Goal: Task Accomplishment & Management: Manage account settings

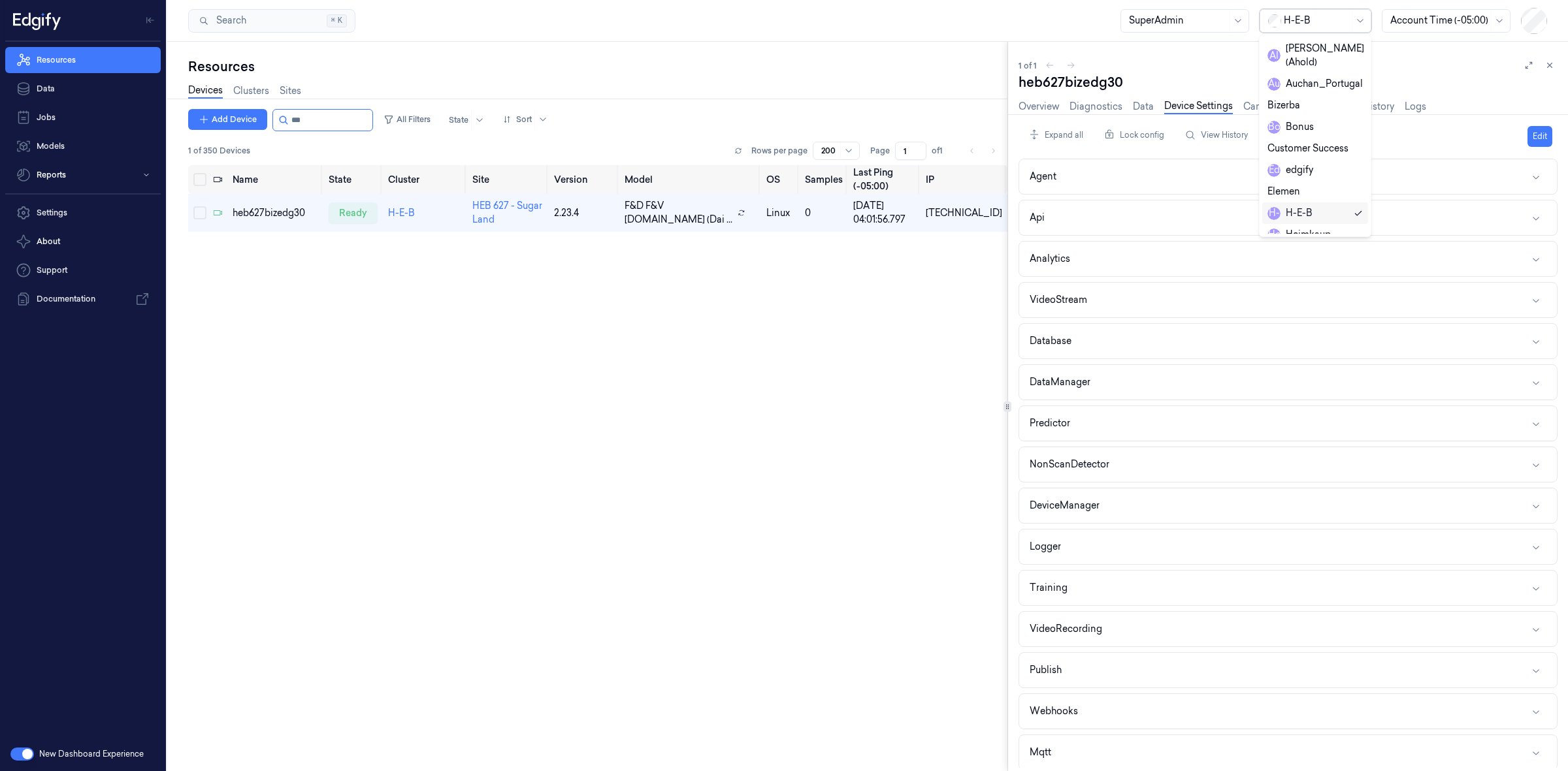
click at [1291, 13] on div at bounding box center [1316, 19] width 66 height 13
click at [1295, 205] on div "waitrose" at bounding box center [1295, 211] width 56 height 13
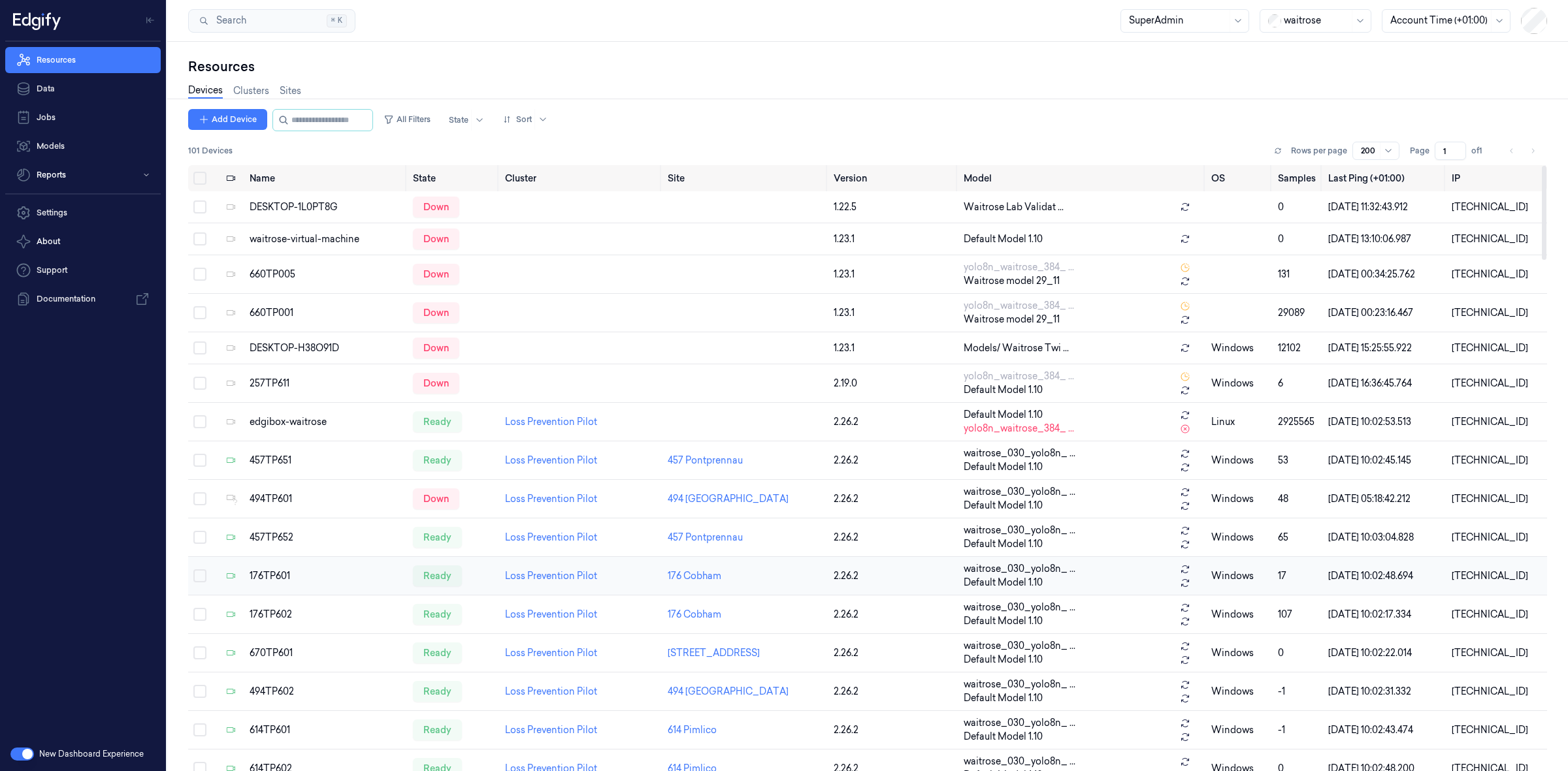
click at [269, 568] on td "176TP601" at bounding box center [326, 576] width 163 height 38
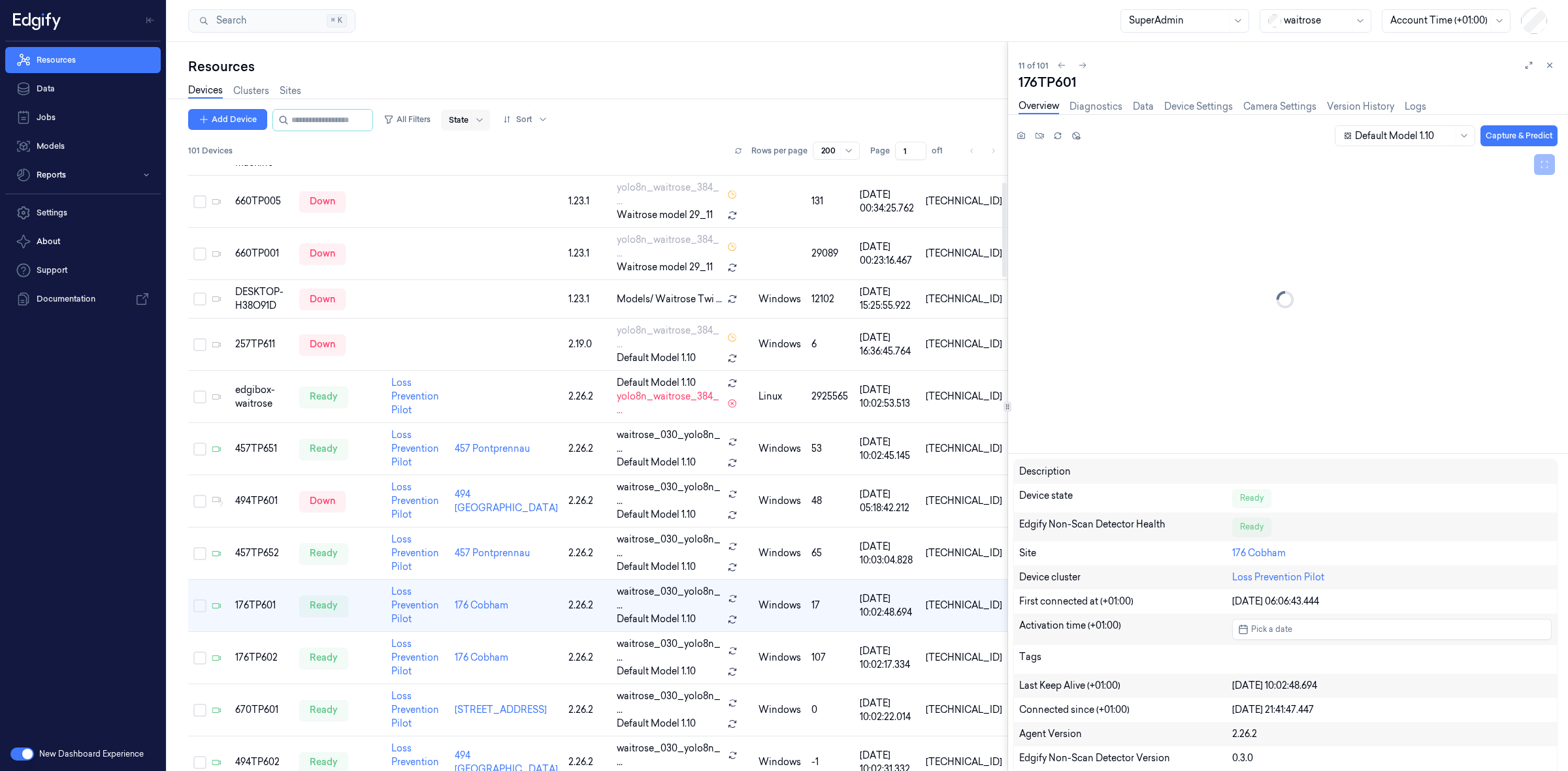
scroll to position [129, 0]
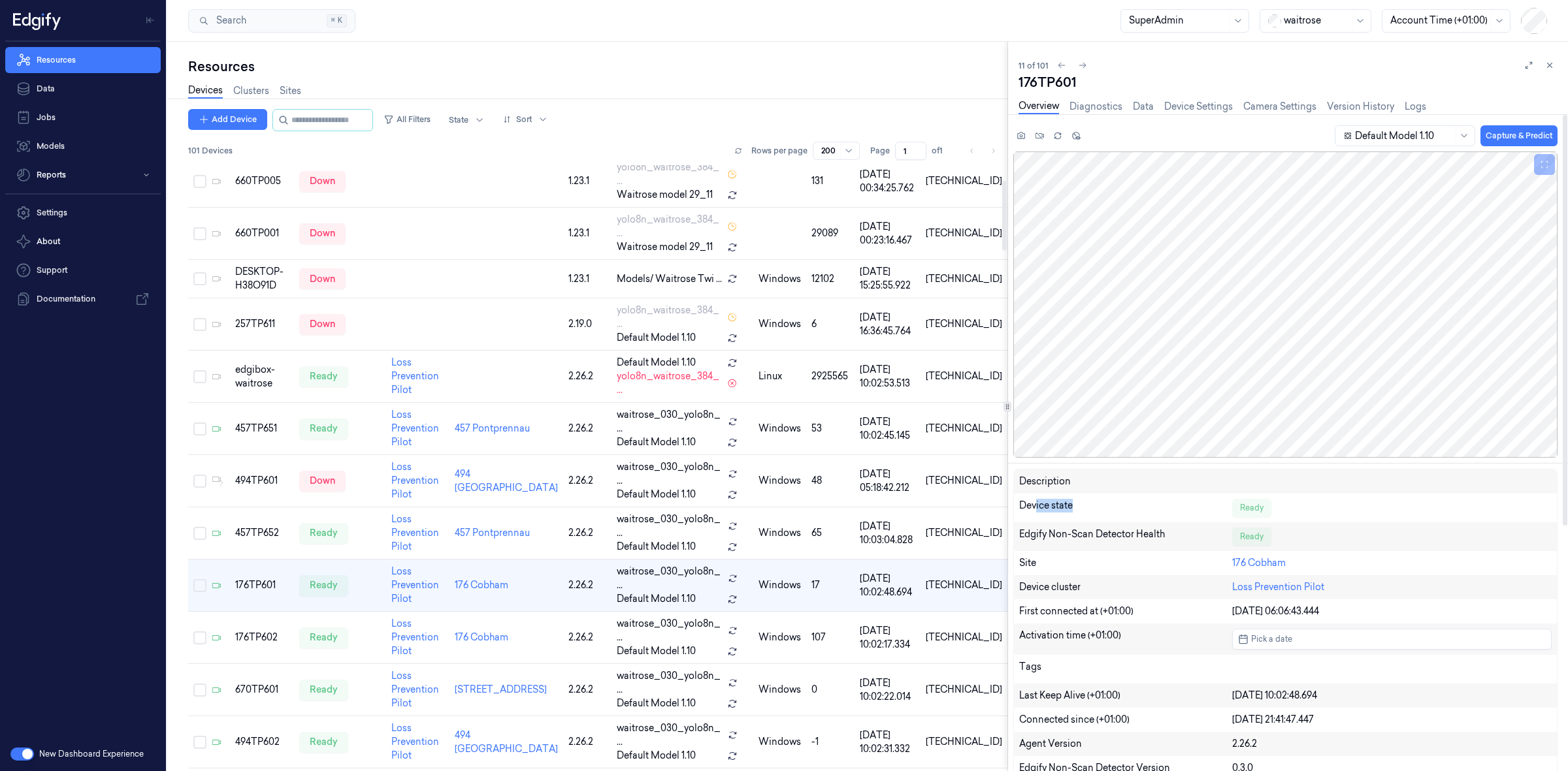
drag, startPoint x: 1081, startPoint y: 501, endPoint x: 1036, endPoint y: 498, distance: 45.1
click at [1036, 499] on div "Device state" at bounding box center [1126, 508] width 213 height 19
drag, startPoint x: 1184, startPoint y: 541, endPoint x: 1010, endPoint y: 536, distance: 174.1
click at [1010, 536] on div "Default Model 1.10 Capture & Predict Description Device state Ready Edgify Non-…" at bounding box center [1280, 645] width 575 height 1040
copy div "Edgify Non-Scan Detector Health"
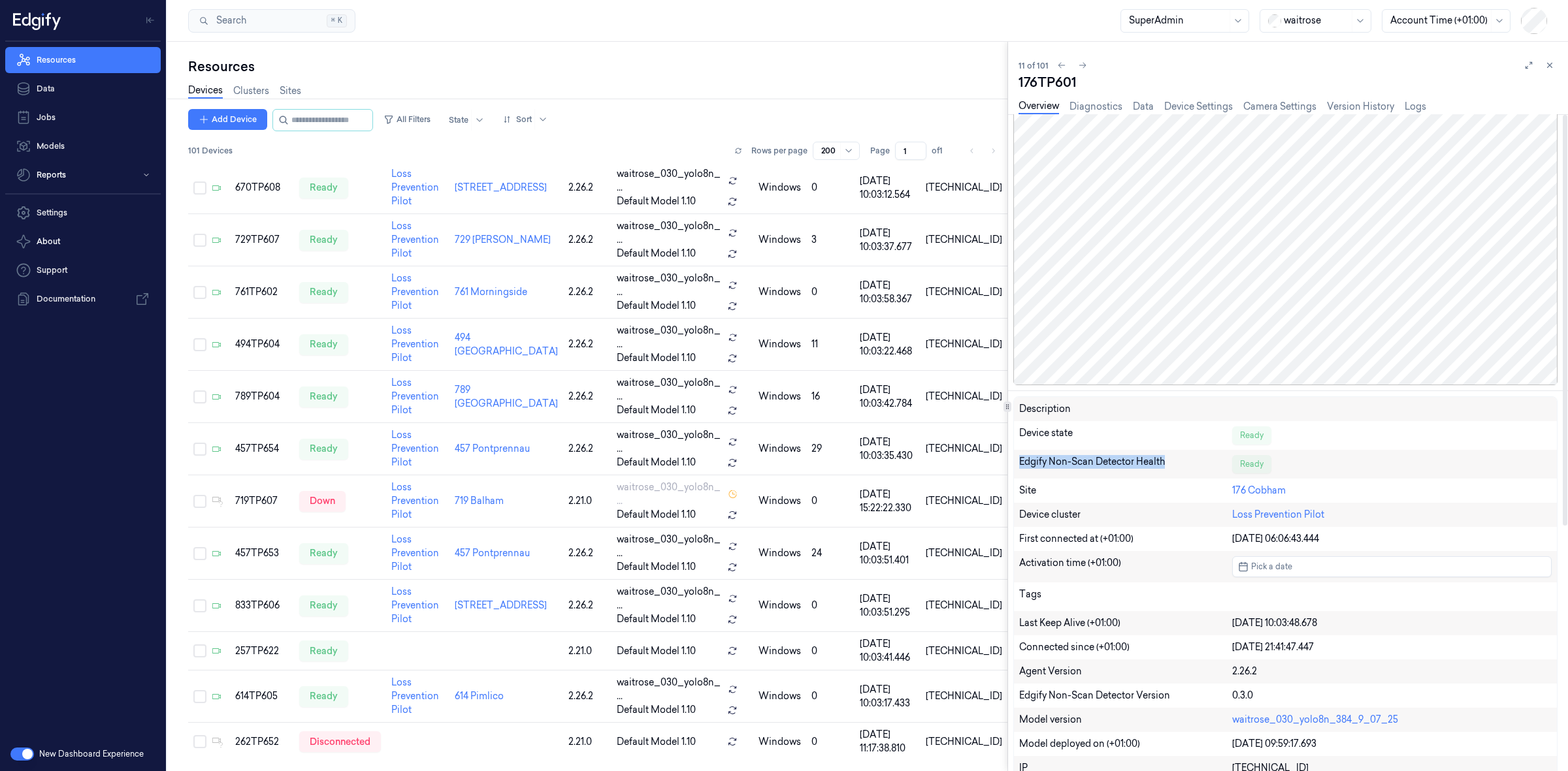
scroll to position [0, 0]
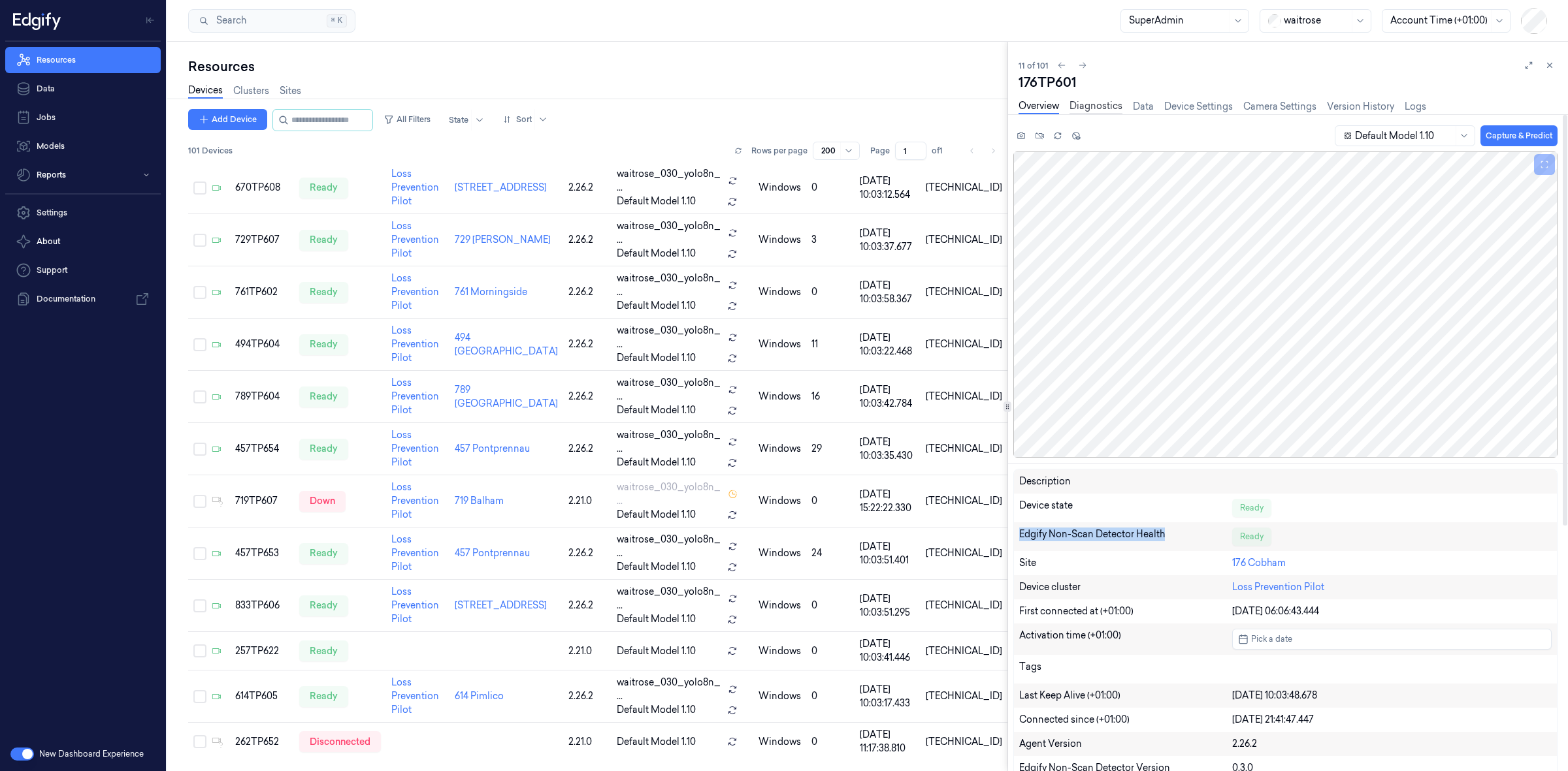
click at [1082, 105] on link "Diagnostics" at bounding box center [1096, 106] width 53 height 15
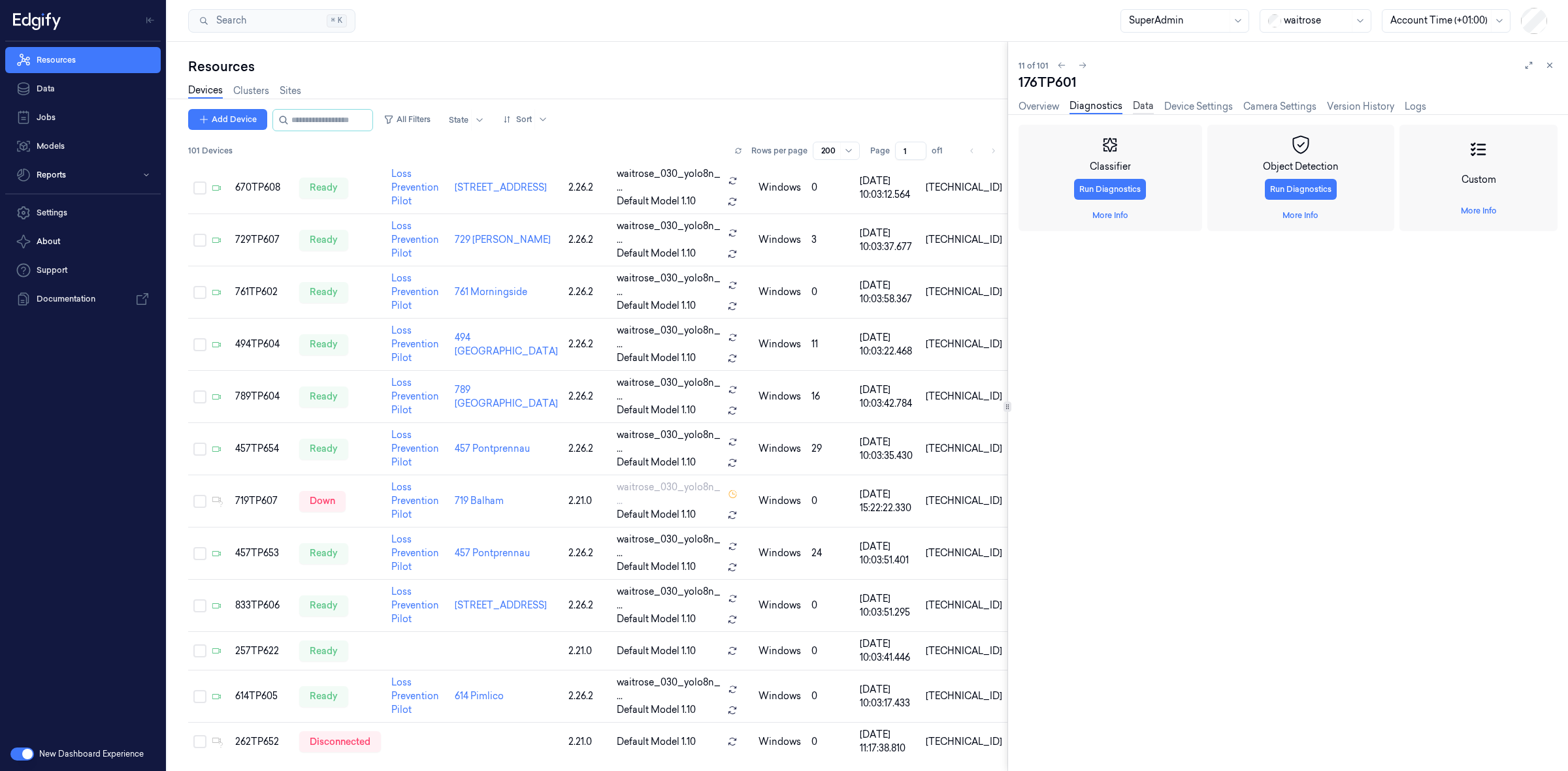
click at [1143, 105] on link "Data" at bounding box center [1143, 106] width 21 height 15
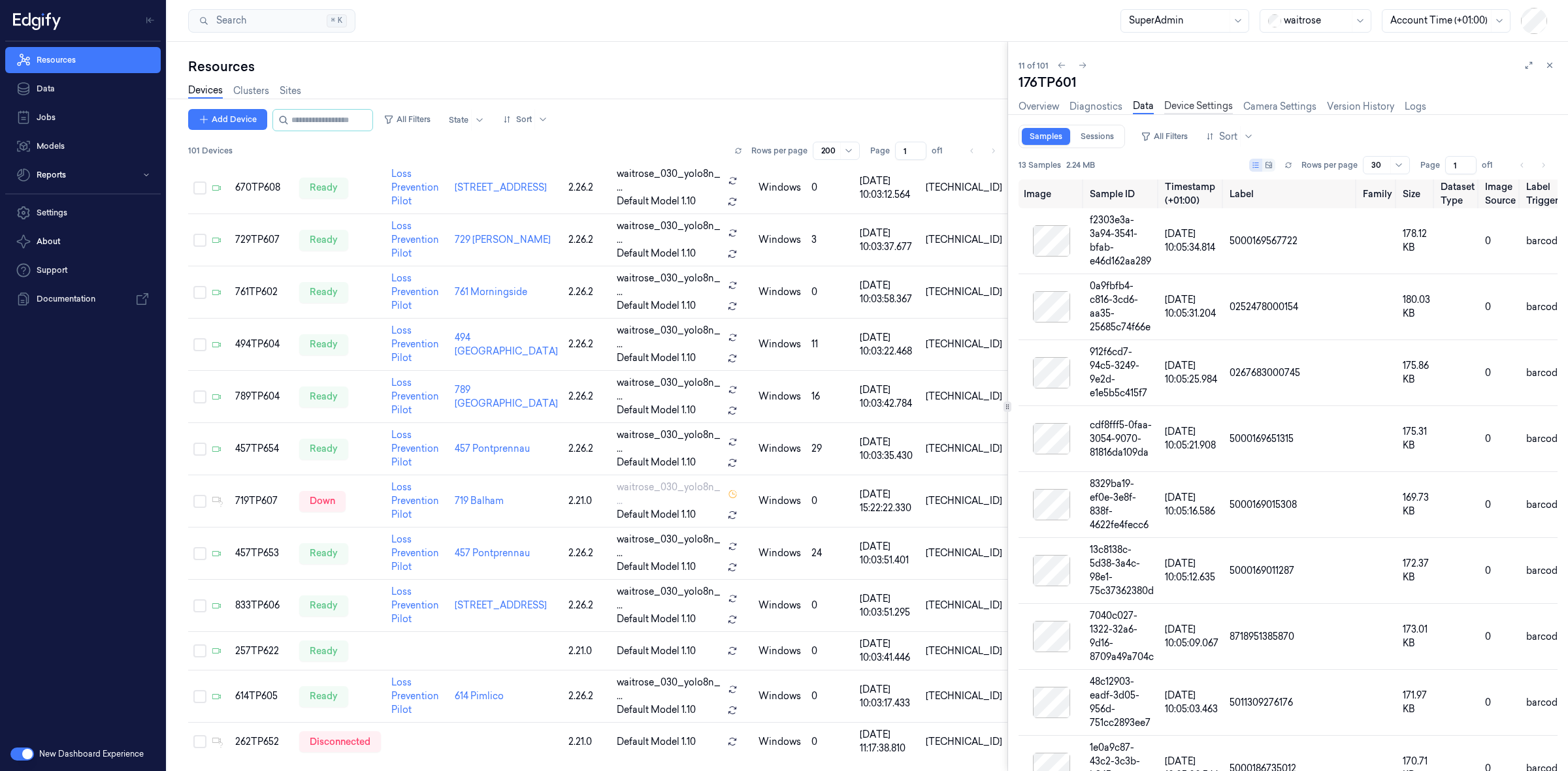
click at [1190, 105] on link "Device Settings" at bounding box center [1197, 106] width 68 height 15
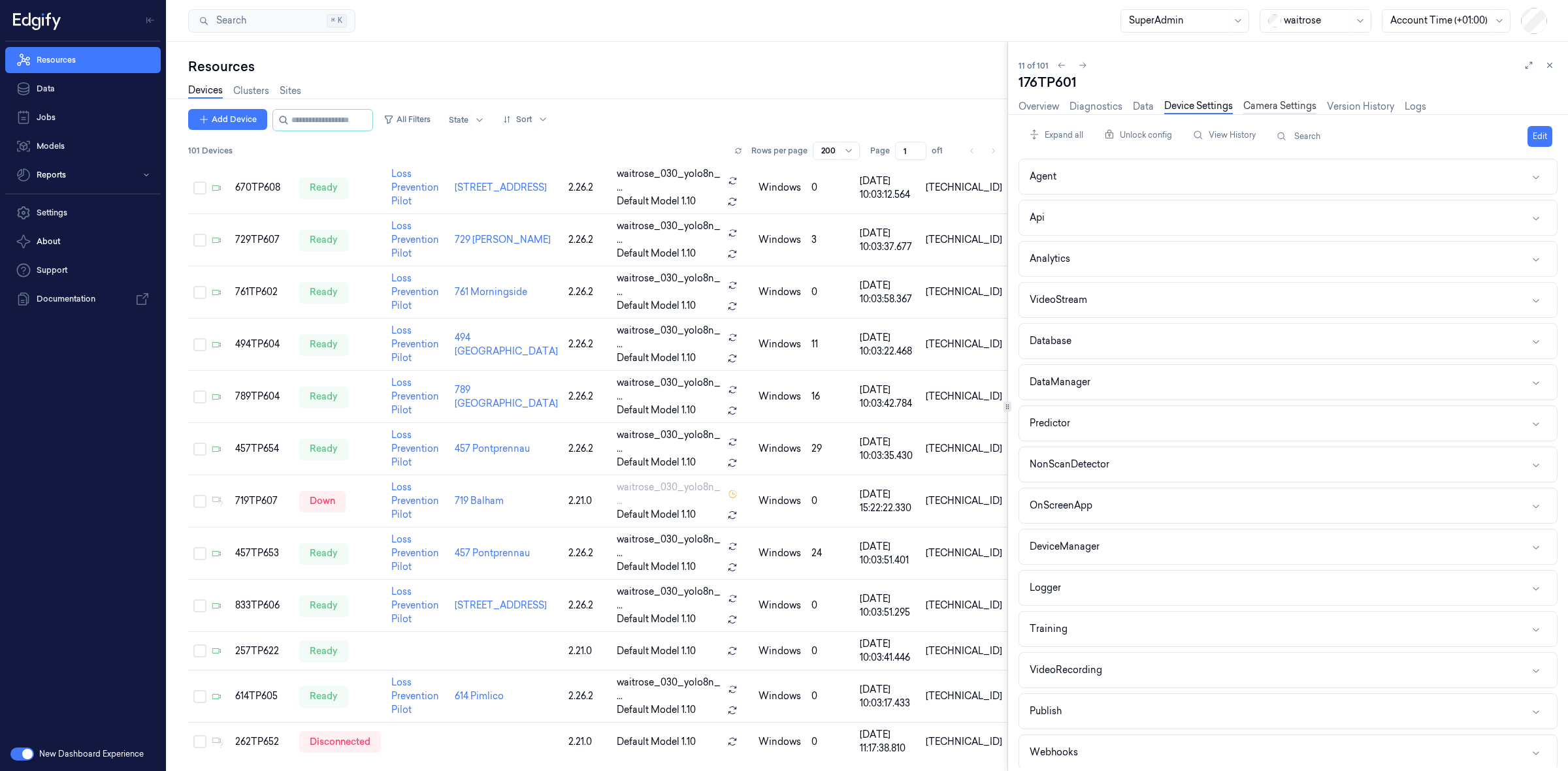
click at [1258, 108] on link "Camera Settings" at bounding box center [1280, 106] width 74 height 15
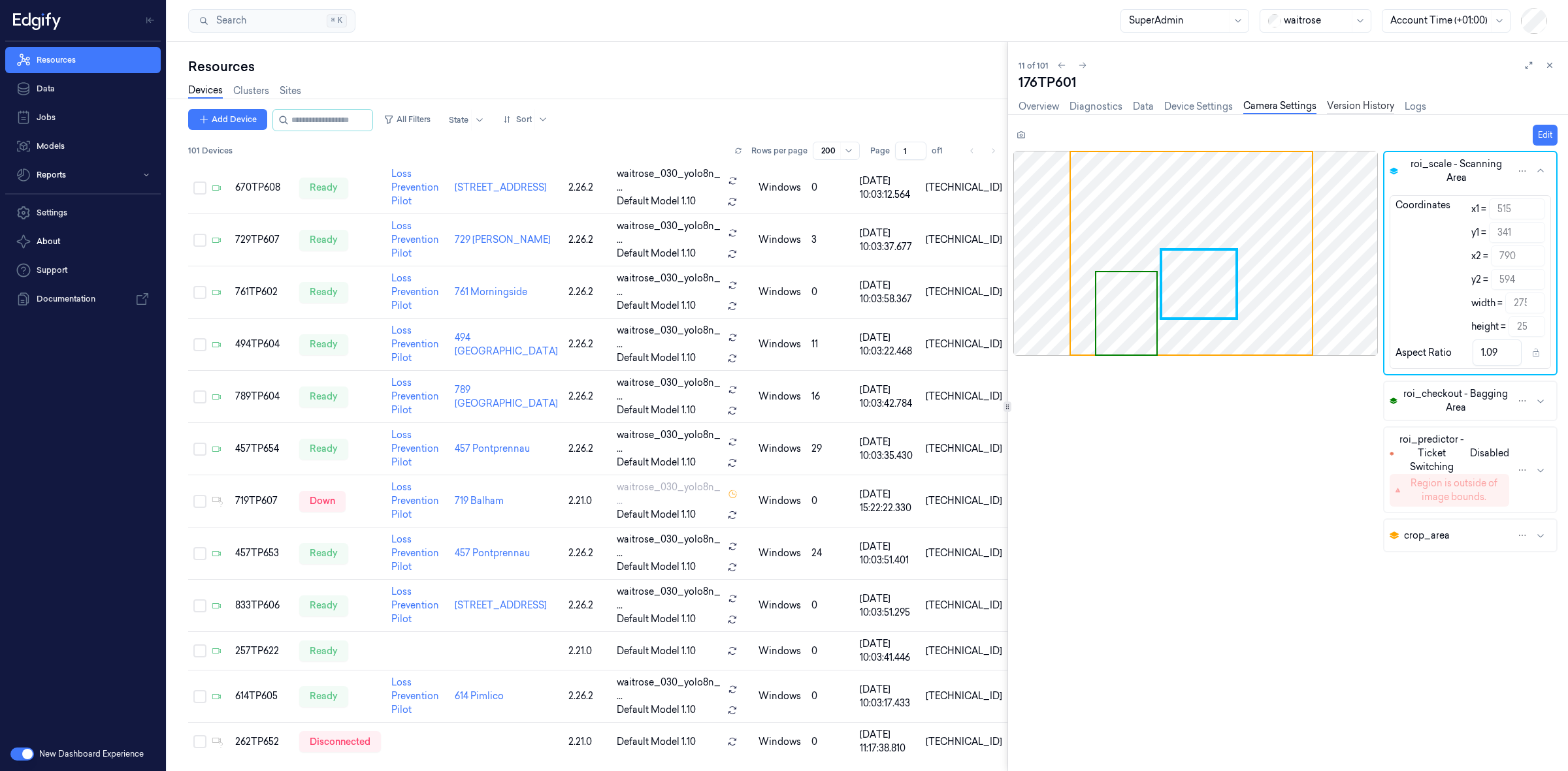
click at [1363, 105] on link "Version History" at bounding box center [1361, 106] width 67 height 15
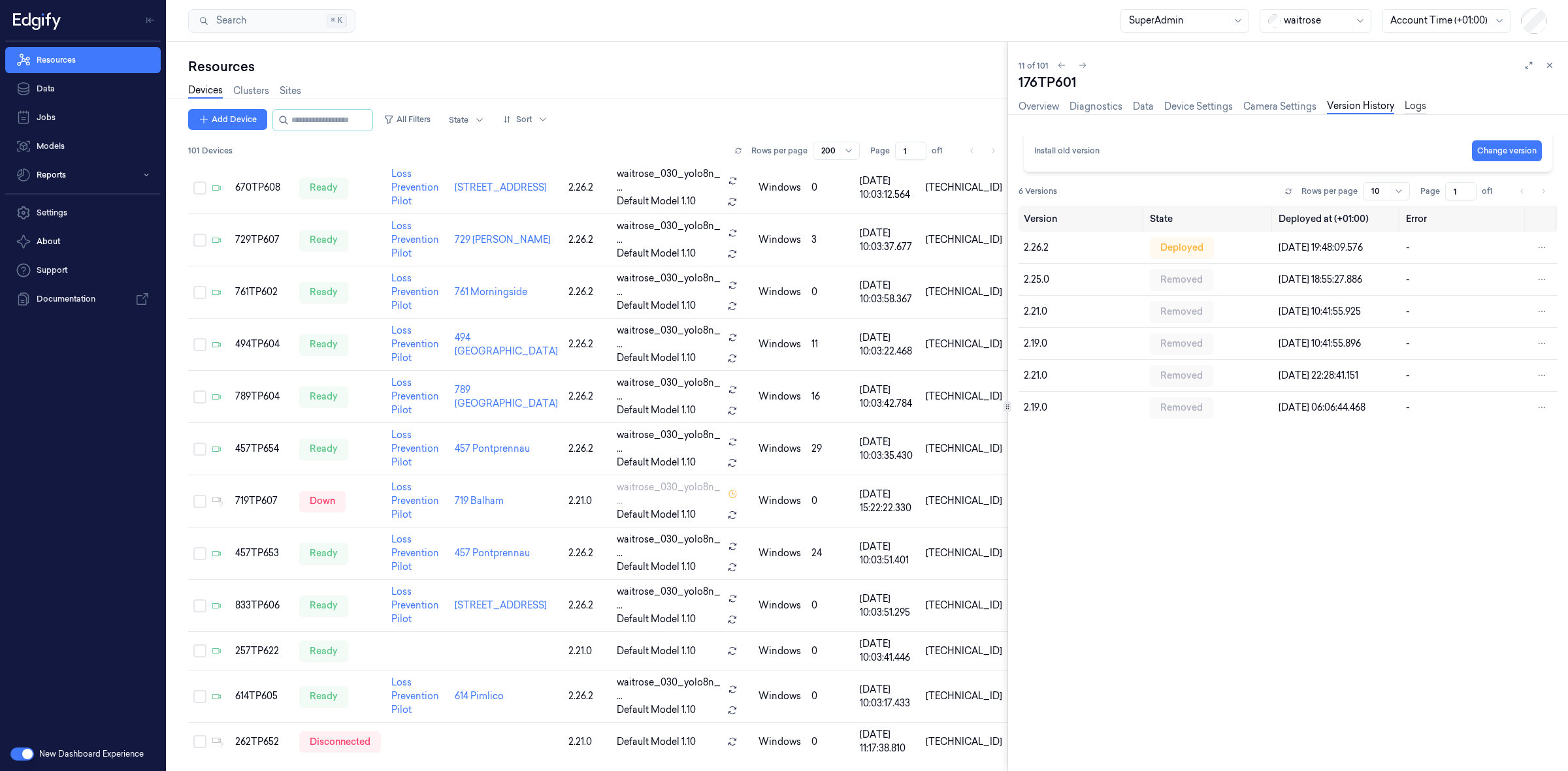
click at [1412, 108] on link "Logs" at bounding box center [1416, 106] width 21 height 15
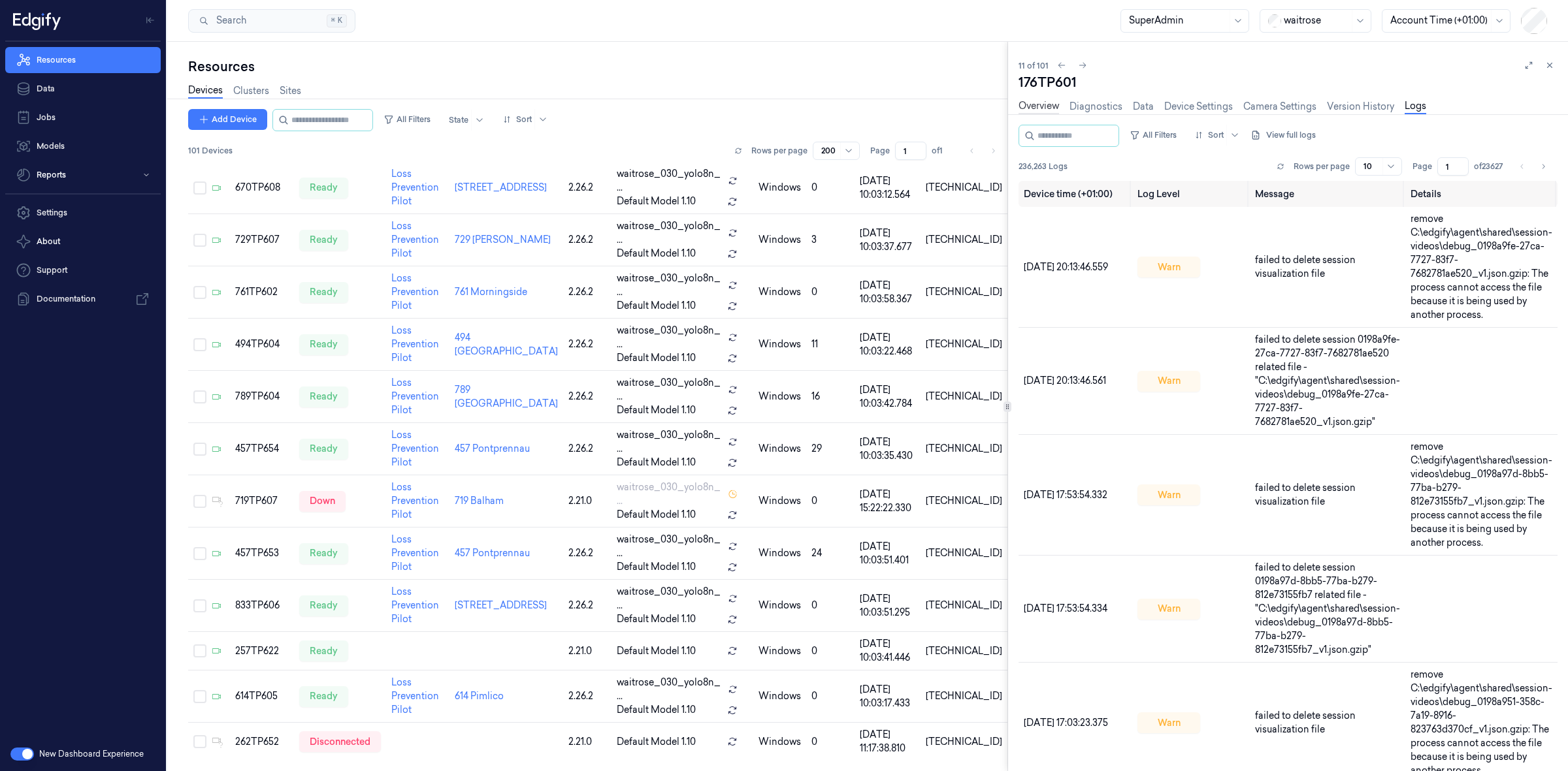
click at [1029, 108] on link "Overview" at bounding box center [1039, 106] width 41 height 15
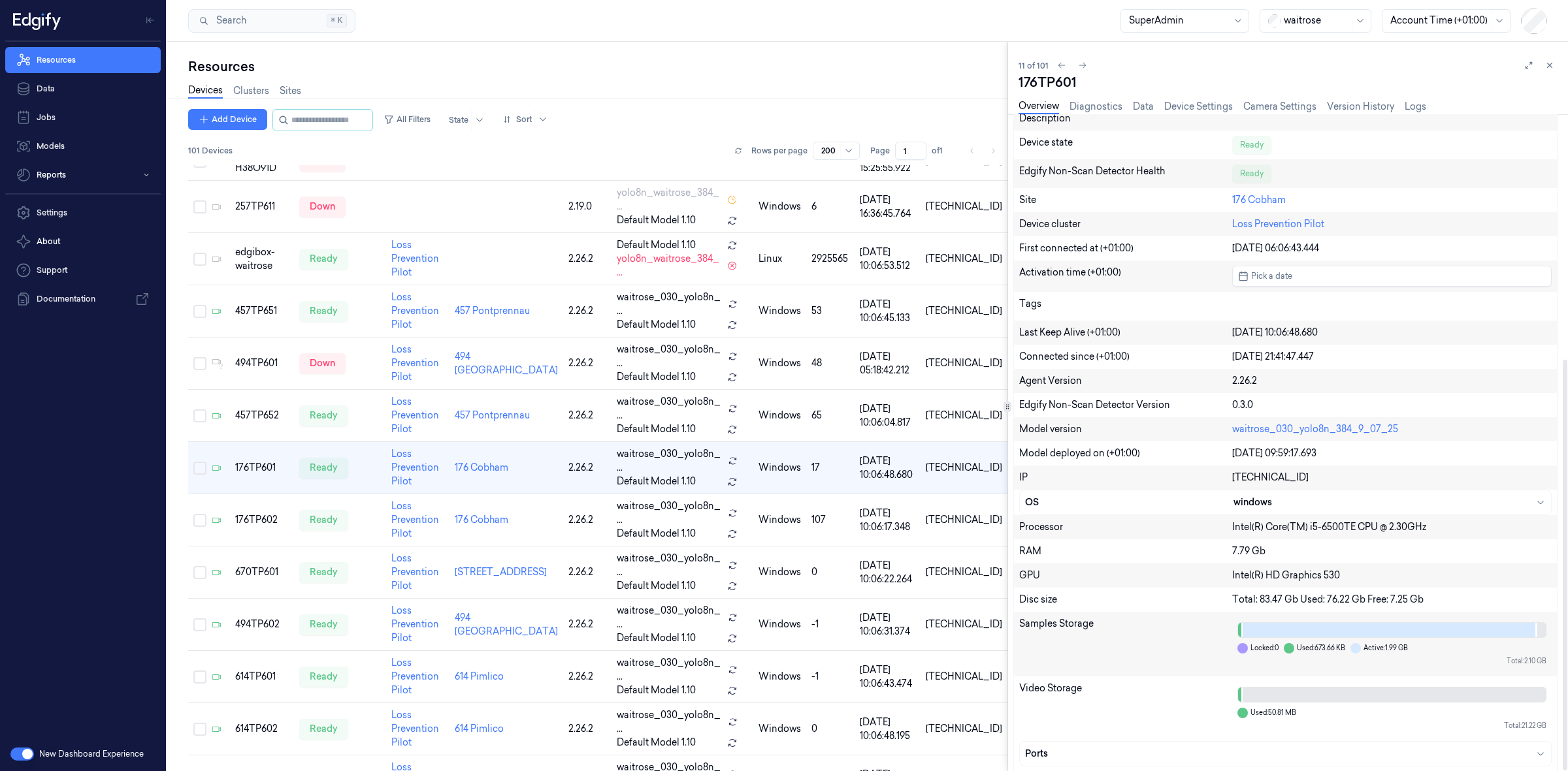
scroll to position [393, 0]
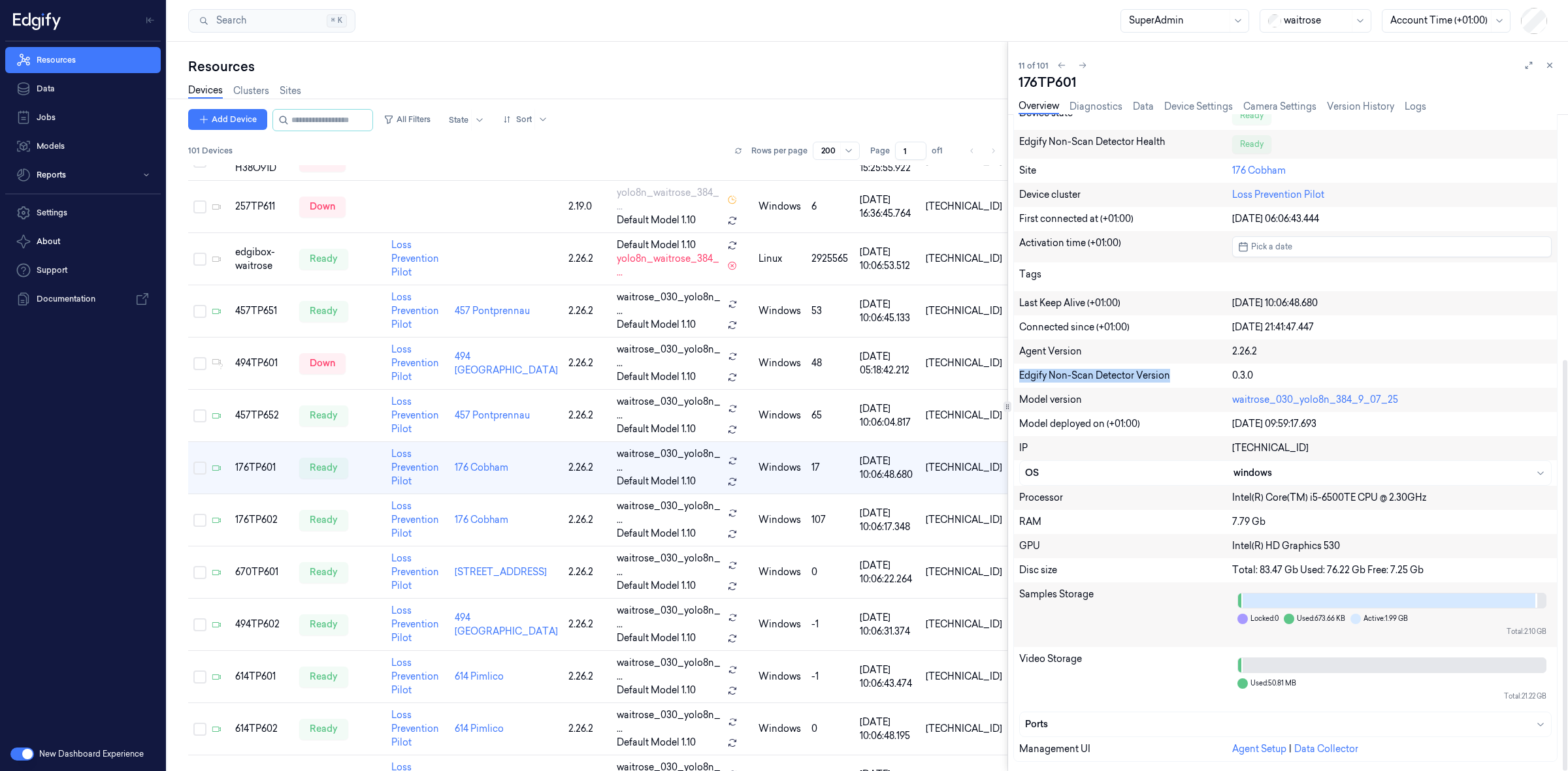
drag, startPoint x: 1201, startPoint y: 372, endPoint x: 1021, endPoint y: 376, distance: 180.0
click at [1021, 376] on div "Edgify Non-Scan Detector Version" at bounding box center [1126, 375] width 213 height 13
click at [1092, 591] on div "Samples Storage" at bounding box center [1126, 614] width 213 height 54
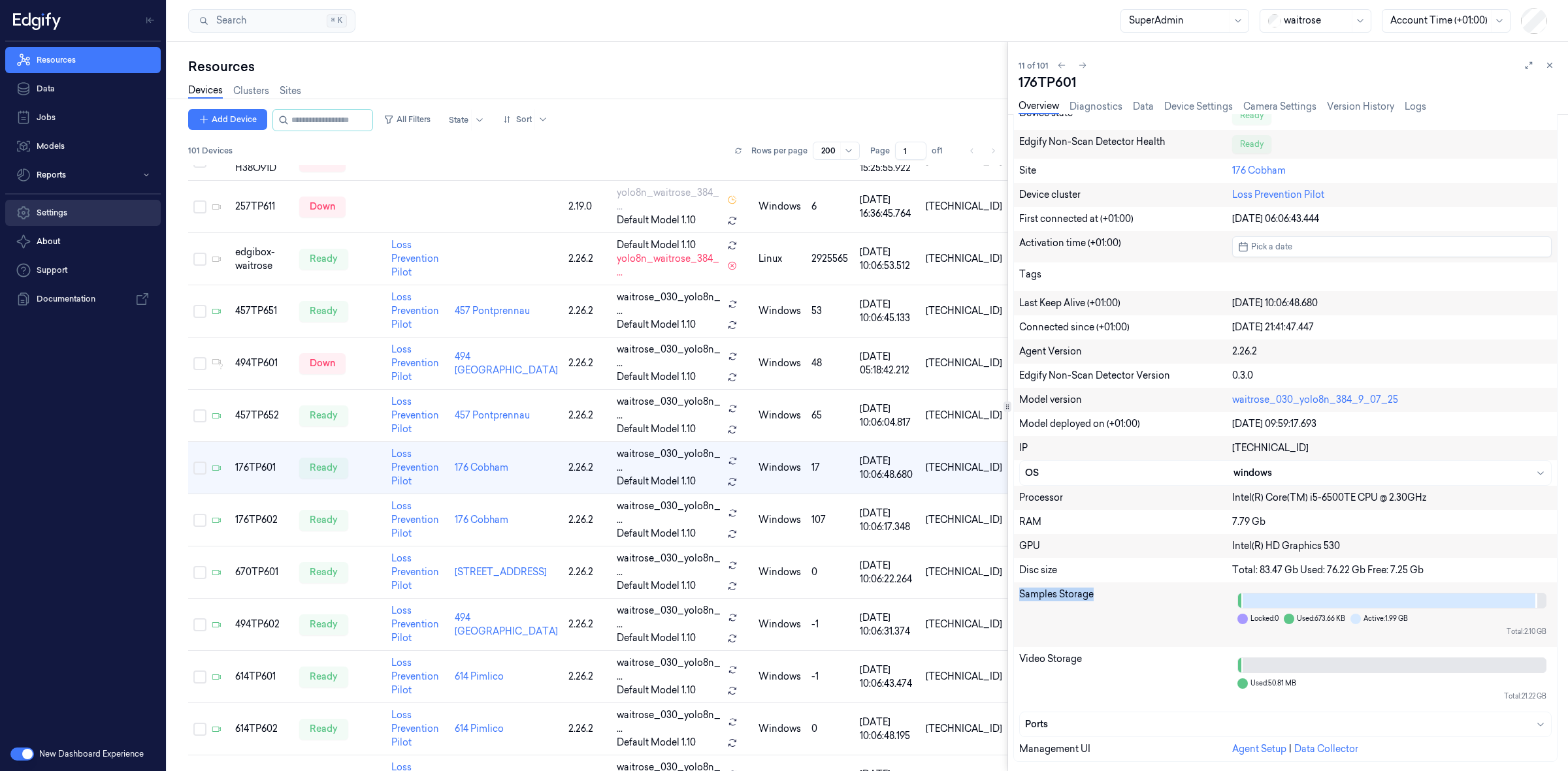
click at [132, 215] on link "Settings" at bounding box center [82, 213] width 155 height 26
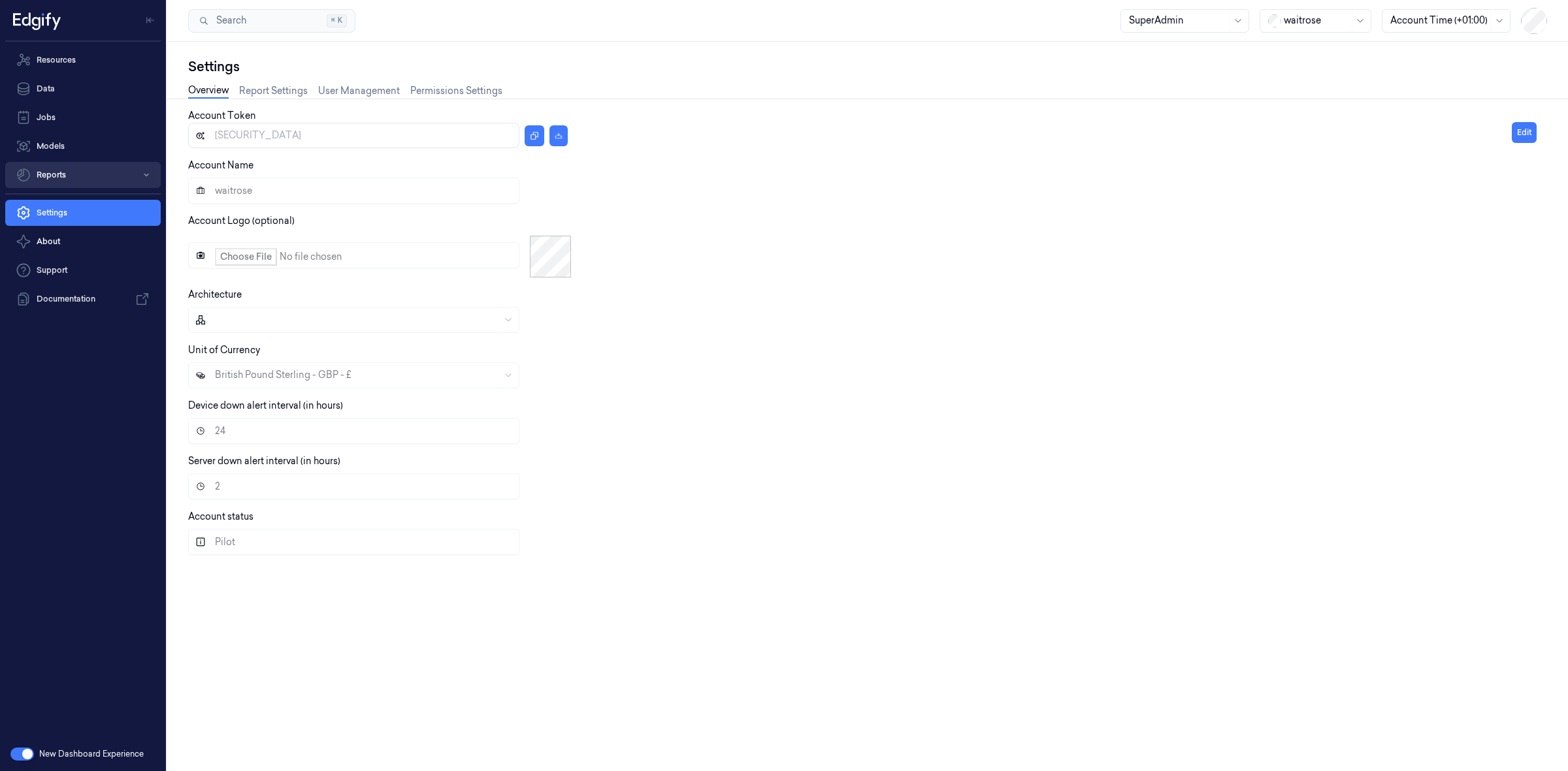
click at [83, 183] on button "Reports" at bounding box center [82, 175] width 155 height 26
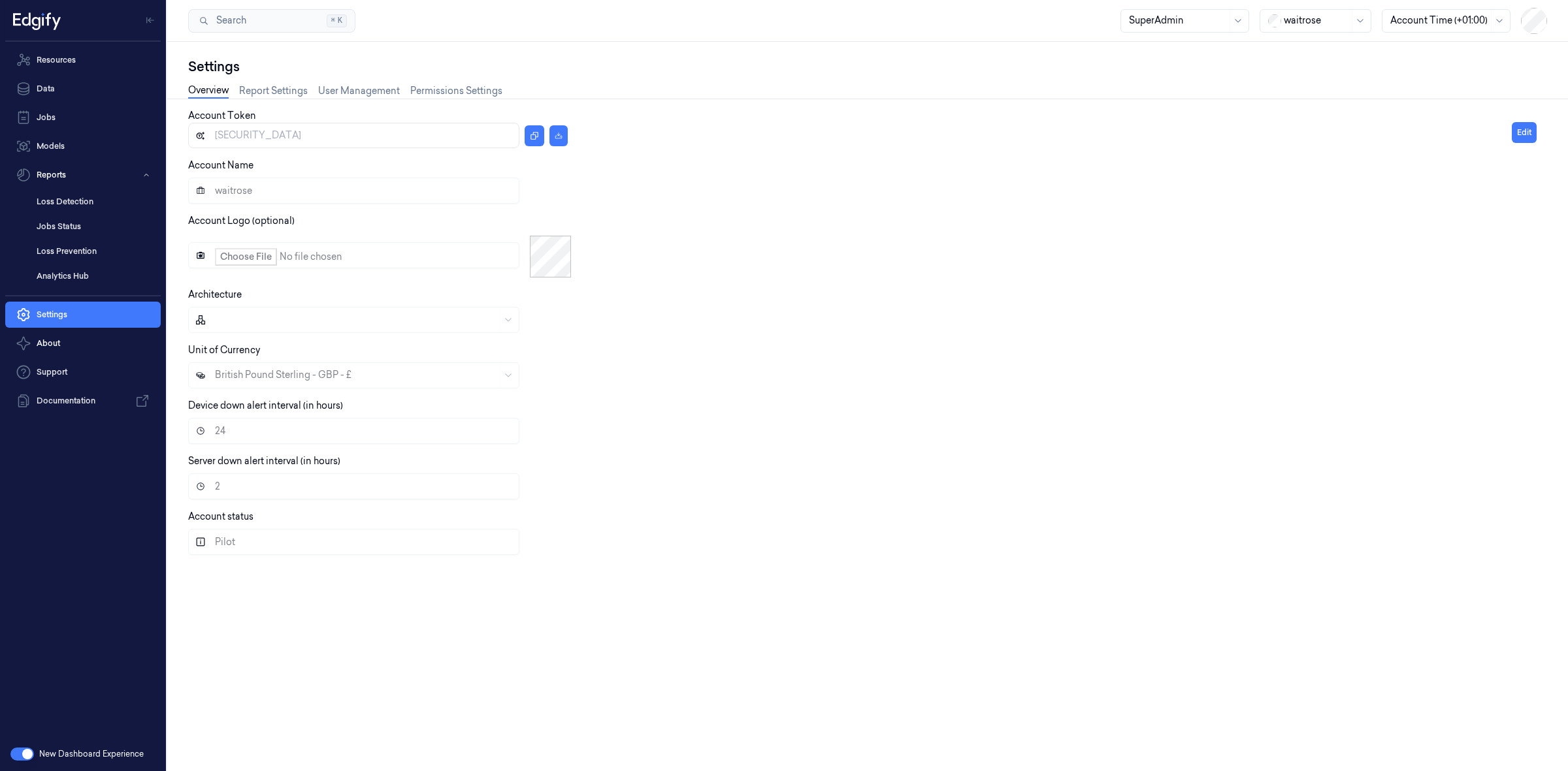
click at [72, 160] on nav "Resources Data Jobs Models Reports Loss Detection Jobs Status Loss Prevention A…" at bounding box center [82, 168] width 160 height 243
click at [75, 149] on link "Models" at bounding box center [82, 145] width 155 height 26
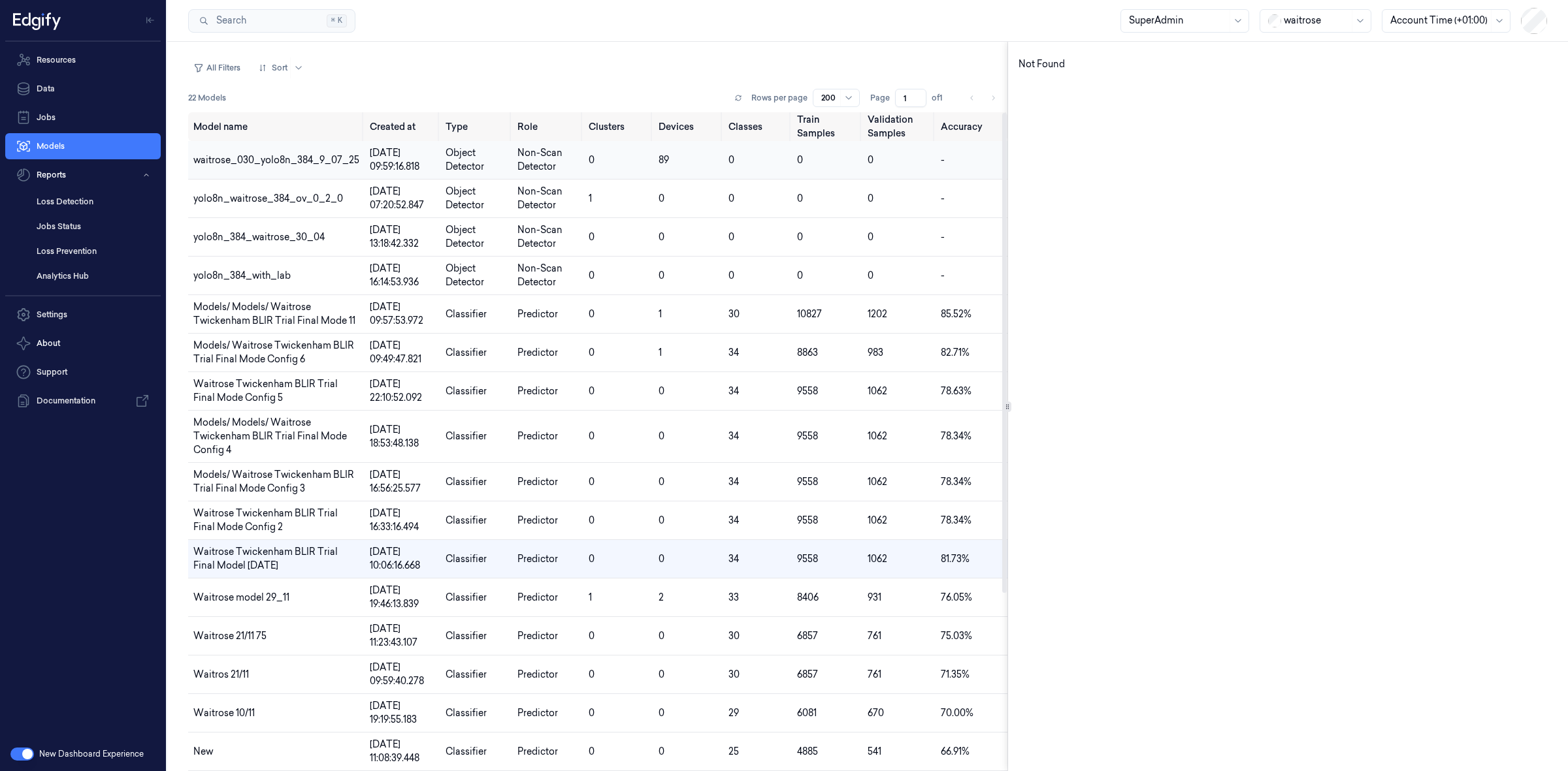
click at [291, 161] on span "waitrose_030_yolo8n_384_9_07_25" at bounding box center [276, 160] width 166 height 12
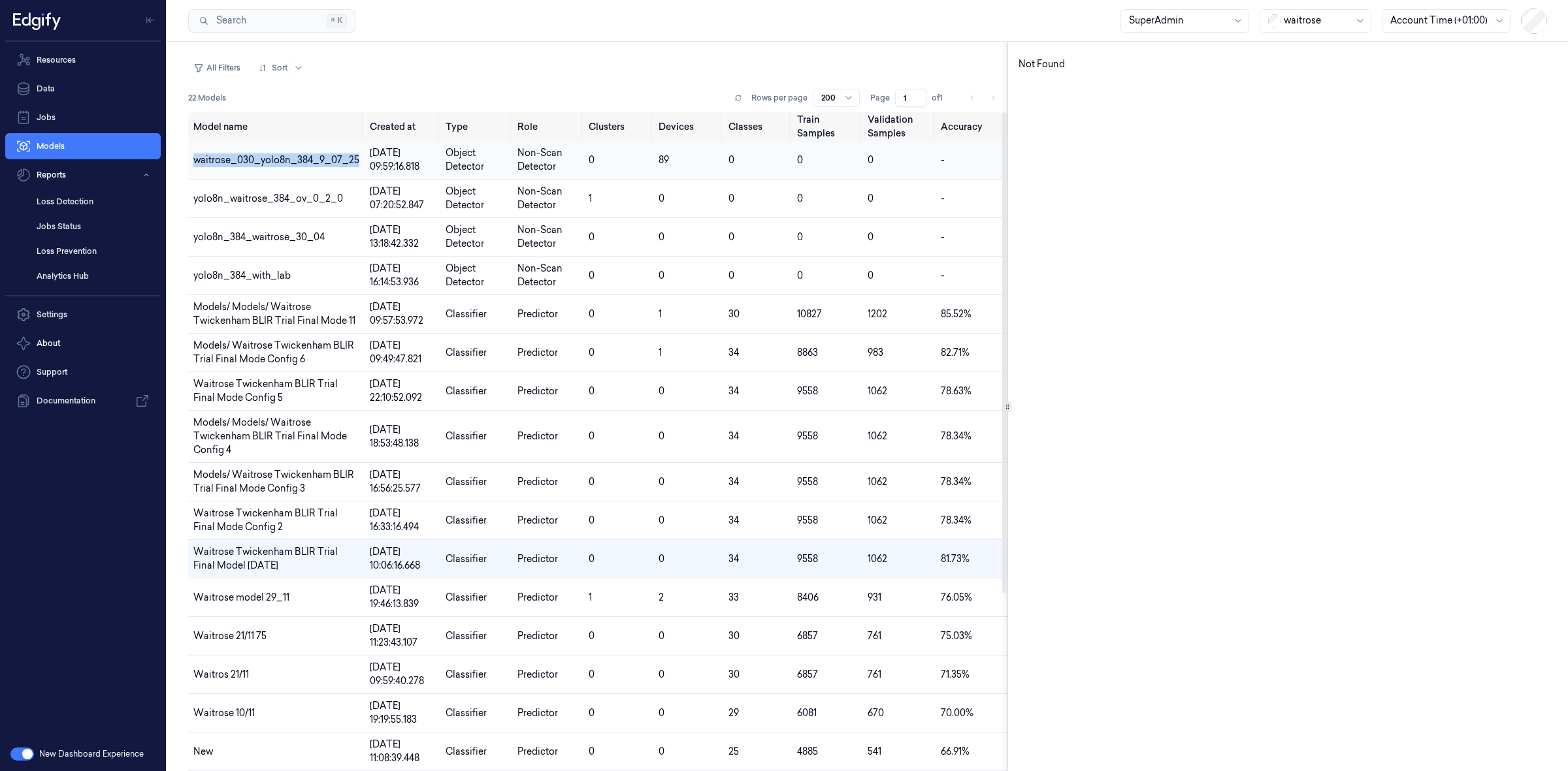
click at [291, 161] on span "waitrose_030_yolo8n_384_9_07_25" at bounding box center [276, 160] width 166 height 12
click at [24, 113] on icon at bounding box center [24, 118] width 16 height 16
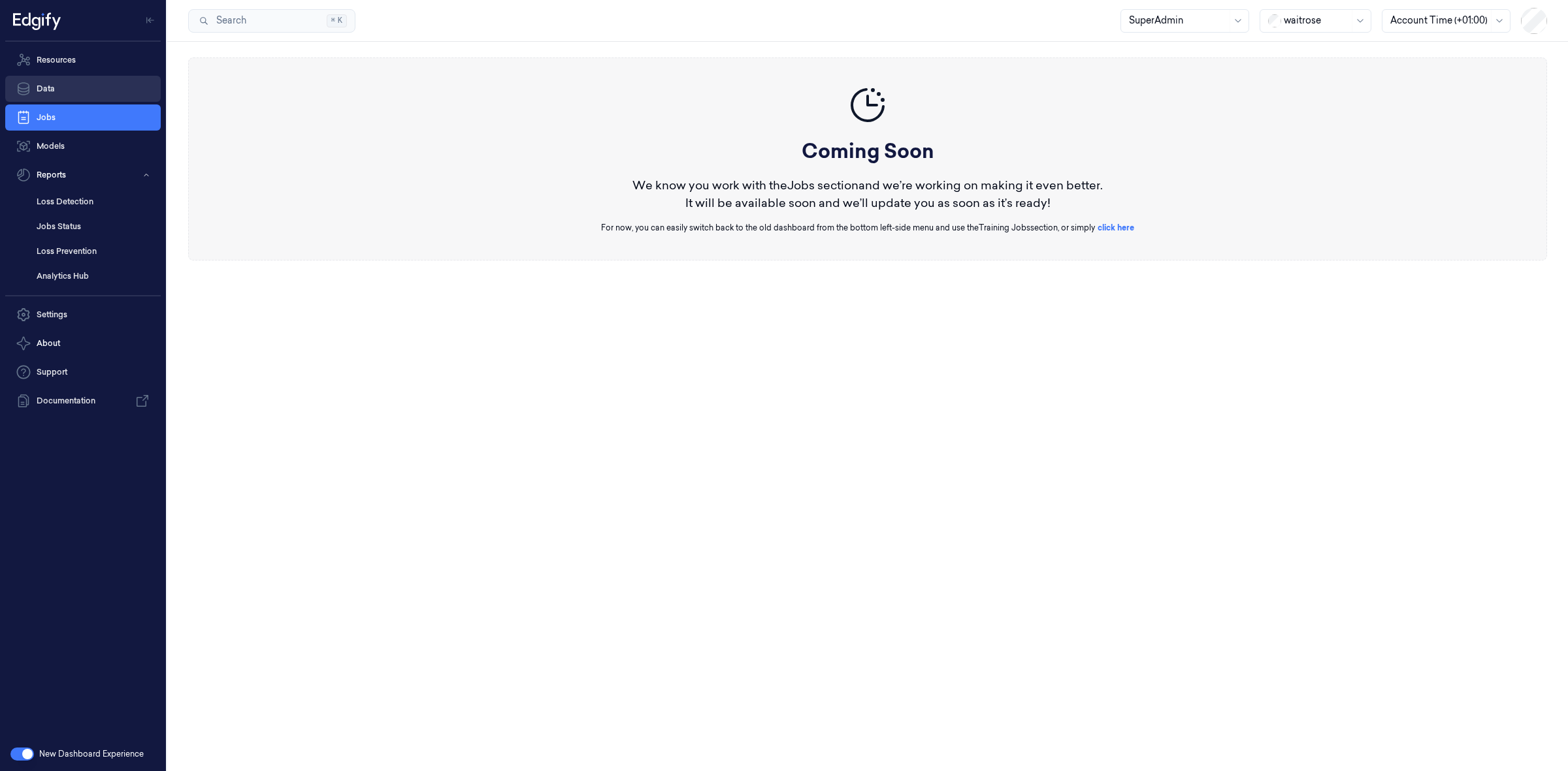
click at [90, 99] on link "Data" at bounding box center [82, 88] width 155 height 26
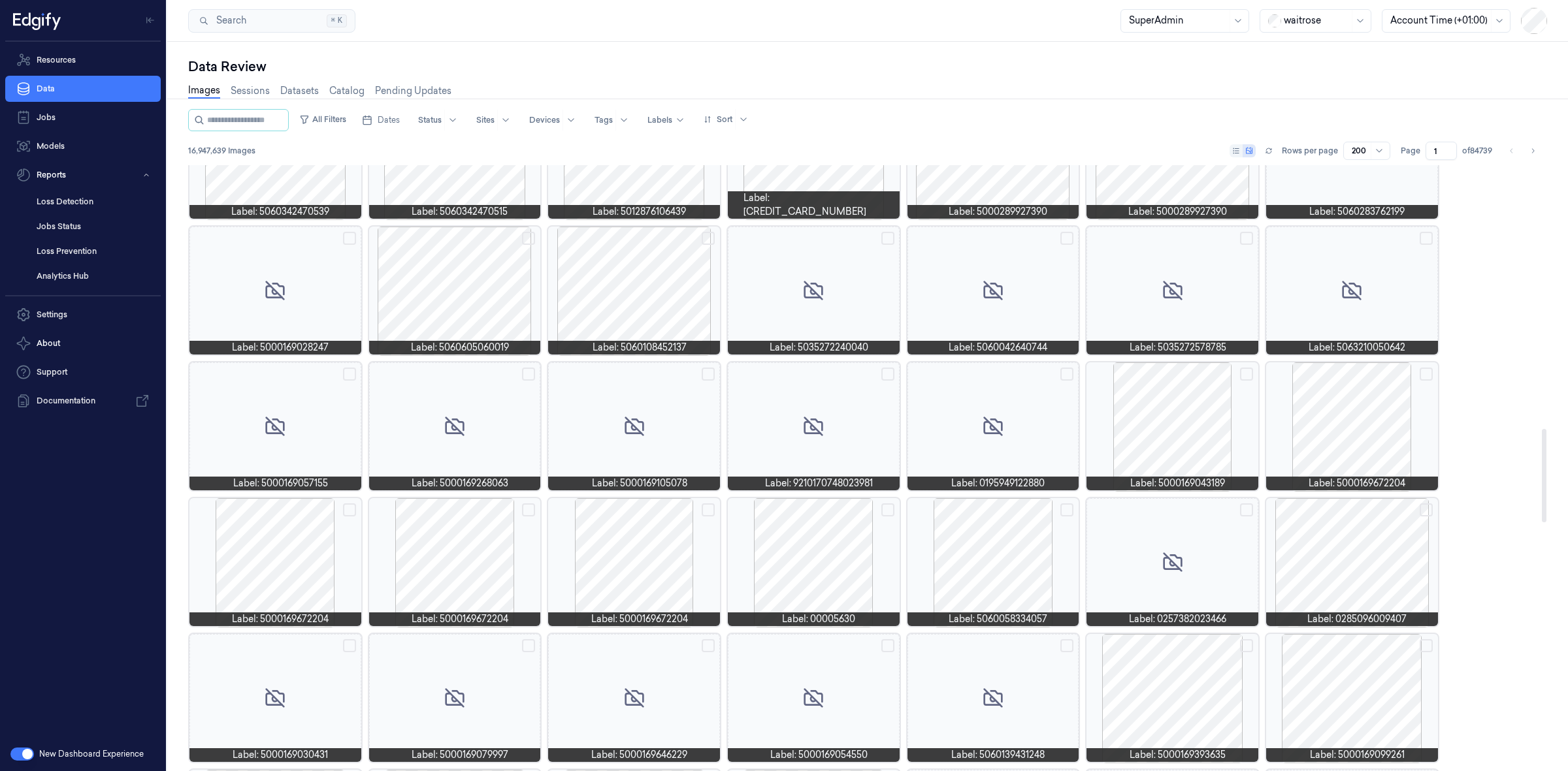
scroll to position [1715, 0]
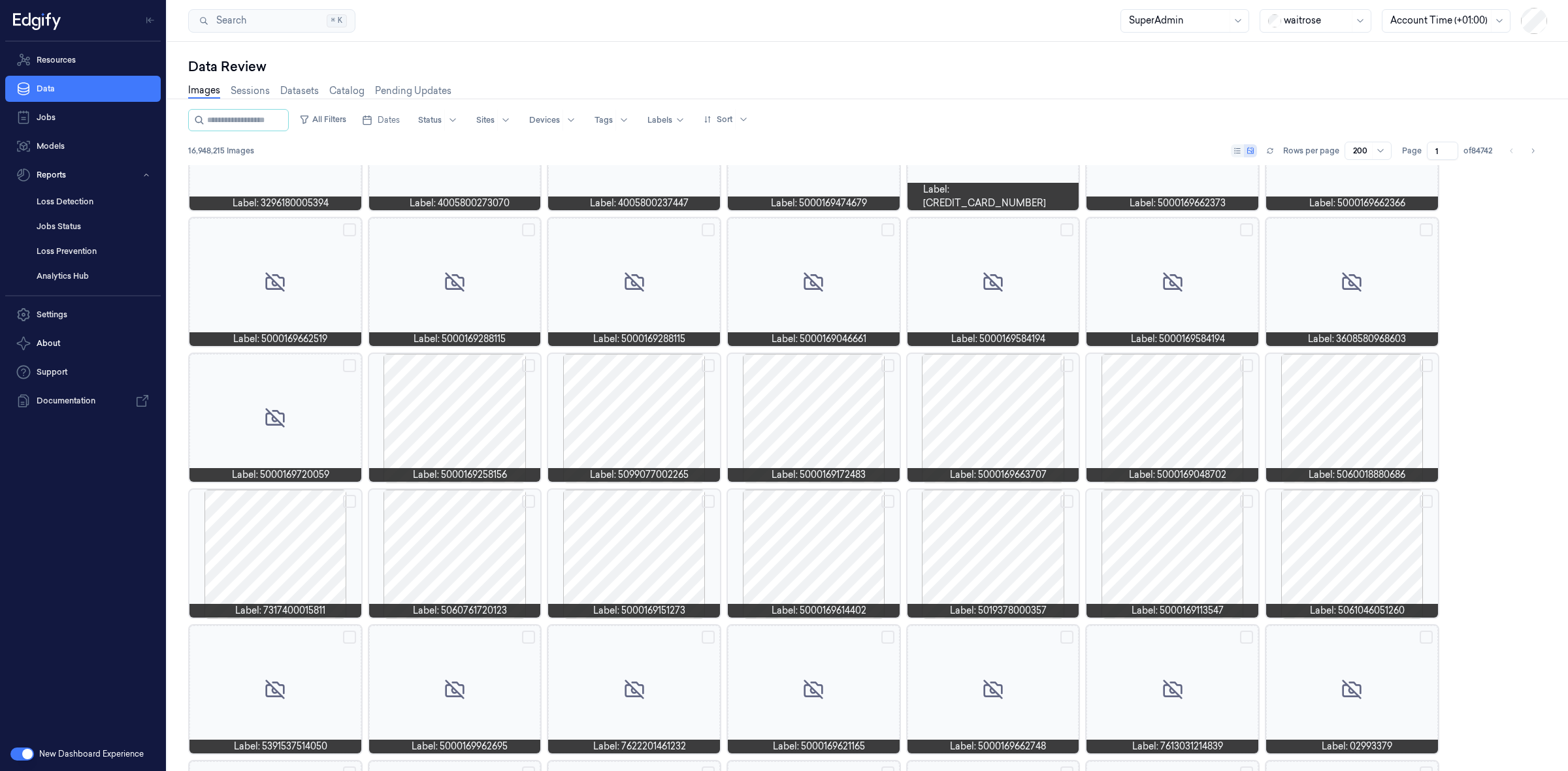
click at [23, 761] on div "New Dashboard Experience" at bounding box center [82, 754] width 166 height 34
click at [24, 758] on button "button" at bounding box center [22, 754] width 24 height 13
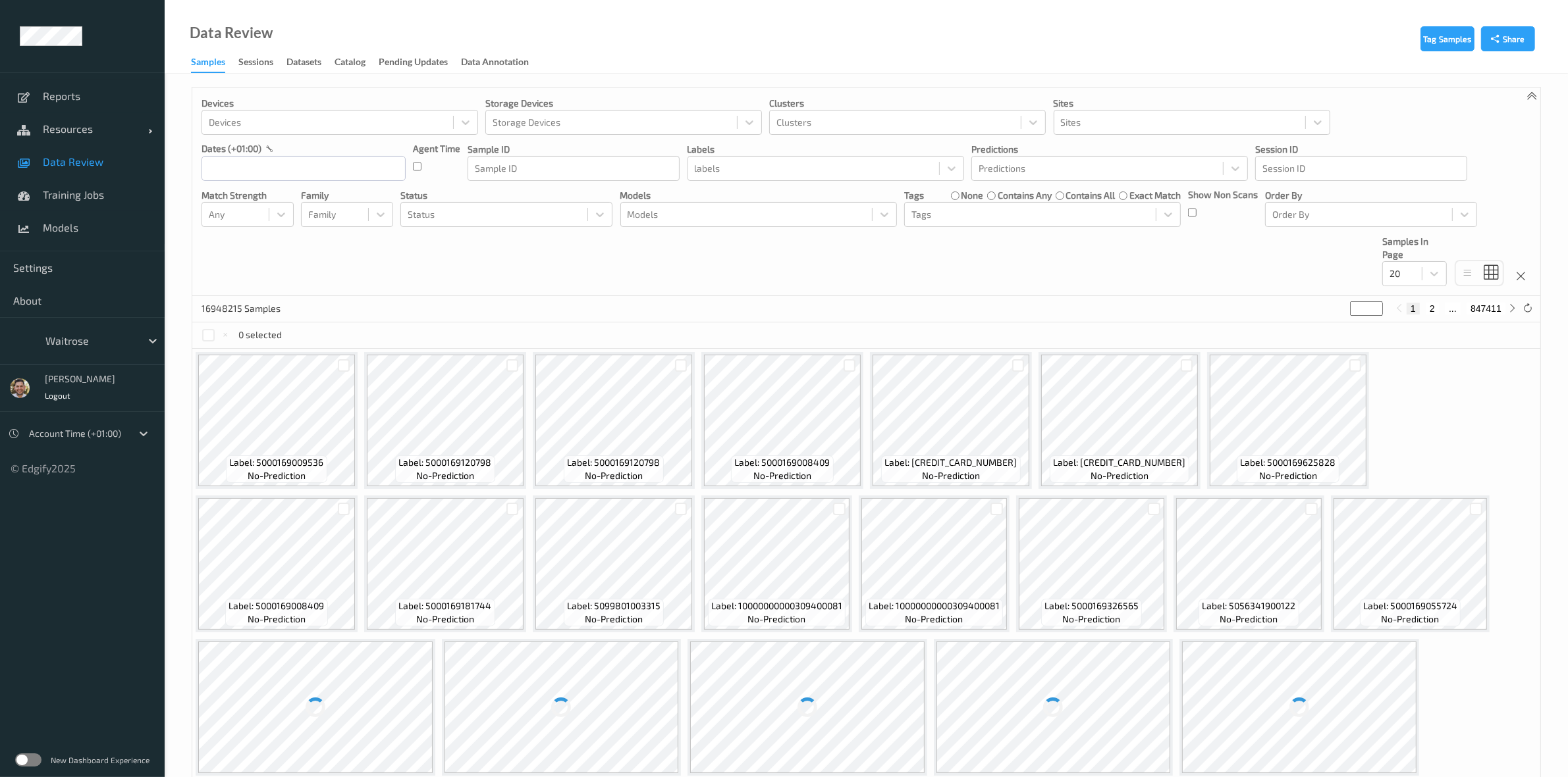
click at [122, 342] on div at bounding box center [90, 341] width 89 height 16
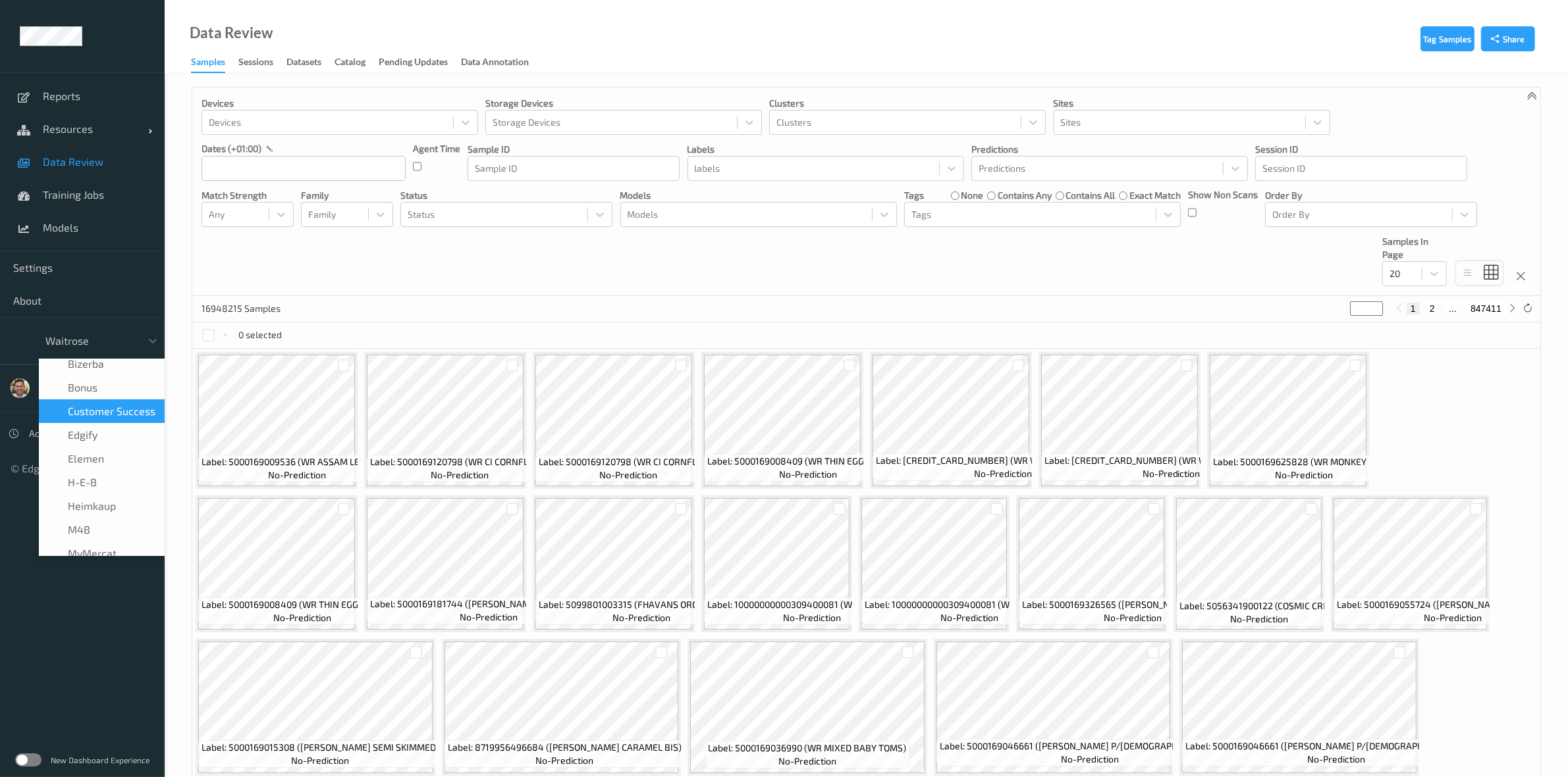
scroll to position [328, 0]
click at [122, 484] on span "wholefoodsmarket" at bounding box center [113, 490] width 92 height 13
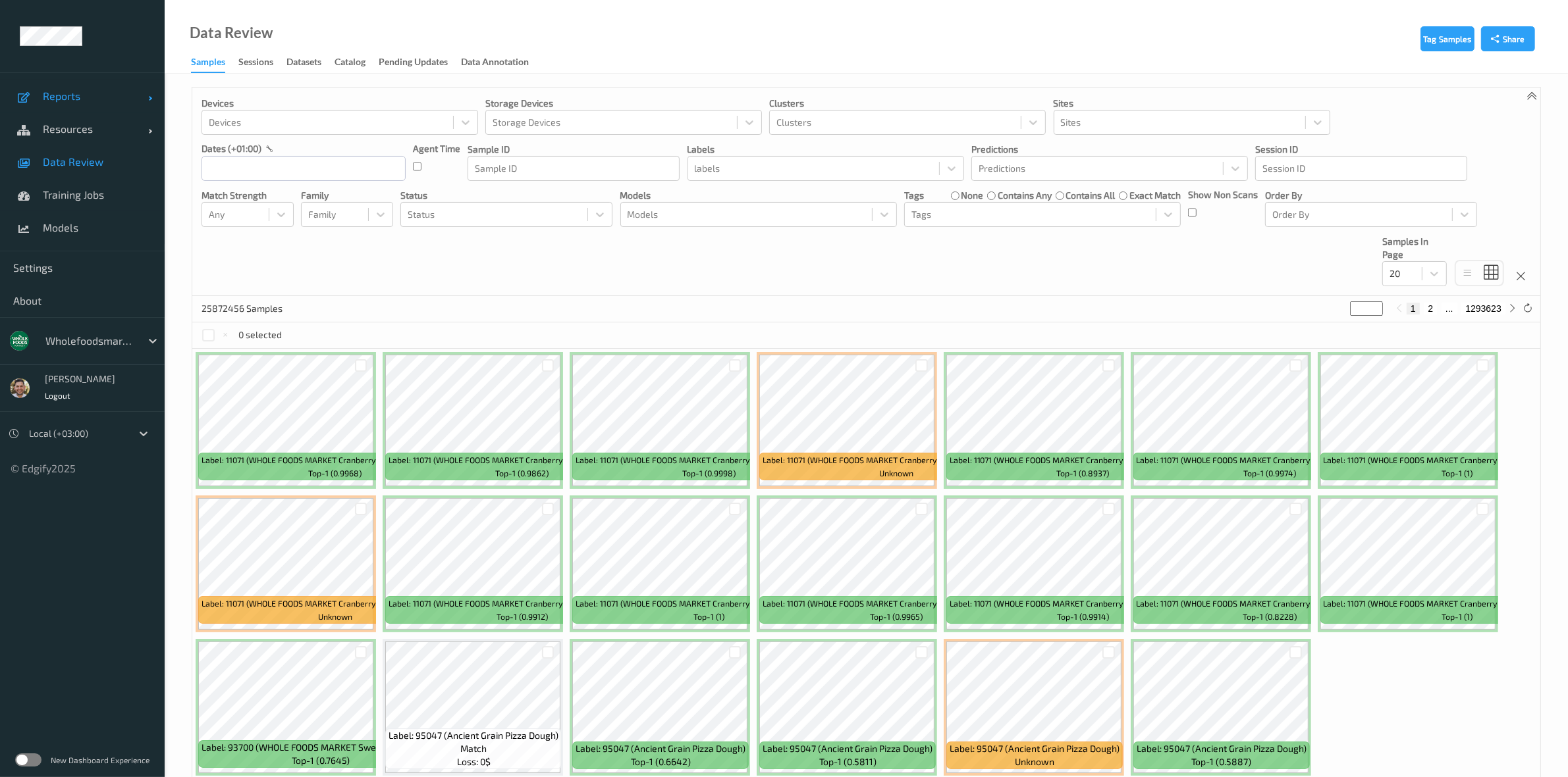
drag, startPoint x: 110, startPoint y: 96, endPoint x: 109, endPoint y: 109, distance: 13.0
click at [109, 96] on span "Reports" at bounding box center [96, 96] width 105 height 13
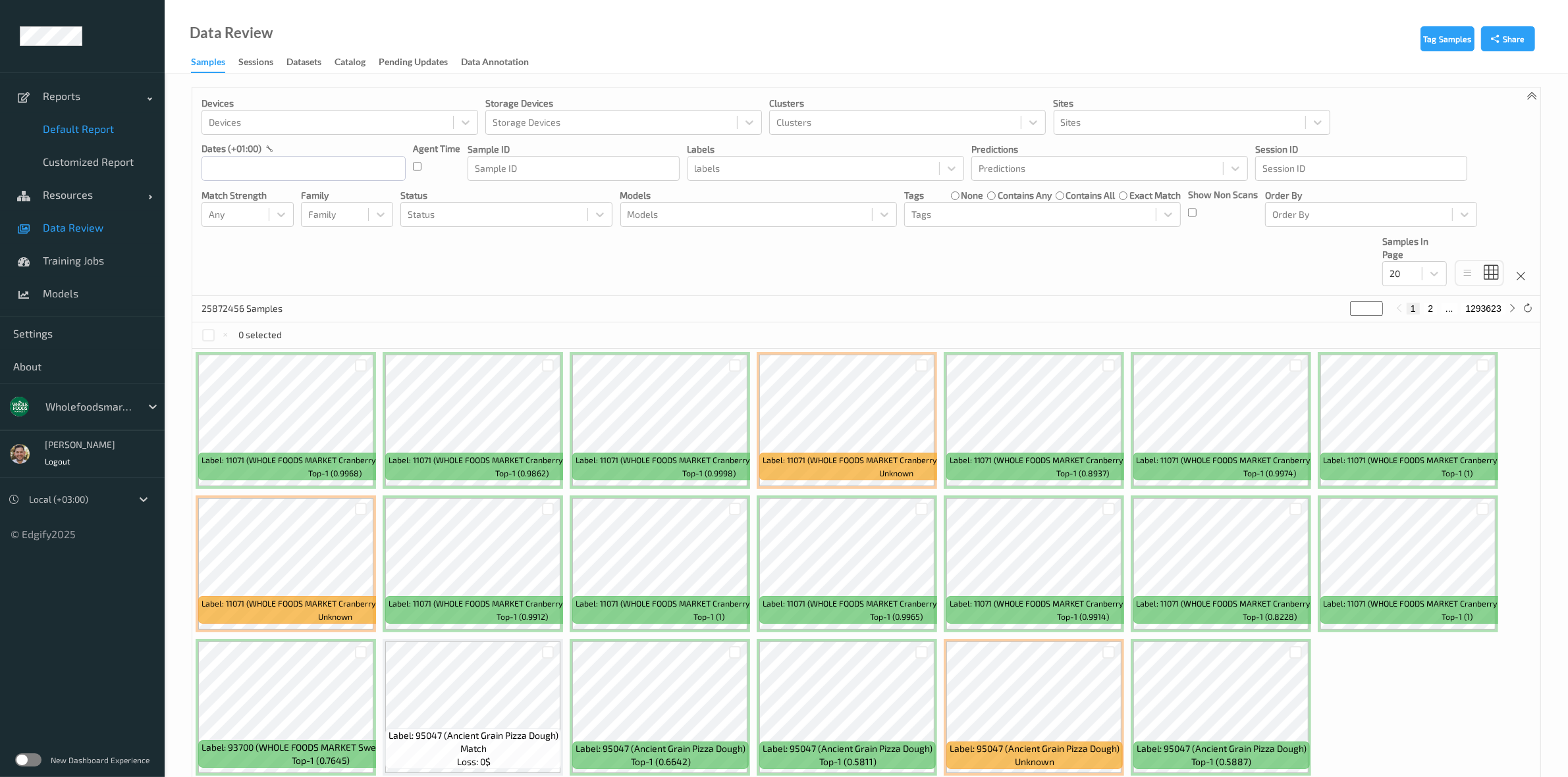
click at [97, 130] on span "Default Report" at bounding box center [97, 129] width 109 height 13
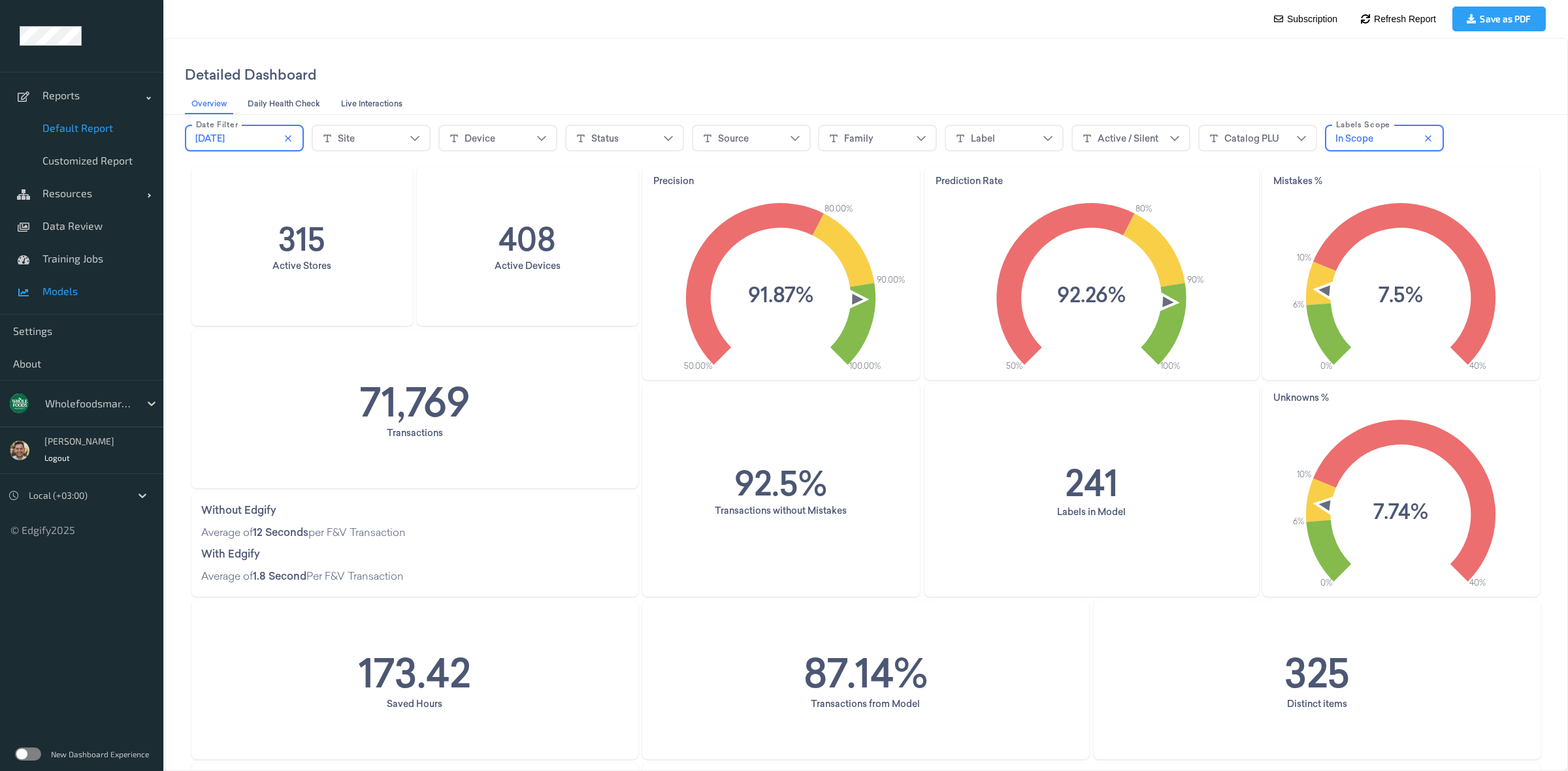
click at [58, 277] on link "Models" at bounding box center [82, 291] width 163 height 33
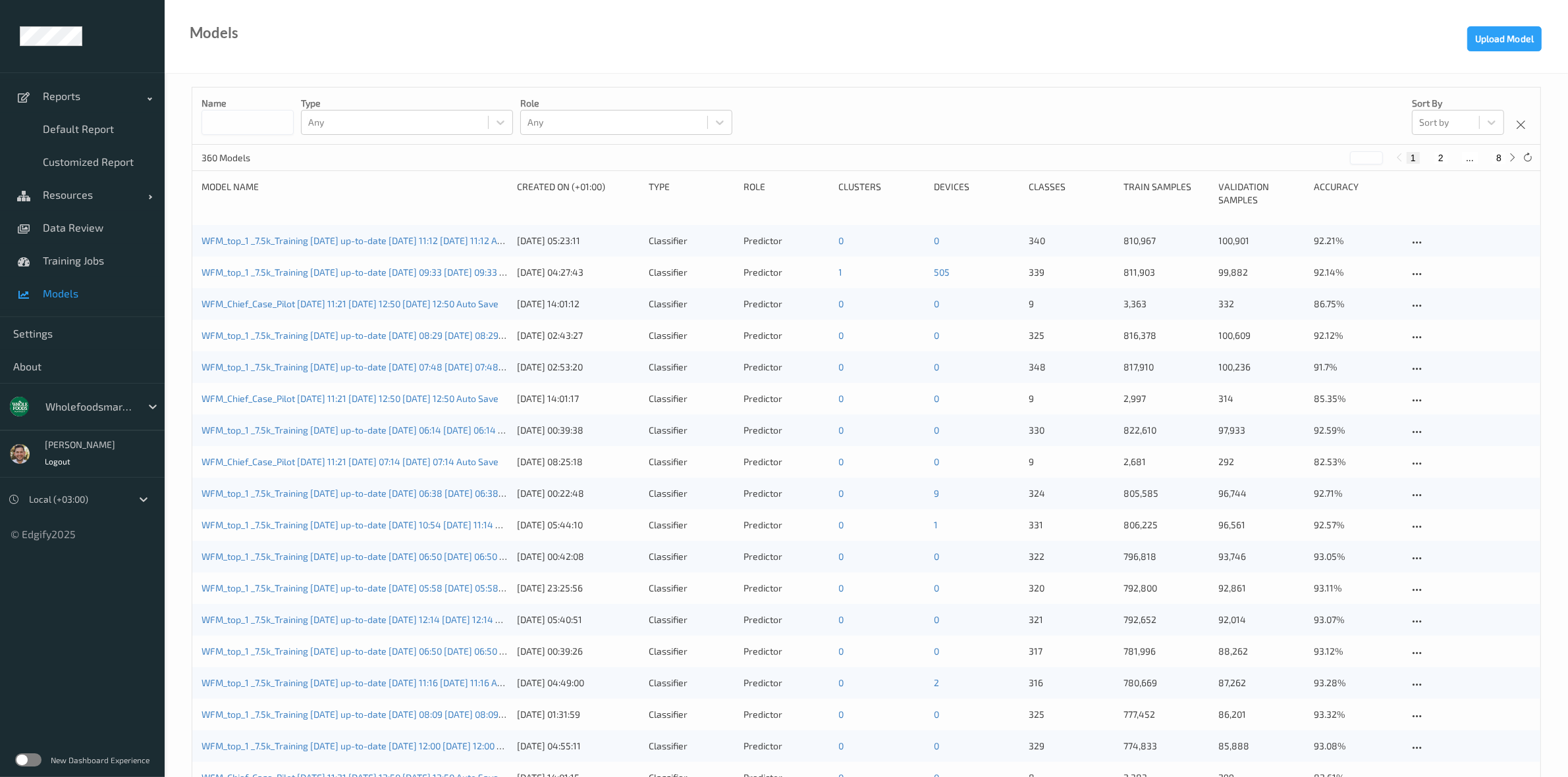
click at [373, 234] on div "WFM_top_1 _7.5k_Training 2025-05-22 up-to-date 2025-08-14 11:12 2025-08-14 11:1…" at bounding box center [355, 240] width 306 height 13
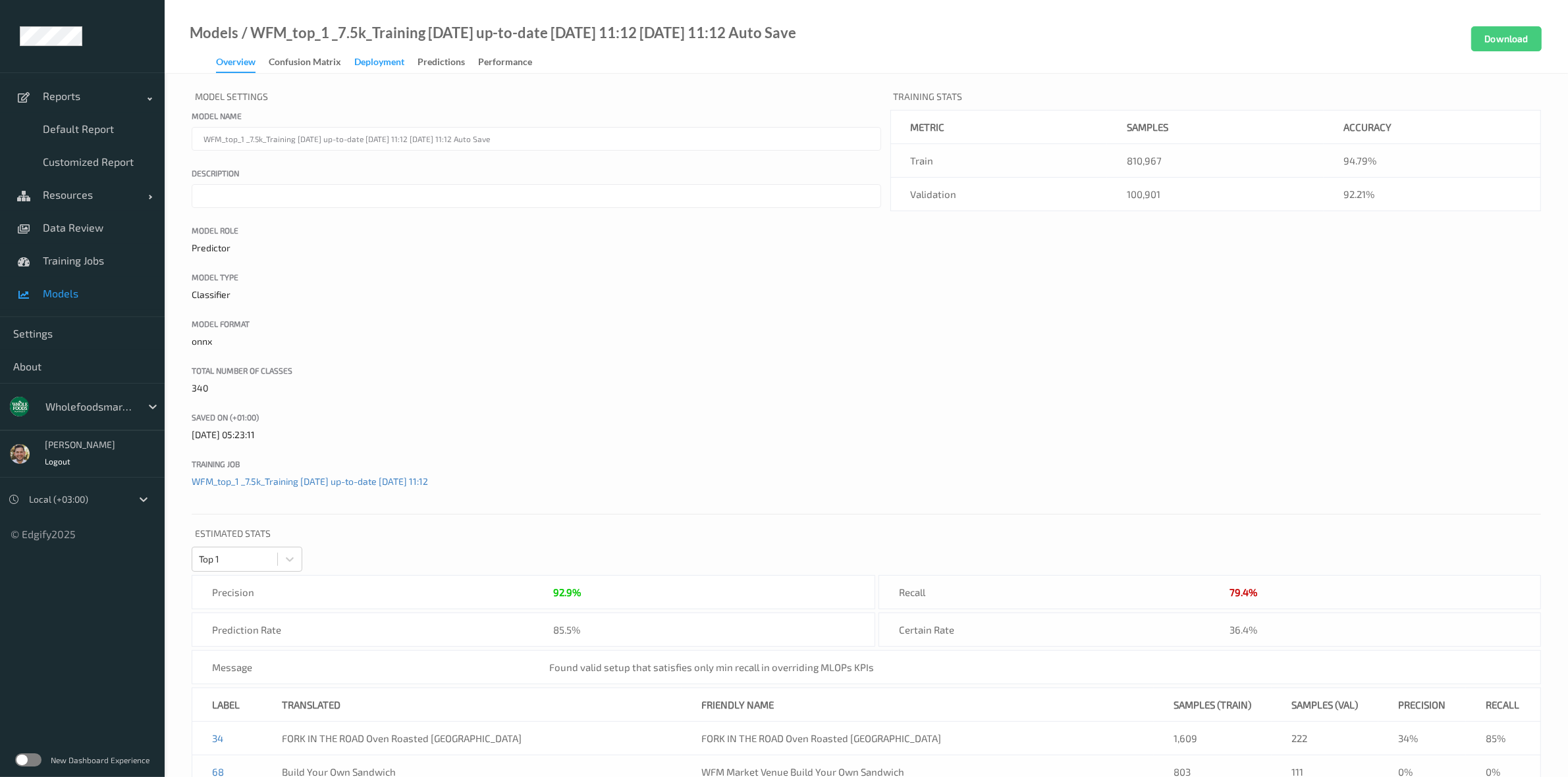
click at [364, 67] on div "Deployment" at bounding box center [380, 63] width 50 height 16
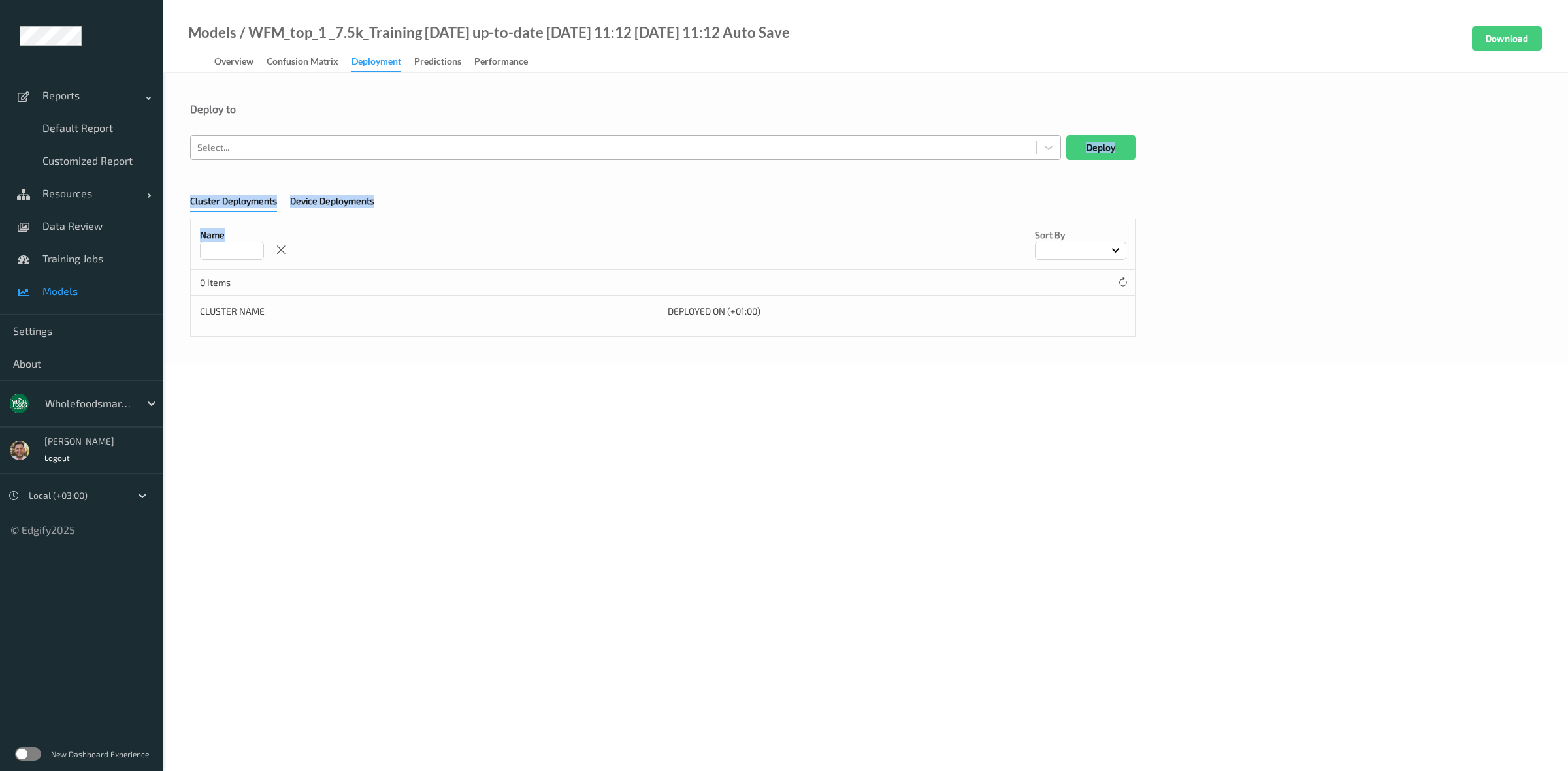
click at [347, 160] on form "Deploy to Select... Deploy Cluster Deployments Device Deployments Name Sort by …" at bounding box center [865, 220] width 1351 height 235
click at [318, 128] on div "Deploy to" at bounding box center [865, 119] width 1351 height 33
click at [315, 147] on div at bounding box center [613, 148] width 832 height 16
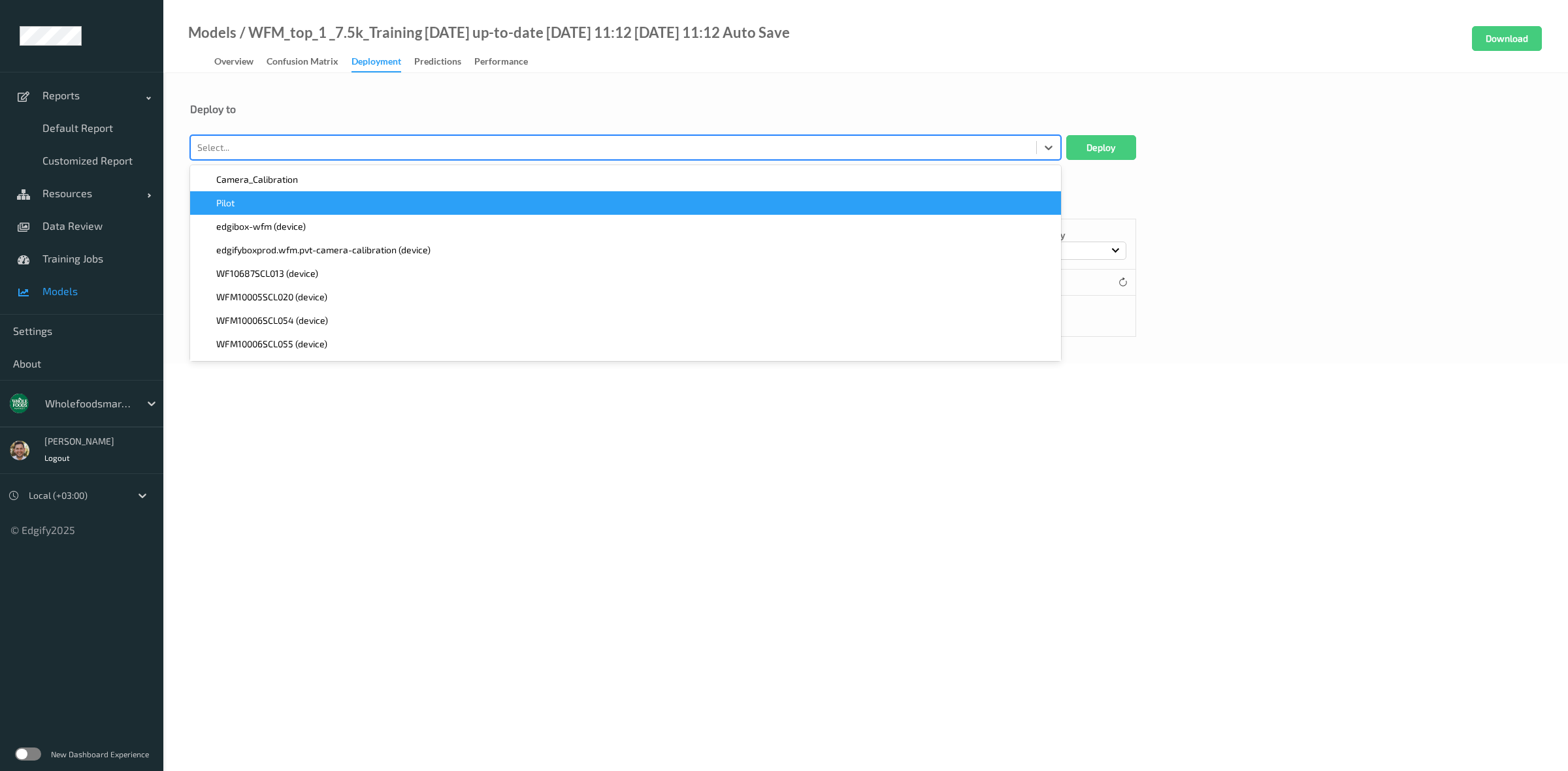
click at [290, 207] on div "Pilot" at bounding box center [625, 203] width 855 height 13
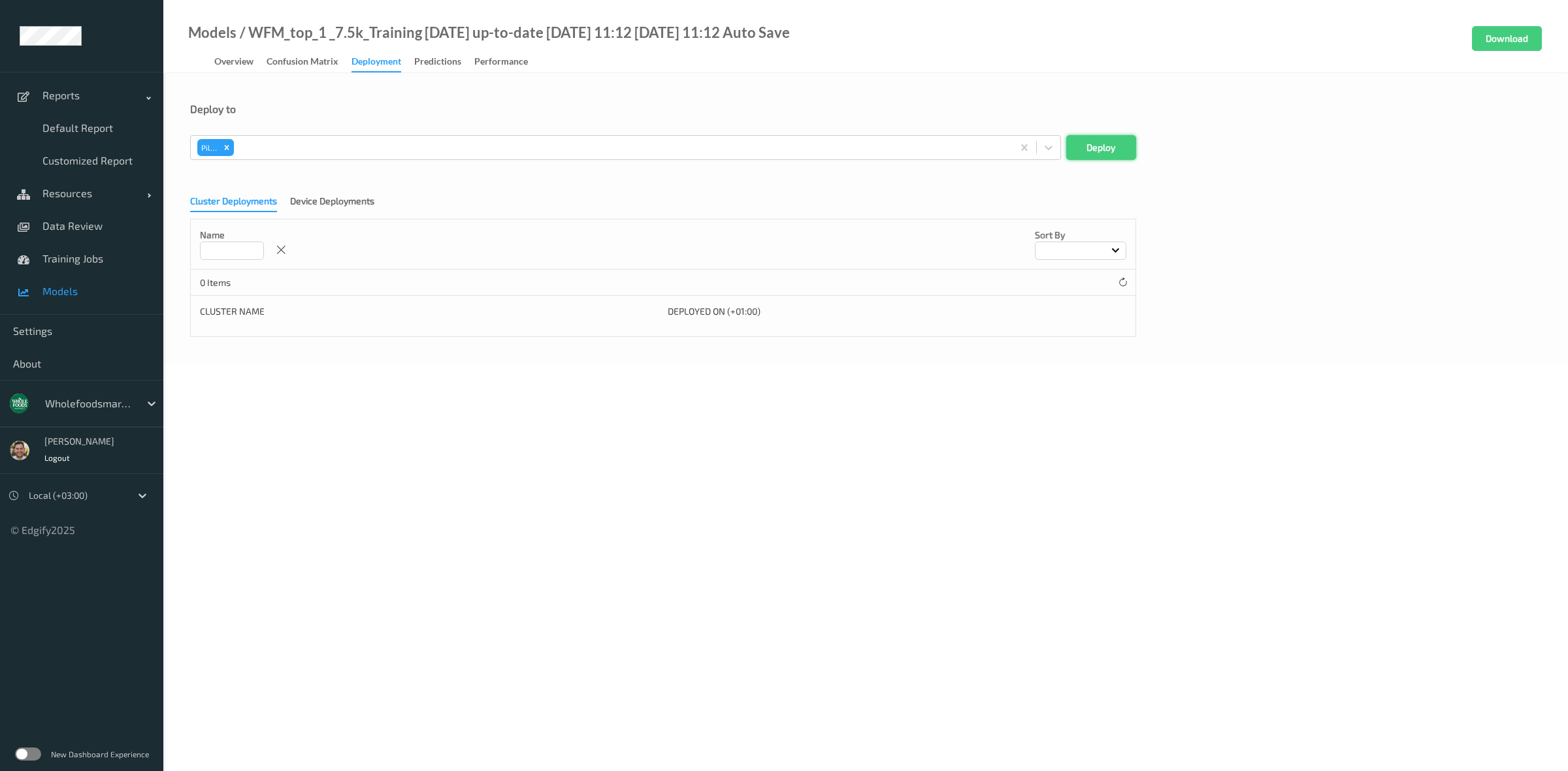
click at [1095, 152] on button "Deploy" at bounding box center [1101, 148] width 70 height 25
click at [70, 243] on link "Training Jobs" at bounding box center [82, 258] width 163 height 33
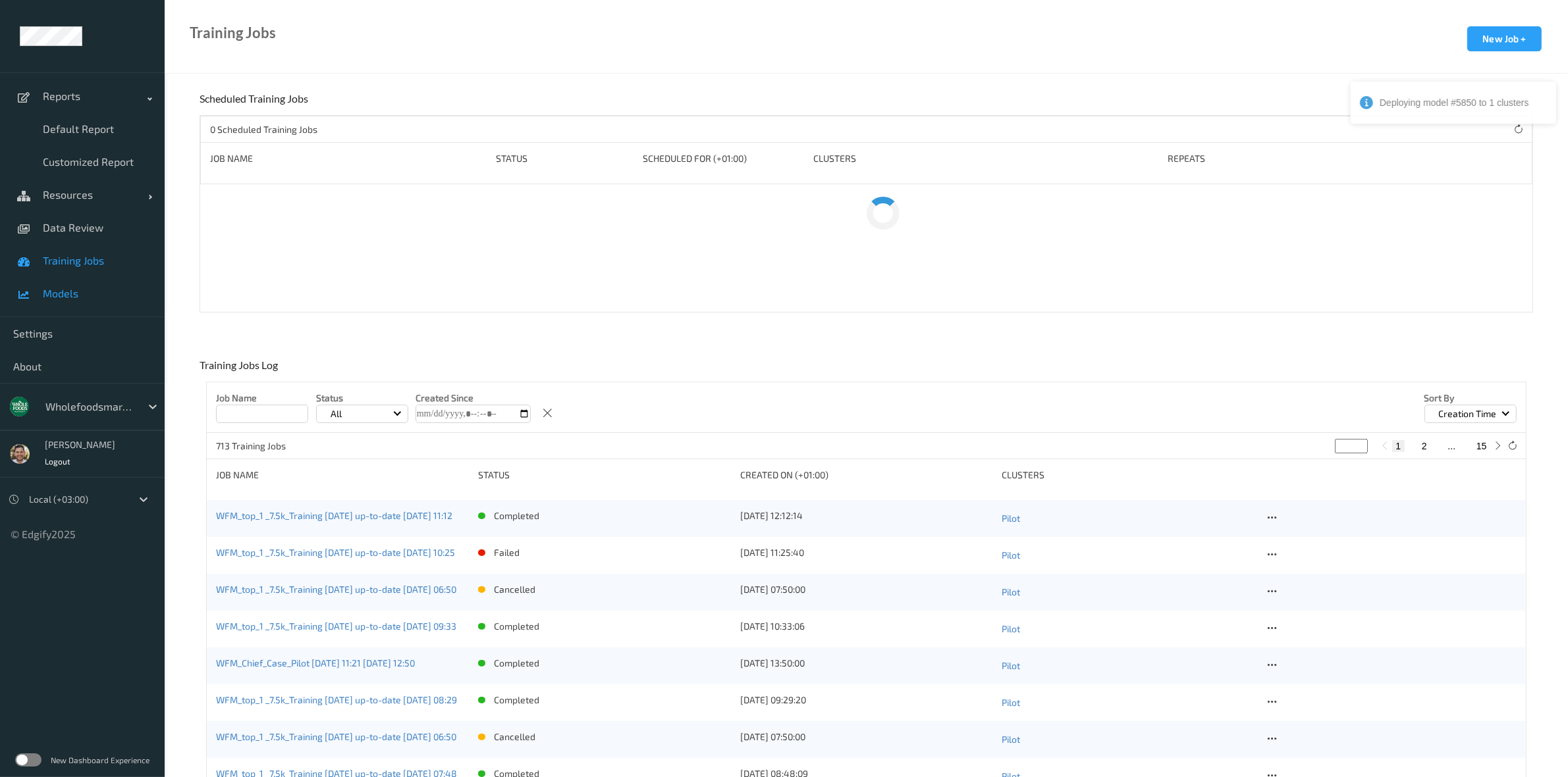
click at [114, 299] on span "Models" at bounding box center [97, 293] width 109 height 13
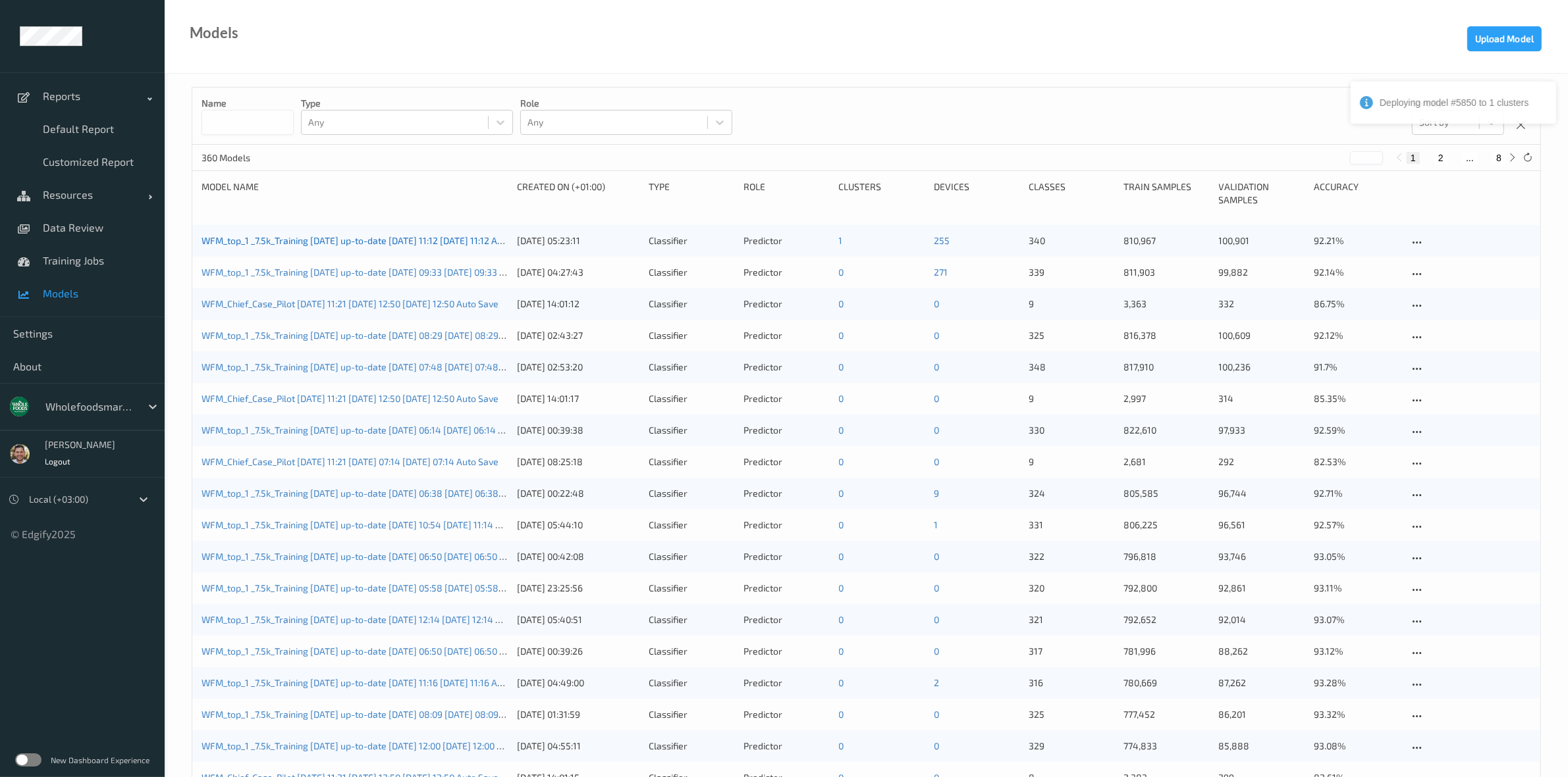
click at [337, 241] on link "WFM_top_1 _7.5k_Training 2025-05-22 up-to-date 2025-08-14 11:12 2025-08-14 11:1…" at bounding box center [367, 240] width 331 height 12
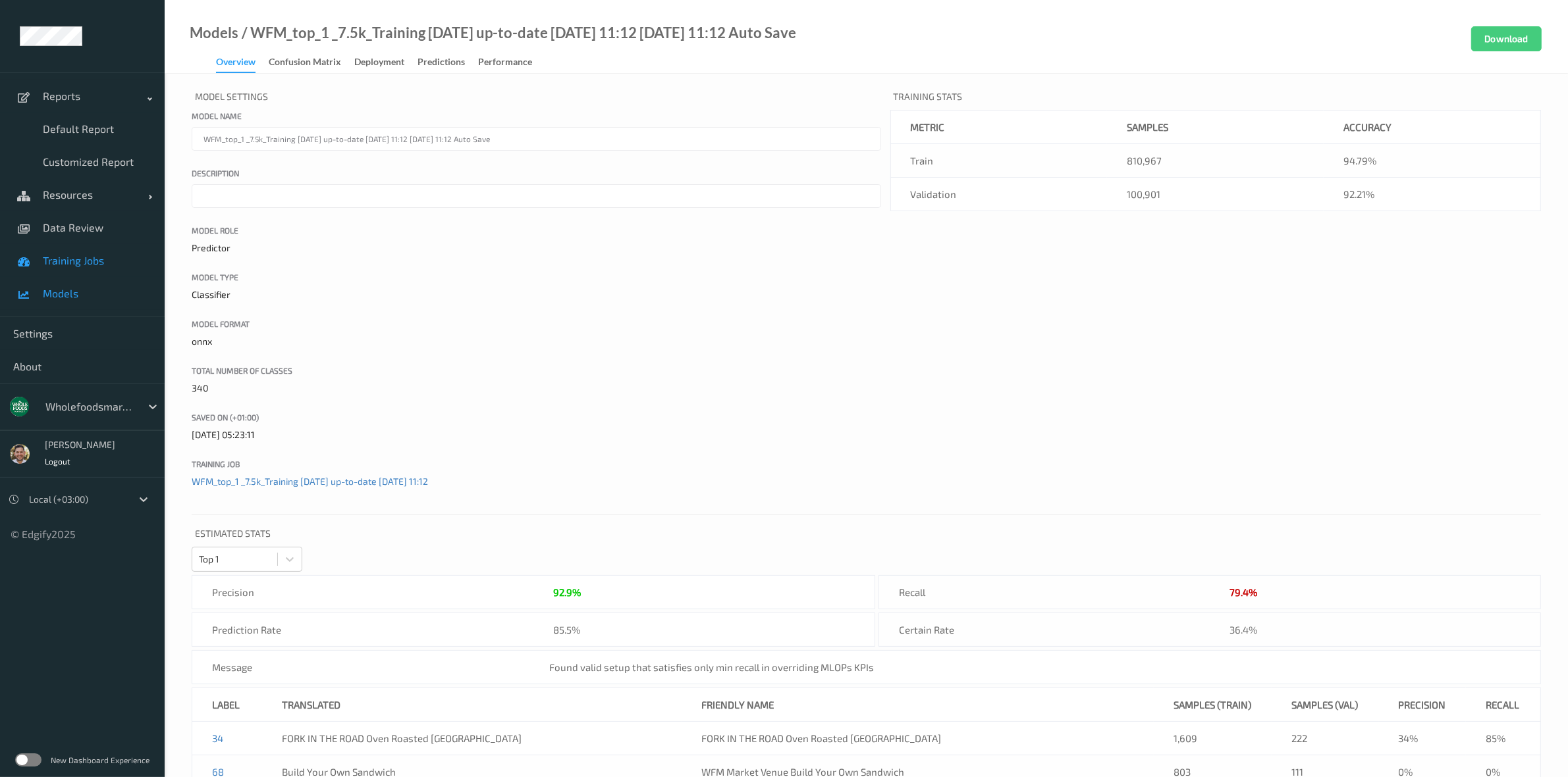
click at [90, 262] on span "Training Jobs" at bounding box center [97, 261] width 109 height 13
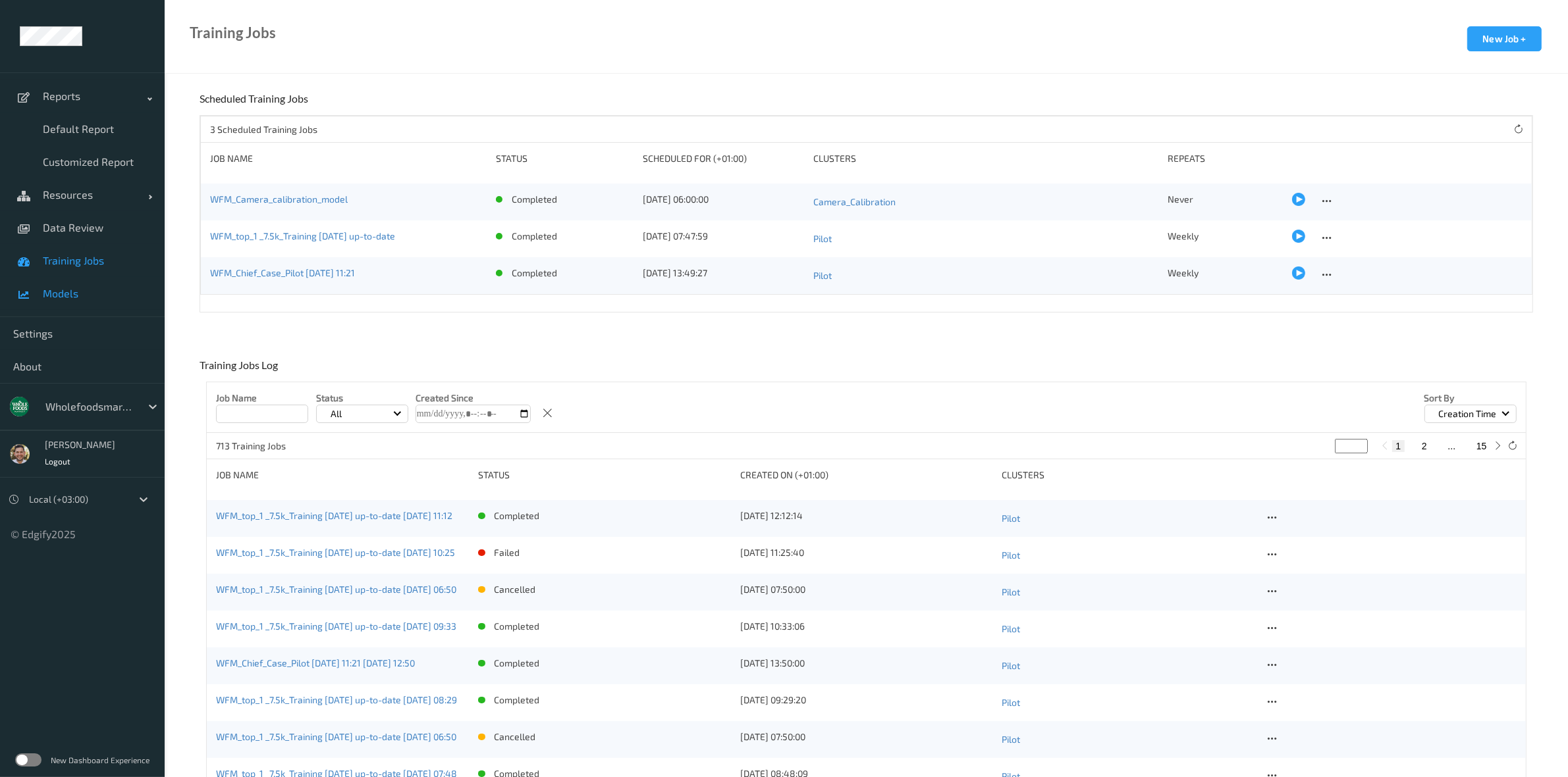
click at [73, 295] on span "Models" at bounding box center [97, 293] width 109 height 13
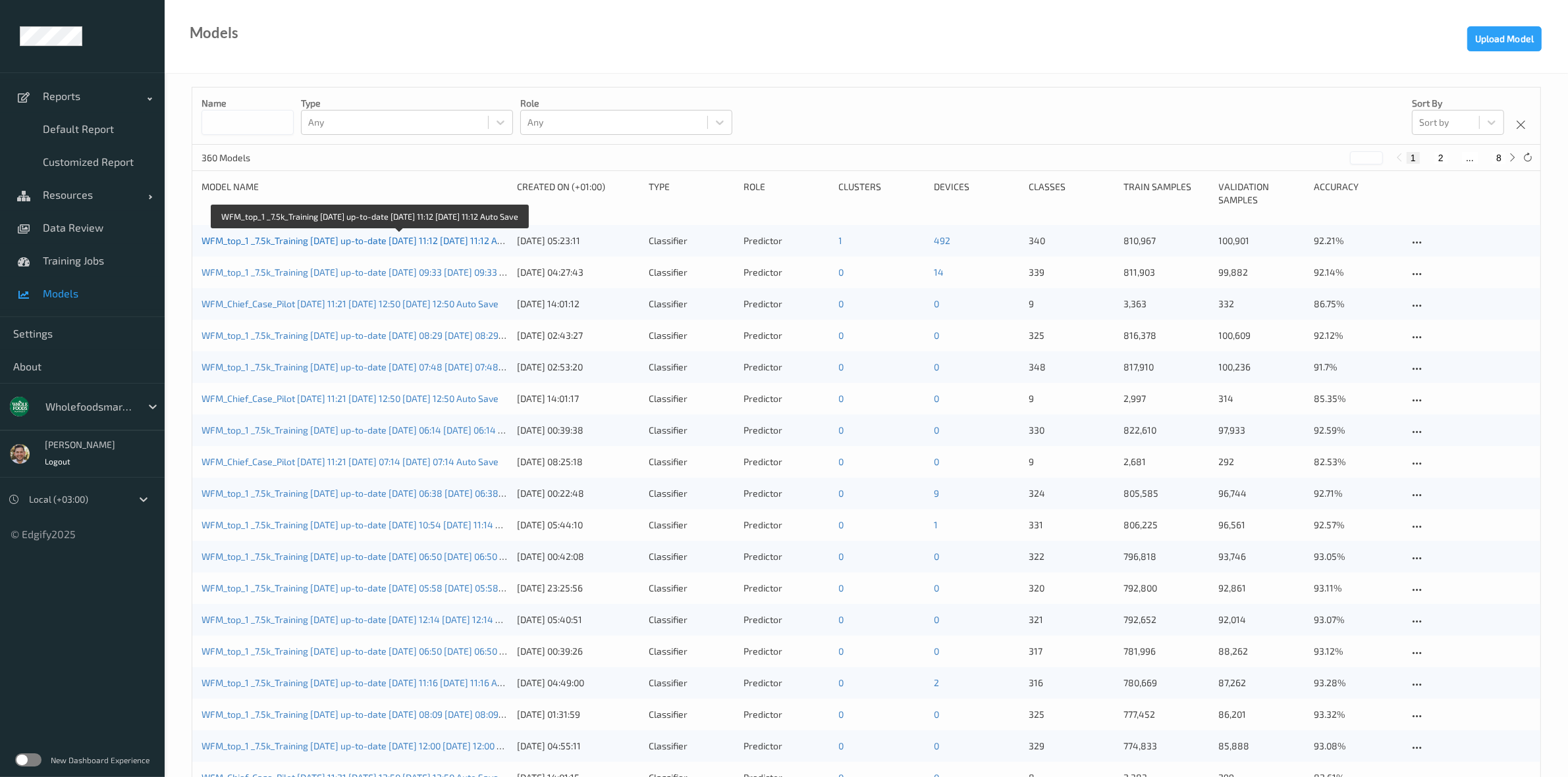
click at [369, 238] on link "WFM_top_1 _7.5k_Training 2025-05-22 up-to-date 2025-08-14 11:12 2025-08-14 11:1…" at bounding box center [367, 240] width 331 height 12
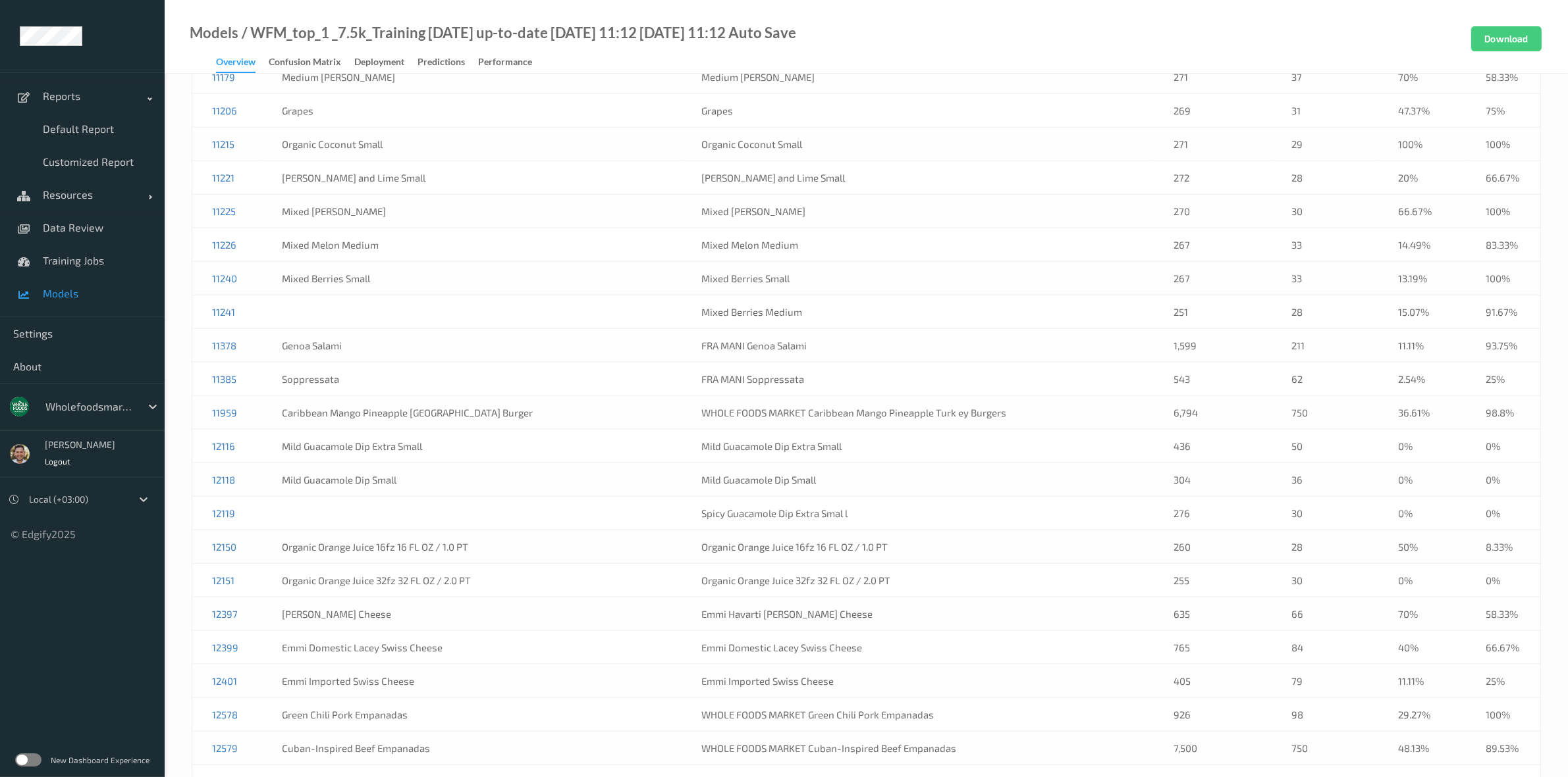
scroll to position [2139, 0]
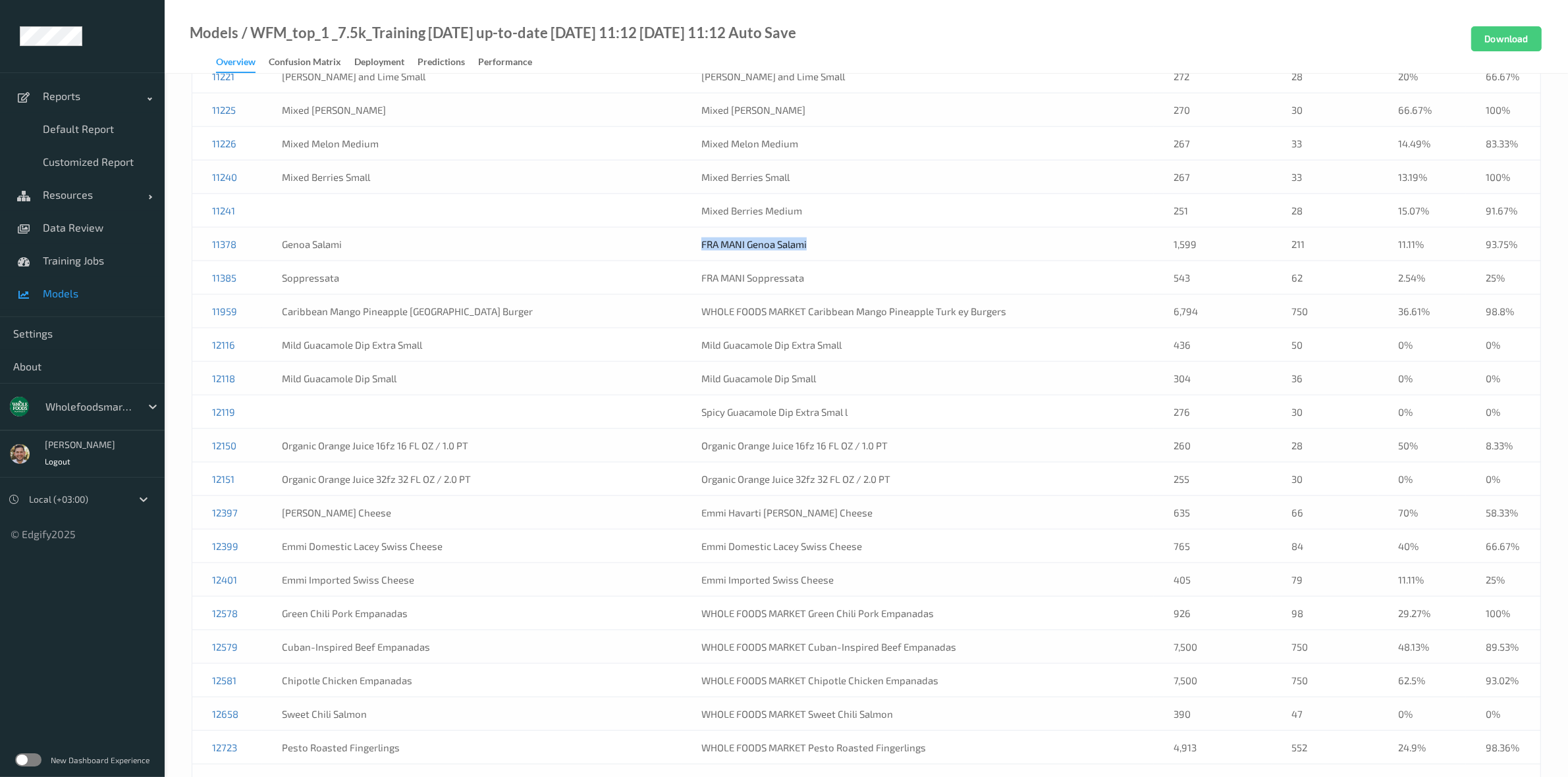
drag, startPoint x: 843, startPoint y: 264, endPoint x: 658, endPoint y: 267, distance: 185.0
click at [658, 262] on tr "11378 Genoa Salami FRA MANI Genoa Salami 1,599 211 11.11% 93.75%" at bounding box center [867, 245] width 1349 height 34
drag, startPoint x: 827, startPoint y: 215, endPoint x: 634, endPoint y: 229, distance: 193.5
click at [634, 228] on tr "11241 Mixed Berries Medium 251 28 15.07% 91.67%" at bounding box center [867, 211] width 1349 height 34
copy tr "Mixed Berries Medium"
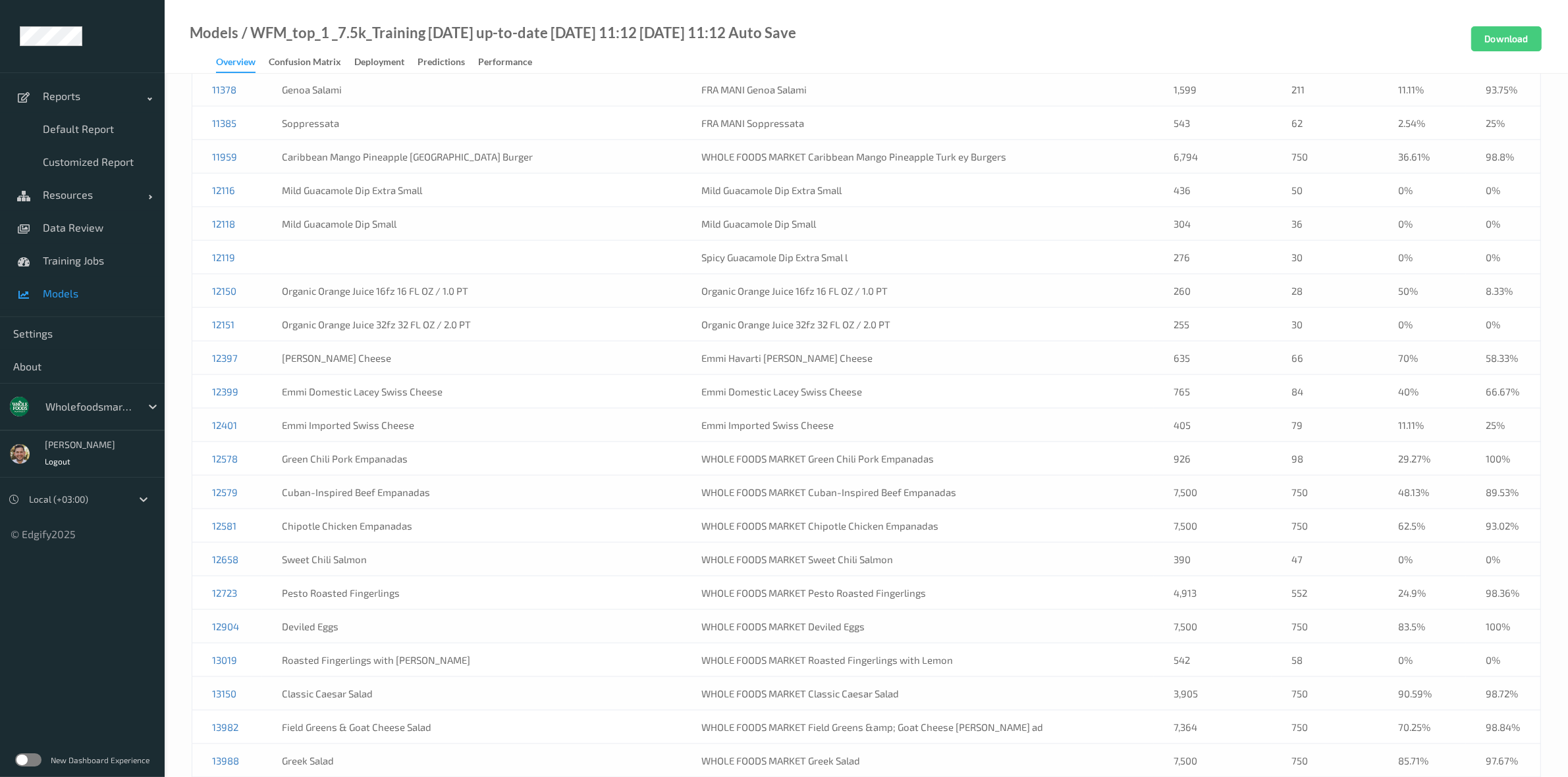
scroll to position [2304, 0]
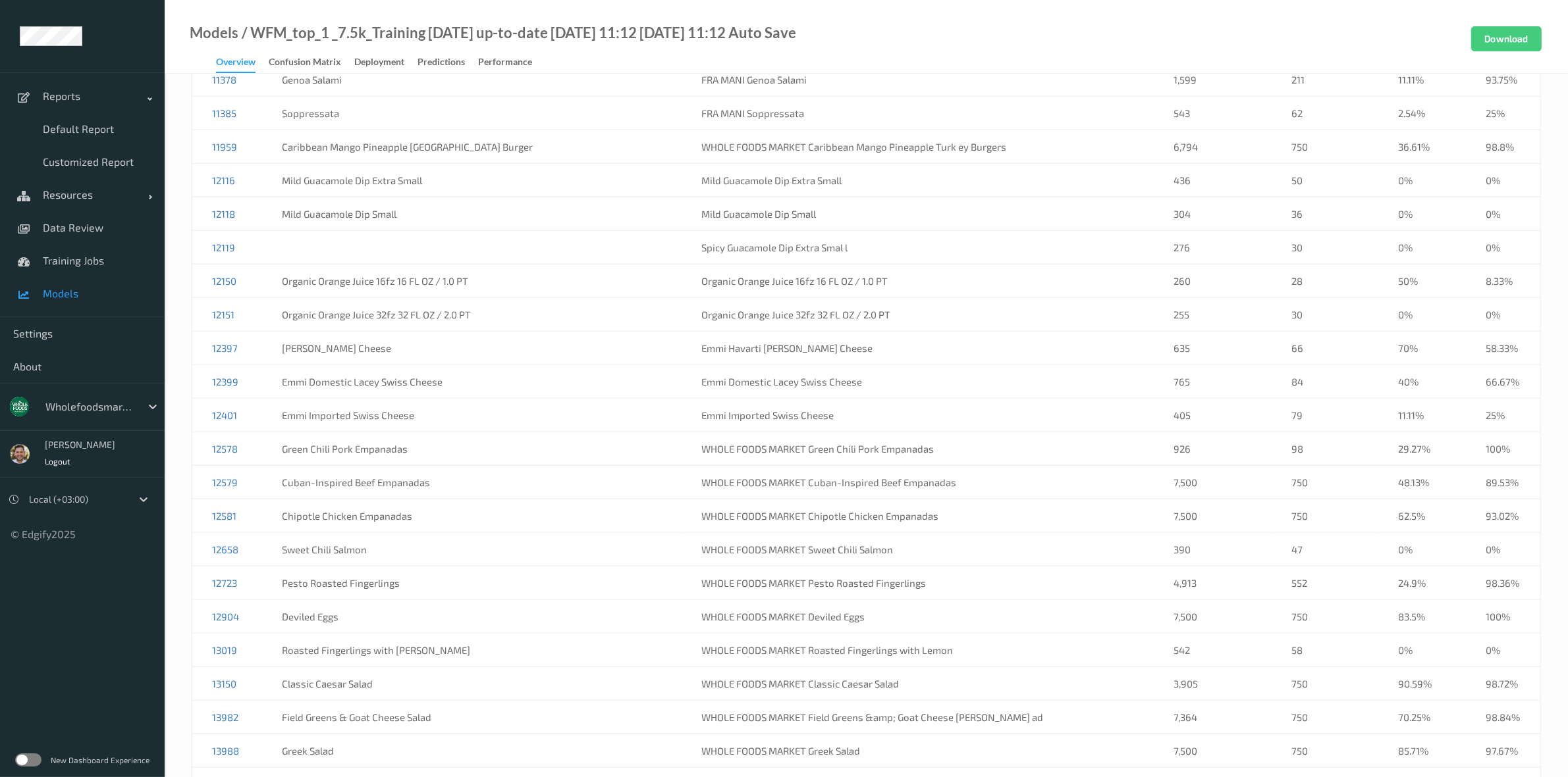
drag, startPoint x: 884, startPoint y: 255, endPoint x: 625, endPoint y: 258, distance: 259.0
click at [625, 258] on tr "12119 Spicy Guacamole Dip Extra Smal l 276 30 0% 0%" at bounding box center [867, 248] width 1349 height 34
copy tr "Spicy Guacamole Dip Extra Smal l"
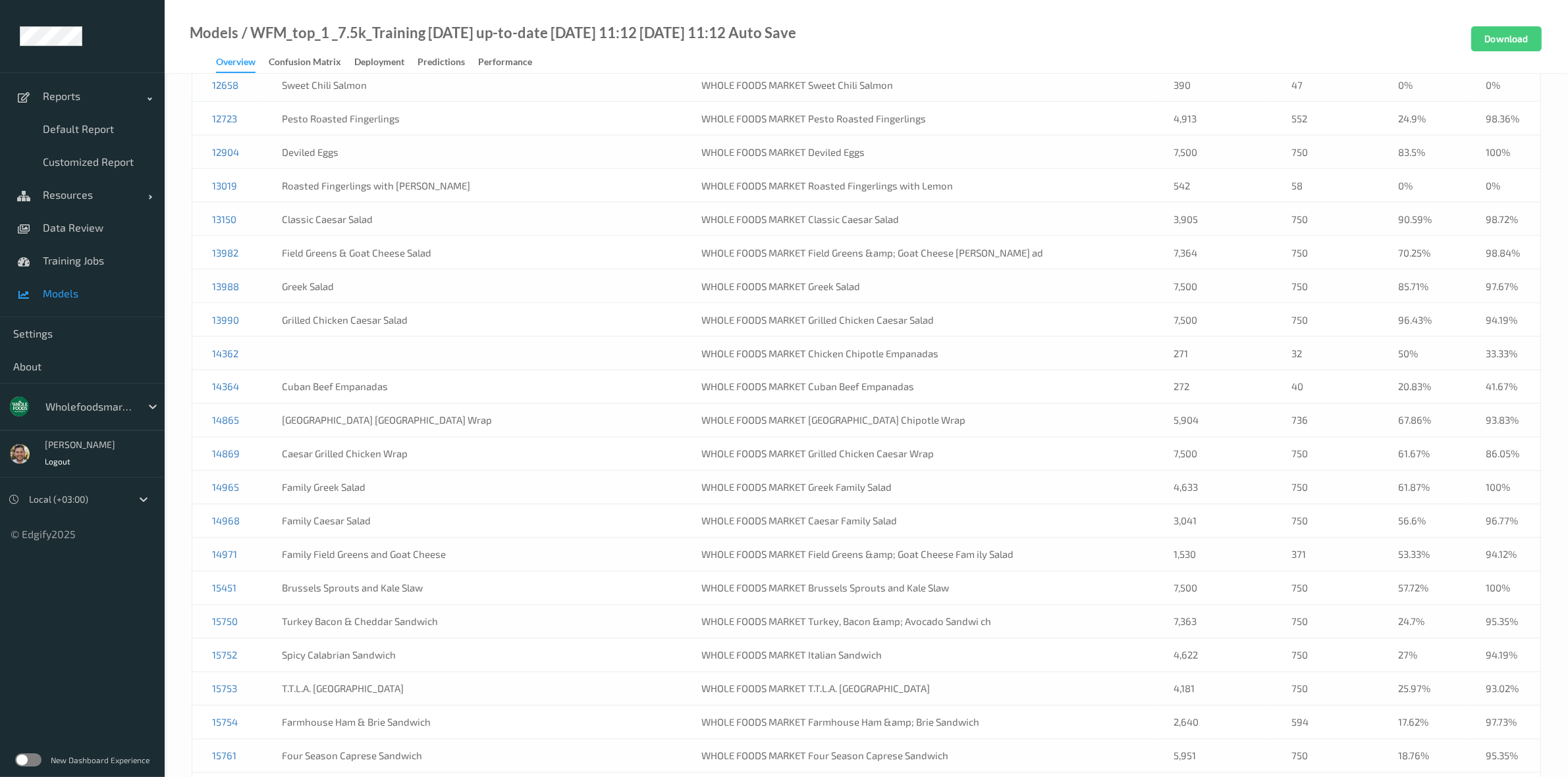
scroll to position [2798, 0]
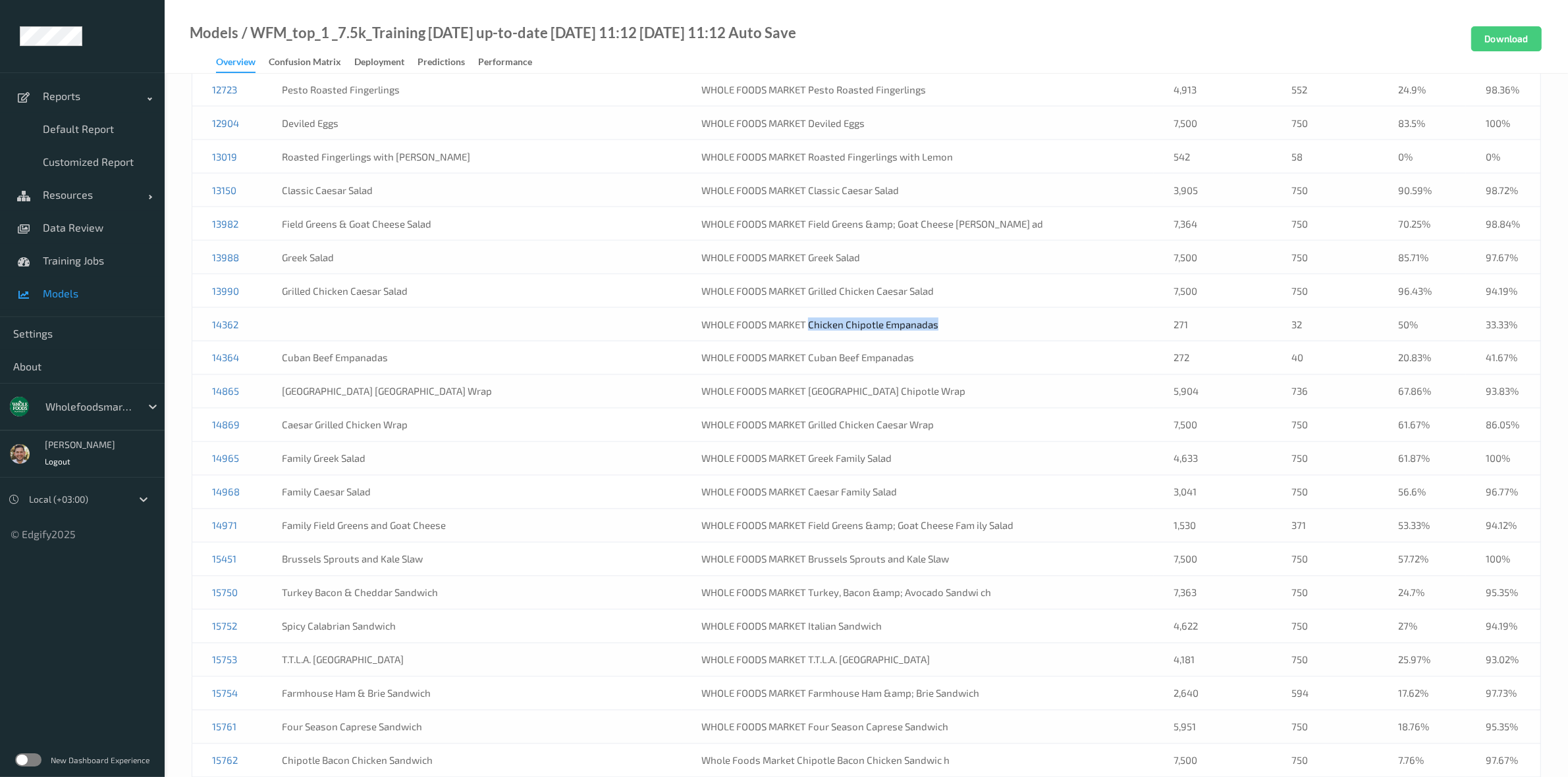
drag, startPoint x: 953, startPoint y: 341, endPoint x: 794, endPoint y: 341, distance: 159.0
click at [794, 341] on td "WHOLE FOODS MARKET Chicken Chipotle Empanadas" at bounding box center [918, 325] width 473 height 34
copy td "Chicken Chipotle Empanadas"
drag, startPoint x: 264, startPoint y: 347, endPoint x: 193, endPoint y: 347, distance: 71.0
click at [193, 342] on td "14362" at bounding box center [227, 325] width 70 height 34
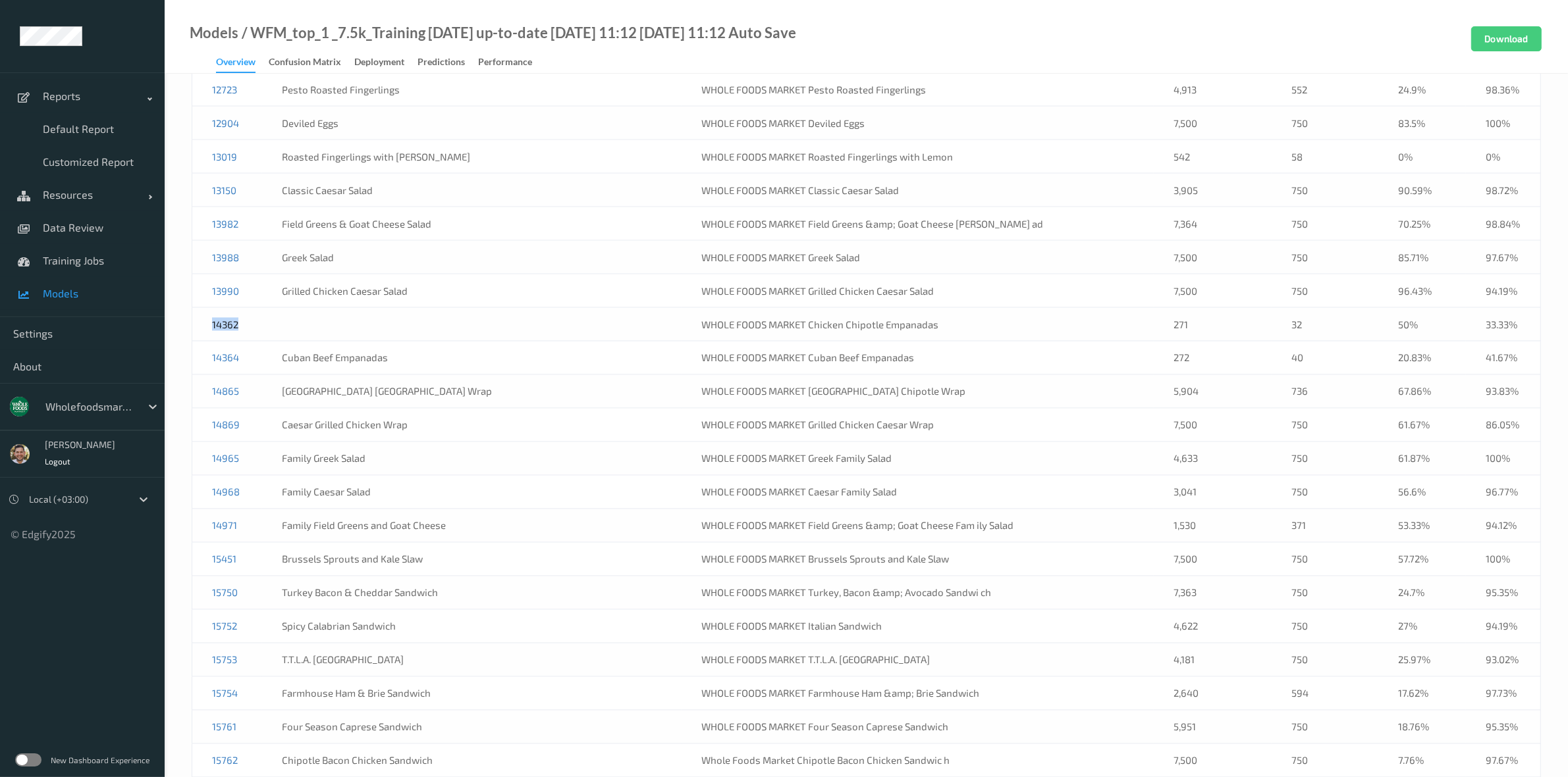
copy link "14362"
click at [71, 267] on span "Training Jobs" at bounding box center [97, 261] width 109 height 13
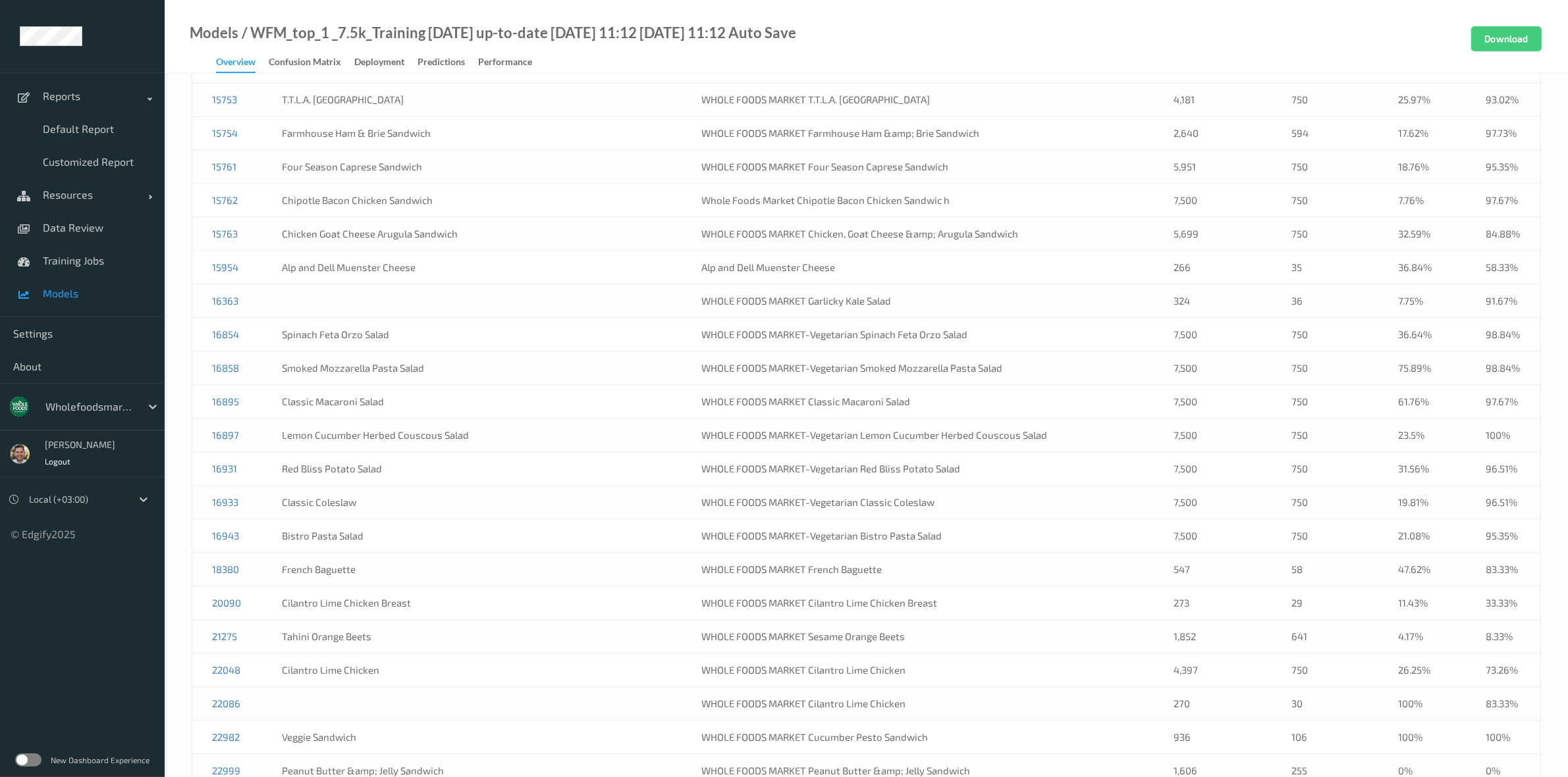
scroll to position [3373, 0]
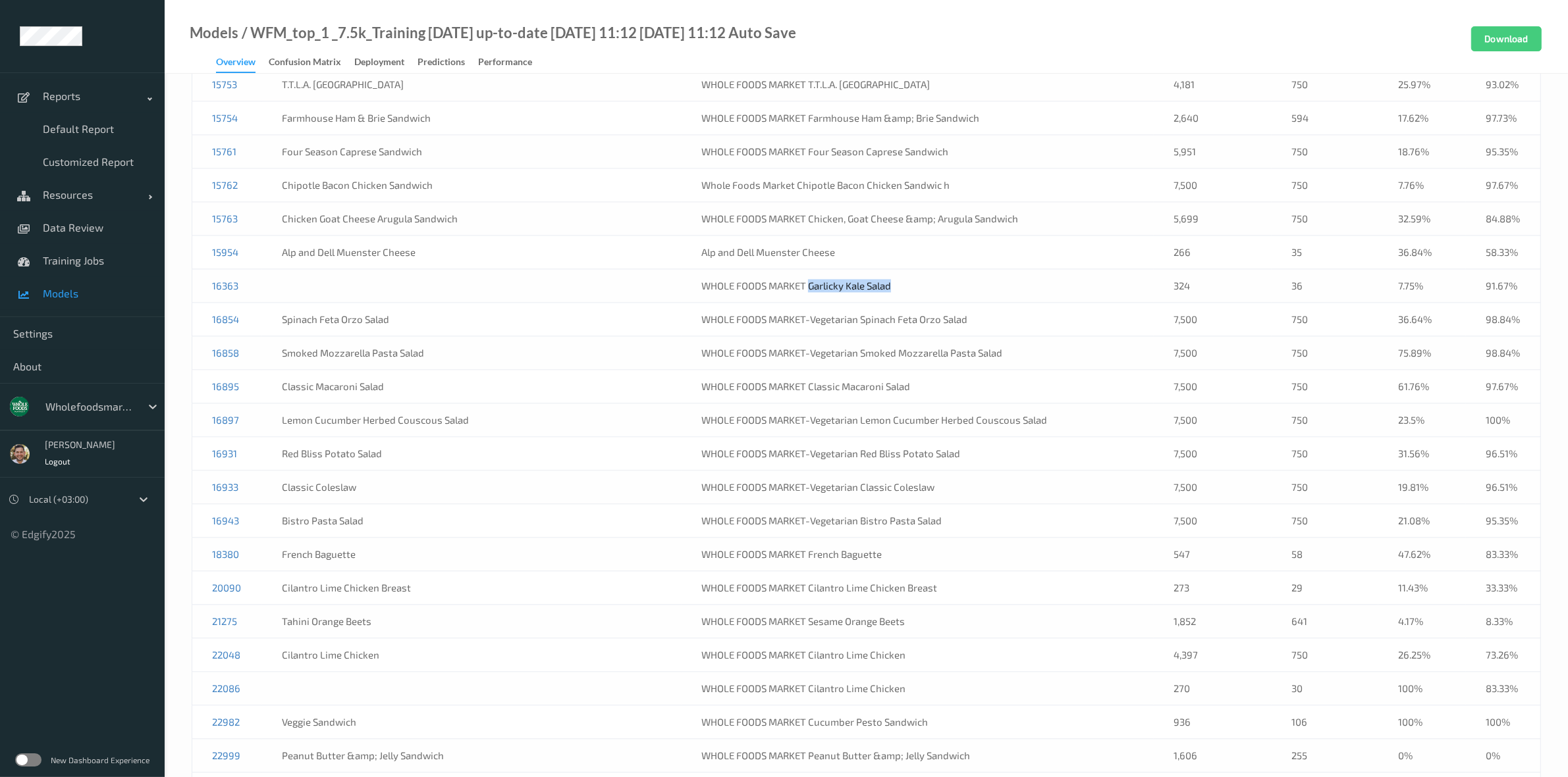
drag, startPoint x: 955, startPoint y: 300, endPoint x: 793, endPoint y: 309, distance: 162.2
click at [793, 303] on td "WHOLE FOODS MARKET Garlicky Kale Salad" at bounding box center [918, 286] width 473 height 34
copy td "Garlicky Kale Salad"
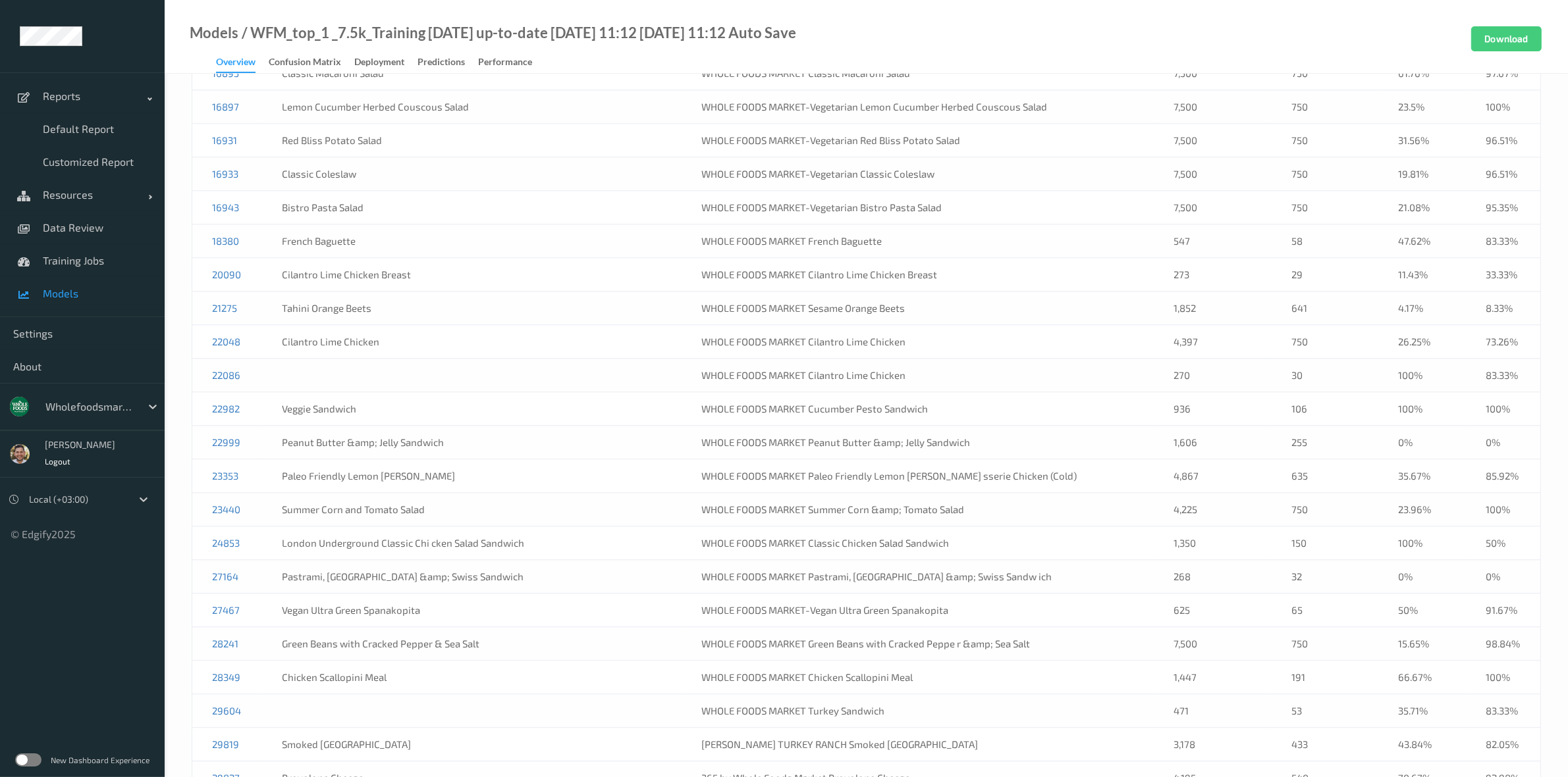
scroll to position [3703, 0]
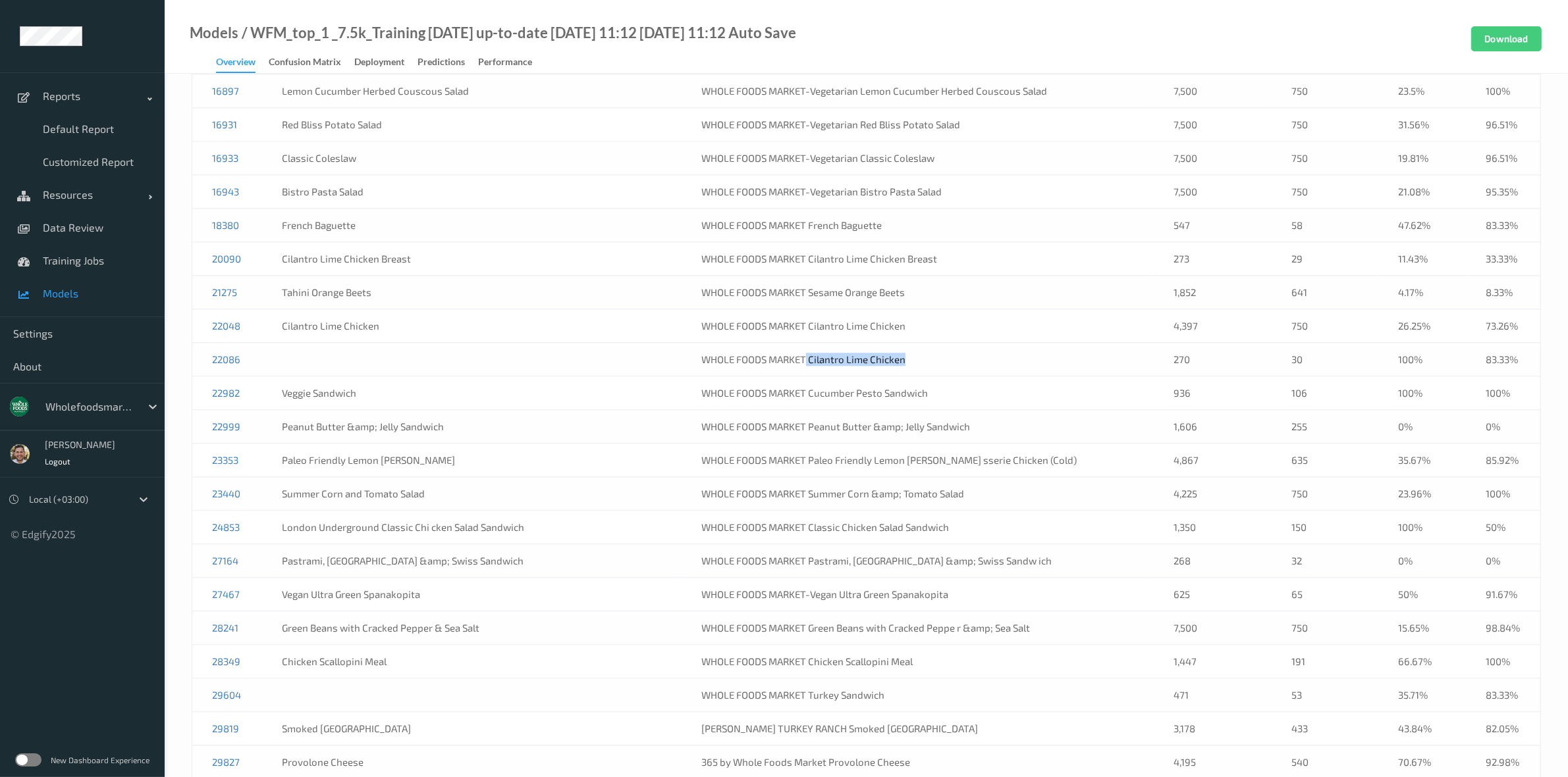
drag, startPoint x: 917, startPoint y: 382, endPoint x: 788, endPoint y: 384, distance: 129.0
click at [788, 377] on td "WHOLE FOODS MARKET Cilantro Lime Chicken" at bounding box center [918, 360] width 473 height 34
copy td "Cilantro Lime Chicken"
drag, startPoint x: 249, startPoint y: 342, endPoint x: 203, endPoint y: 352, distance: 47.1
click at [203, 343] on td "22048" at bounding box center [227, 326] width 70 height 34
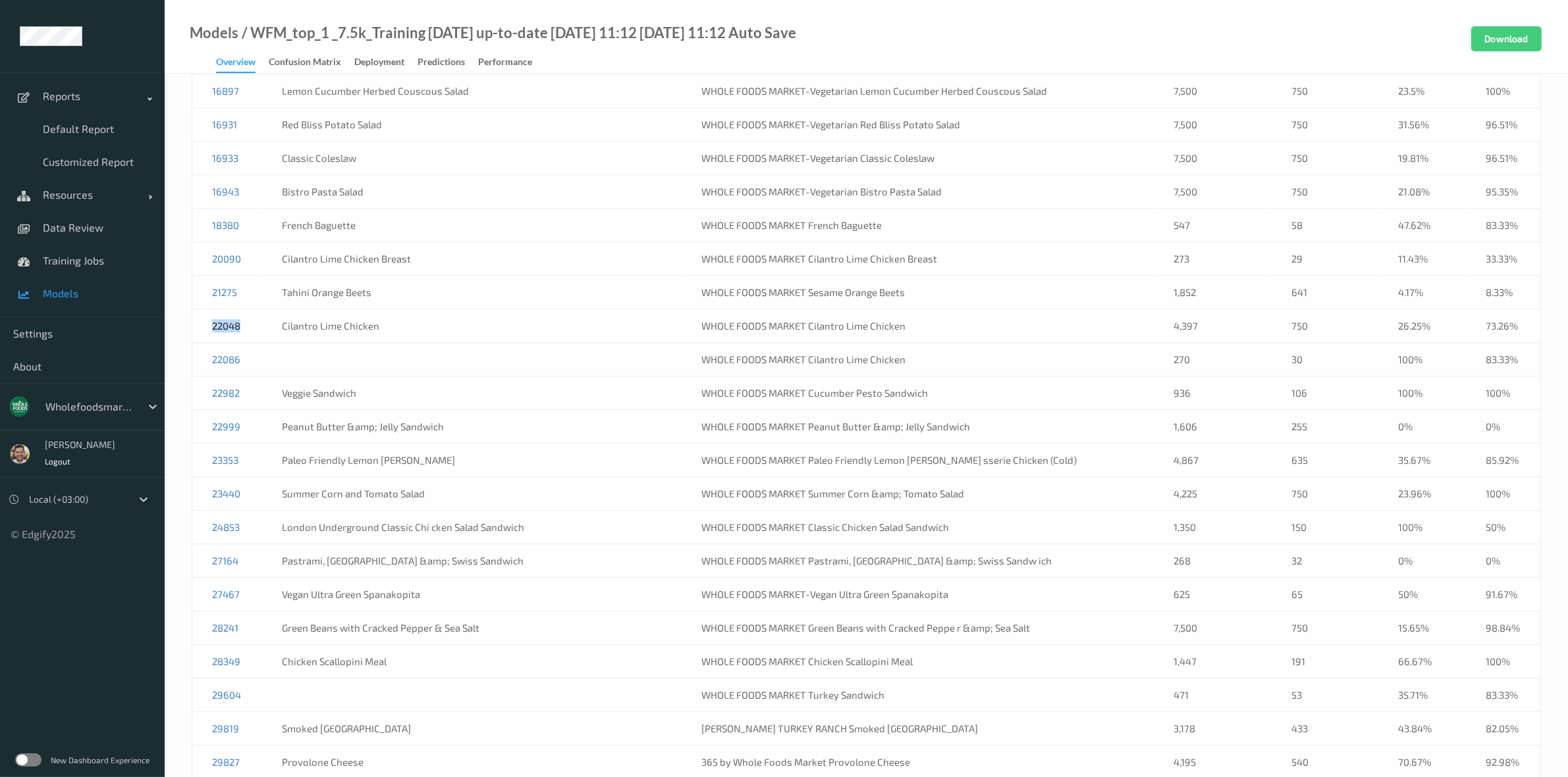
copy link "22048"
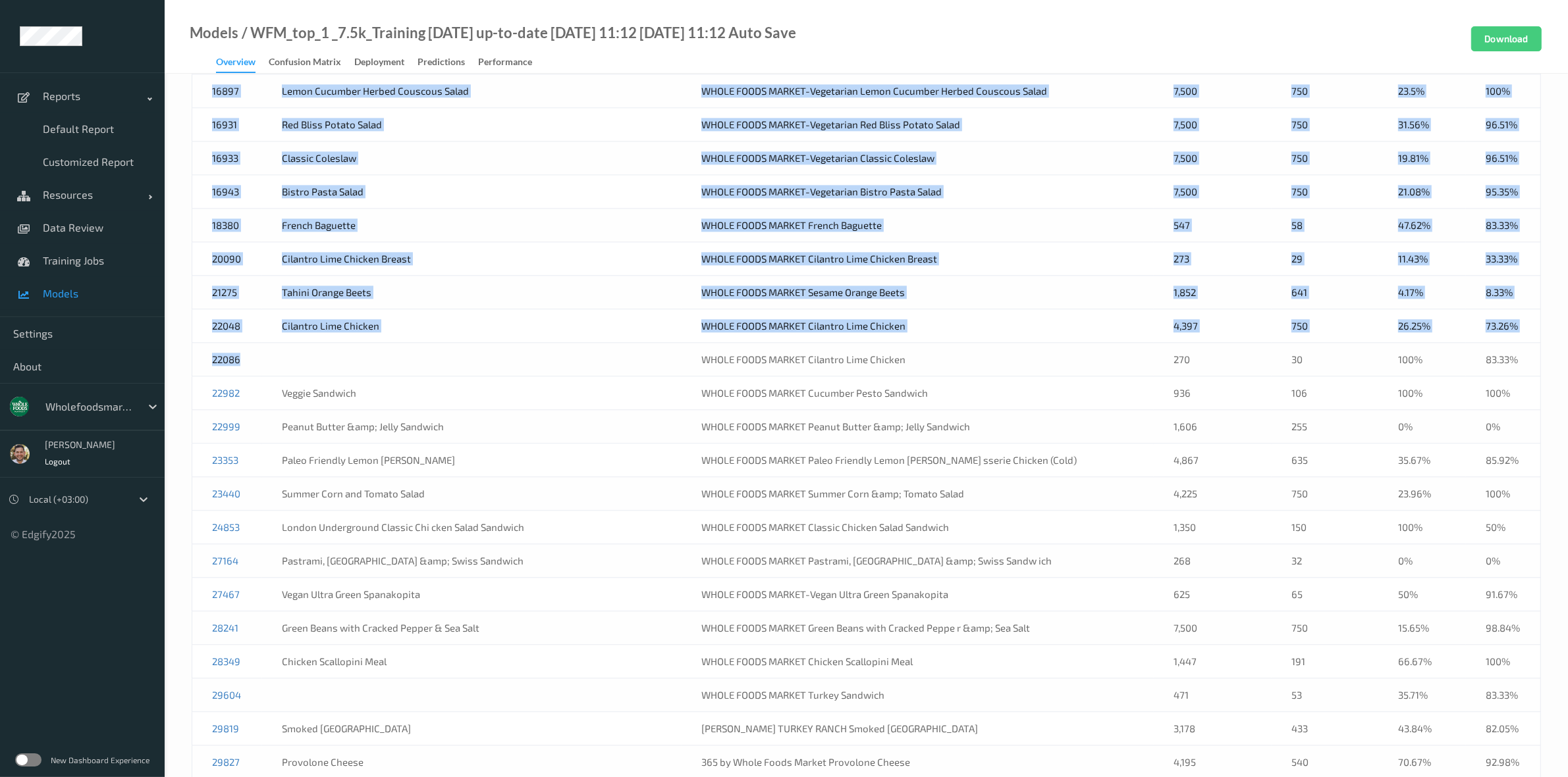
drag, startPoint x: 270, startPoint y: 377, endPoint x: 180, endPoint y: 379, distance: 90.0
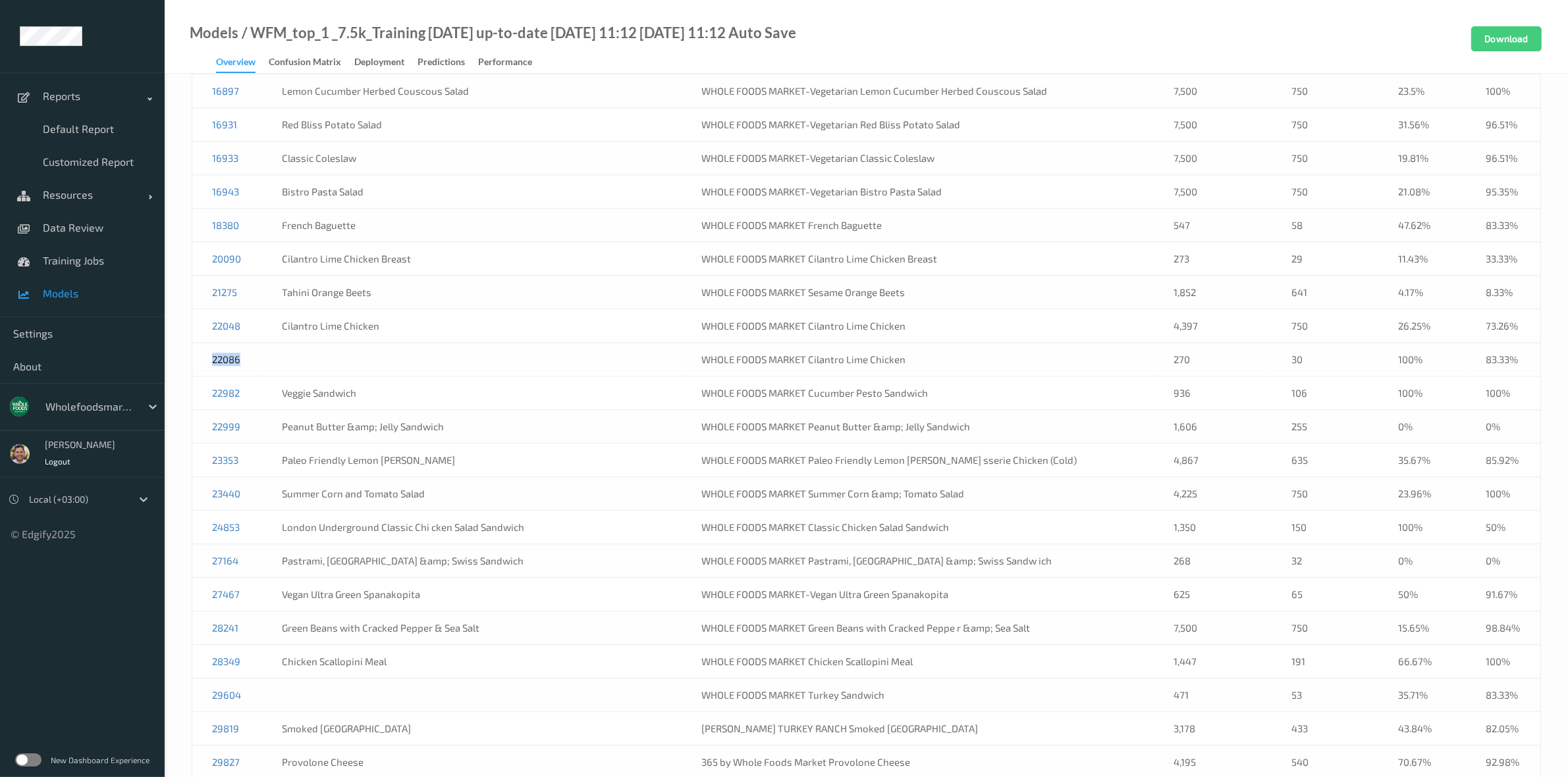
drag, startPoint x: 264, startPoint y: 376, endPoint x: 191, endPoint y: 387, distance: 73.8
click at [192, 377] on td "22086" at bounding box center [227, 360] width 70 height 34
copy link "22086"
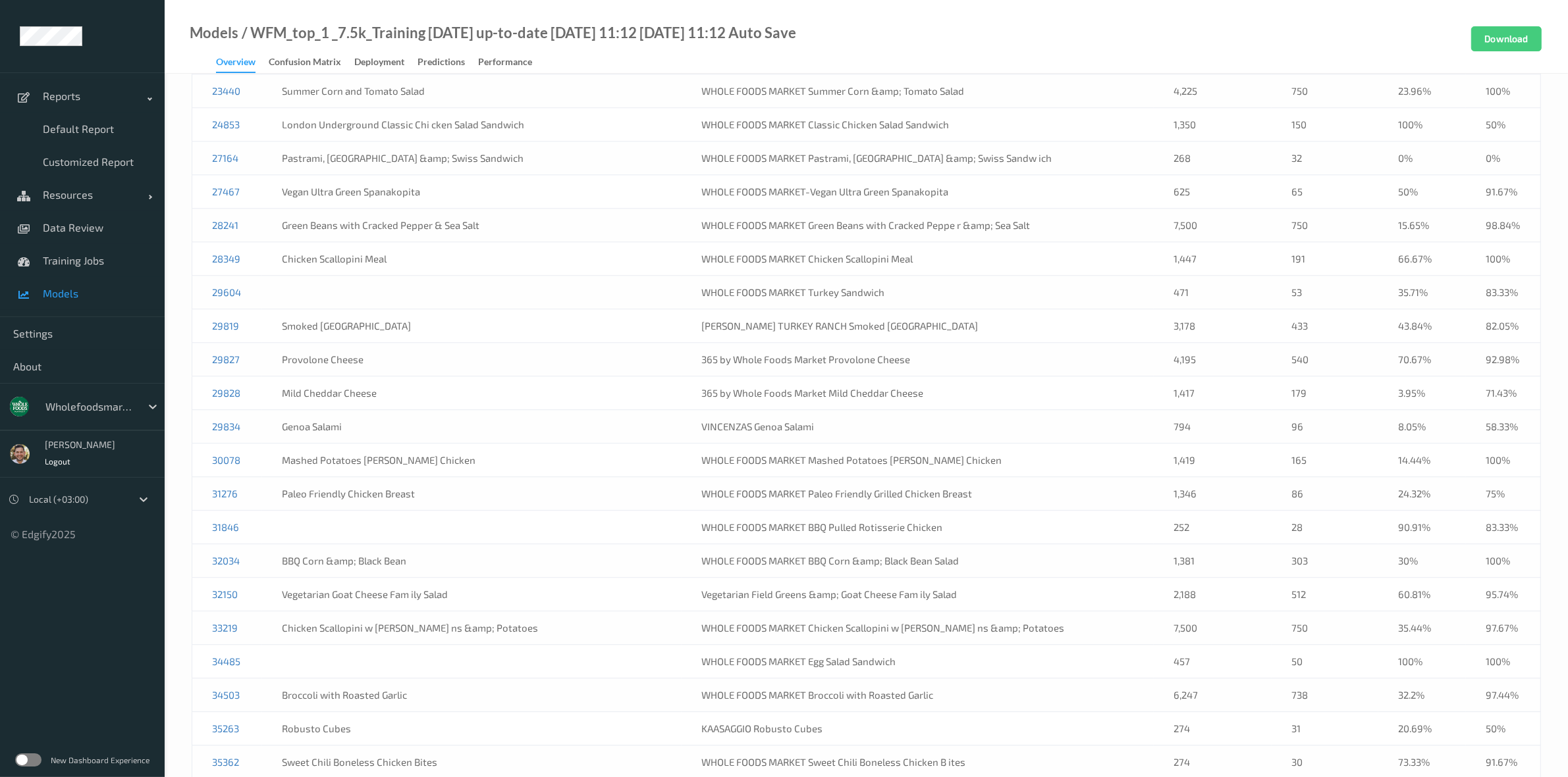
scroll to position [4115, 0]
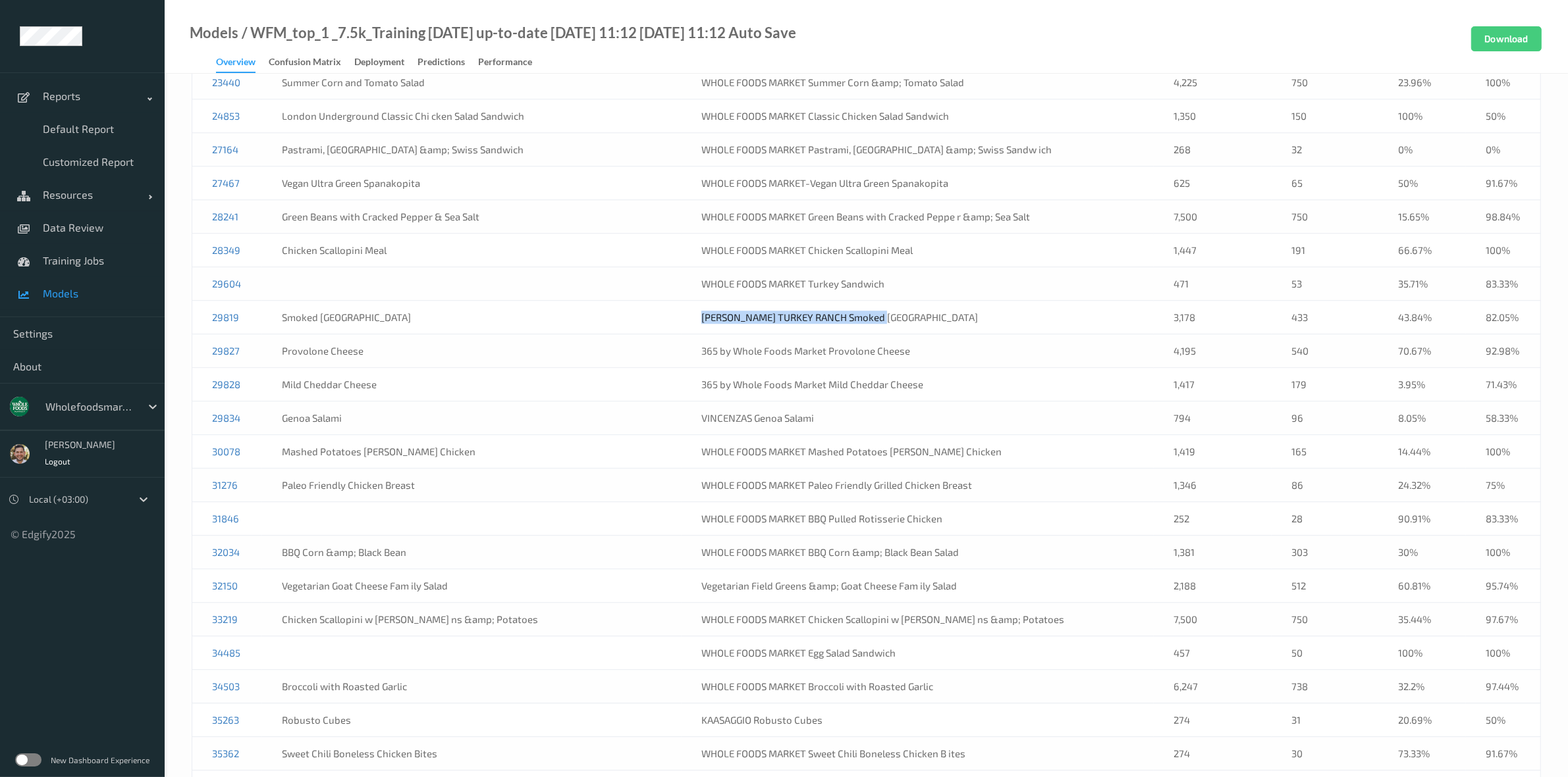
drag, startPoint x: 909, startPoint y: 334, endPoint x: 683, endPoint y: 347, distance: 226.4
click at [683, 334] on td "DIESTEL TURKEY RANCH Smoked Turkey" at bounding box center [918, 318] width 473 height 34
drag, startPoint x: 910, startPoint y: 311, endPoint x: 792, endPoint y: 305, distance: 118.2
click at [792, 301] on td "WHOLE FOODS MARKET Turkey Sandwich" at bounding box center [918, 284] width 473 height 34
copy td "Turkey Sandwich"
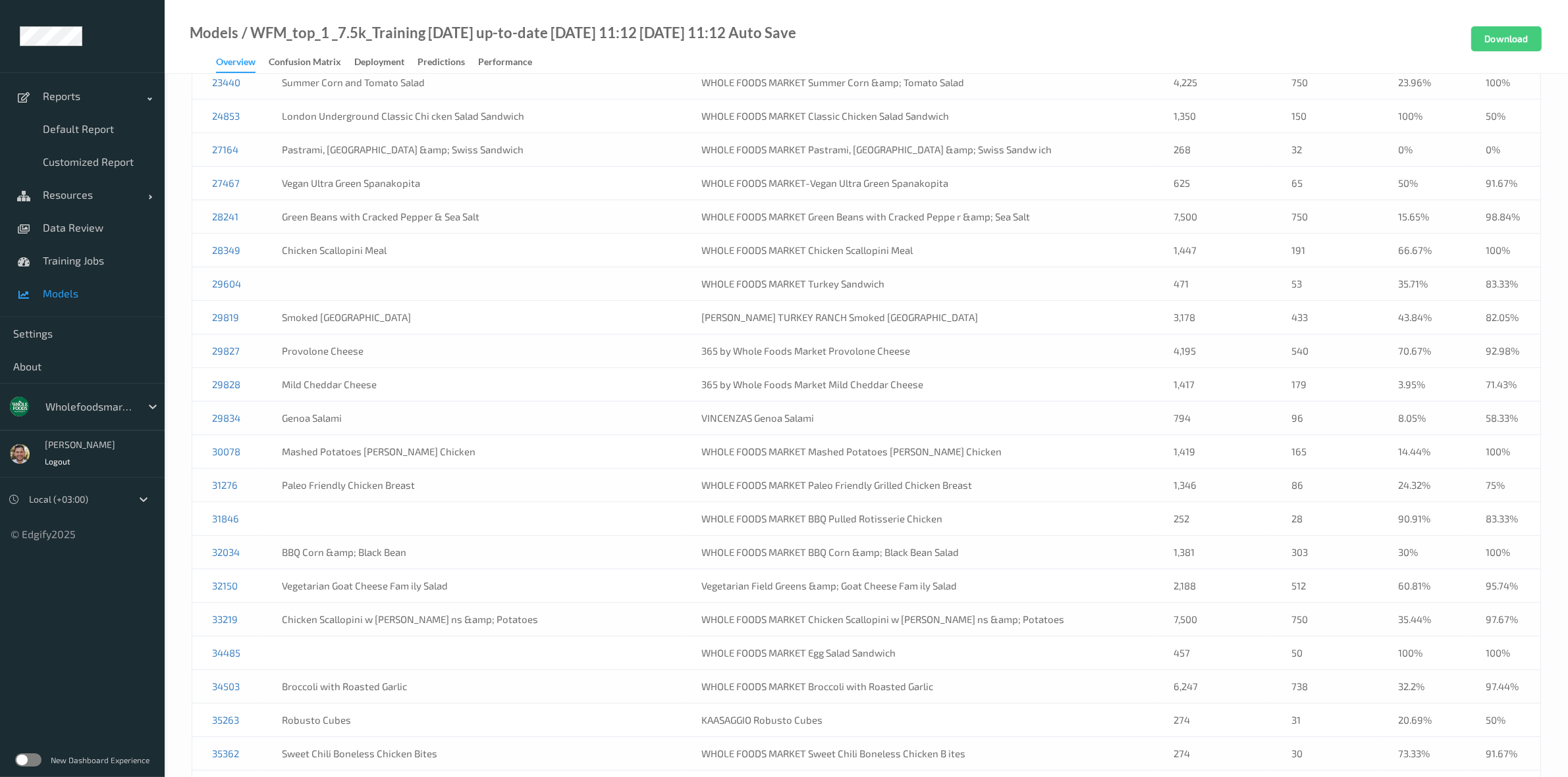
scroll to position [6829, 0]
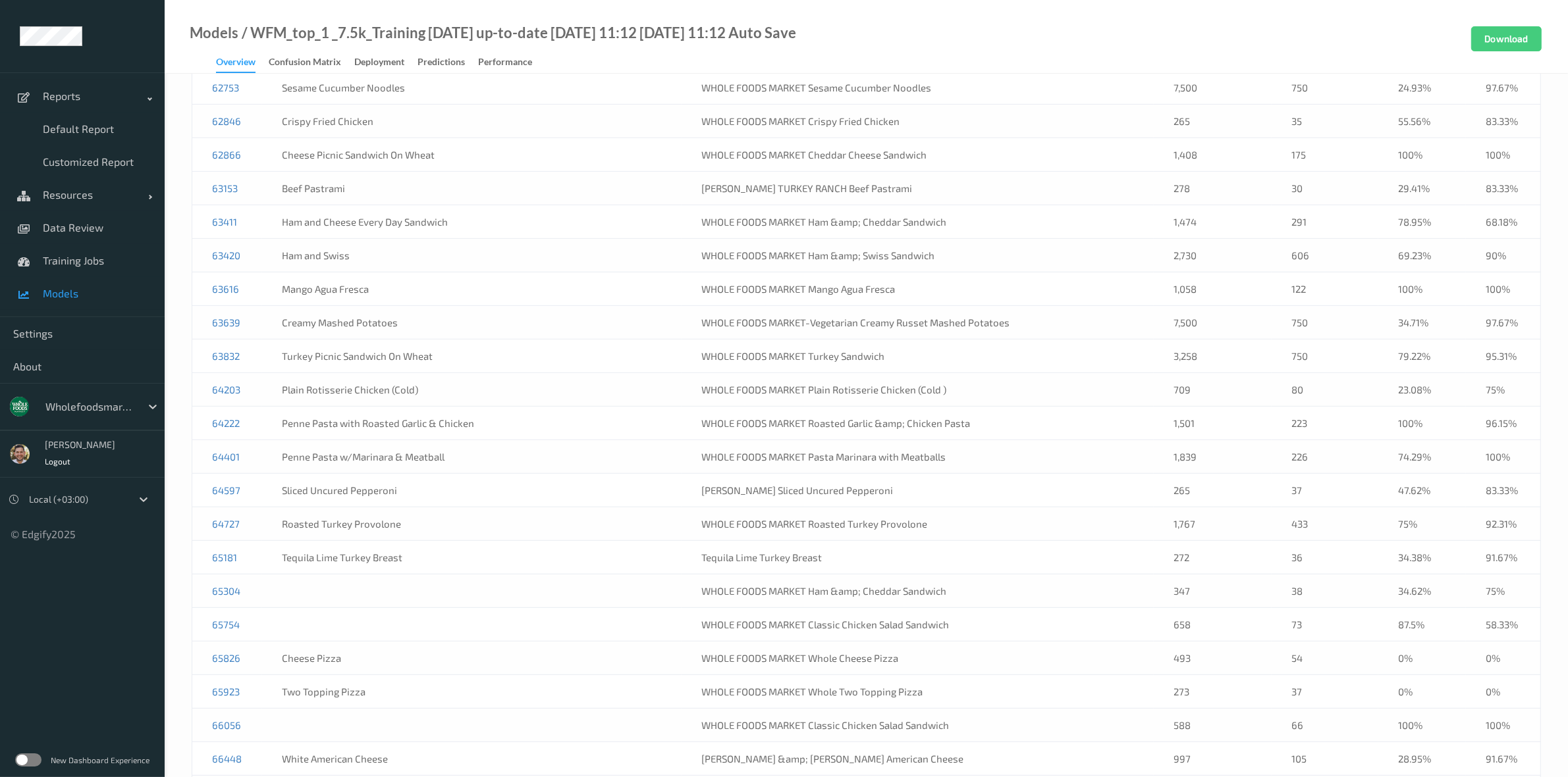
click at [241, 373] on td "63832" at bounding box center [227, 356] width 70 height 34
copy link "63832"
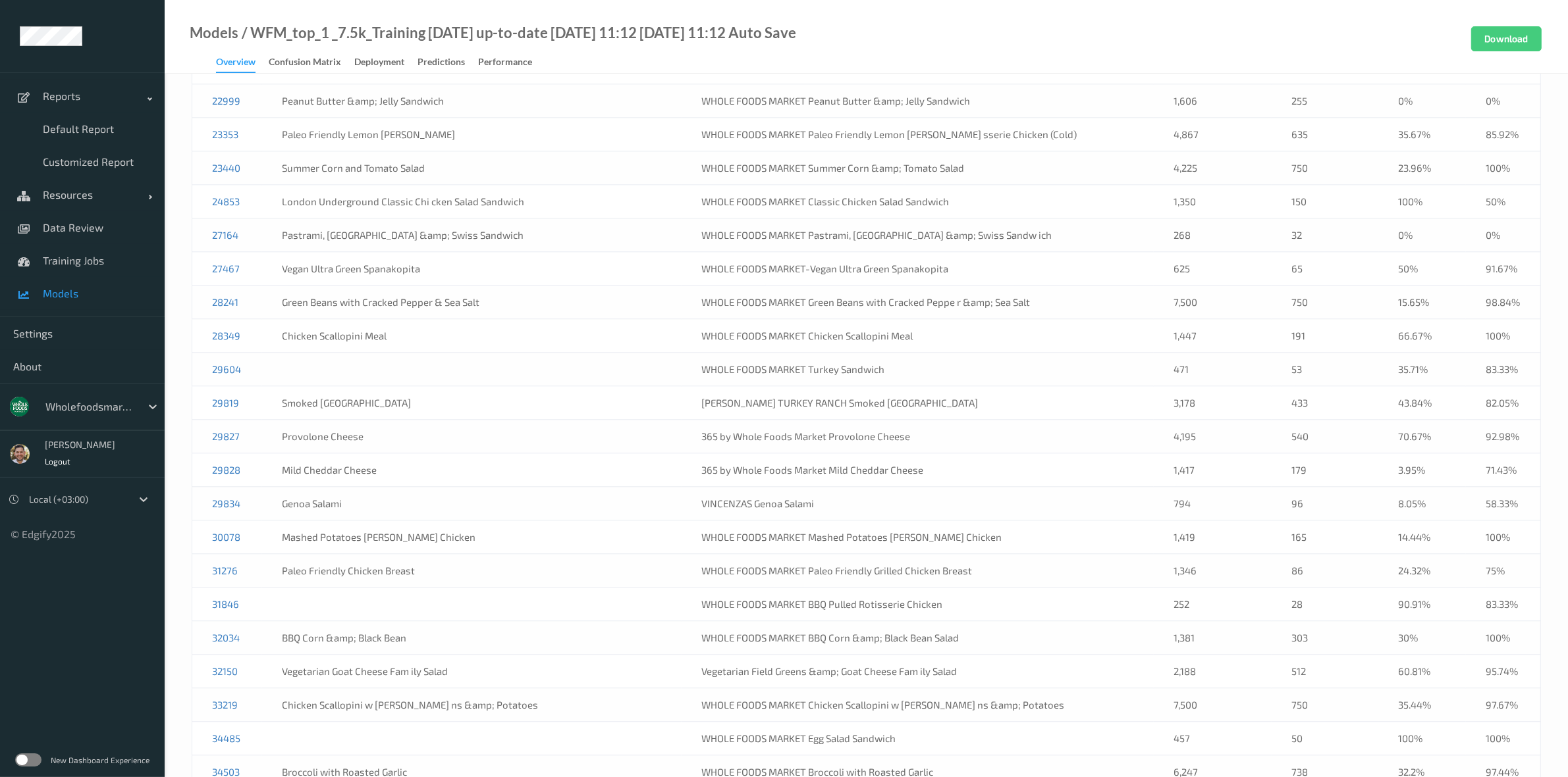
click at [255, 385] on td "29604" at bounding box center [227, 370] width 70 height 34
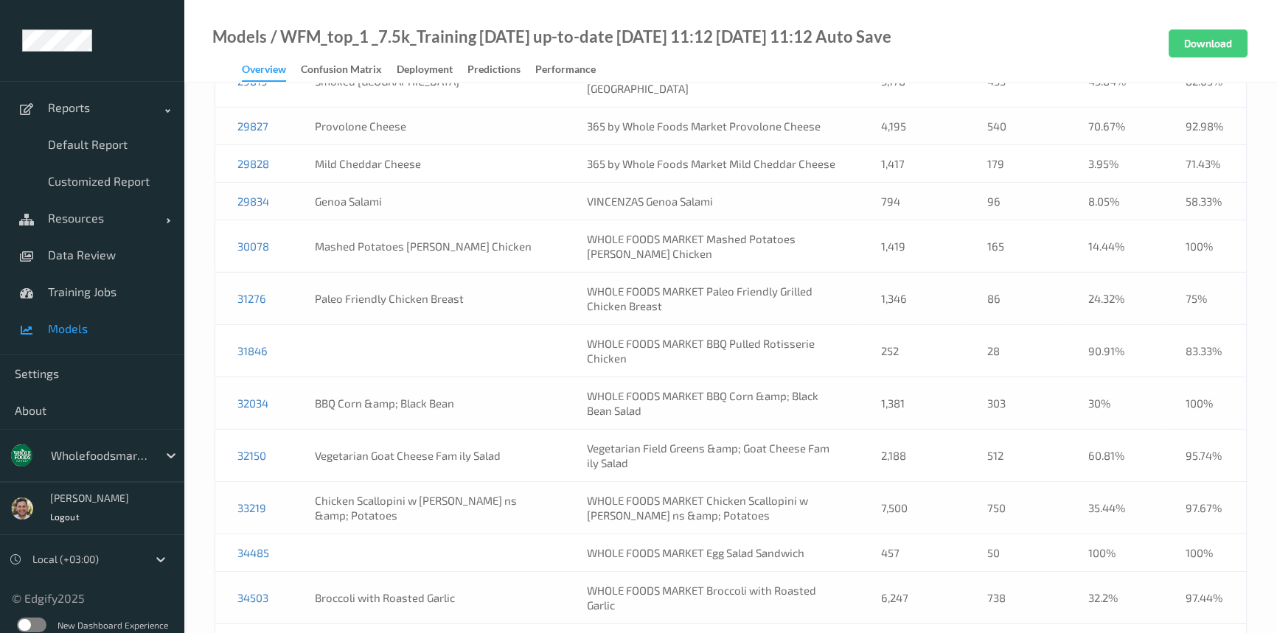
scroll to position [5657, 0]
drag, startPoint x: 765, startPoint y: 307, endPoint x: 702, endPoint y: 293, distance: 64.2
click at [702, 323] on td "WHOLE FOODS MARKET BBQ Pulled Rotisserie Chicken" at bounding box center [712, 349] width 294 height 52
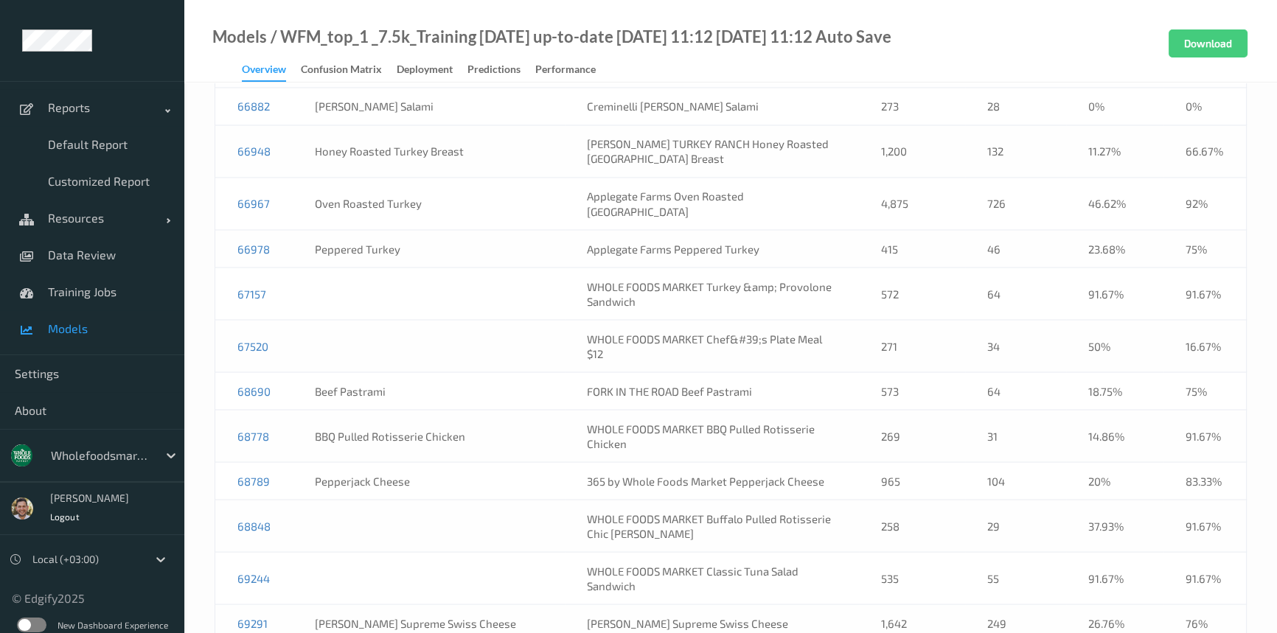
scroll to position [14015, 0]
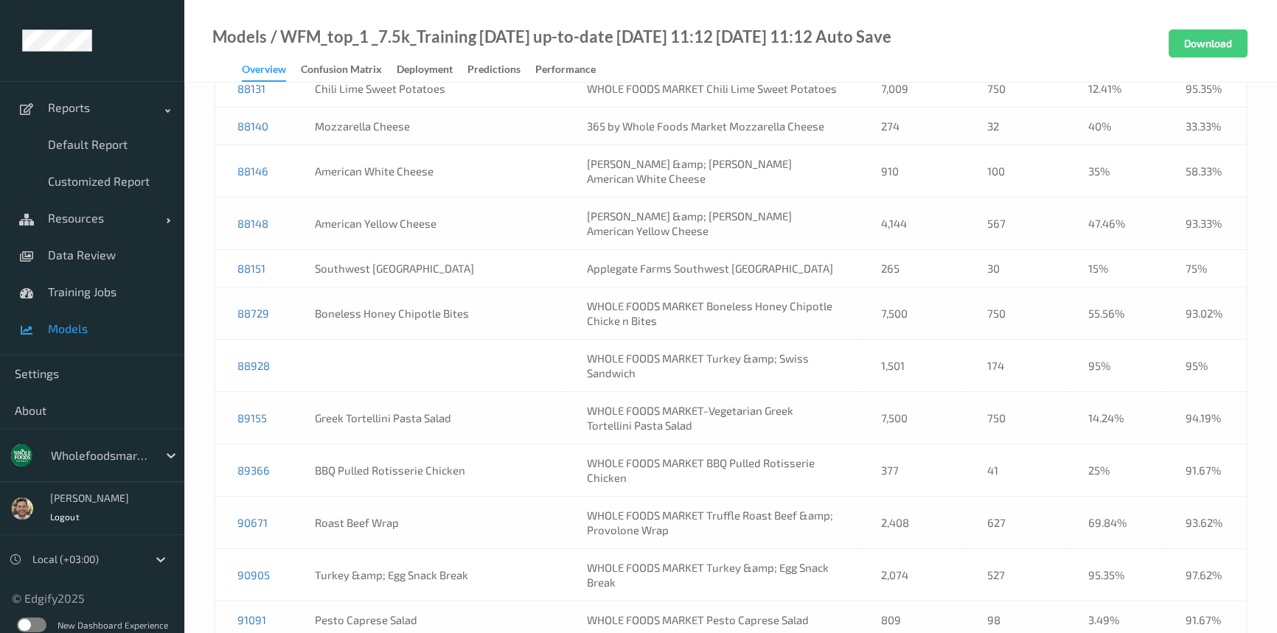
click at [284, 444] on td "89366" at bounding box center [254, 470] width 78 height 52
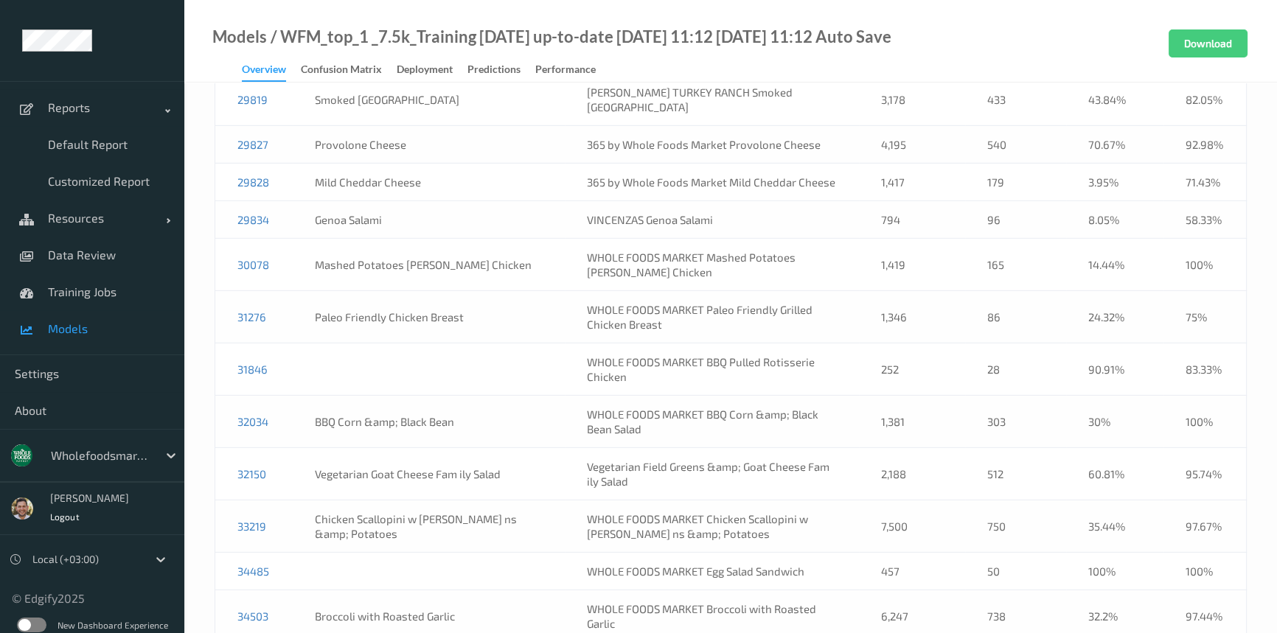
click at [274, 343] on td "31846" at bounding box center [254, 369] width 78 height 52
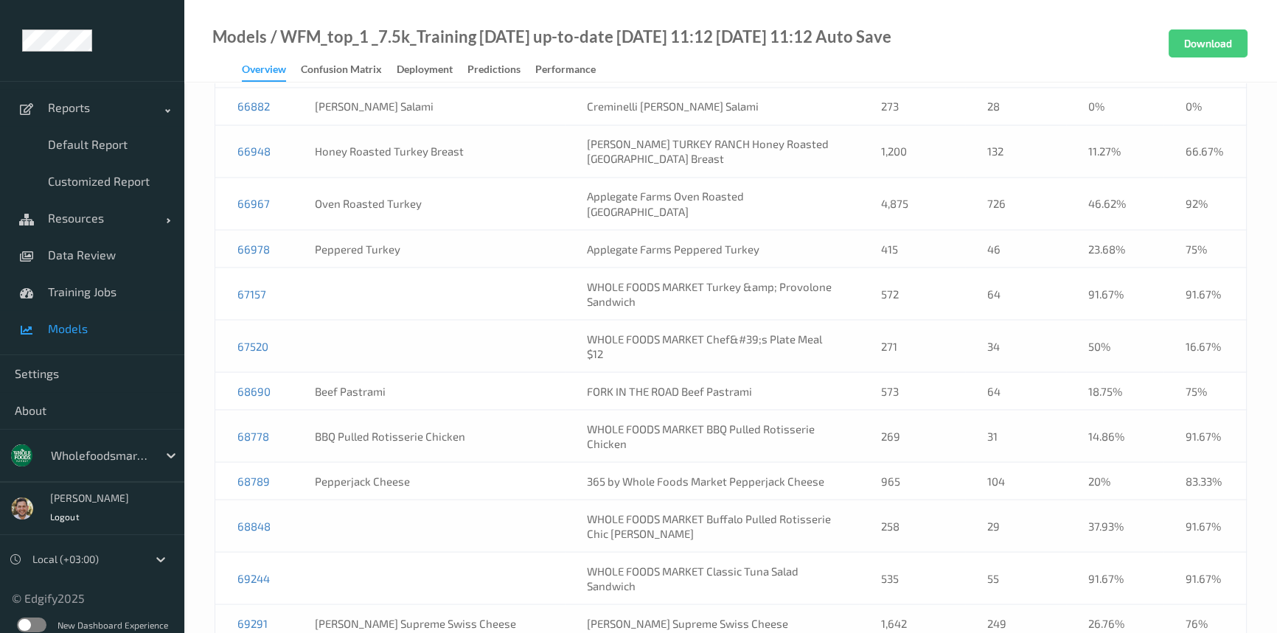
click at [273, 410] on td "68778" at bounding box center [254, 436] width 78 height 52
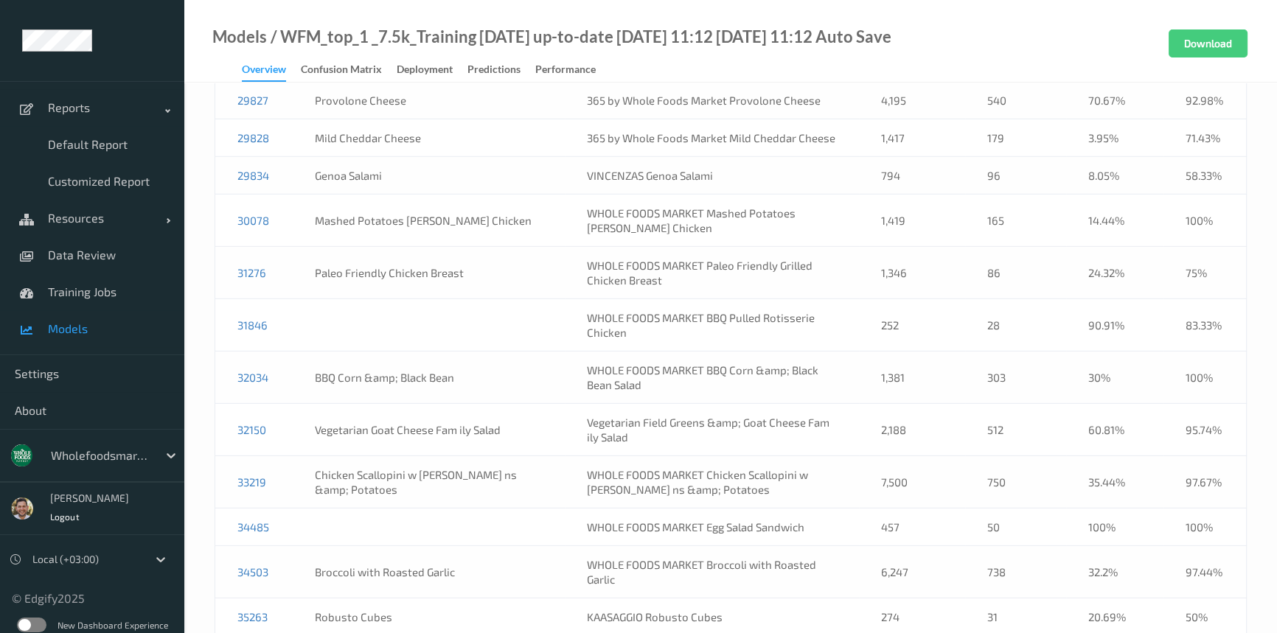
scroll to position [5770, 0]
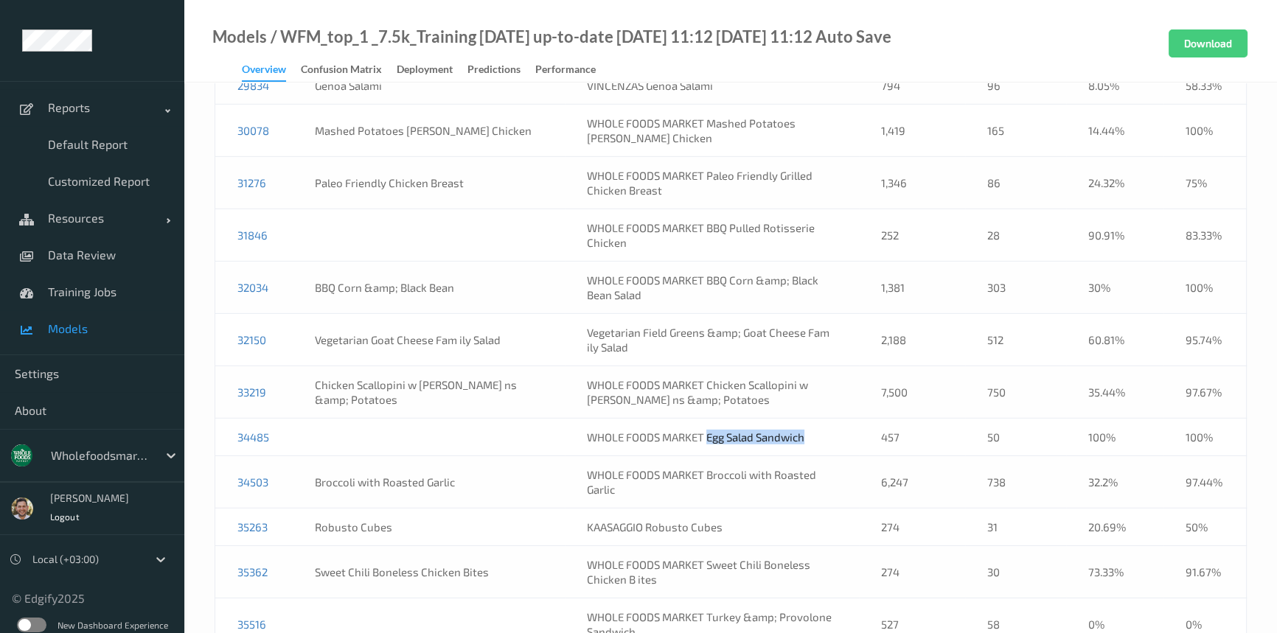
drag, startPoint x: 806, startPoint y: 387, endPoint x: 702, endPoint y: 392, distance: 104.8
click at [702, 419] on td "WHOLE FOODS MARKET Egg Salad Sandwich" at bounding box center [712, 438] width 294 height 38
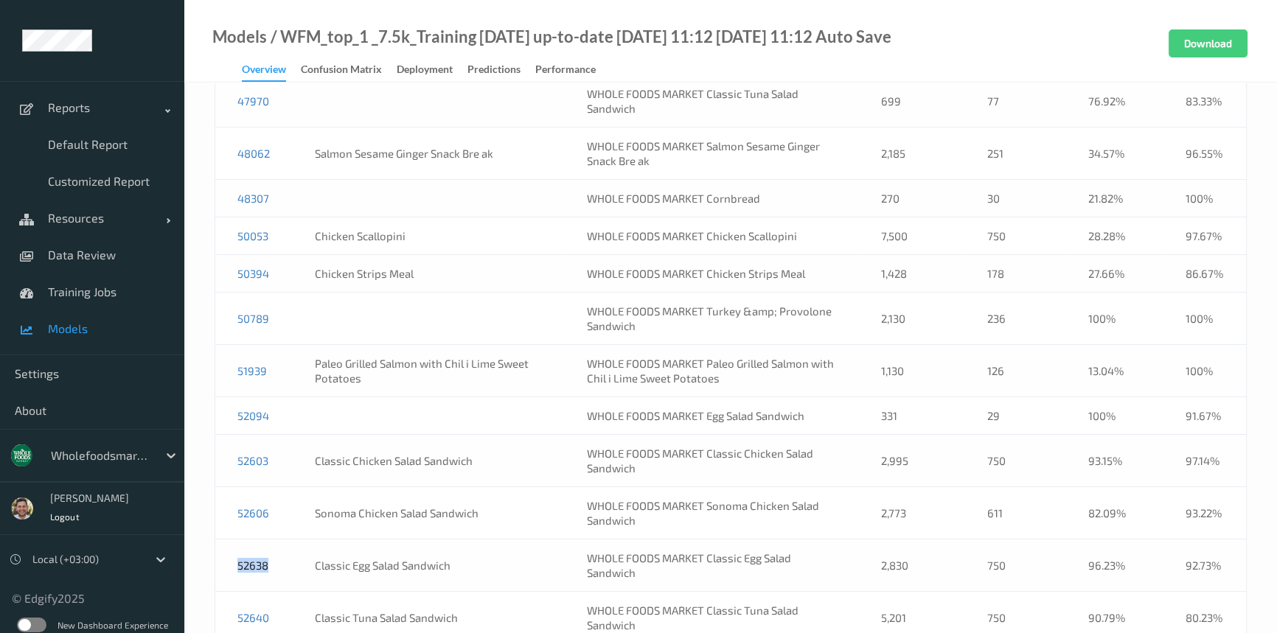
drag, startPoint x: 273, startPoint y: 465, endPoint x: 221, endPoint y: 463, distance: 51.6
click at [221, 540] on td "52638" at bounding box center [254, 566] width 78 height 52
drag, startPoint x: 284, startPoint y: 313, endPoint x: 231, endPoint y: 322, distance: 53.8
click at [231, 397] on td "52094" at bounding box center [254, 416] width 78 height 38
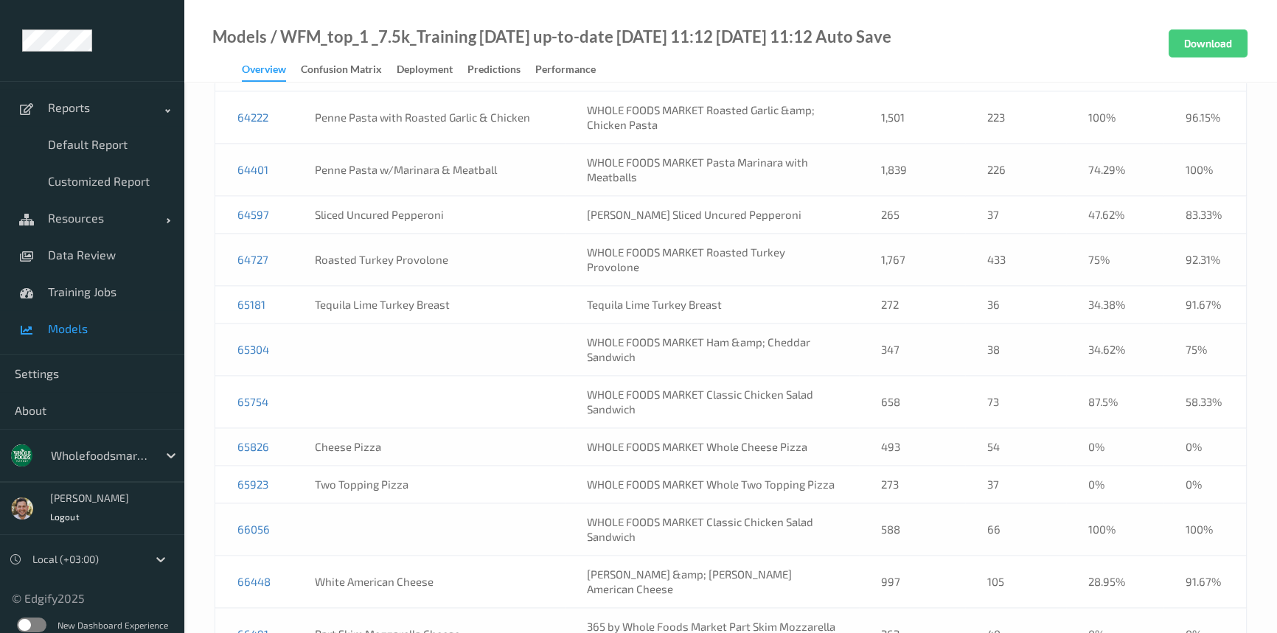
scroll to position [9493, 0]
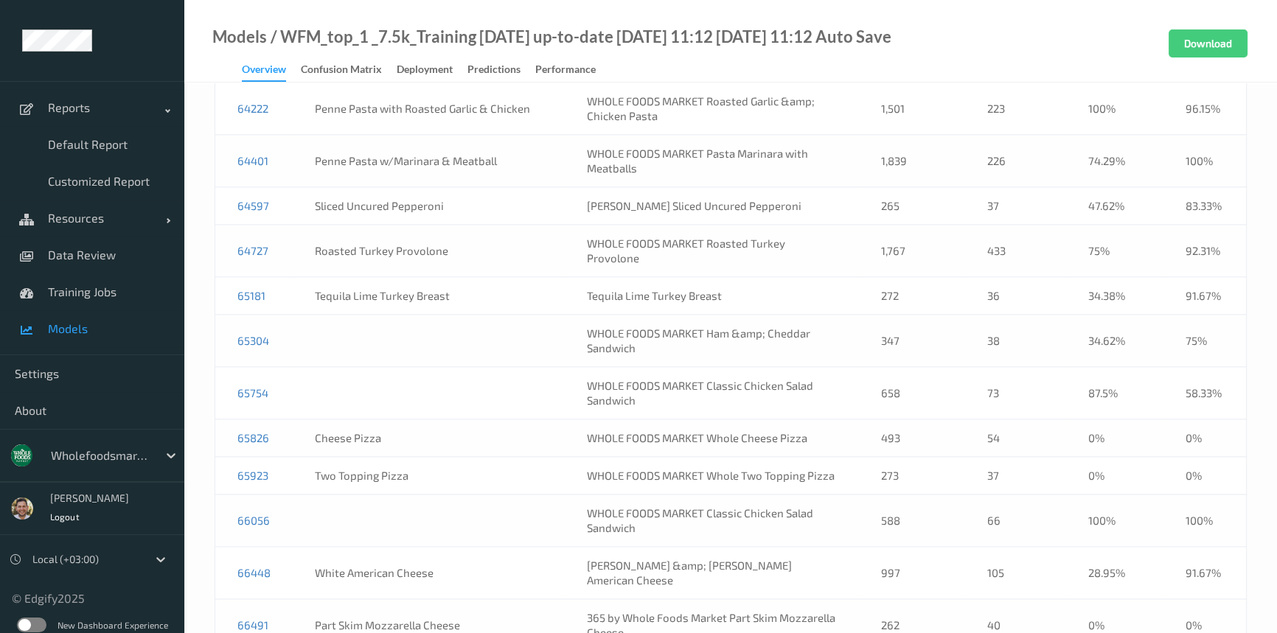
click at [713, 315] on td "WHOLE FOODS MARKET Ham &amp; Cheddar Sandwich" at bounding box center [712, 341] width 294 height 52
drag, startPoint x: 747, startPoint y: 230, endPoint x: 699, endPoint y: 221, distance: 48.0
click at [699, 315] on td "WHOLE FOODS MARKET Ham &amp; Cheddar Sandwich" at bounding box center [712, 341] width 294 height 52
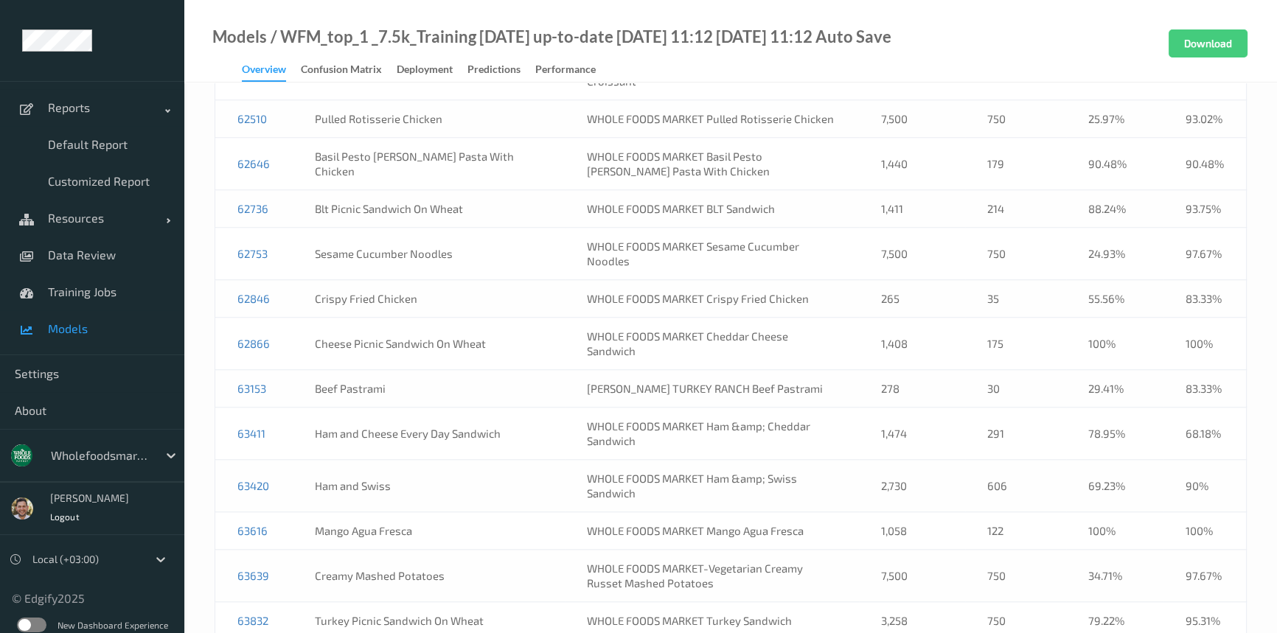
click at [268, 408] on td "63411" at bounding box center [254, 434] width 78 height 52
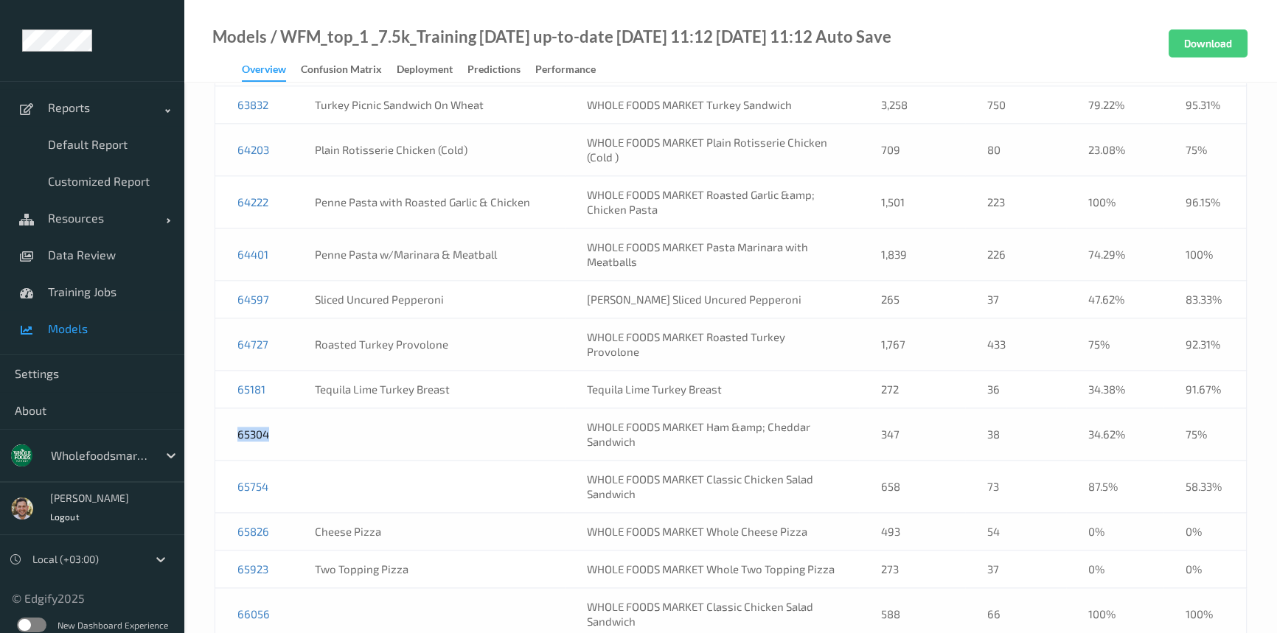
drag, startPoint x: 307, startPoint y: 325, endPoint x: 222, endPoint y: 323, distance: 85.5
click at [222, 408] on tr "65304 WHOLE FOODS MARKET Ham &amp; Cheddar Sandwich 347 38 34.62% 75%" at bounding box center [730, 434] width 1031 height 52
click at [702, 461] on td "WHOLE FOODS MARKET Classic Chicken Salad Sandwich" at bounding box center [712, 487] width 294 height 52
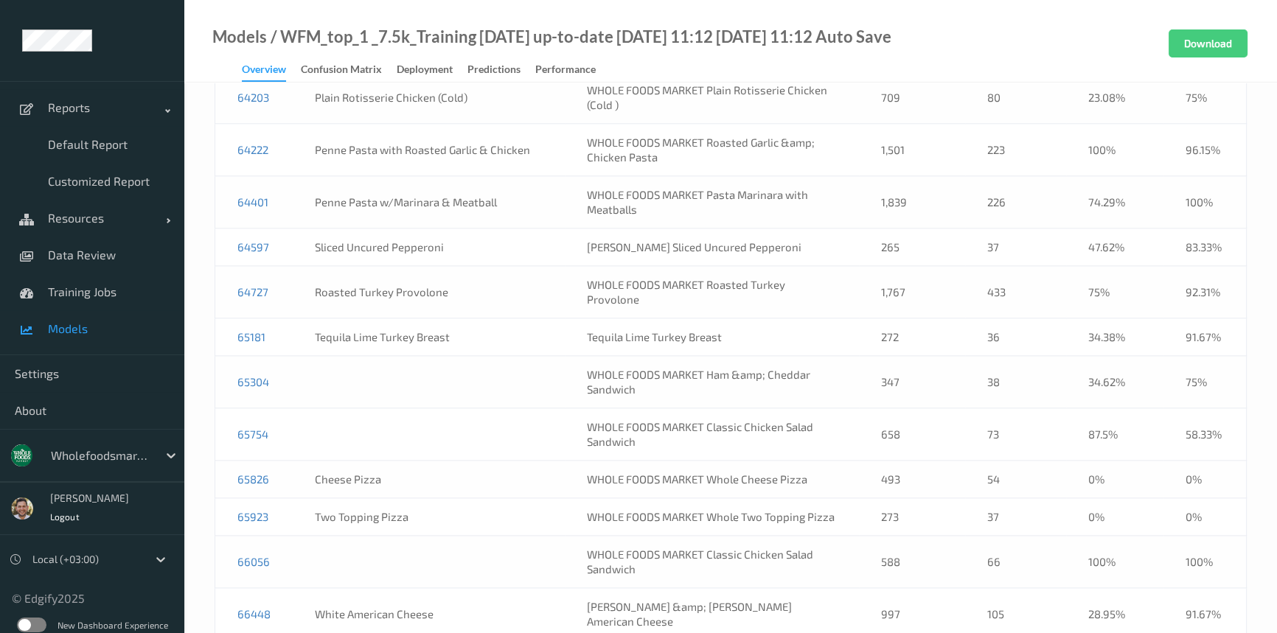
scroll to position [5083, 0]
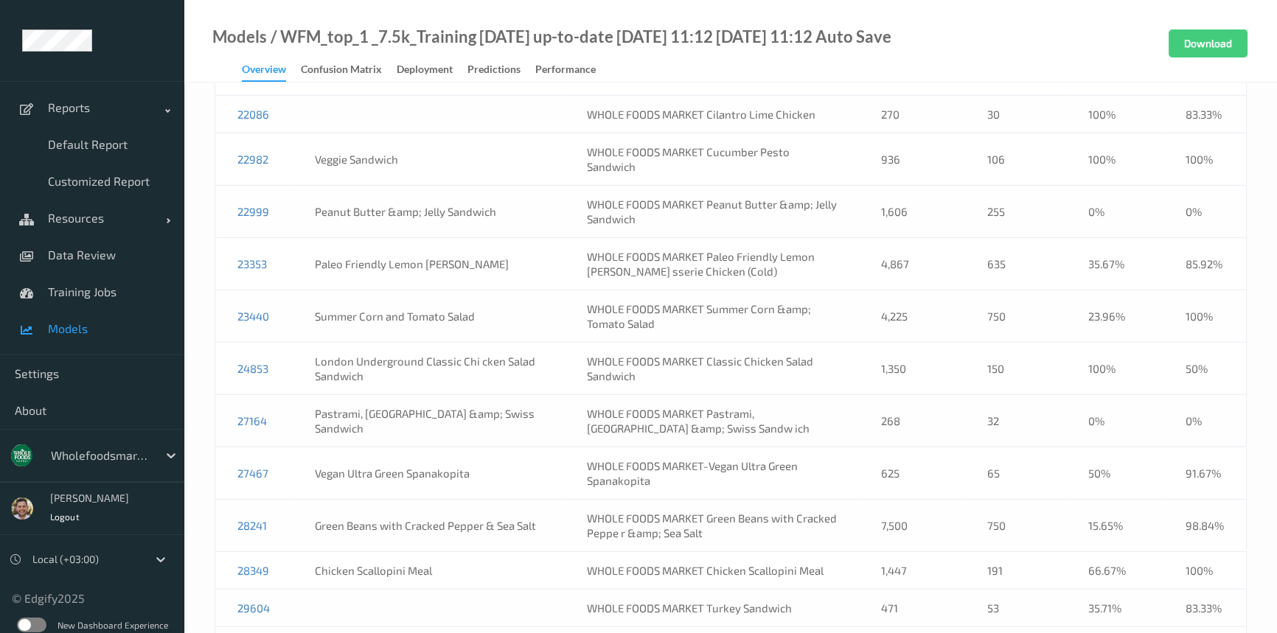
click at [282, 343] on td "24853" at bounding box center [254, 369] width 78 height 52
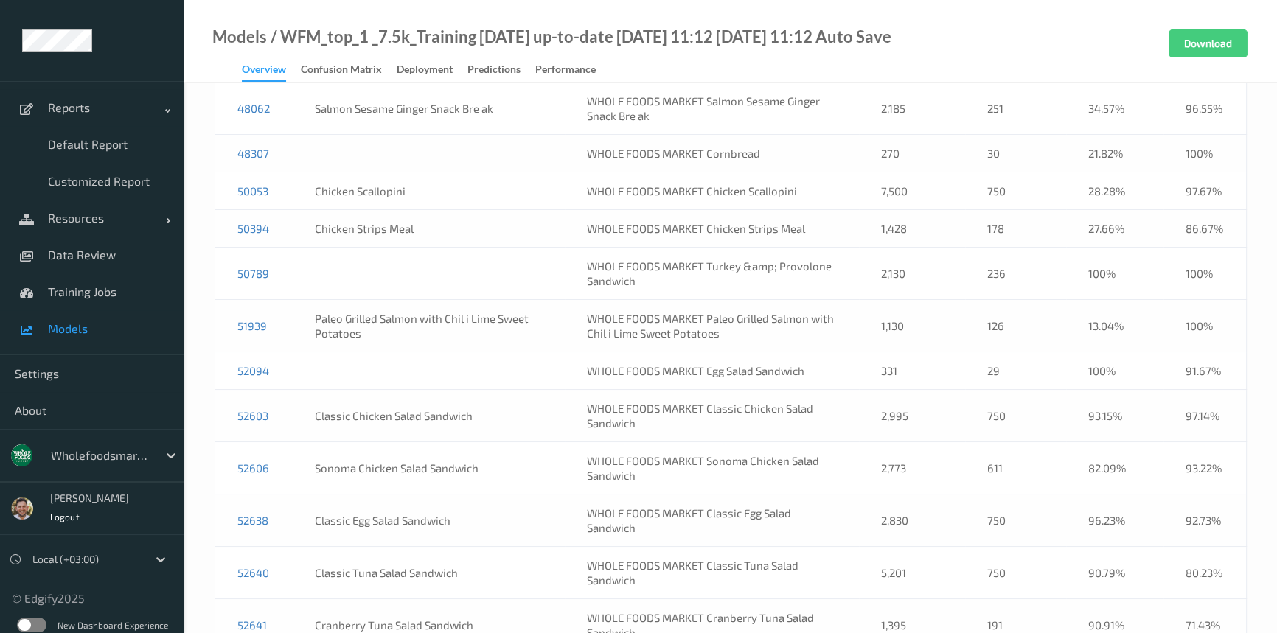
click at [273, 390] on td "52603" at bounding box center [254, 416] width 78 height 52
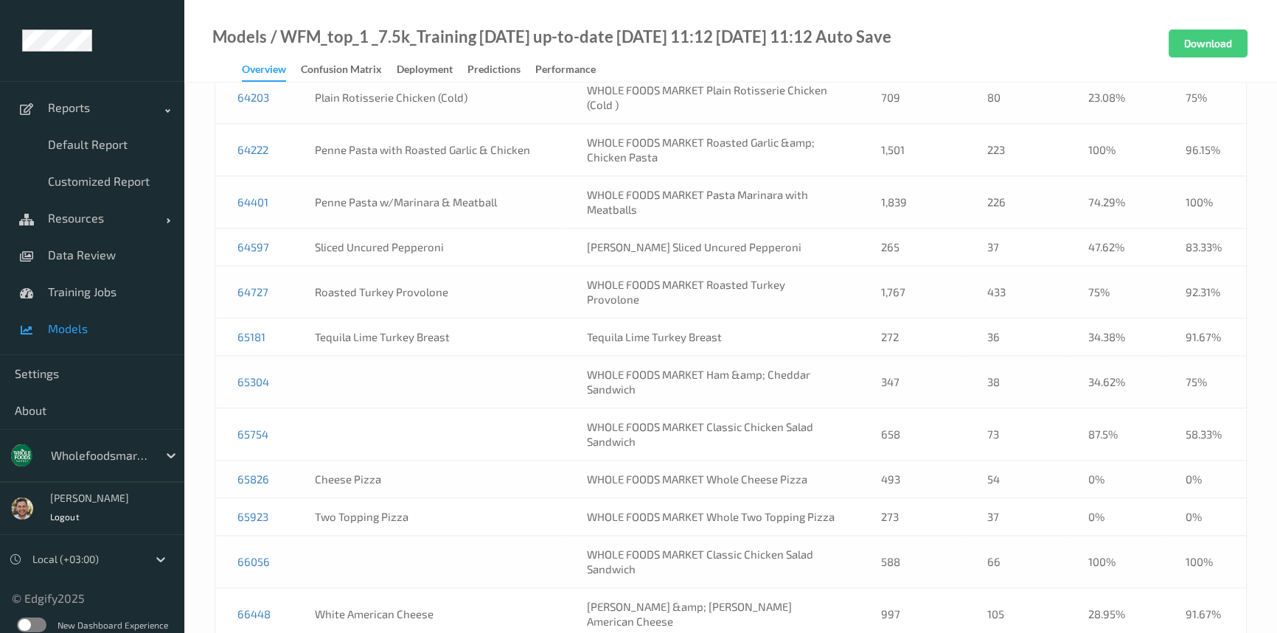
click at [283, 408] on td "65754" at bounding box center [254, 434] width 78 height 52
drag, startPoint x: 289, startPoint y: 459, endPoint x: 228, endPoint y: 458, distance: 60.4
click at [228, 536] on tr "66056 WHOLE FOODS MARKET Classic Chicken Salad Sandwich 588 66 100% 100%" at bounding box center [730, 562] width 1031 height 52
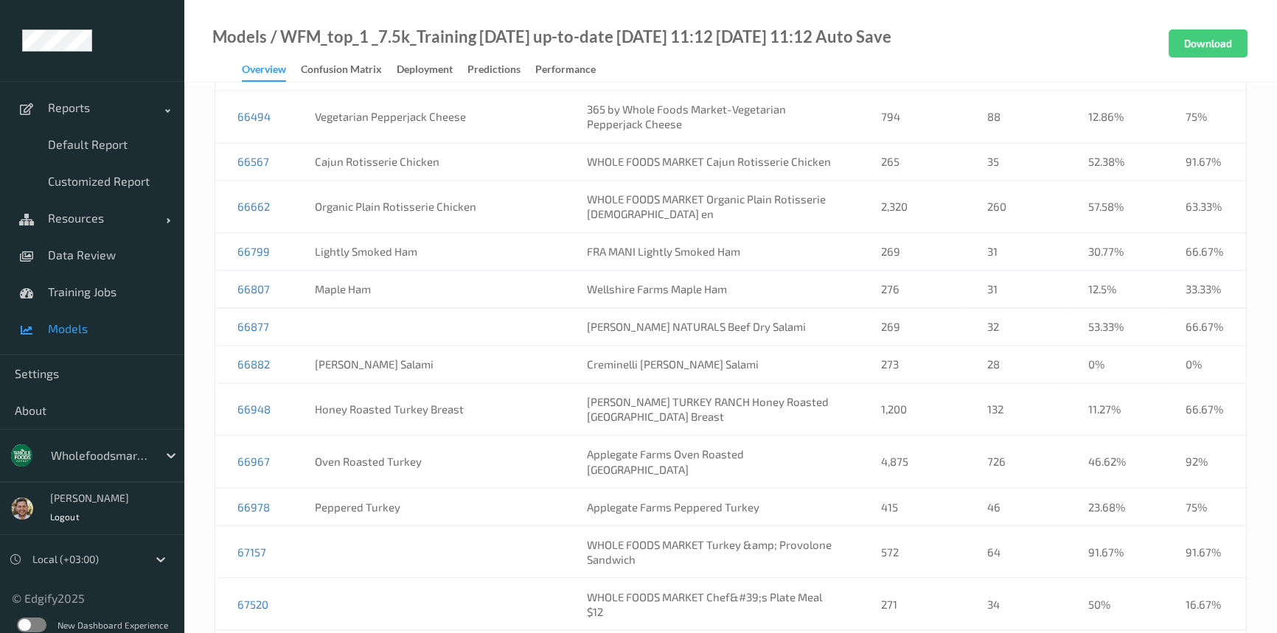
scroll to position [10054, 0]
drag, startPoint x: 795, startPoint y: 214, endPoint x: 683, endPoint y: 228, distance: 113.0
click at [683, 307] on td "GURMAN NATURALS Beef Dry Salami" at bounding box center [712, 326] width 294 height 38
drag, startPoint x: 741, startPoint y: 436, endPoint x: 701, endPoint y: 427, distance: 41.7
click at [701, 525] on td "WHOLE FOODS MARKET Turkey &amp; Provolone Sandwich" at bounding box center [712, 551] width 294 height 52
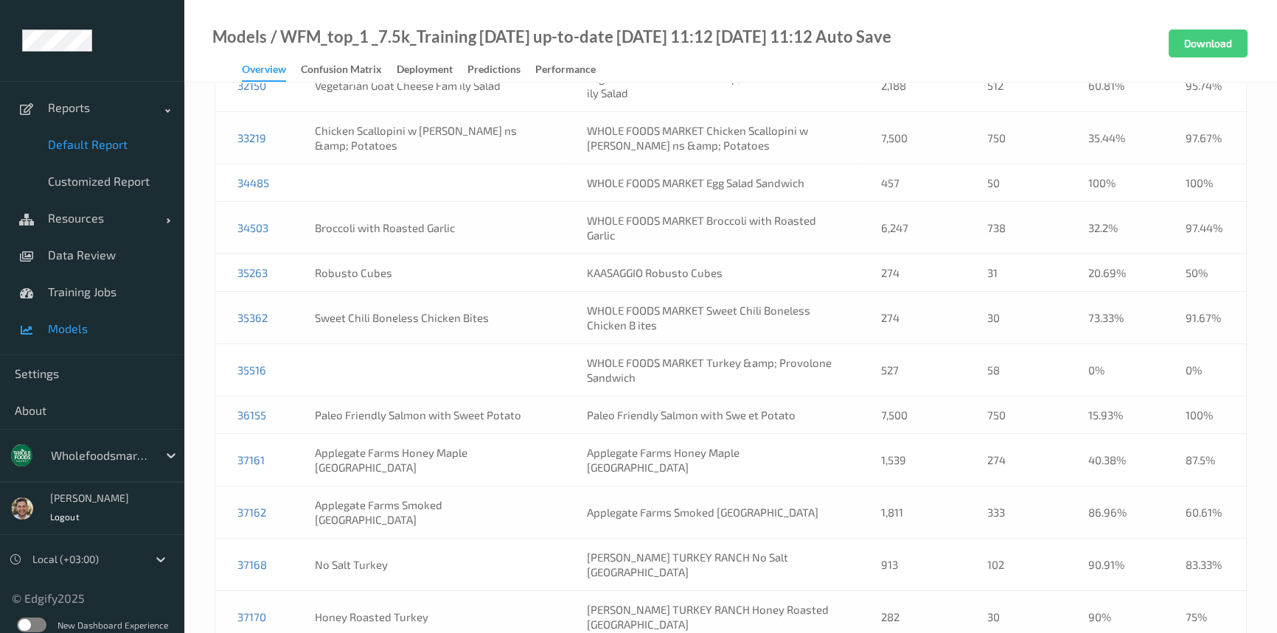
scroll to position [6849, 0]
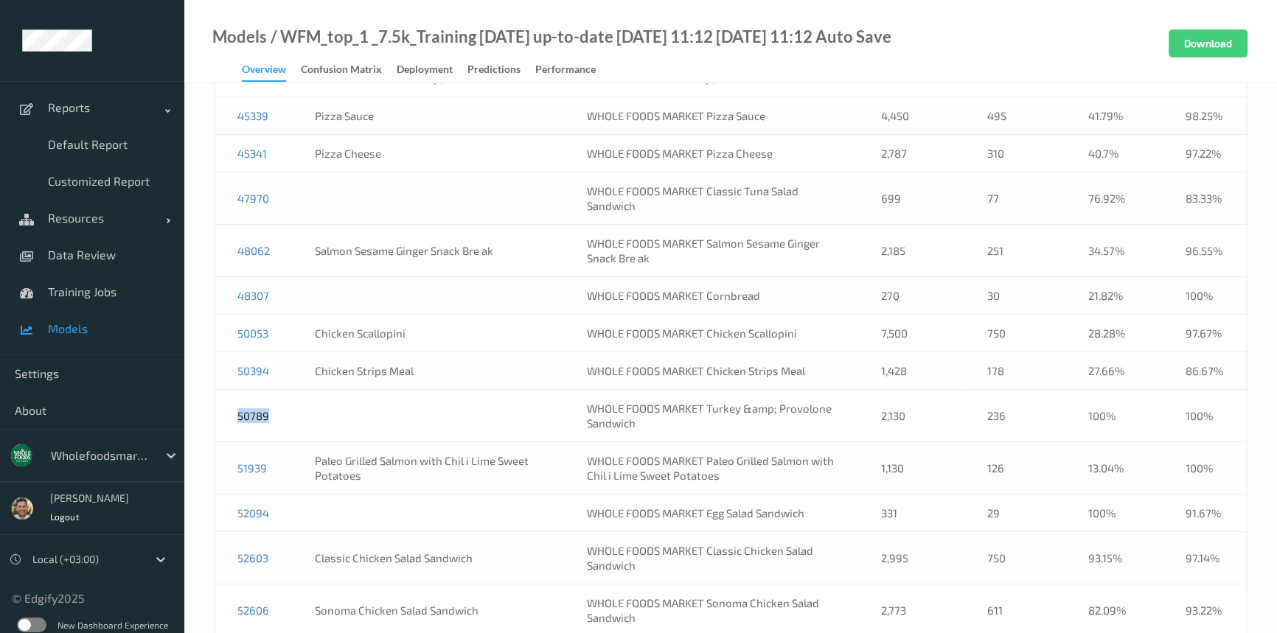
drag, startPoint x: 312, startPoint y: 320, endPoint x: 234, endPoint y: 324, distance: 78.2
click at [234, 390] on tr "50789 WHOLE FOODS MARKET Turkey &amp; Provolone Sandwich 2,130 236 100% 100%" at bounding box center [730, 416] width 1031 height 52
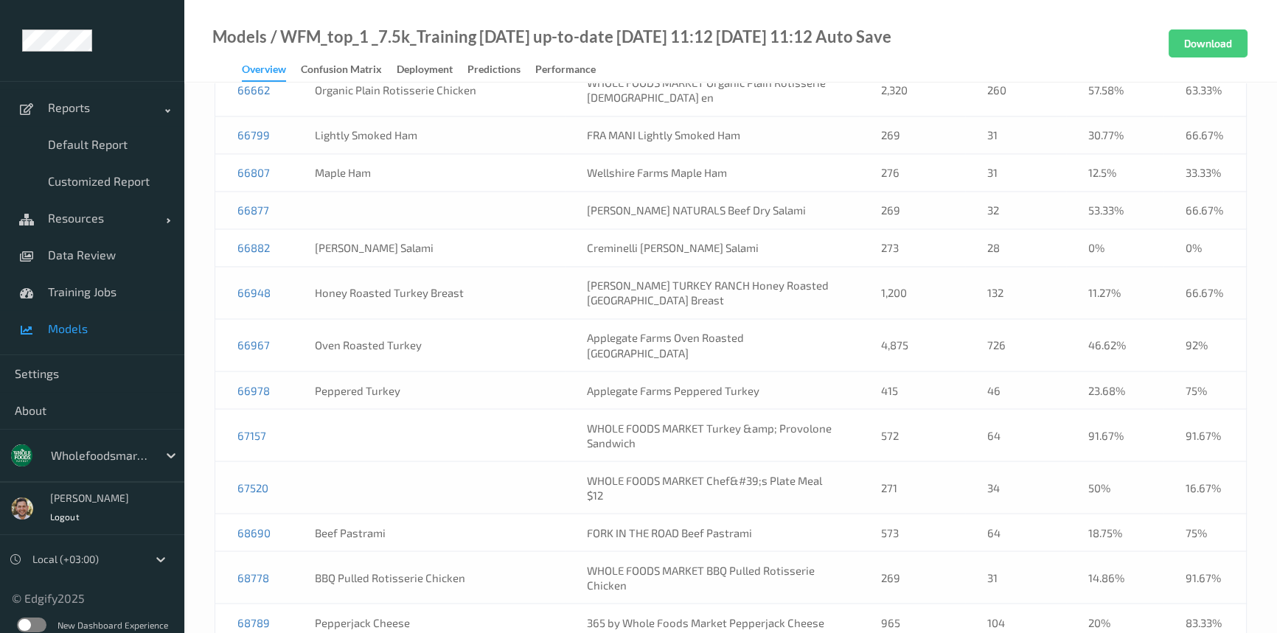
click at [301, 409] on td at bounding box center [429, 435] width 272 height 52
click at [284, 409] on td "67157" at bounding box center [254, 435] width 78 height 52
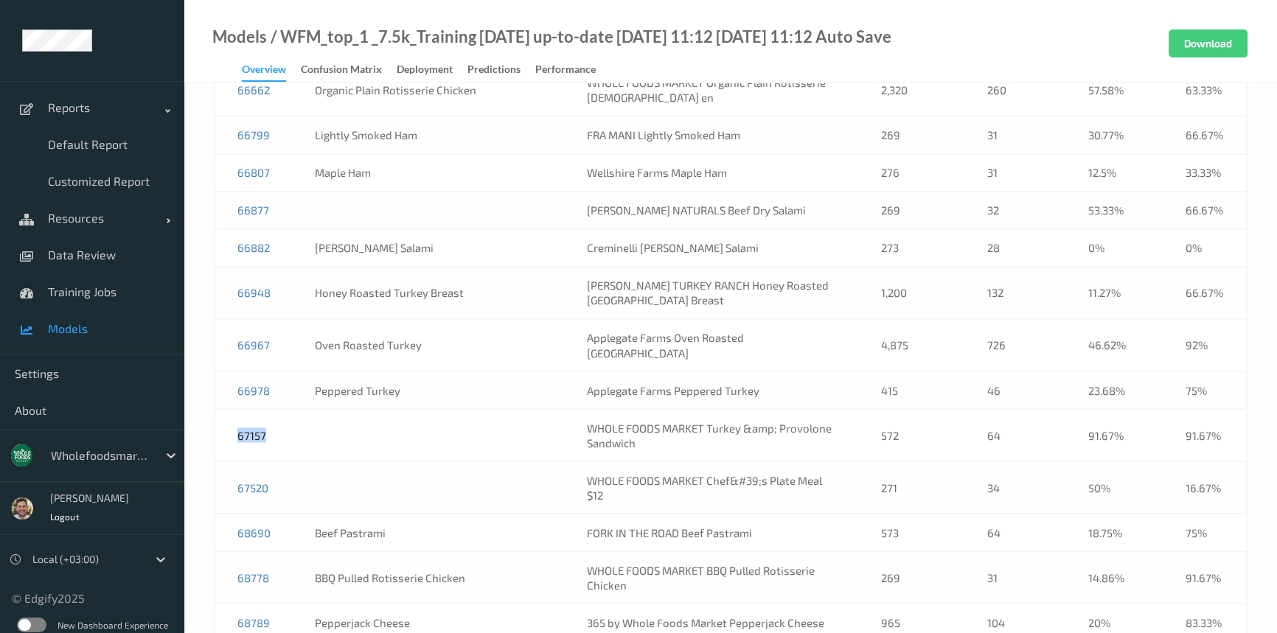
click at [282, 409] on td "67157" at bounding box center [254, 435] width 78 height 52
click at [280, 409] on td "67157" at bounding box center [254, 435] width 78 height 52
drag, startPoint x: 271, startPoint y: 316, endPoint x: 238, endPoint y: 318, distance: 33.2
click at [238, 409] on td "67157" at bounding box center [254, 435] width 78 height 52
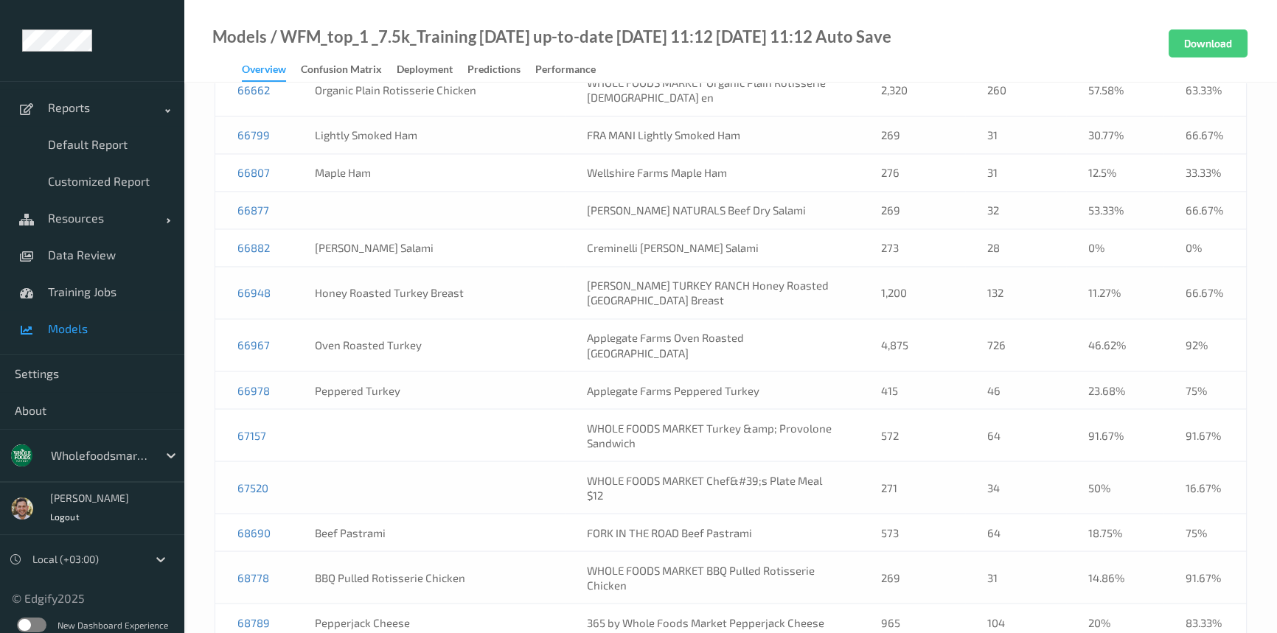
scroll to position [6025, 0]
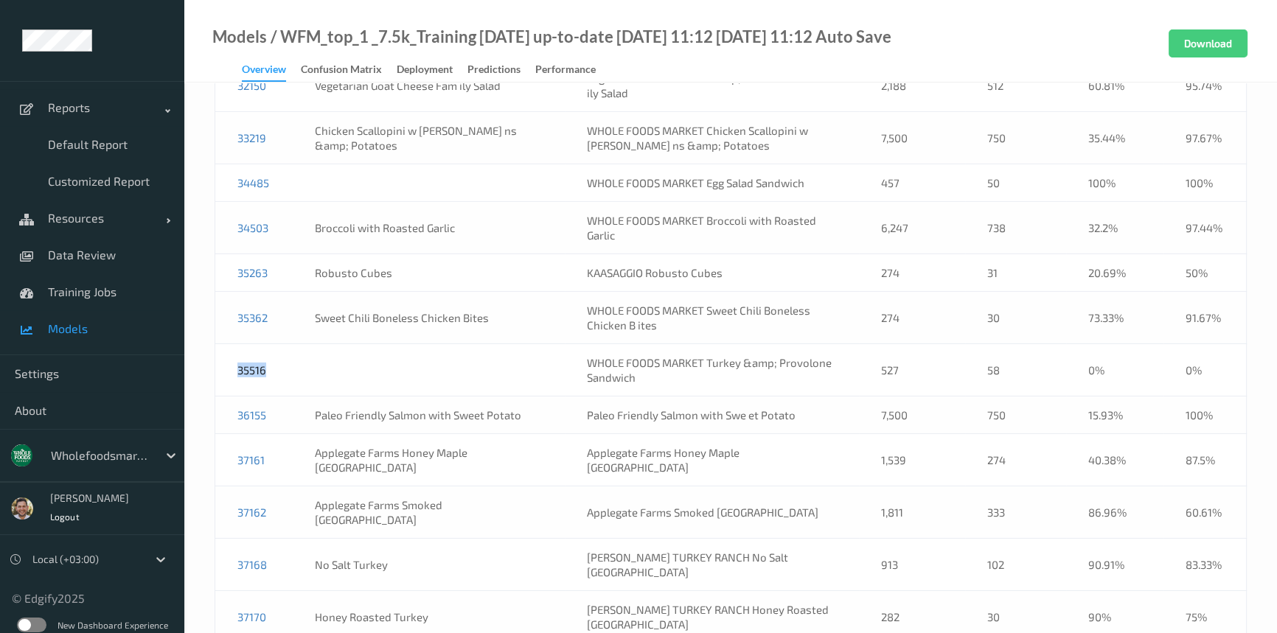
drag, startPoint x: 282, startPoint y: 322, endPoint x: 237, endPoint y: 321, distance: 45.0
click at [237, 344] on td "35516" at bounding box center [254, 370] width 78 height 52
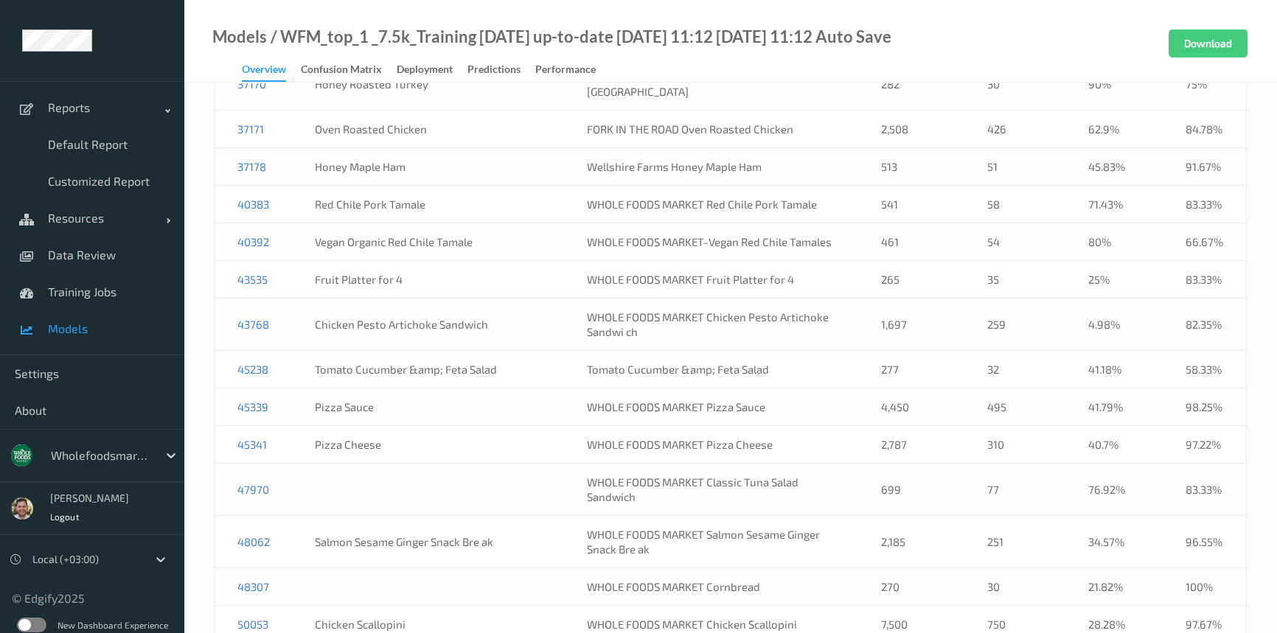
scroll to position [6561, 0]
drag, startPoint x: 709, startPoint y: 402, endPoint x: 703, endPoint y: 383, distance: 19.3
click at [703, 461] on td "WHOLE FOODS MARKET Classic Tuna Salad Sandwich" at bounding box center [712, 487] width 294 height 52
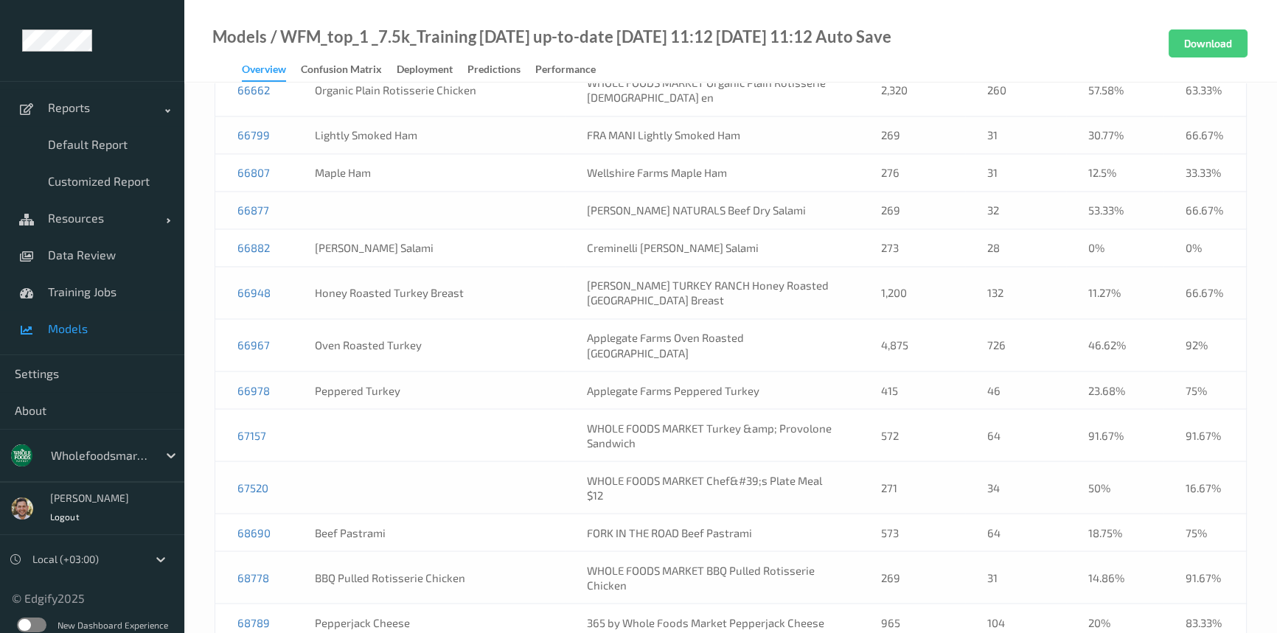
click at [733, 409] on td "WHOLE FOODS MARKET Turkey &amp; Provolone Sandwich" at bounding box center [712, 435] width 294 height 52
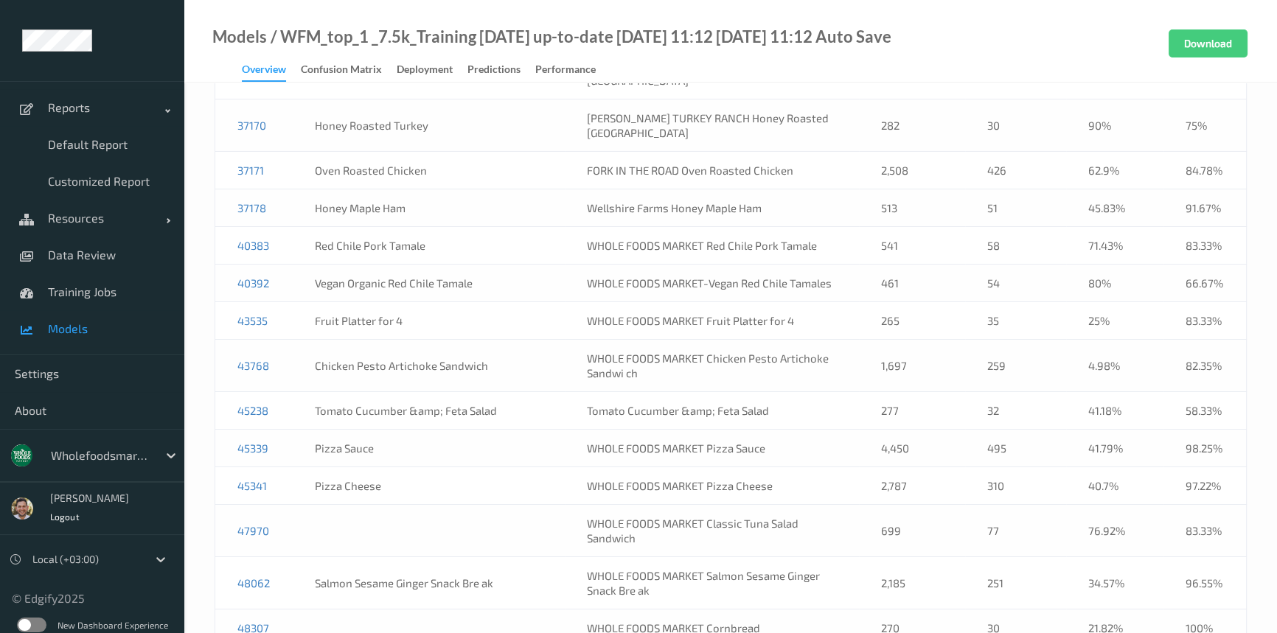
scroll to position [6561, 0]
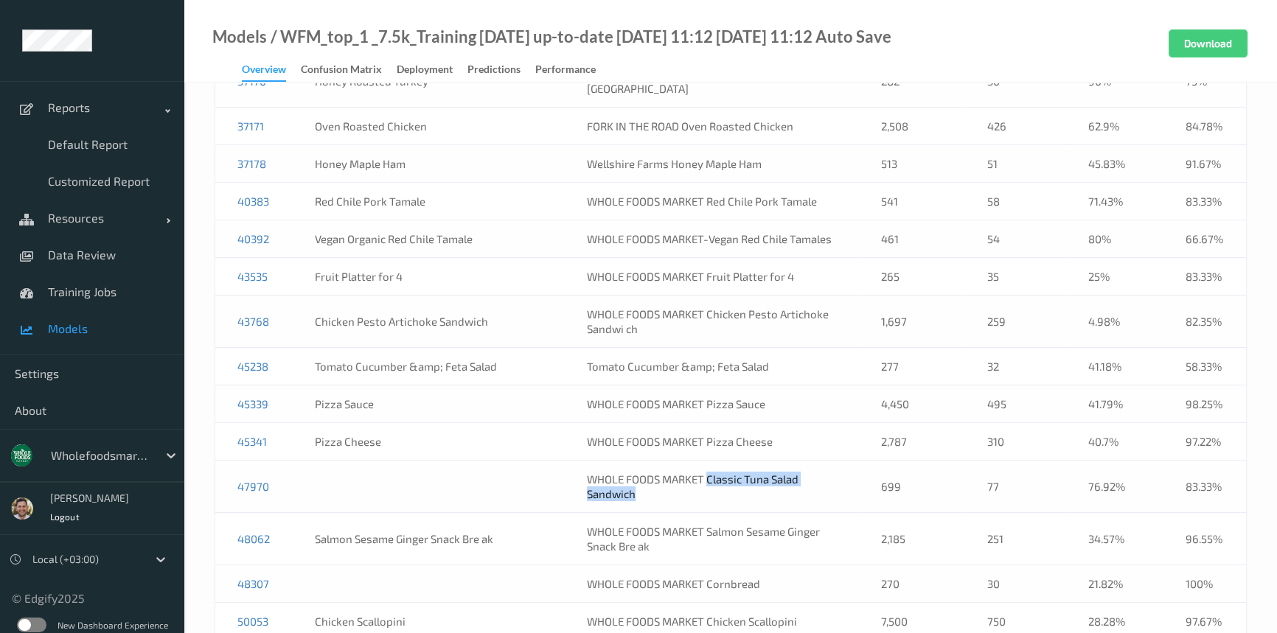
drag, startPoint x: 677, startPoint y: 394, endPoint x: 701, endPoint y: 380, distance: 27.1
click at [701, 461] on td "WHOLE FOODS MARKET Classic Tuna Salad Sandwich" at bounding box center [712, 487] width 294 height 52
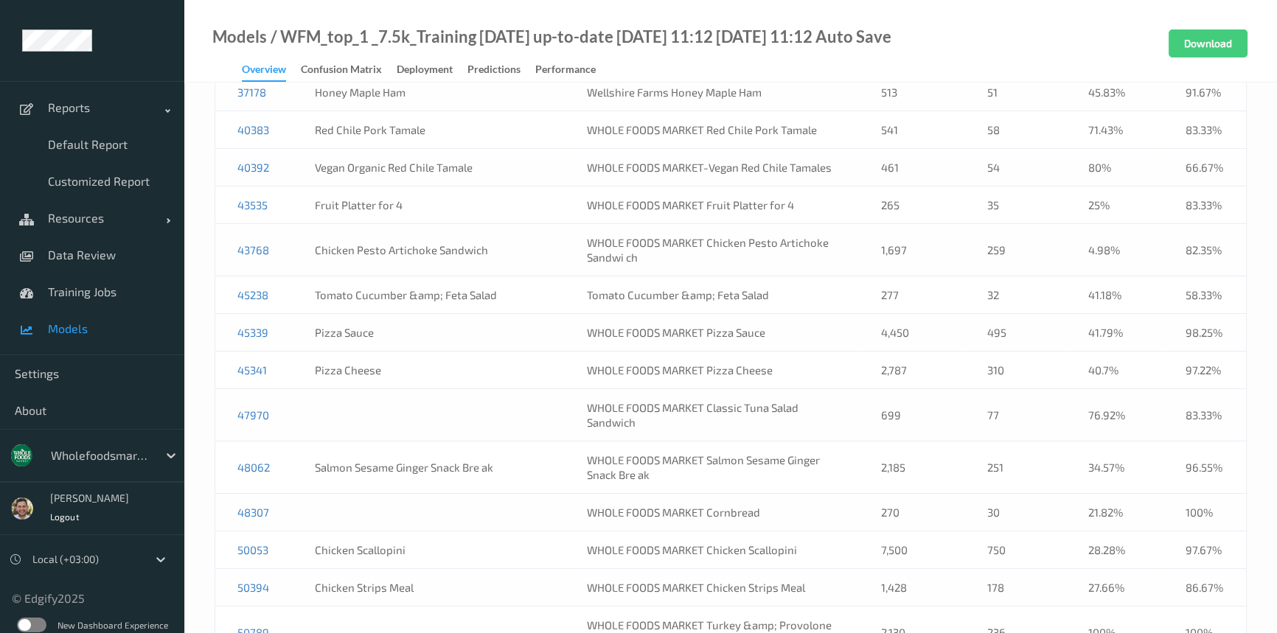
scroll to position [7148, 0]
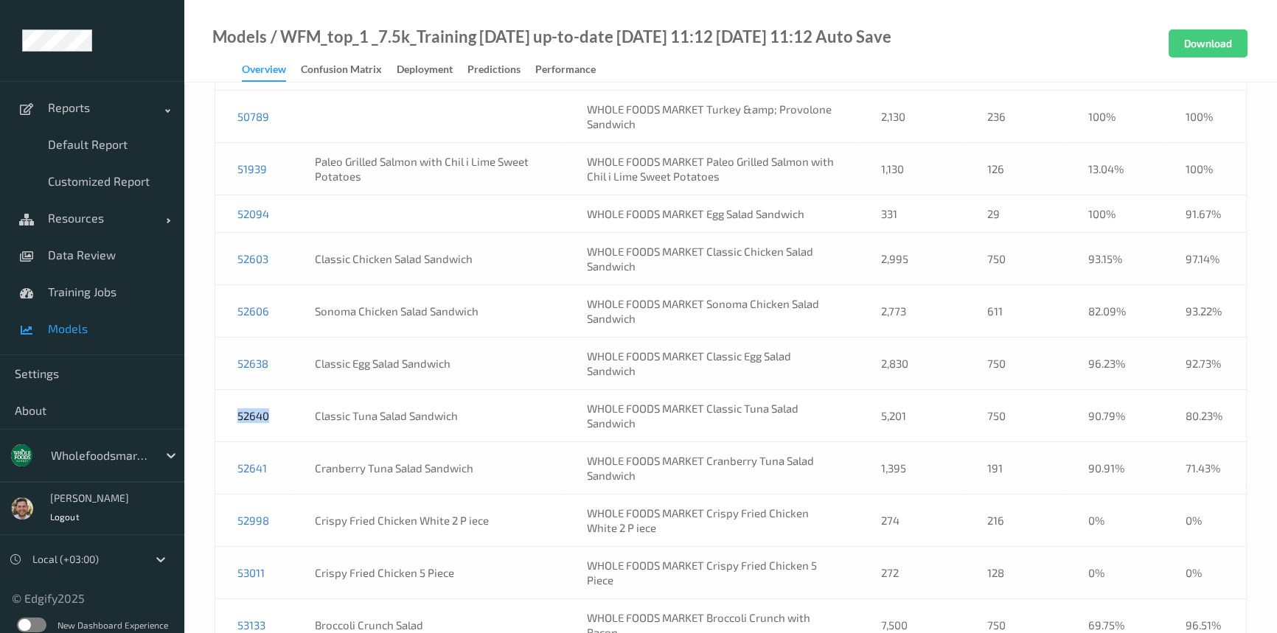
drag, startPoint x: 276, startPoint y: 313, endPoint x: 231, endPoint y: 318, distance: 45.3
click at [231, 390] on td "52640" at bounding box center [254, 416] width 78 height 52
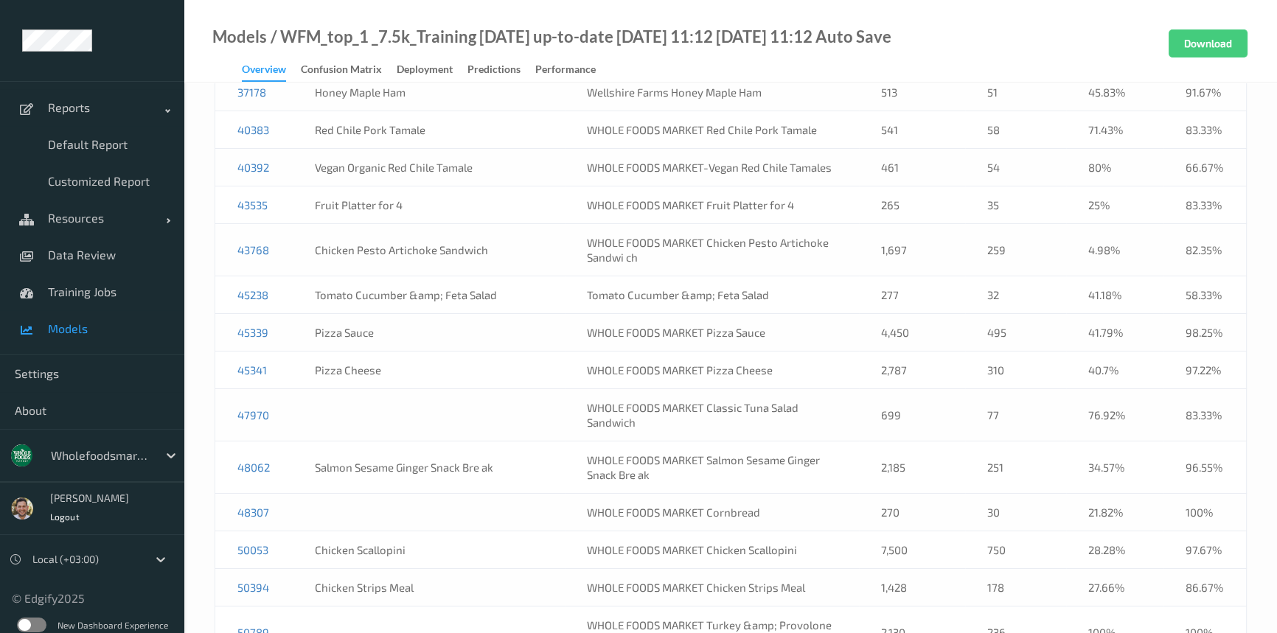
click at [272, 389] on td "47970" at bounding box center [254, 415] width 78 height 52
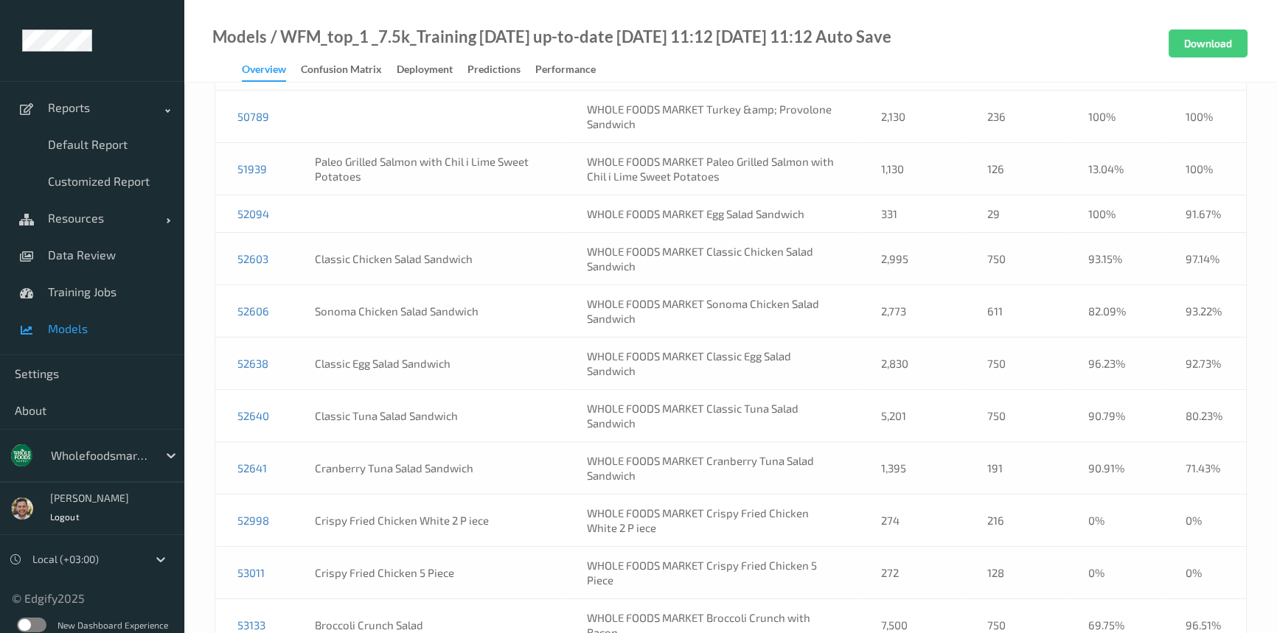
scroll to position [10454, 0]
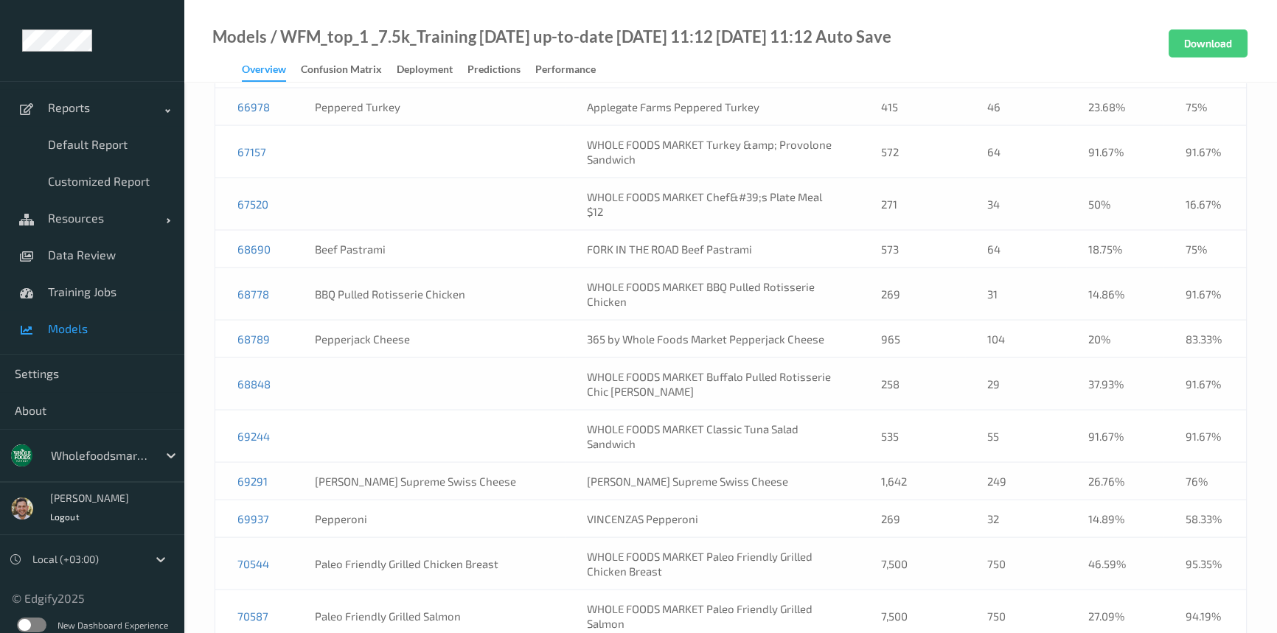
click at [292, 410] on td "69244" at bounding box center [254, 436] width 78 height 52
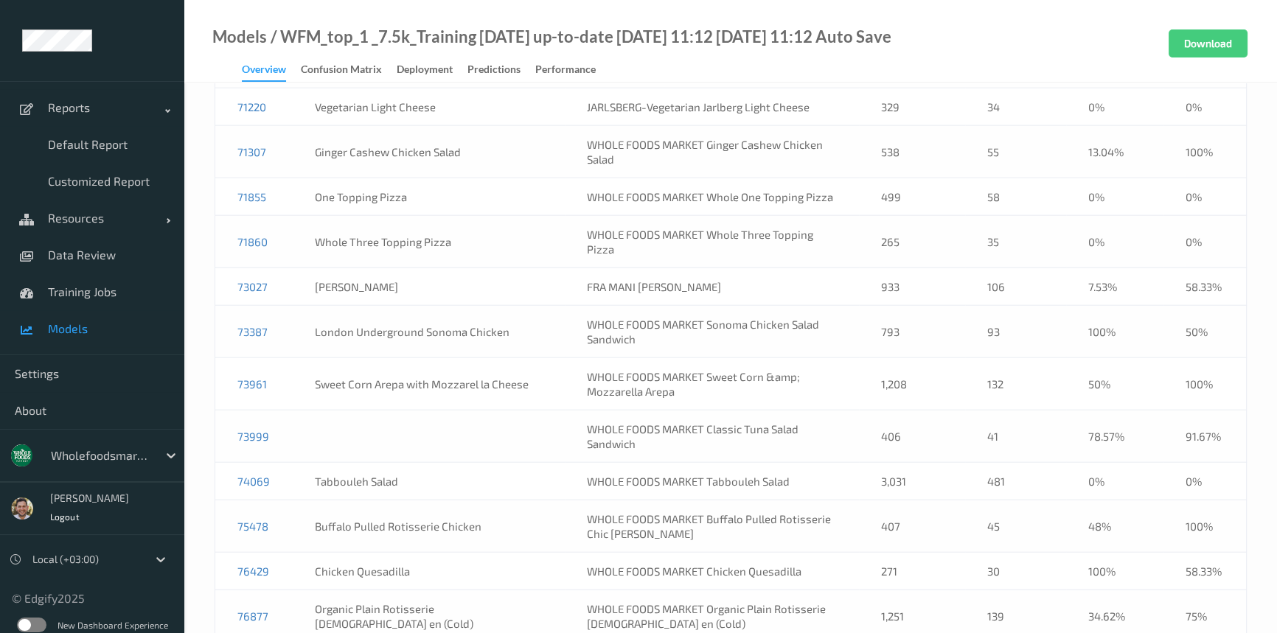
click at [283, 411] on td "73999" at bounding box center [254, 437] width 78 height 52
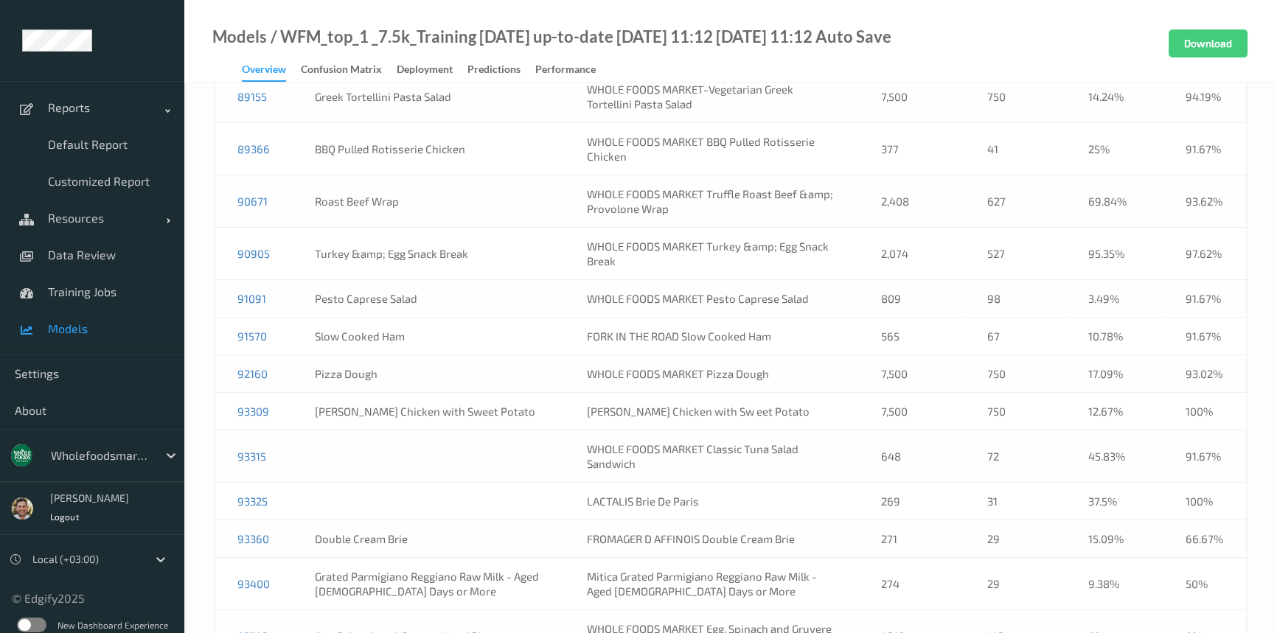
click at [279, 430] on td "93315" at bounding box center [254, 456] width 78 height 52
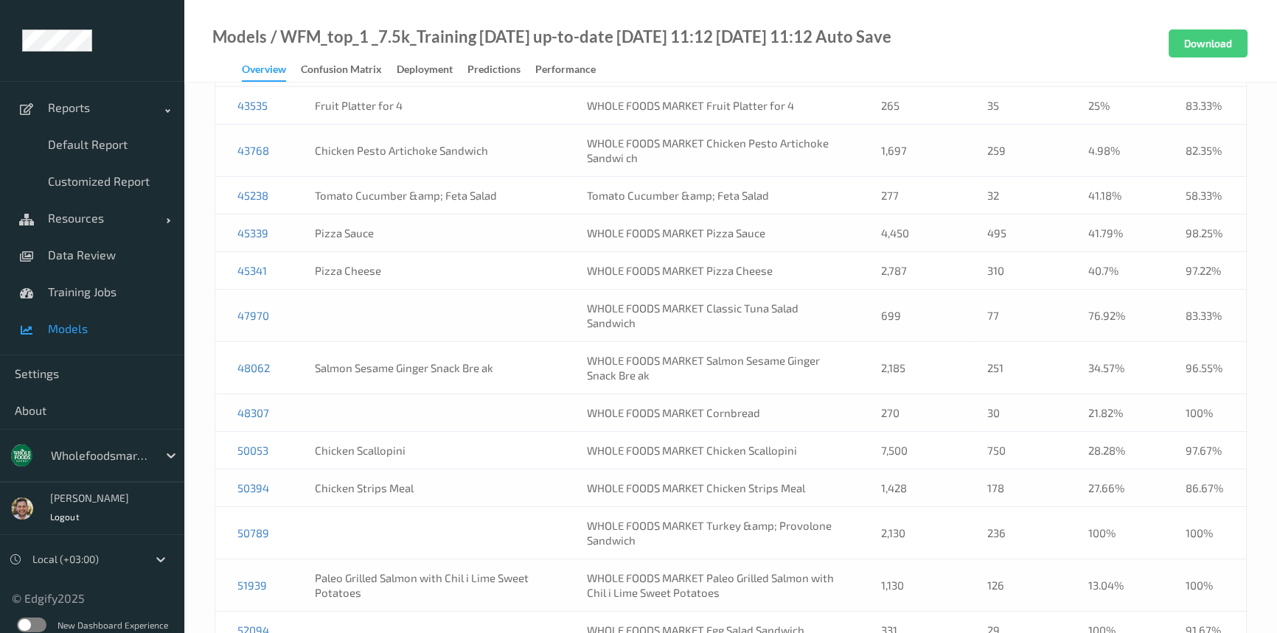
scroll to position [6766, 0]
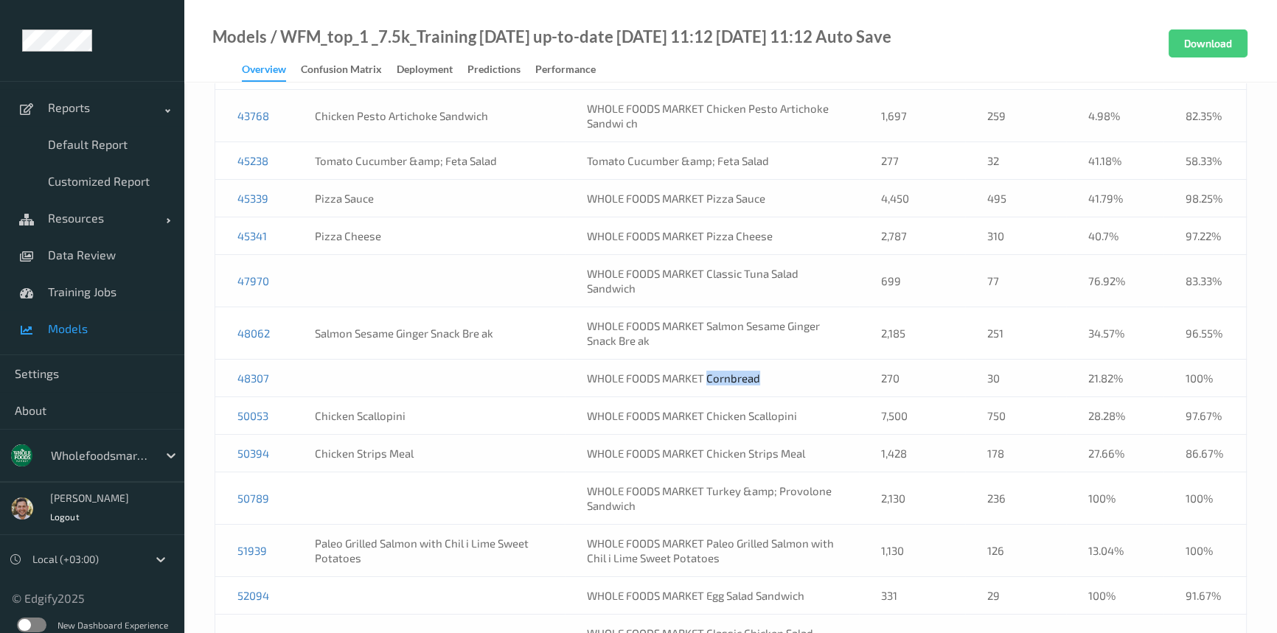
drag, startPoint x: 776, startPoint y: 282, endPoint x: 701, endPoint y: 283, distance: 75.2
click at [701, 360] on td "WHOLE FOODS MARKET Cornbread" at bounding box center [712, 379] width 294 height 38
drag, startPoint x: 756, startPoint y: 405, endPoint x: 699, endPoint y: 392, distance: 59.0
click at [699, 472] on td "WHOLE FOODS MARKET Turkey &amp; Provolone Sandwich" at bounding box center [712, 498] width 294 height 52
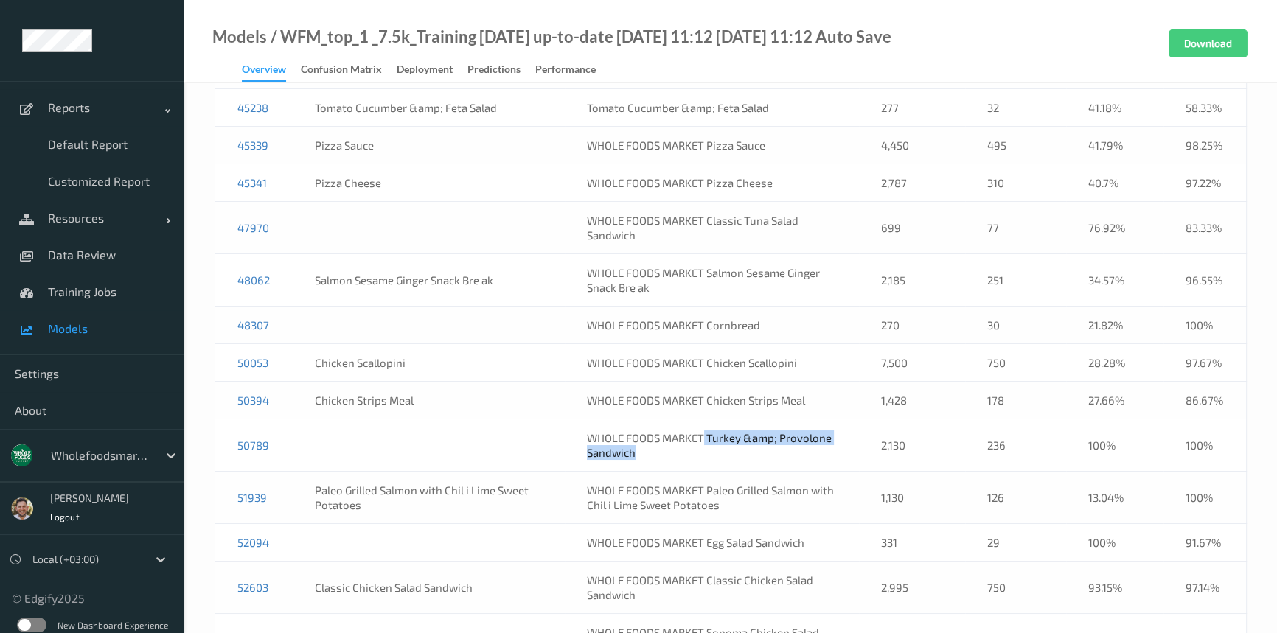
scroll to position [6900, 0]
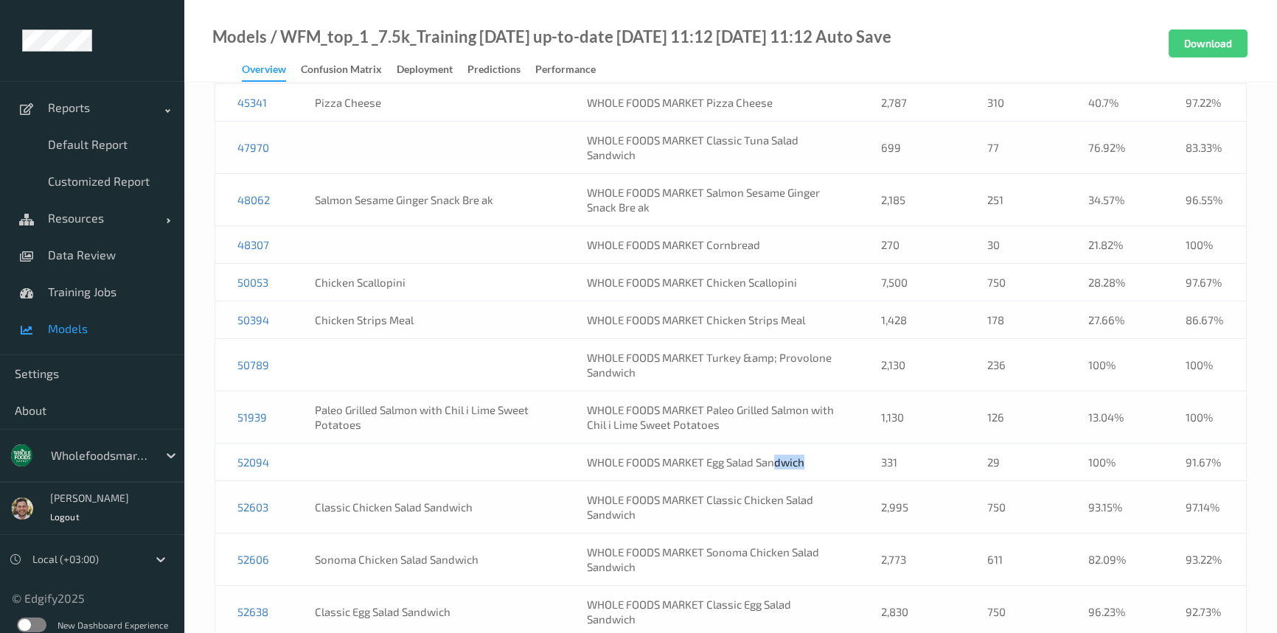
drag, startPoint x: 817, startPoint y: 363, endPoint x: 744, endPoint y: 371, distance: 72.7
click at [750, 444] on td "WHOLE FOODS MARKET Egg Salad Sandwich" at bounding box center [712, 463] width 294 height 38
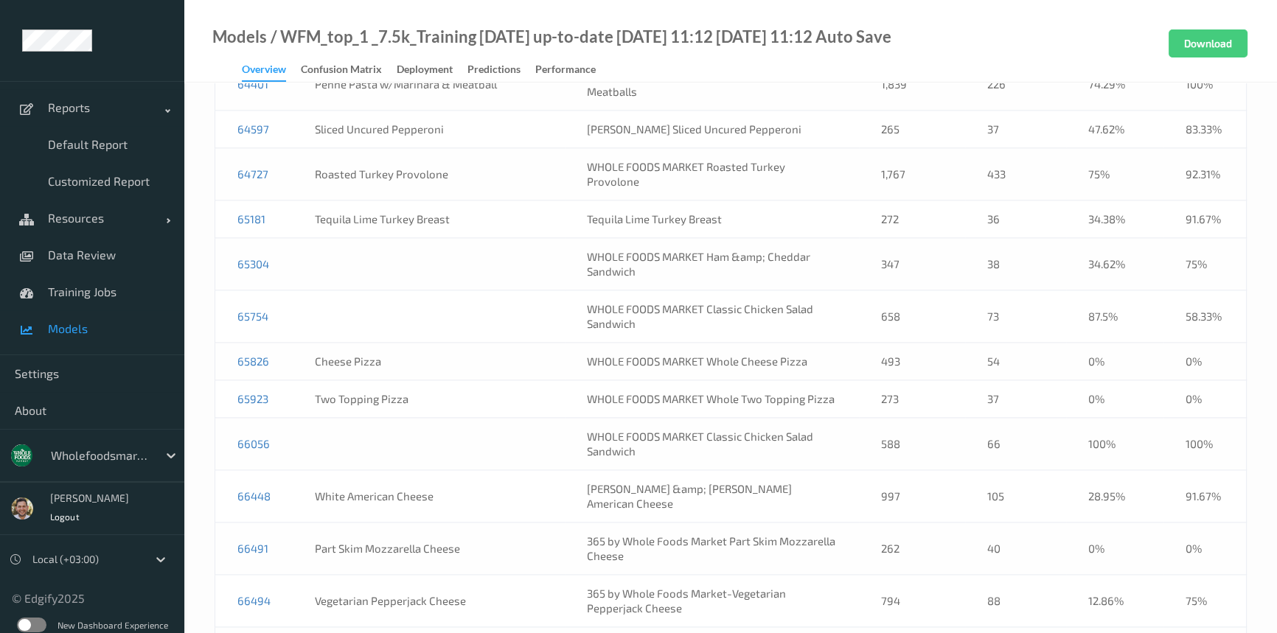
scroll to position [9580, 0]
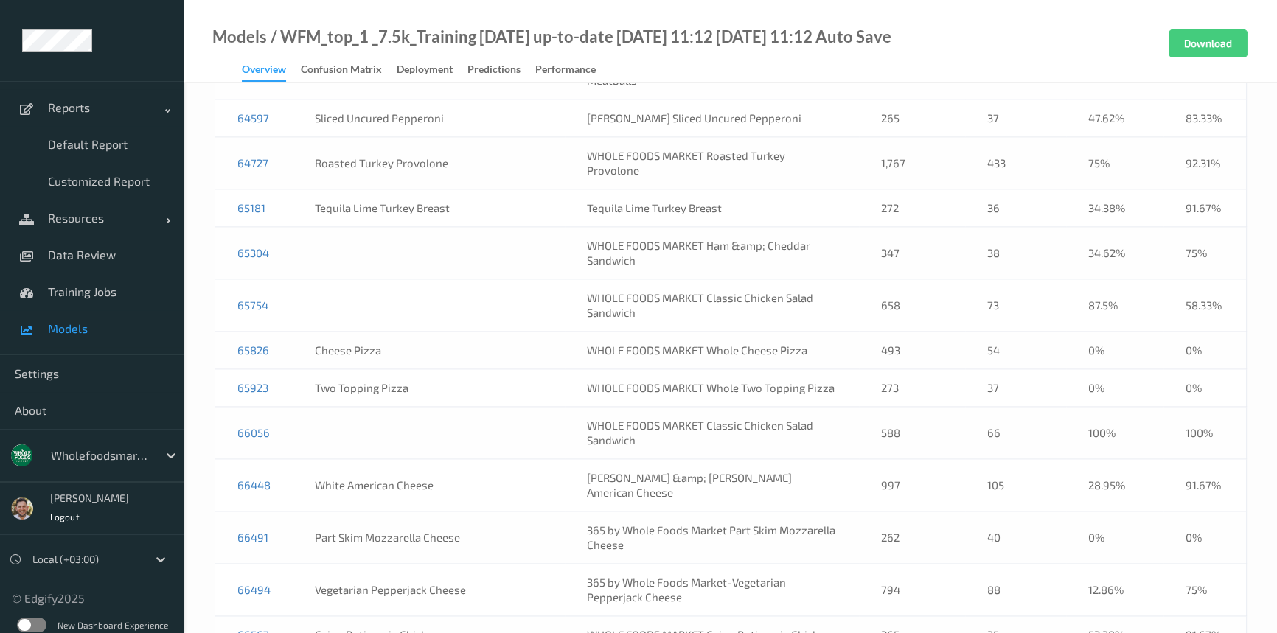
click at [707, 407] on td "WHOLE FOODS MARKET Classic Chicken Salad Sandwich" at bounding box center [712, 433] width 294 height 52
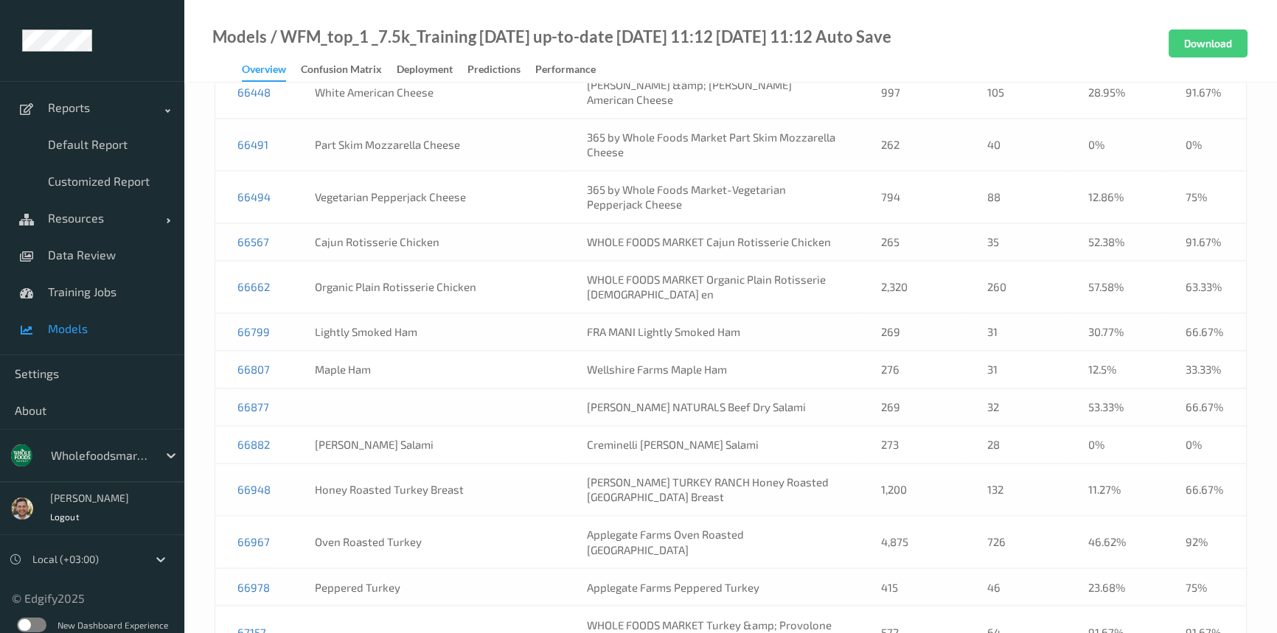
scroll to position [10049, 0]
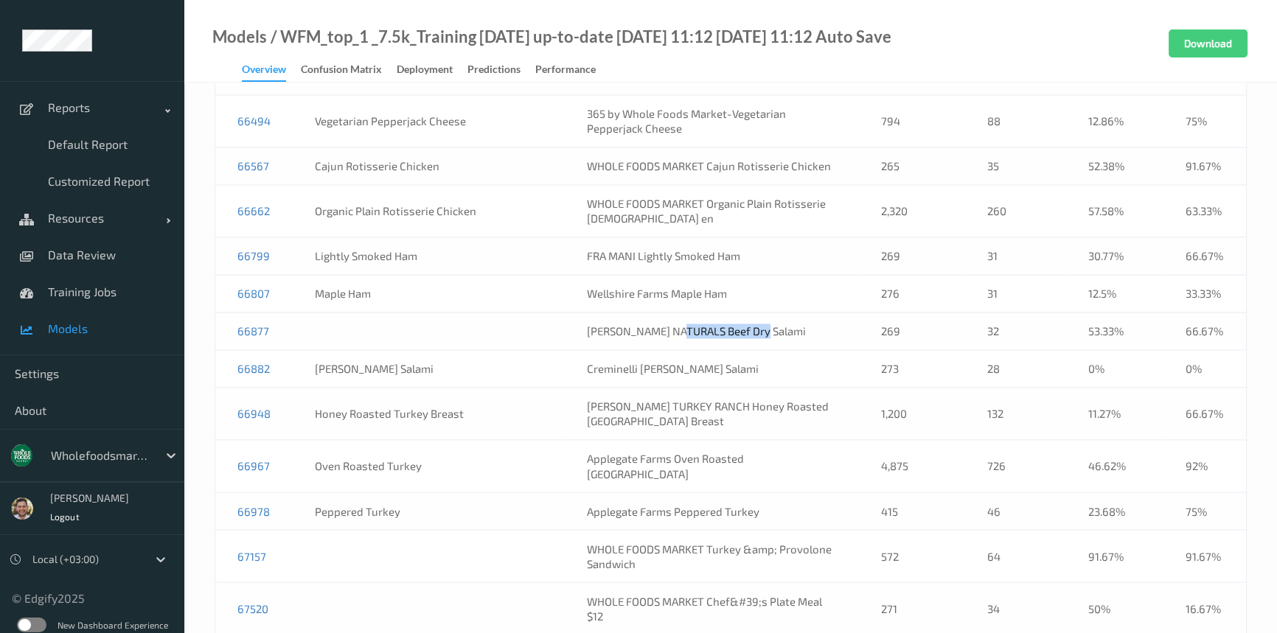
drag, startPoint x: 789, startPoint y: 231, endPoint x: 683, endPoint y: 240, distance: 106.6
click at [683, 313] on td "GURMAN NATURALS Beef Dry Salami" at bounding box center [712, 332] width 294 height 38
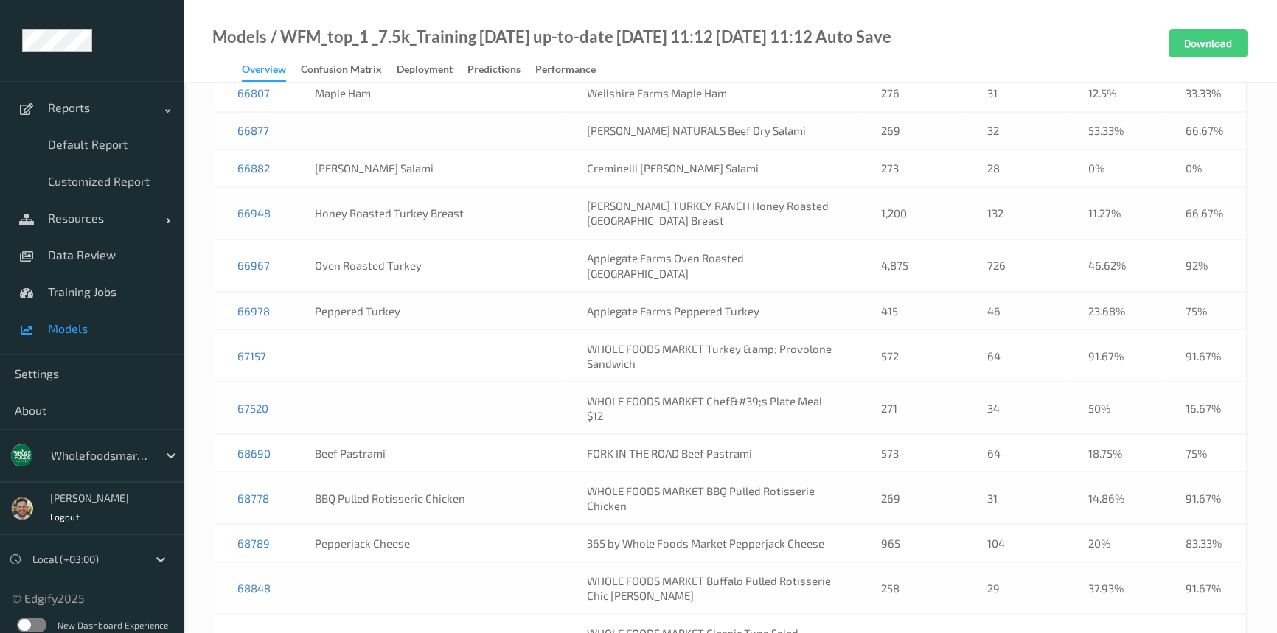
scroll to position [10250, 0]
click at [737, 329] on td "WHOLE FOODS MARKET Turkey &amp; Provolone Sandwich" at bounding box center [712, 355] width 294 height 52
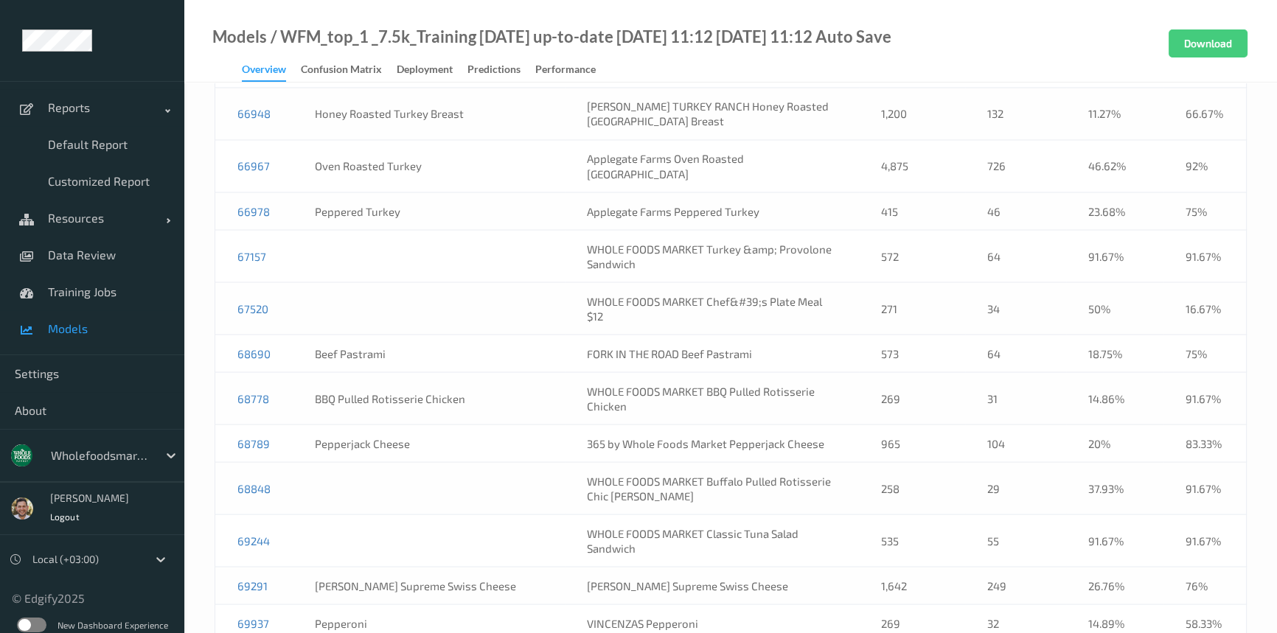
scroll to position [10452, 0]
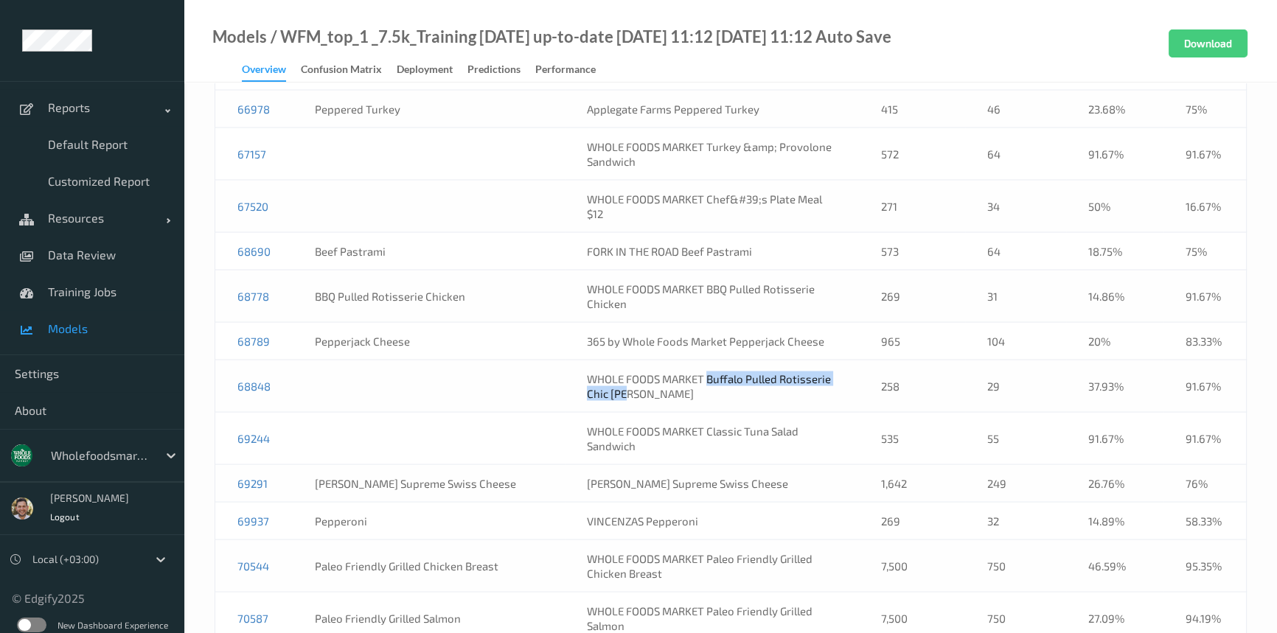
drag, startPoint x: 731, startPoint y: 272, endPoint x: 699, endPoint y: 265, distance: 32.4
click at [699, 360] on td "WHOLE FOODS MARKET Buffalo Pulled Rotisserie Chic ken" at bounding box center [712, 386] width 294 height 52
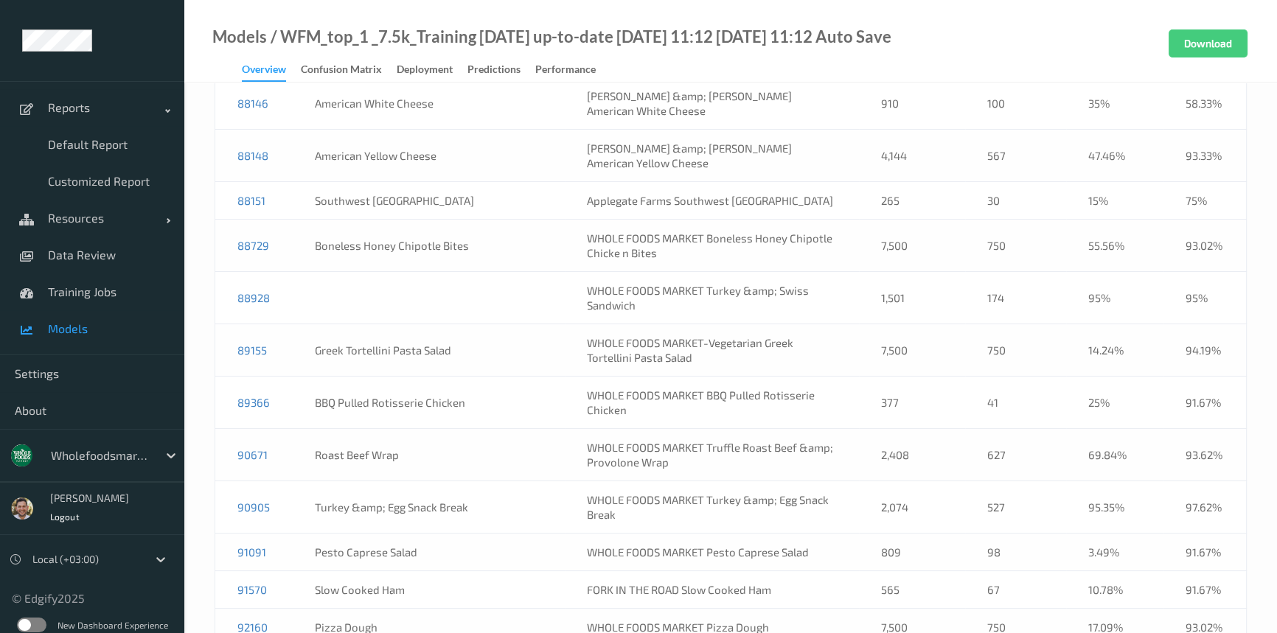
scroll to position [14114, 0]
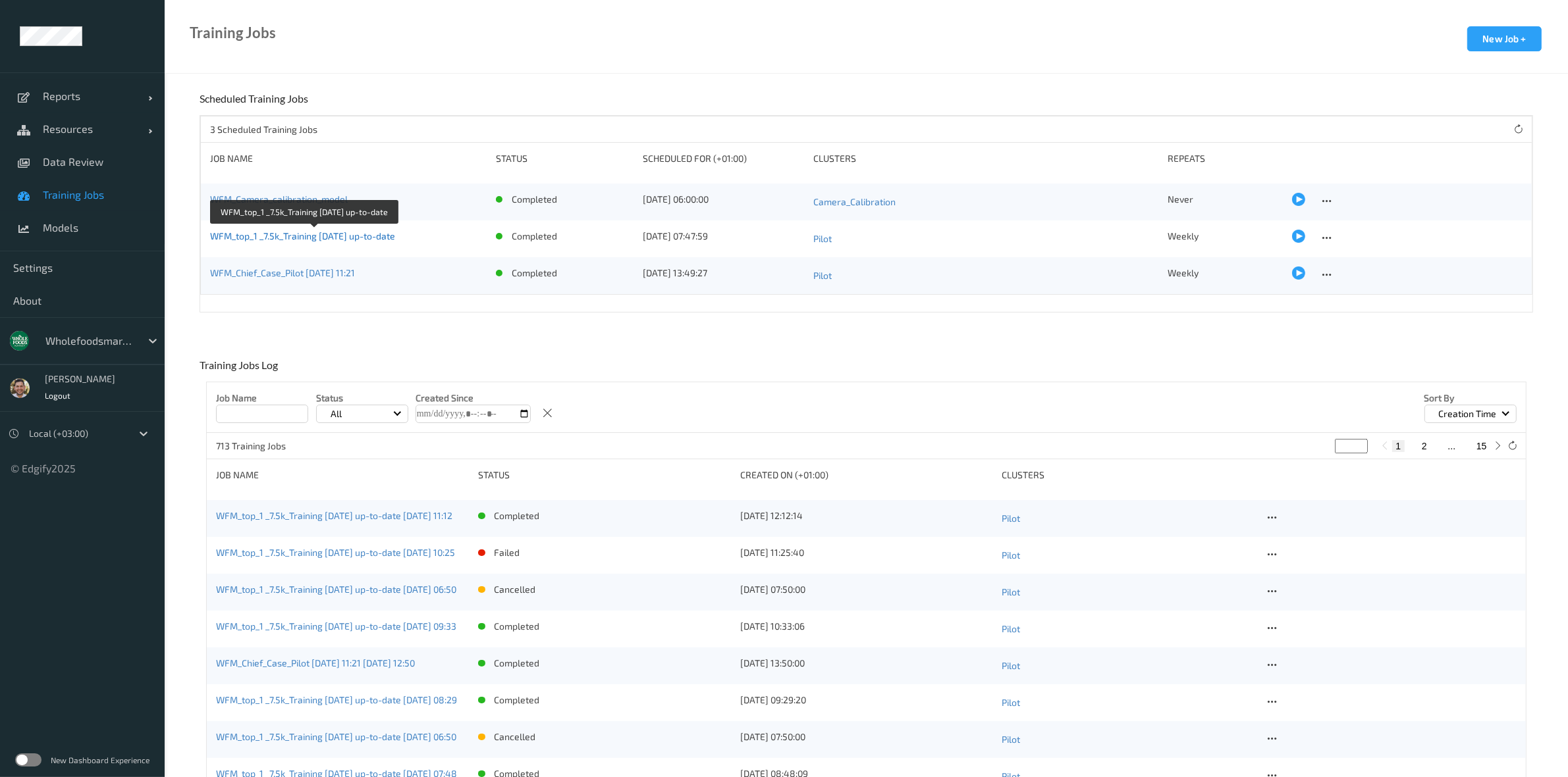
click at [347, 235] on link "WFM_top_1 _7.5k_Training [DATE] up-to-date" at bounding box center [302, 236] width 185 height 12
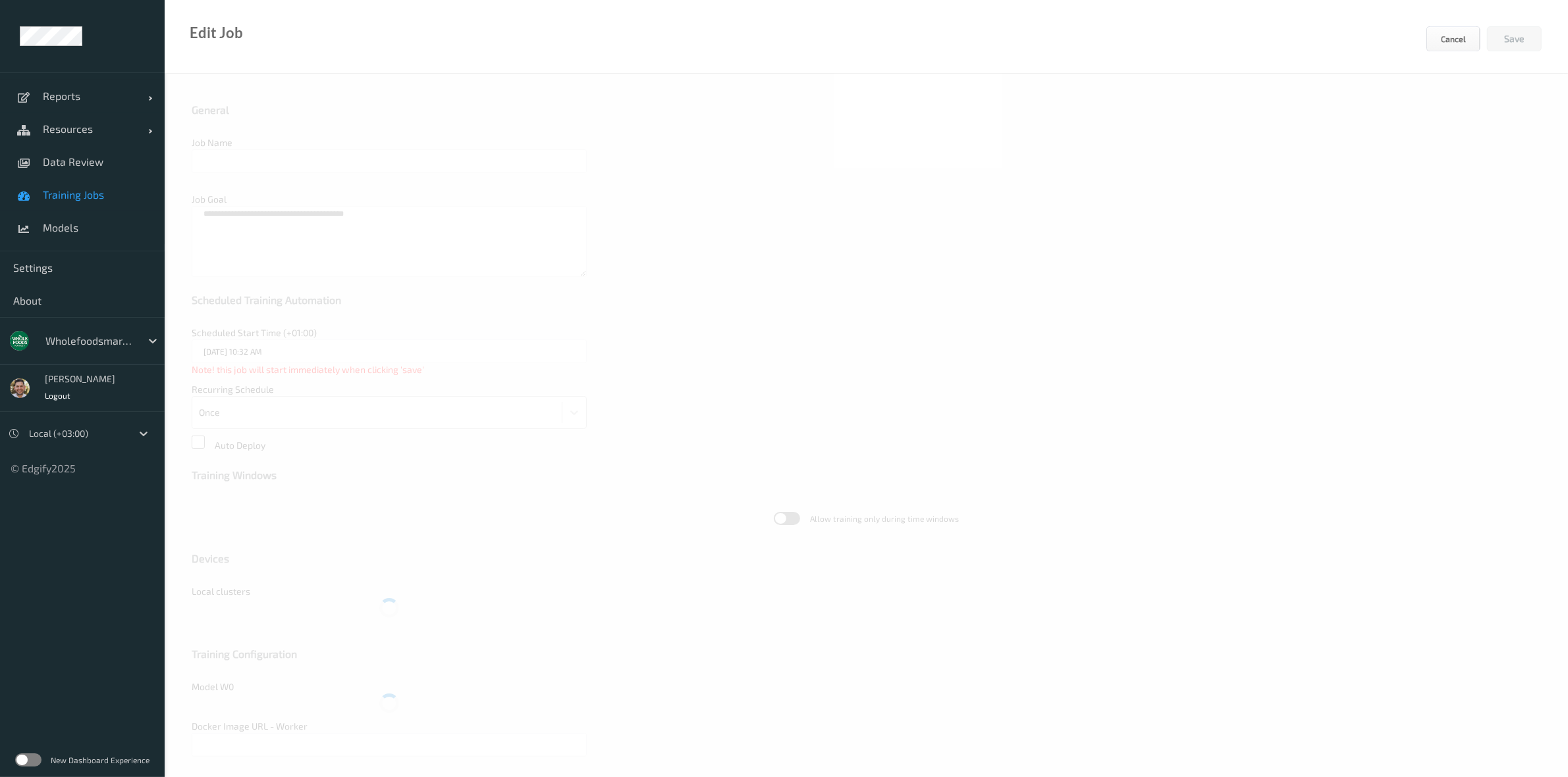
type input "WFM_top_1 _7.5k_Training [DATE] up-to-date"
type textarea "*****"
type input "[DATE] 7:47 AM"
type input "edgify/edgify-worker-cuda:[DATE]"
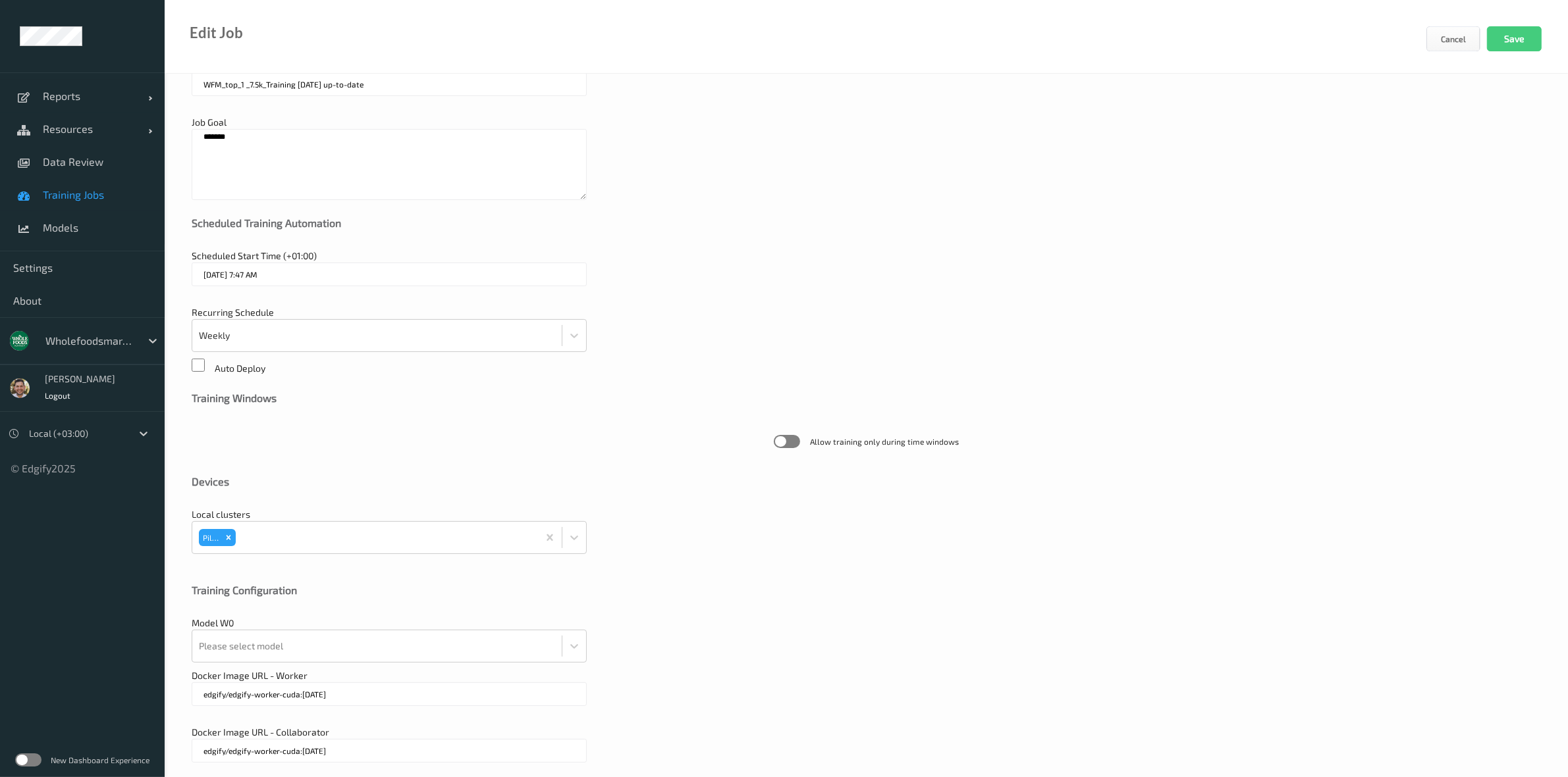
scroll to position [130, 0]
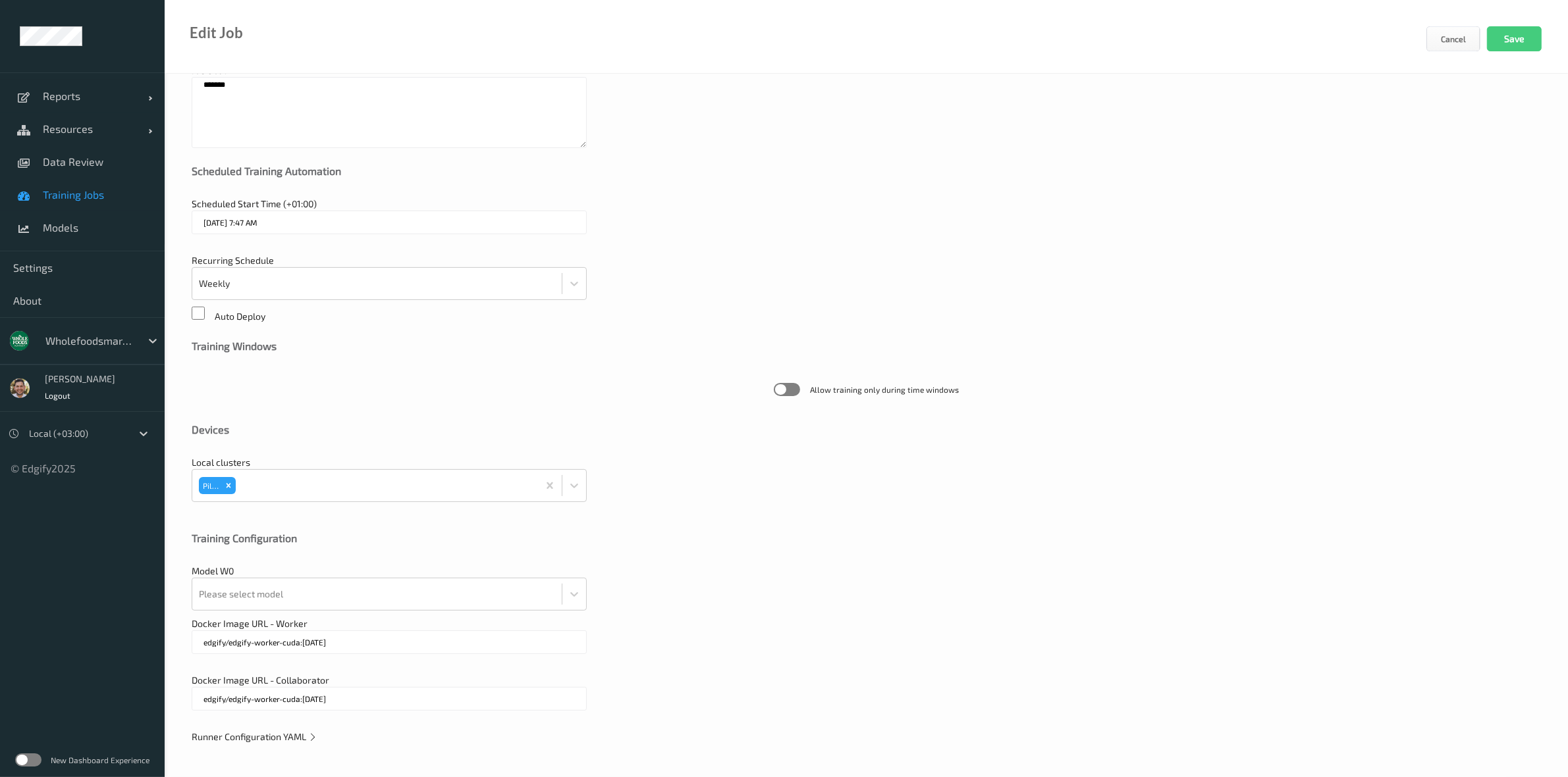
click at [257, 734] on span "Runner Configuration YAML" at bounding box center [254, 737] width 126 height 12
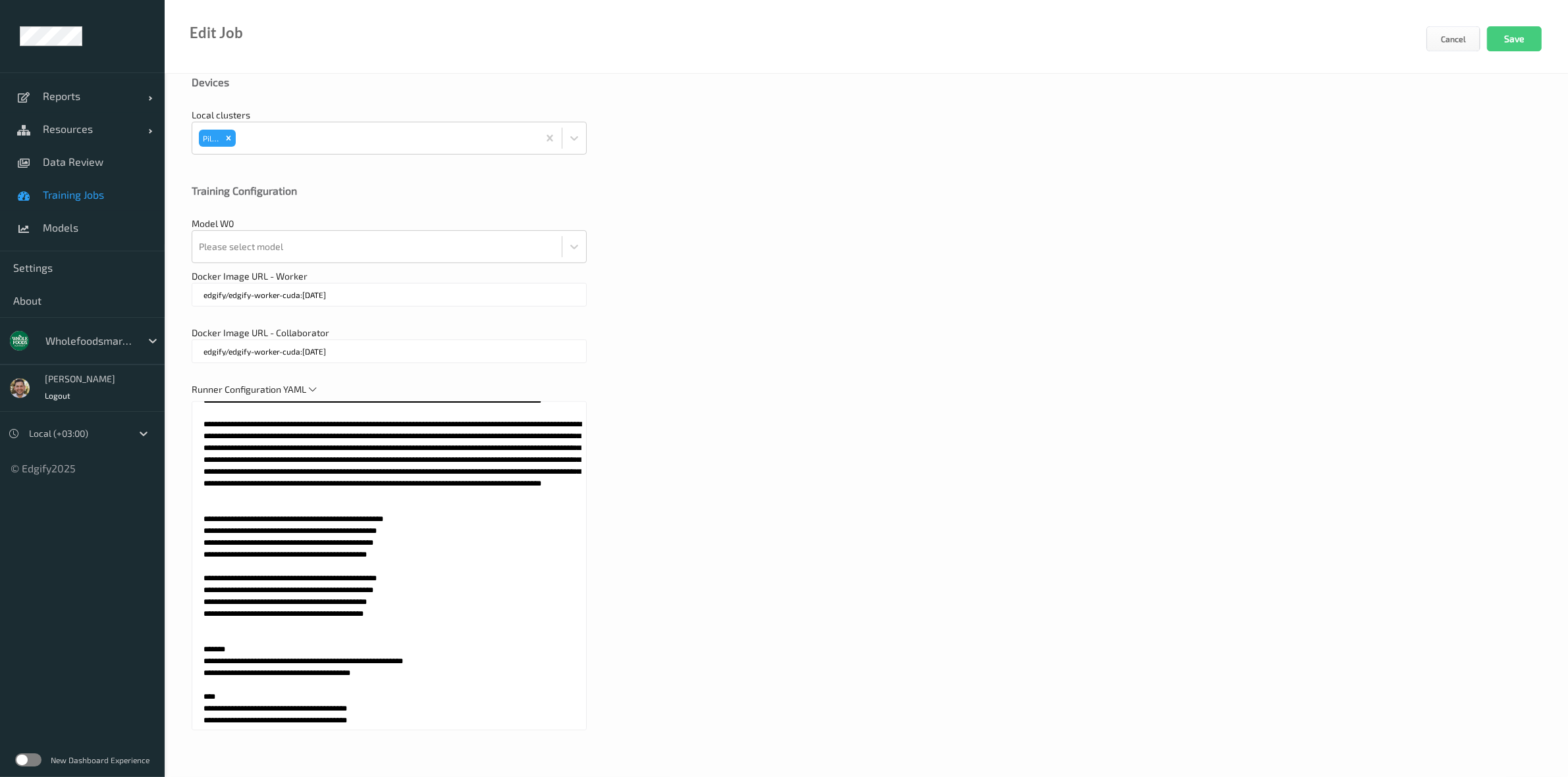
scroll to position [163, 0]
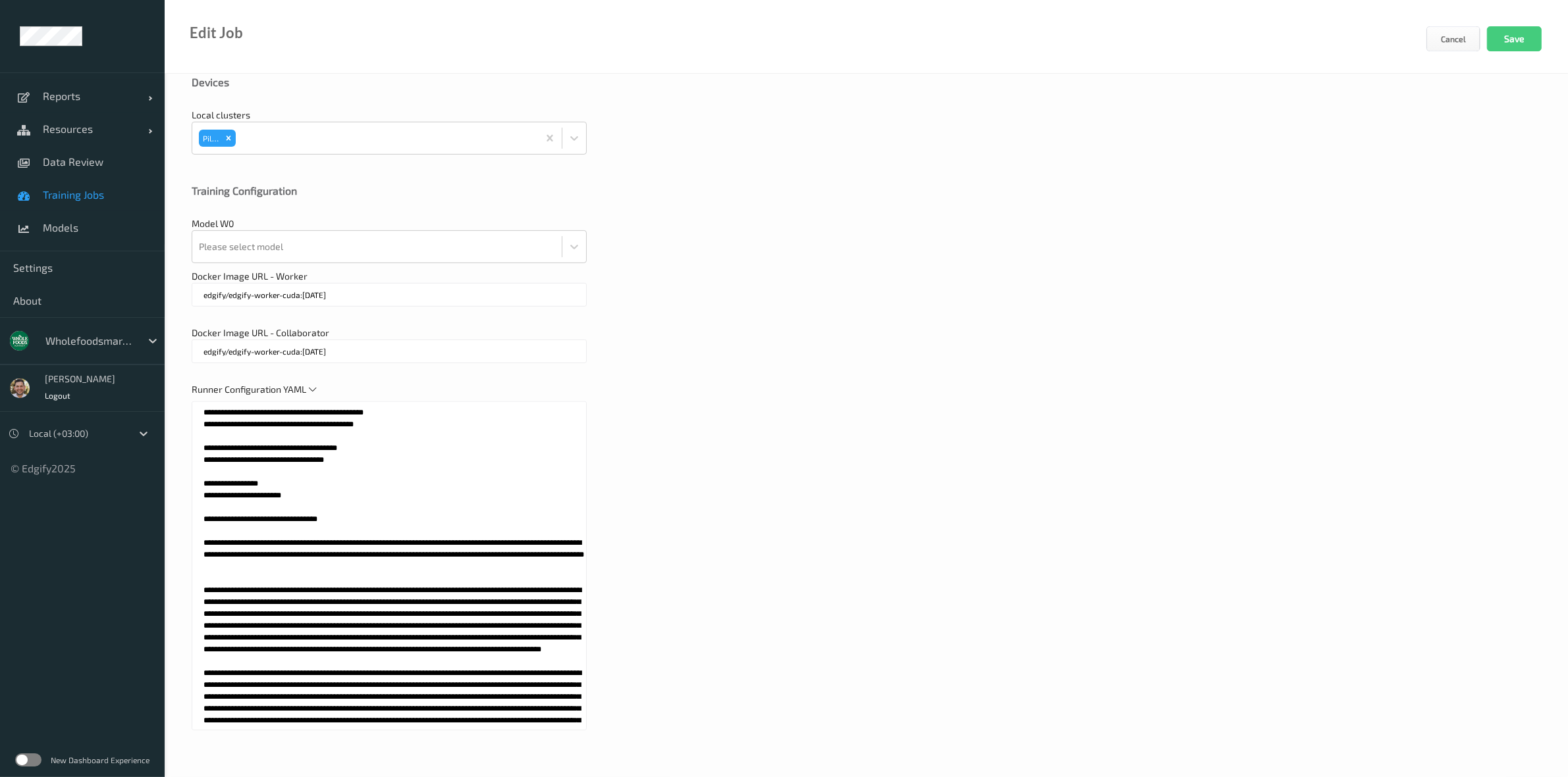
click at [535, 567] on textarea at bounding box center [389, 566] width 395 height 330
type textarea "**********"
click at [316, 248] on div at bounding box center [377, 246] width 356 height 26
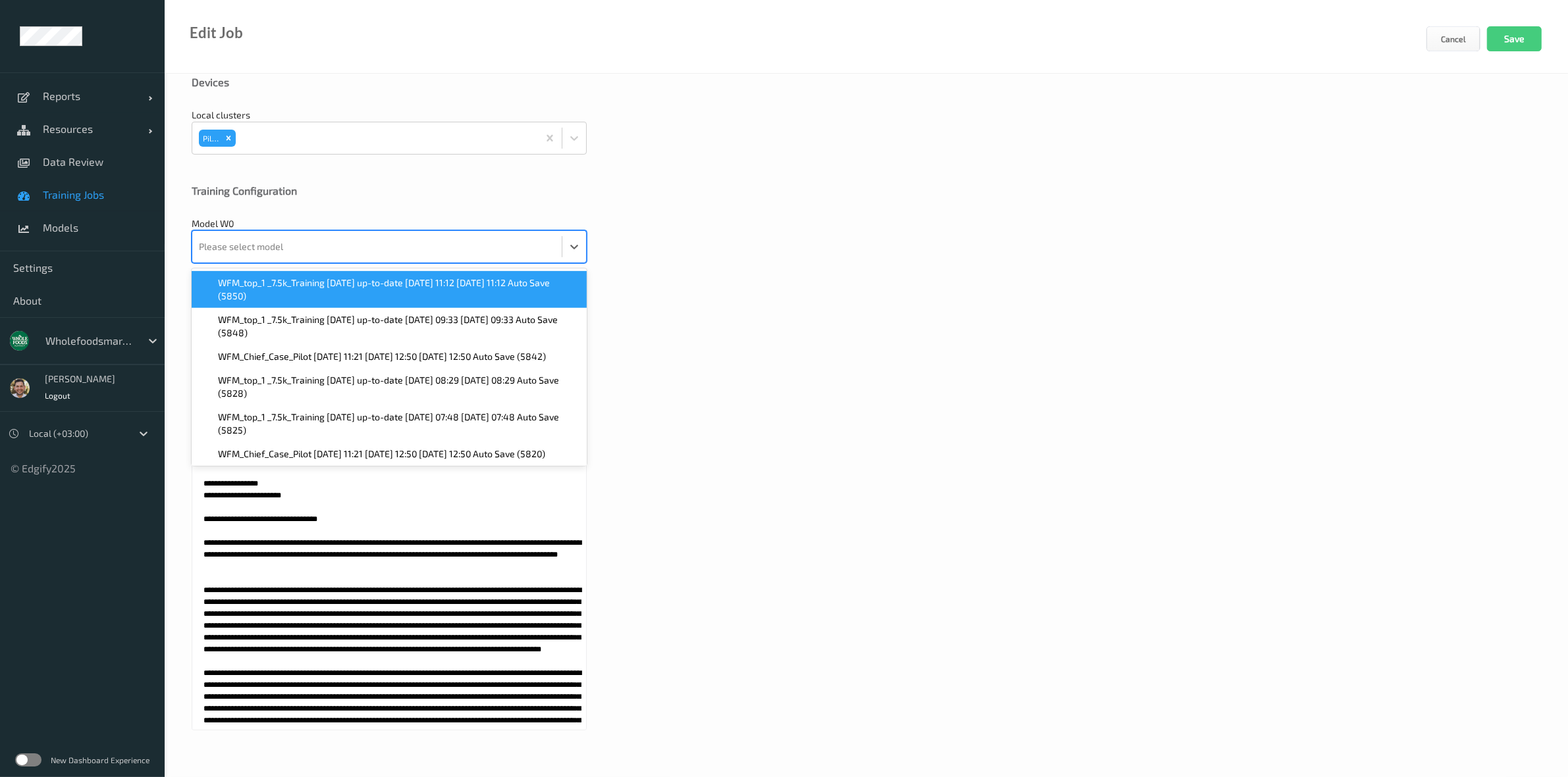
click at [310, 301] on span "WFM_top_1 _7.5k_Training 2025-05-22 up-to-date 2025-08-14 11:12 2025-08-14 11:1…" at bounding box center [398, 289] width 361 height 26
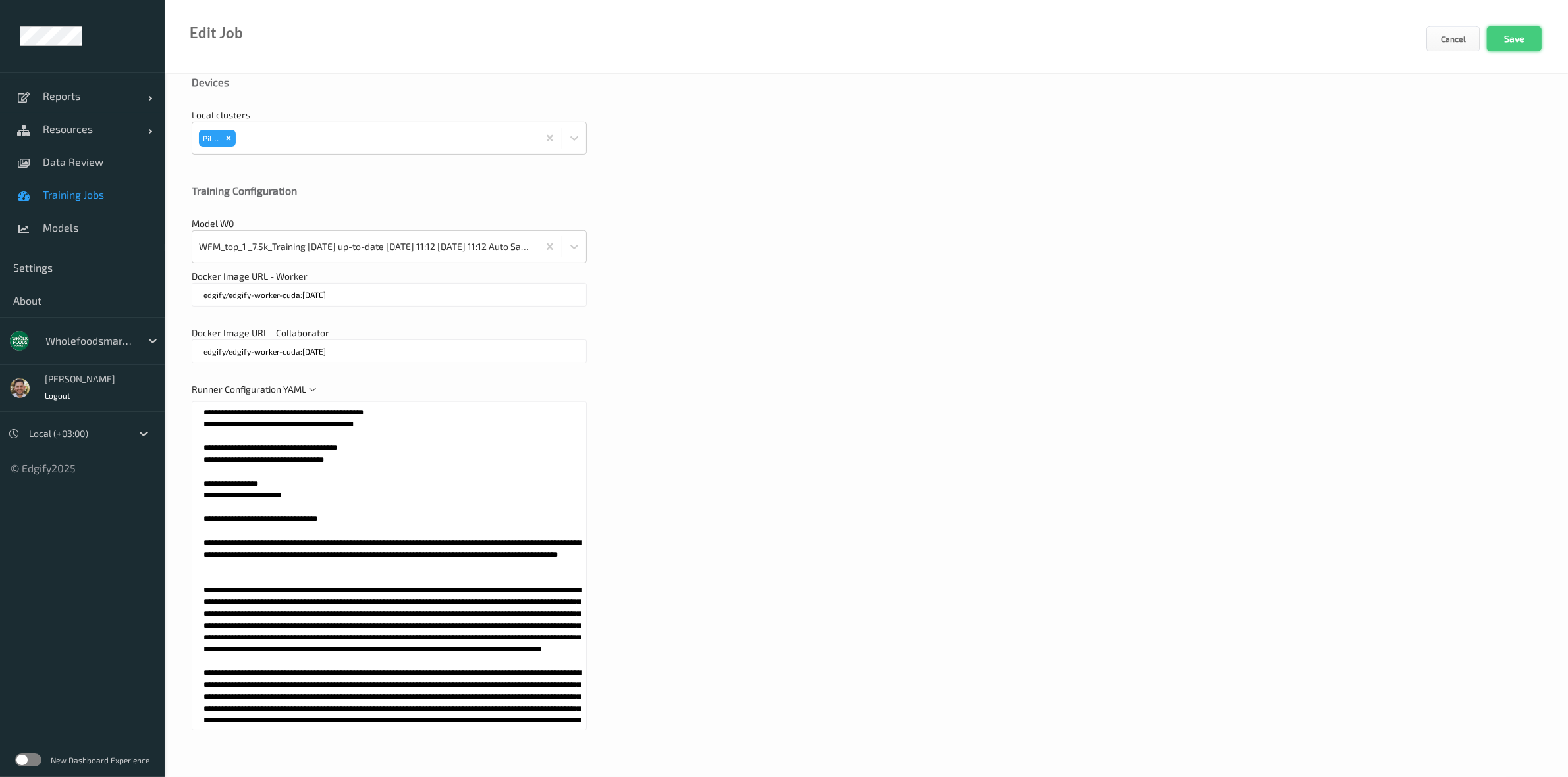
click at [1513, 34] on button "Save" at bounding box center [1513, 38] width 55 height 25
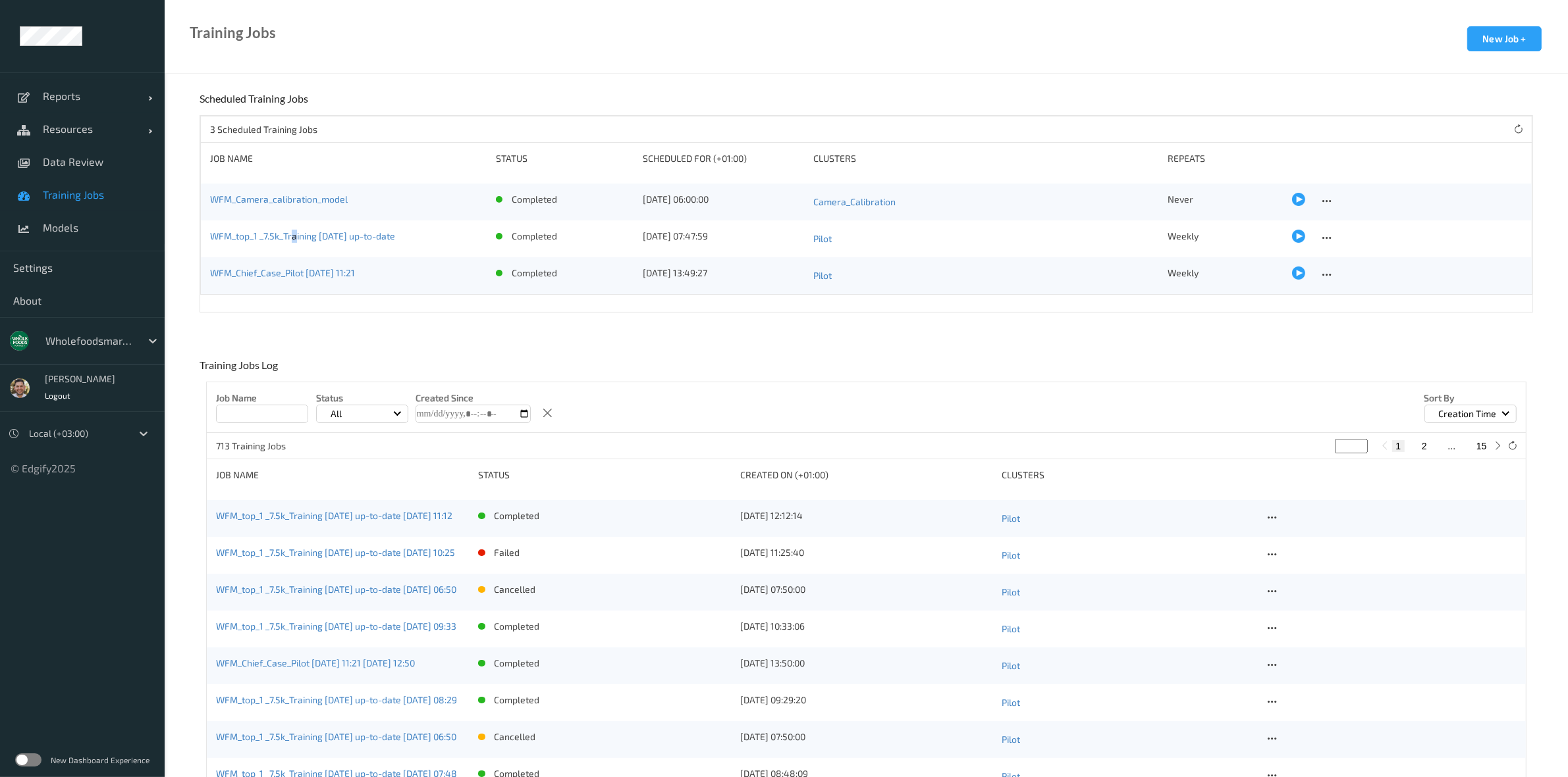
click at [295, 226] on div "WFM_top_1 _7.5k_Training 2025-05-22 up-to-date completed 21/08/2025 07:47:59 Pi…" at bounding box center [866, 238] width 1330 height 37
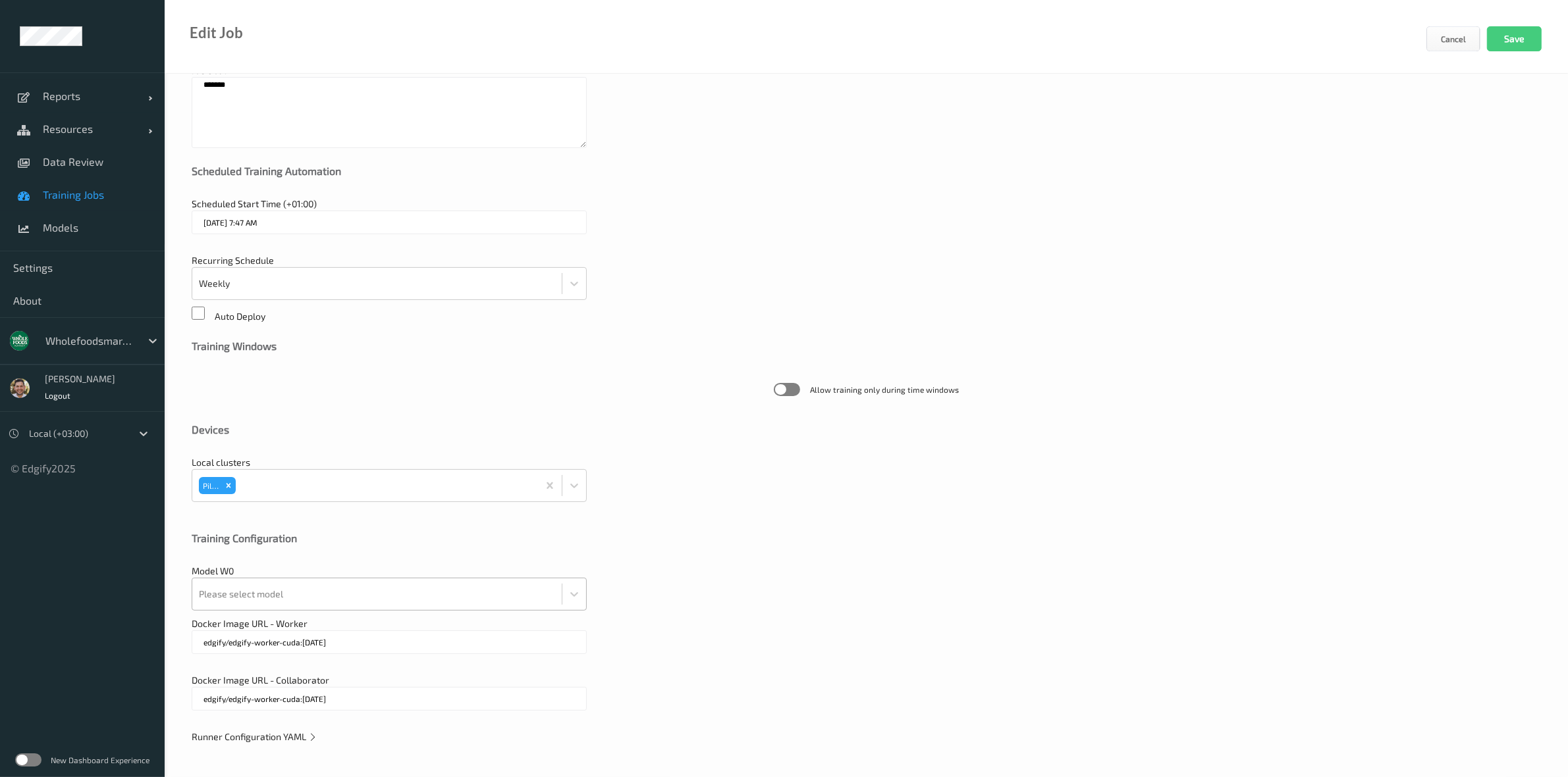
click at [304, 604] on div at bounding box center [377, 594] width 356 height 26
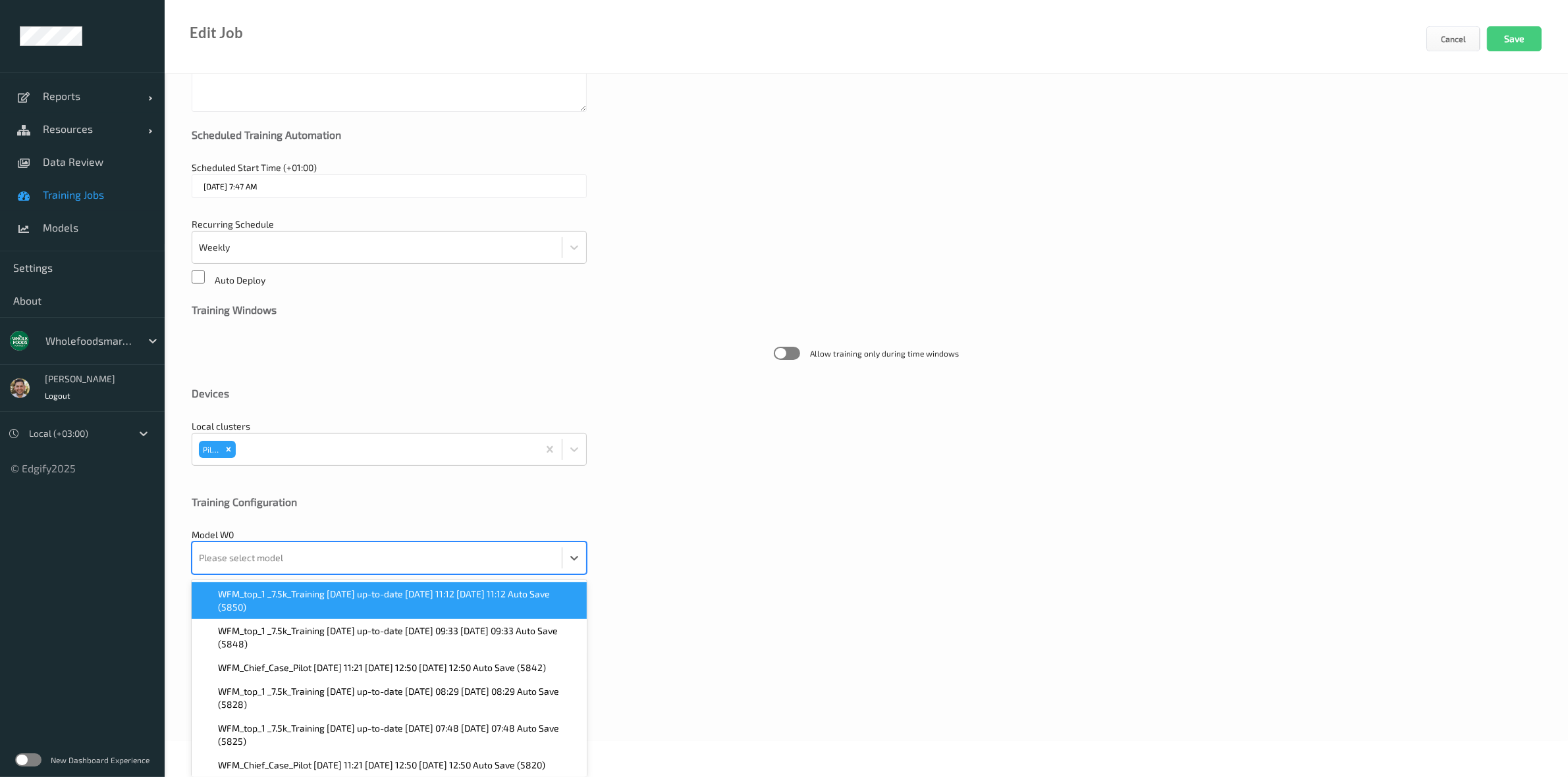
click at [298, 594] on span "WFM_top_1 _7.5k_Training [DATE] up-to-date [DATE] 11:12 [DATE] 11:12 Auto Save …" at bounding box center [398, 600] width 361 height 26
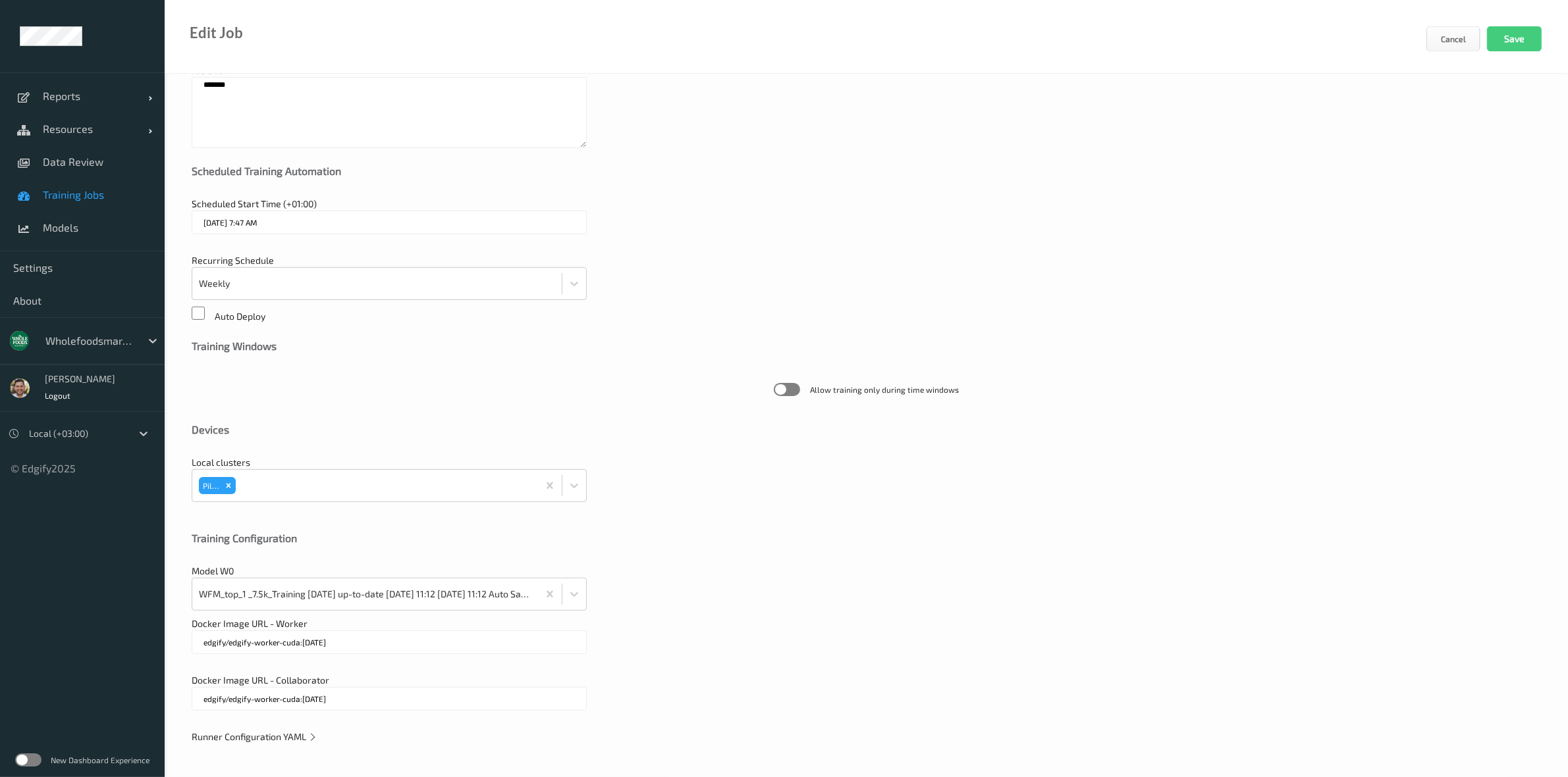
click at [267, 735] on span "Runner Configuration YAML" at bounding box center [254, 737] width 126 height 12
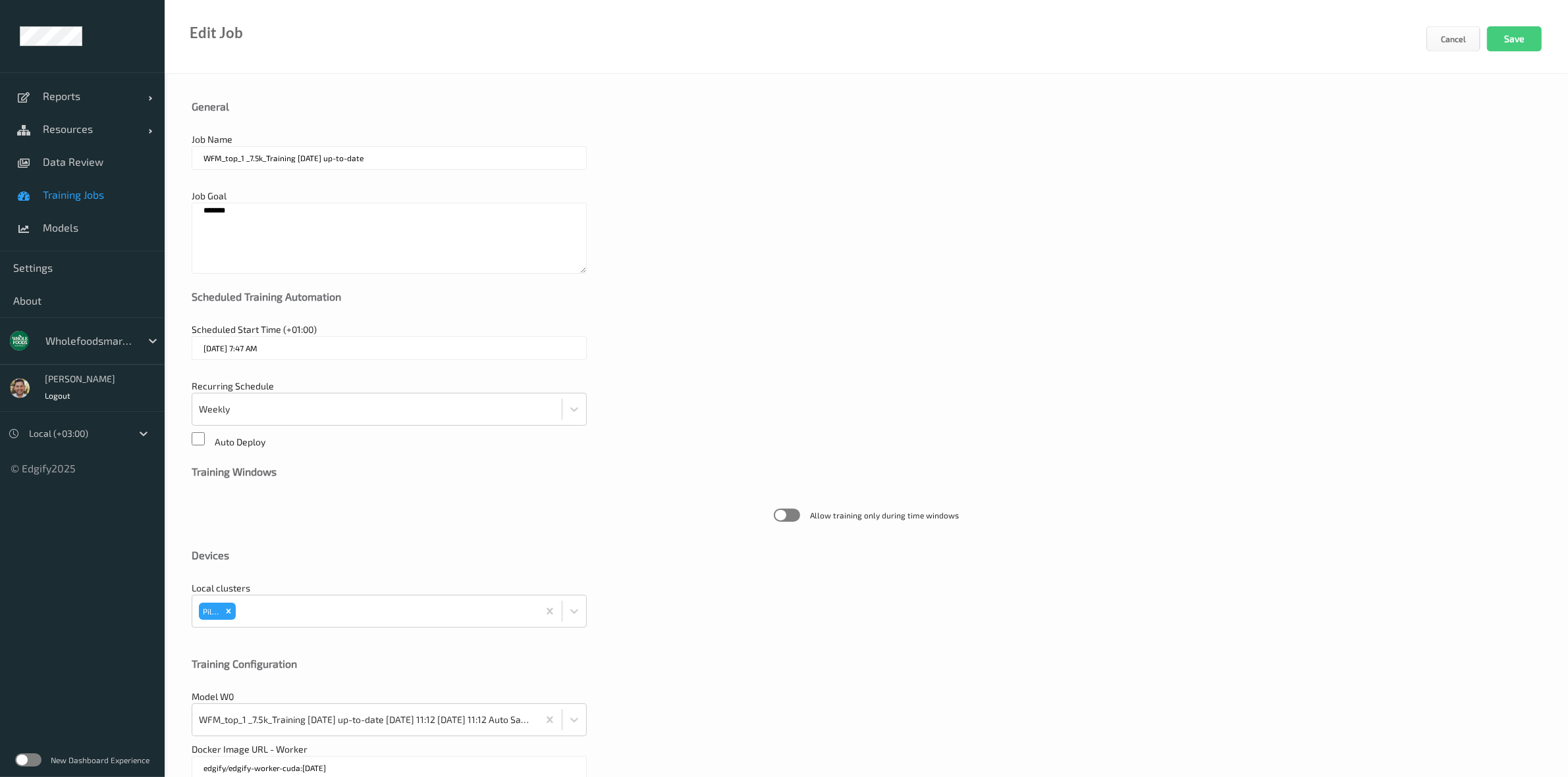
scroll to position [0, 0]
click at [311, 221] on textarea "*****" at bounding box center [389, 242] width 395 height 71
click at [312, 209] on textarea "*****" at bounding box center [389, 242] width 395 height 71
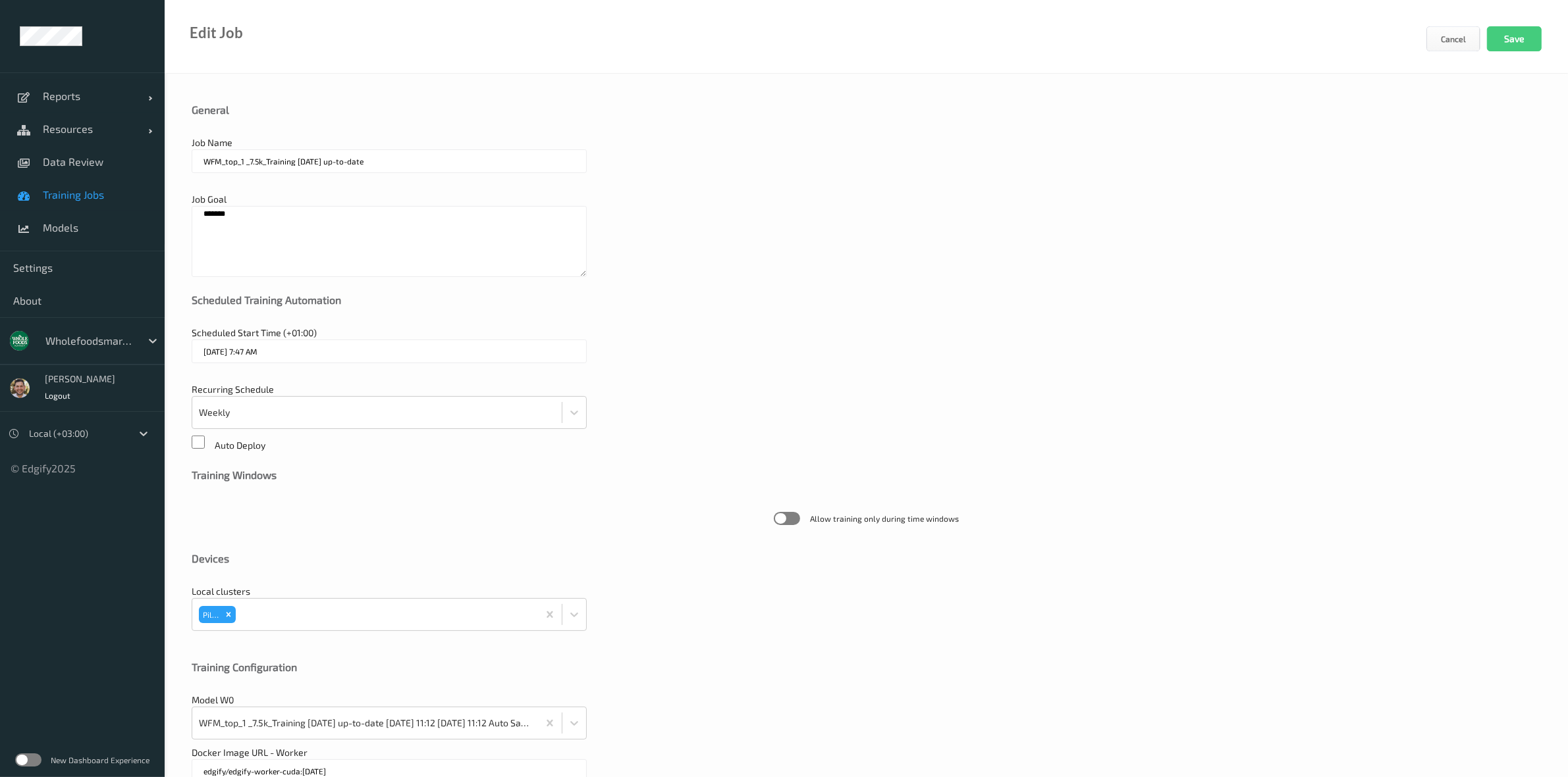
click at [309, 209] on textarea "*****" at bounding box center [389, 242] width 395 height 71
paste textarea
click at [284, 212] on textarea "*****" at bounding box center [389, 242] width 395 height 71
paste textarea "******"
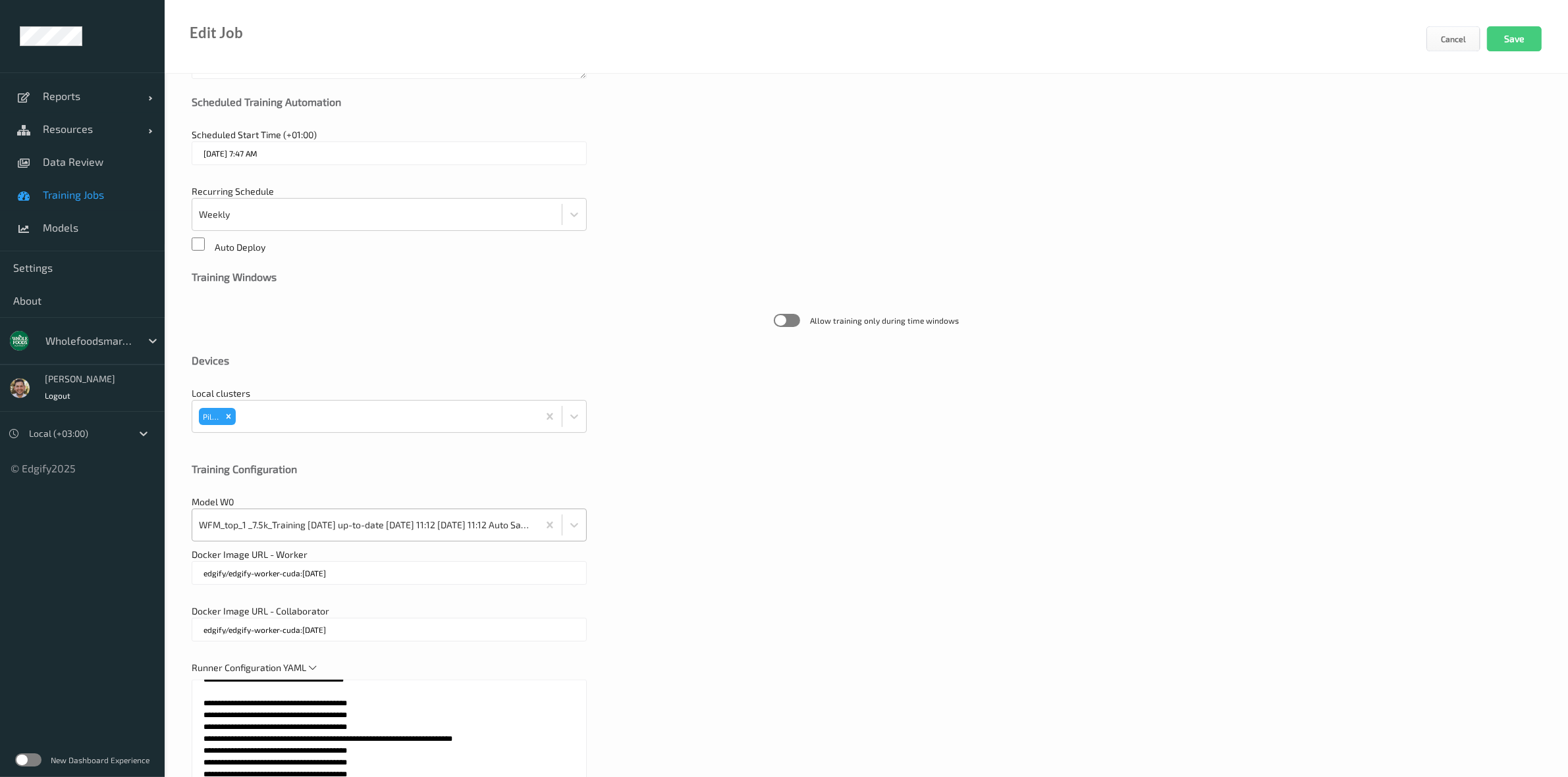
scroll to position [477, 0]
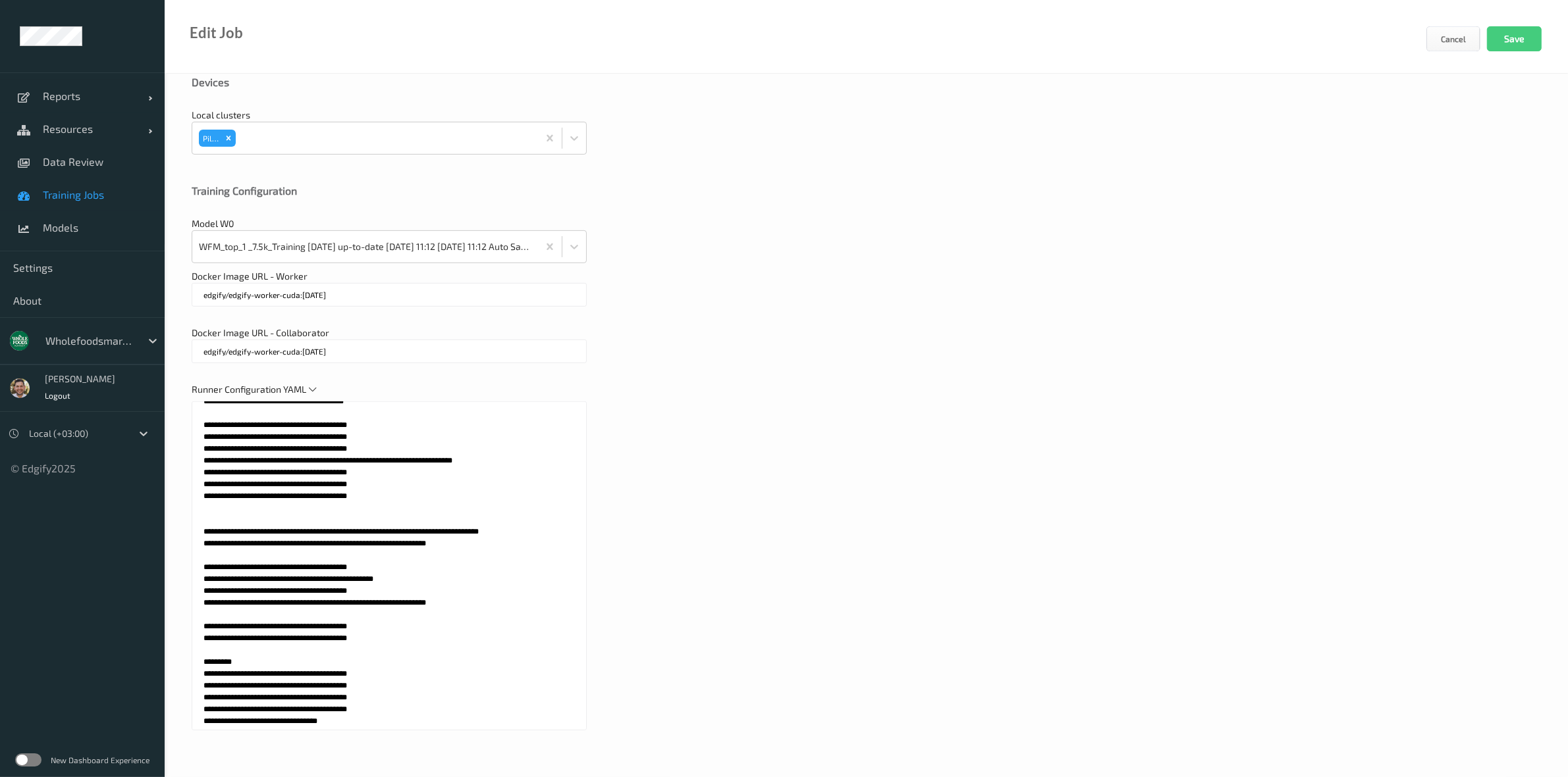
type textarea "**********"
click at [507, 567] on textarea at bounding box center [389, 566] width 395 height 330
paste textarea "*****"
type textarea "**********"
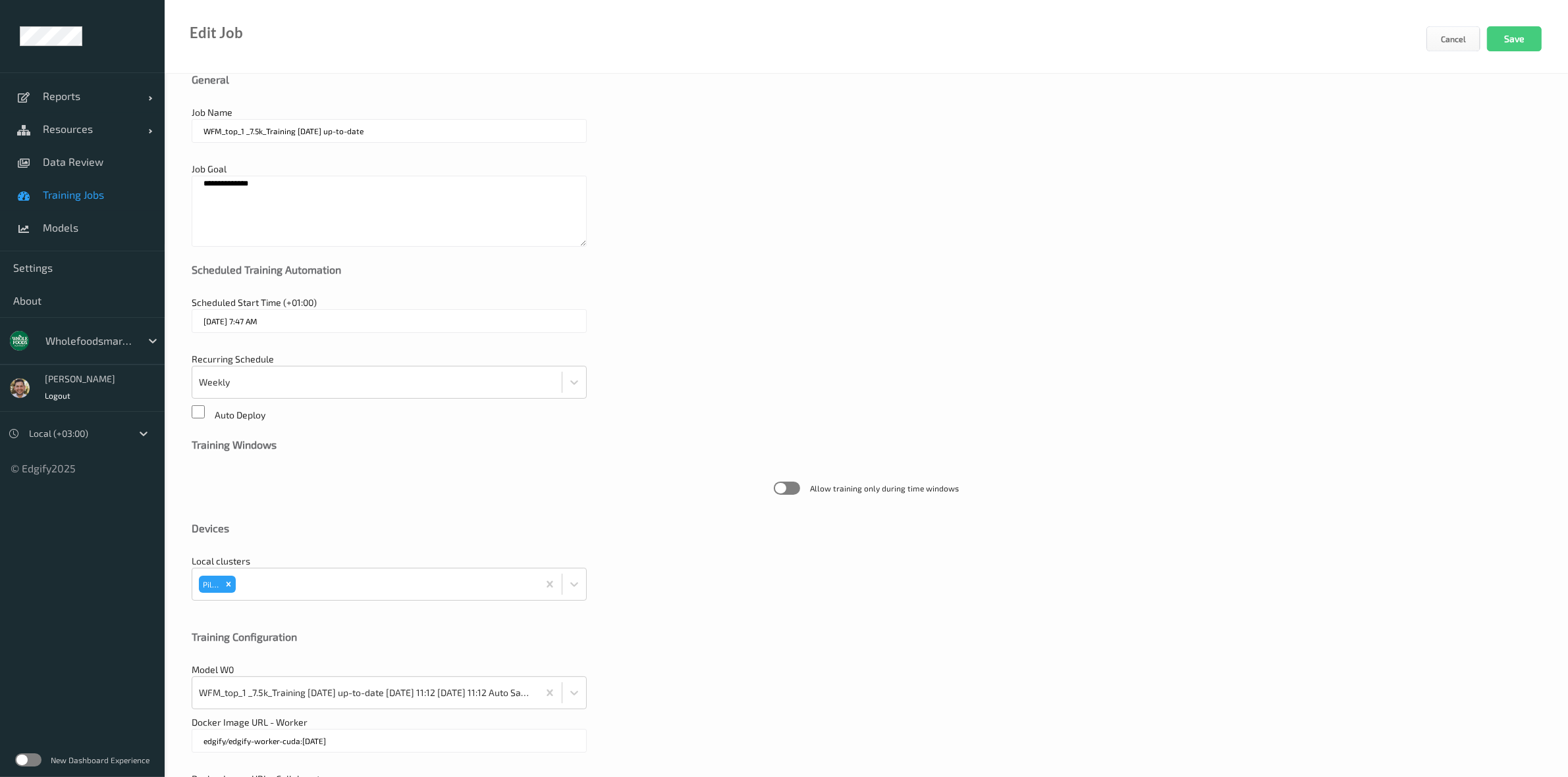
scroll to position [0, 0]
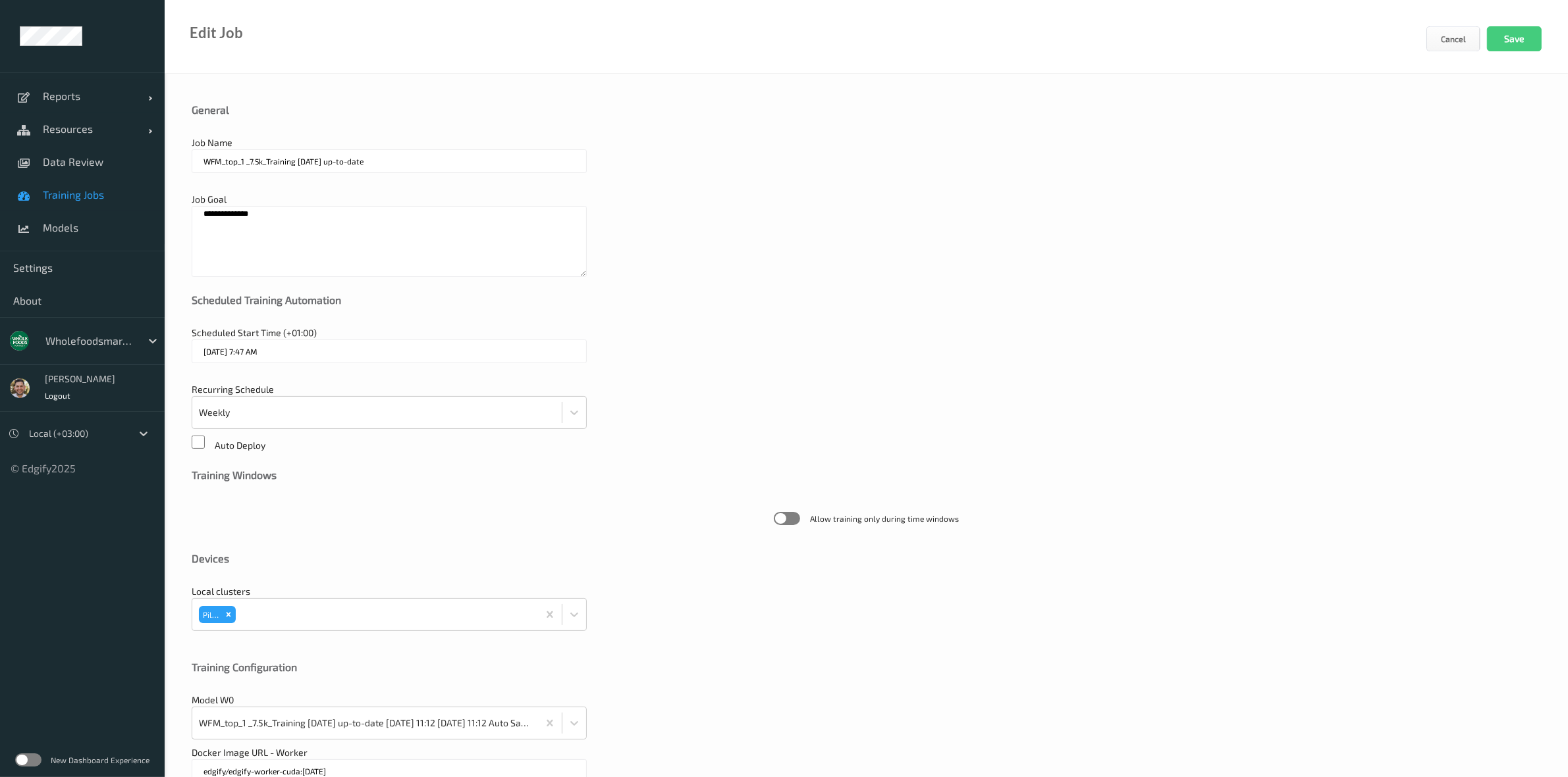
click at [288, 218] on textarea "**********" at bounding box center [389, 242] width 395 height 71
paste textarea "*****"
paste textarea "*******"
type textarea "**********"
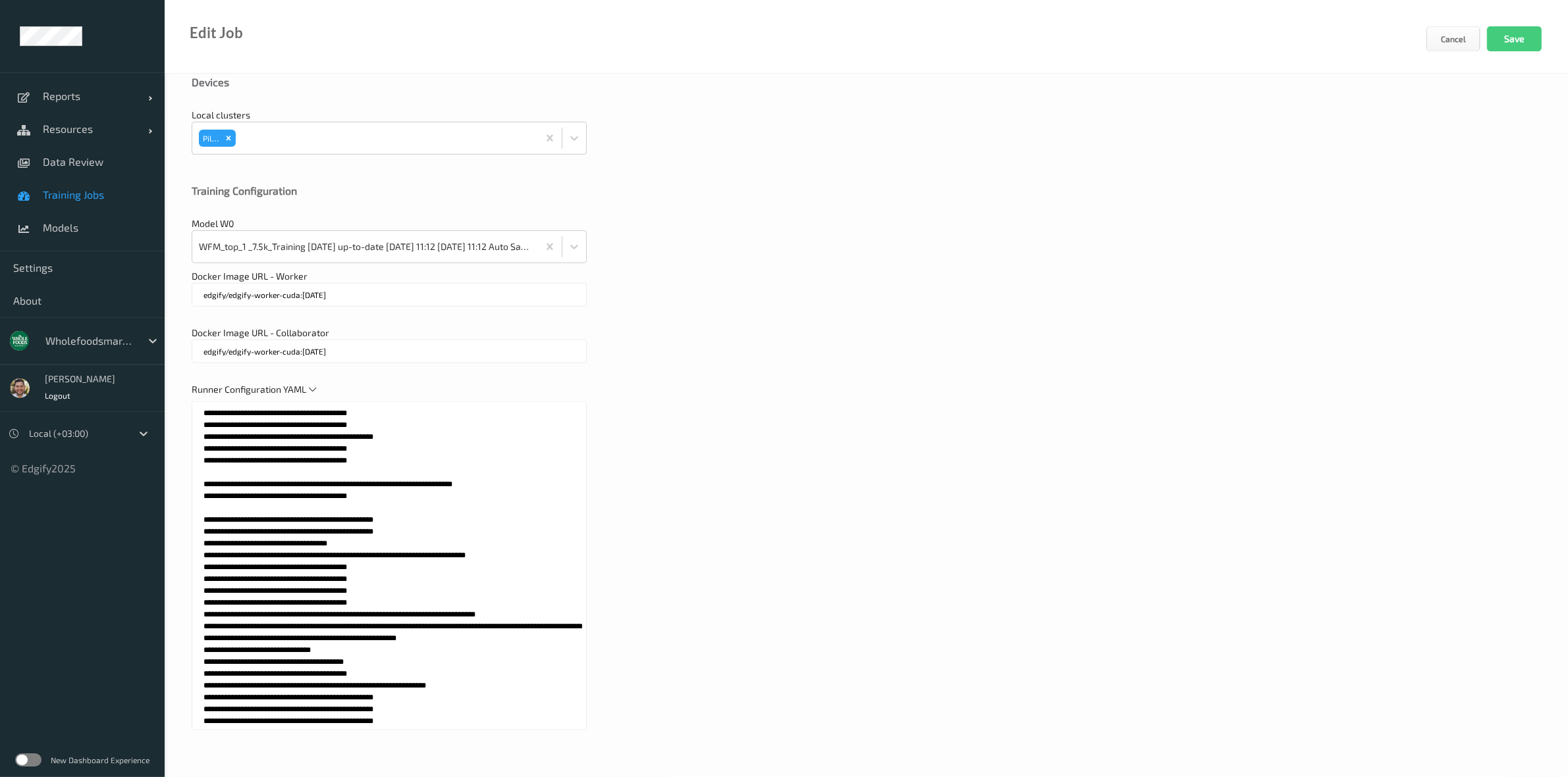
click at [482, 564] on textarea at bounding box center [389, 566] width 395 height 330
paste textarea "******"
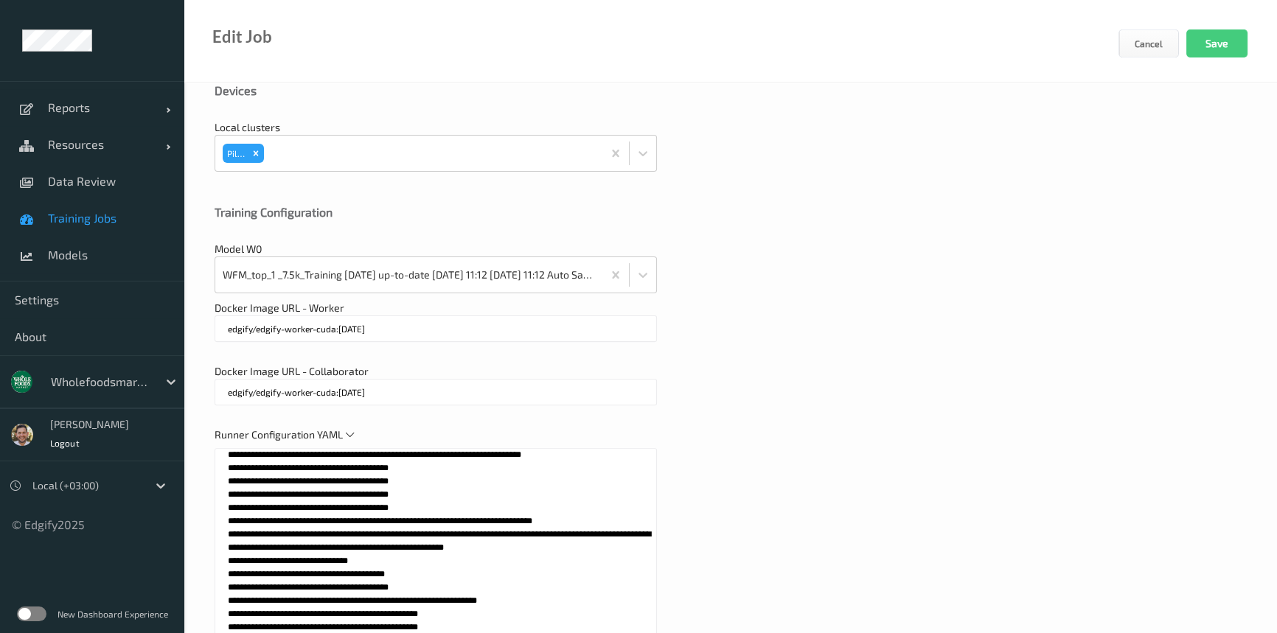
scroll to position [2278, 0]
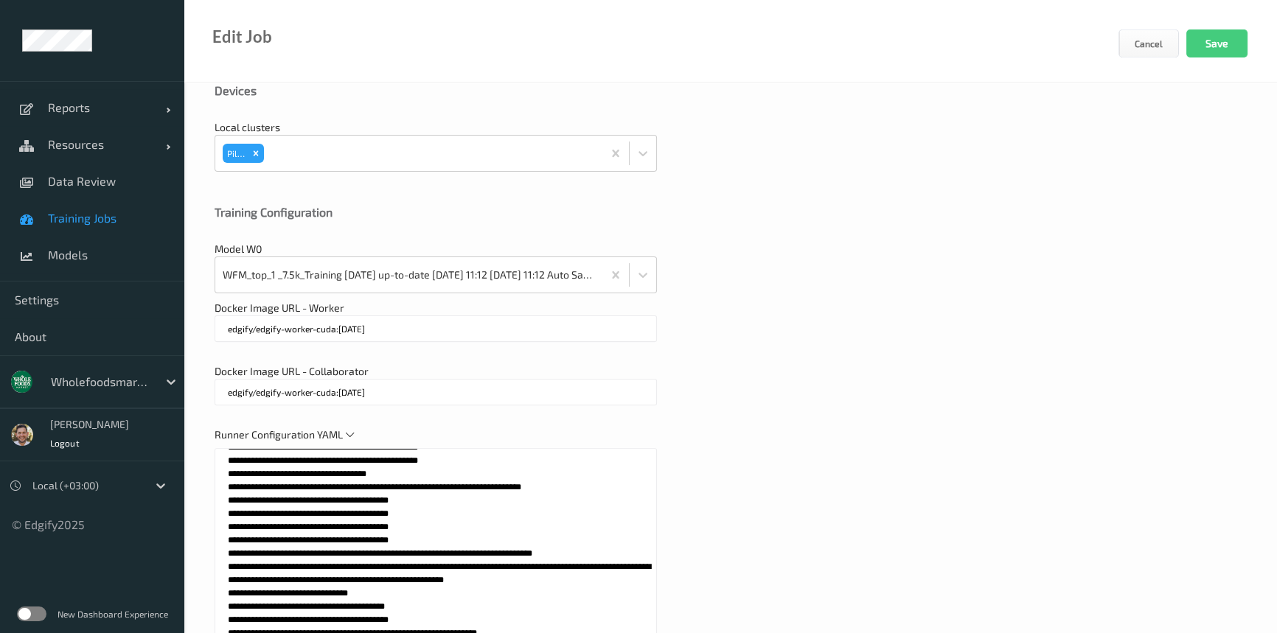
type textarea "**********"
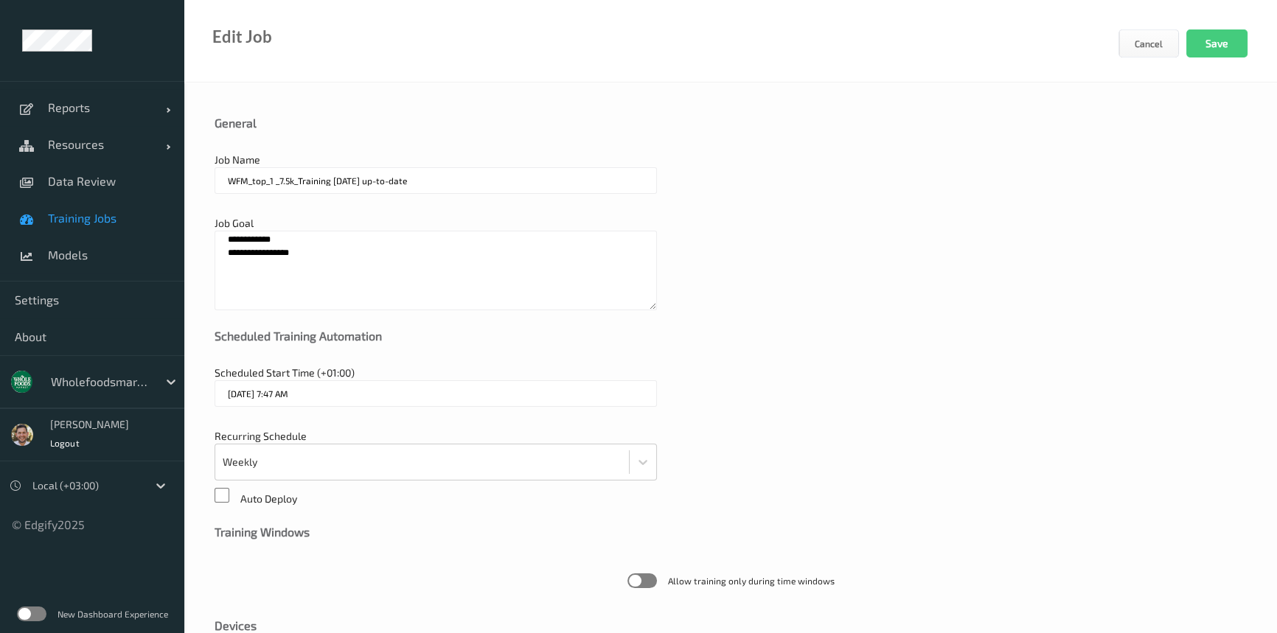
scroll to position [0, 0]
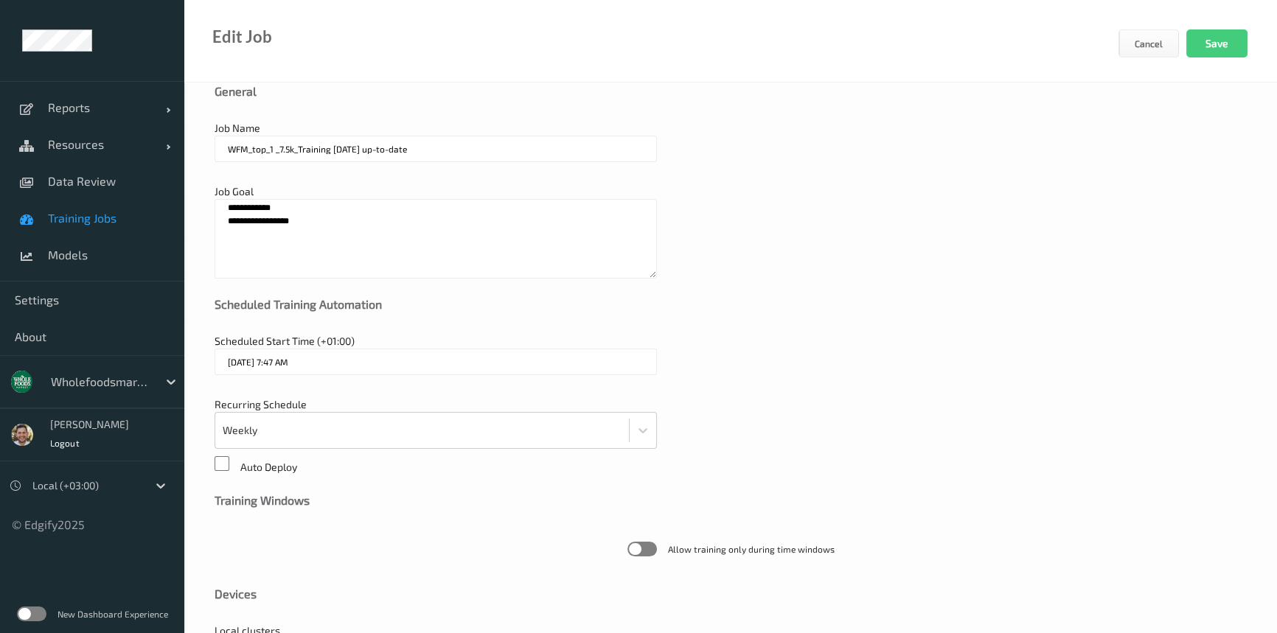
click at [343, 264] on textarea "**********" at bounding box center [435, 239] width 442 height 80
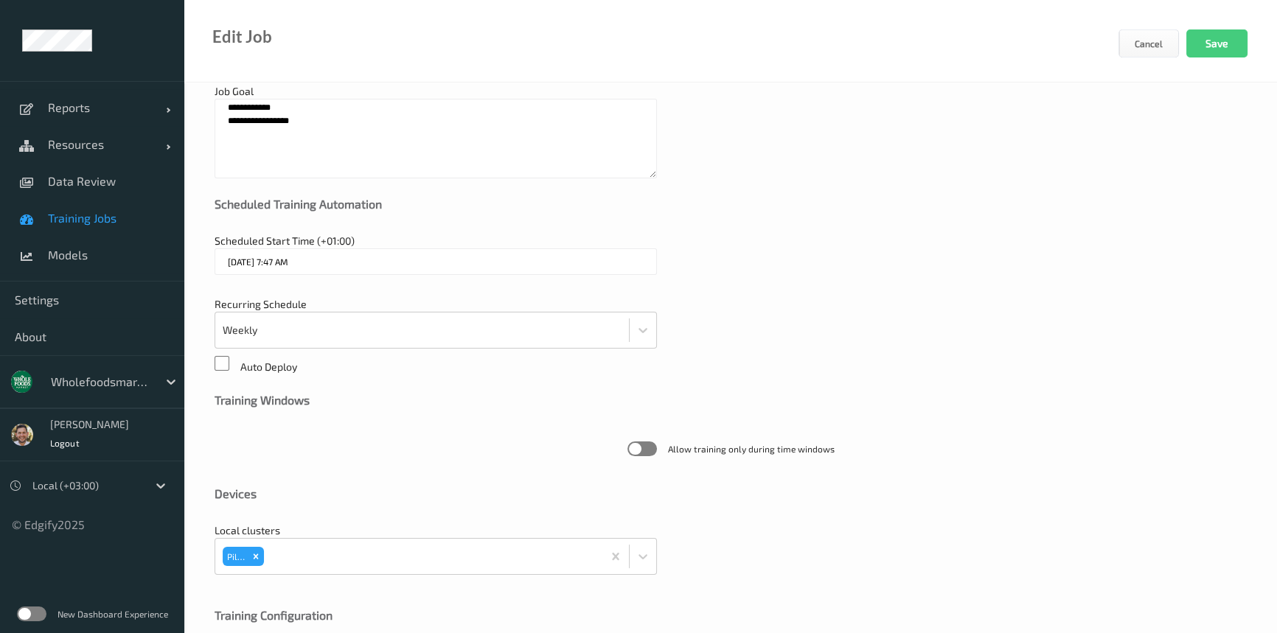
scroll to position [113, 0]
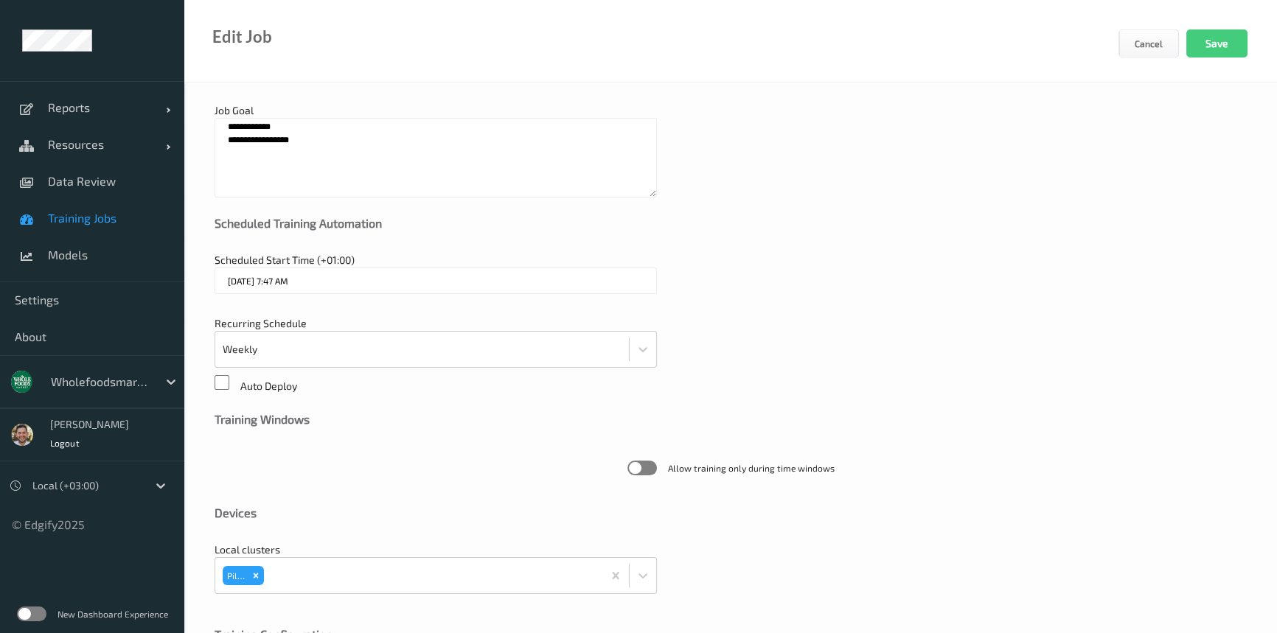
paste textarea "* *****"
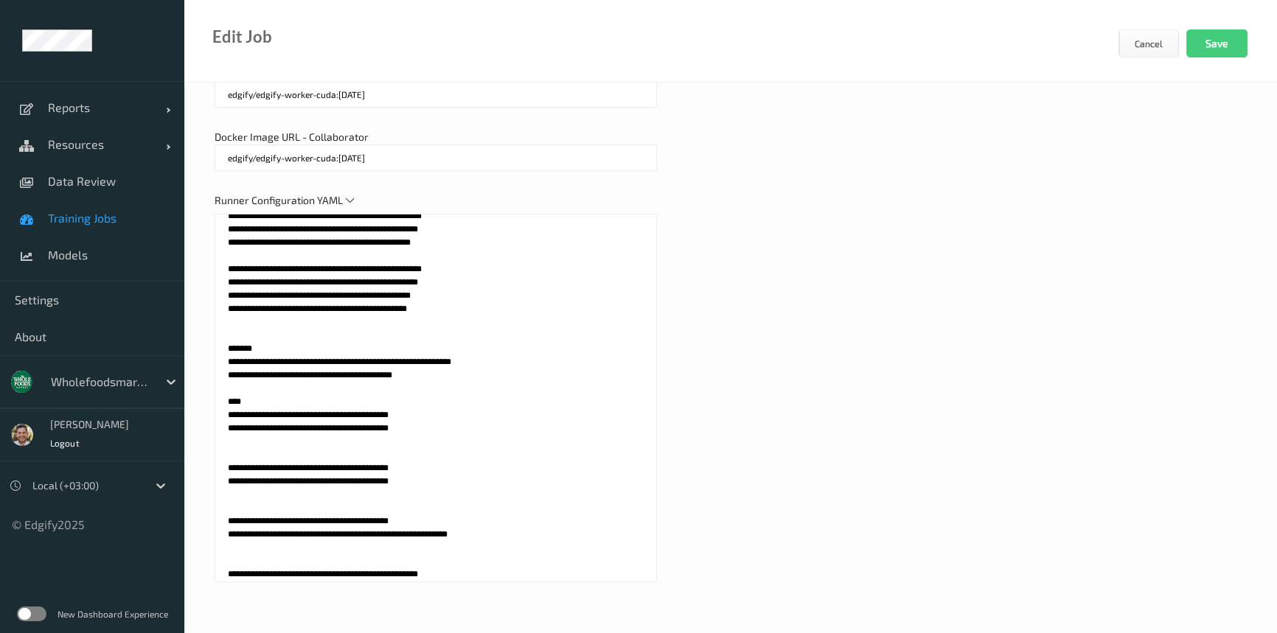
scroll to position [537, 0]
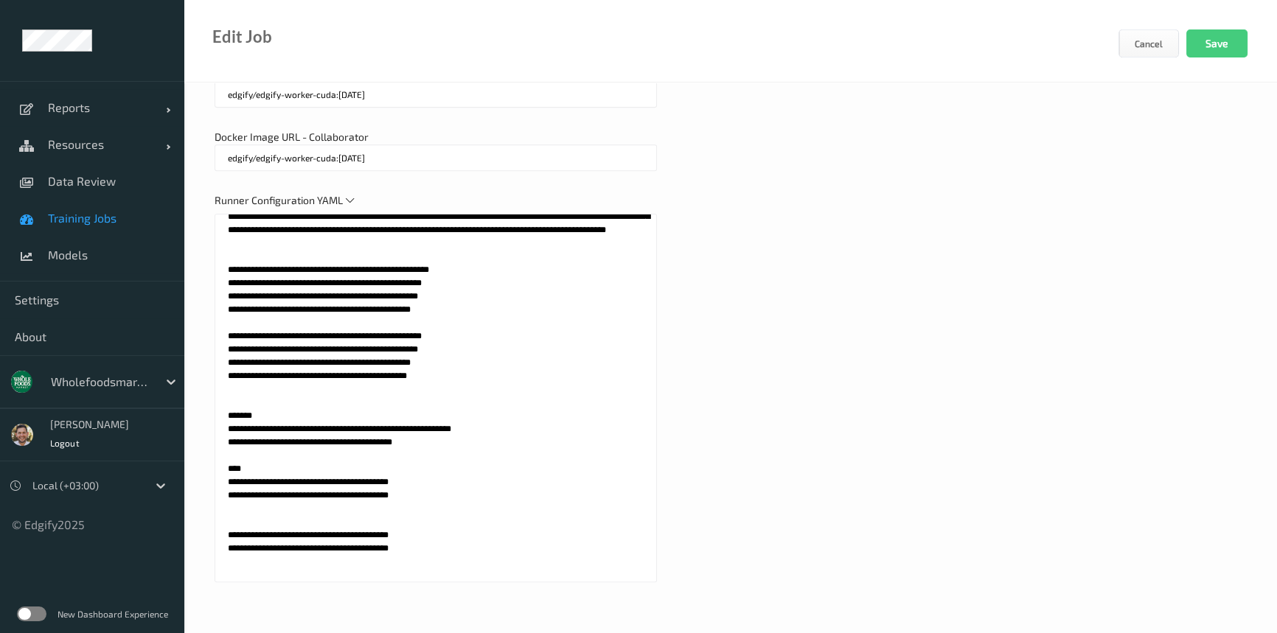
type textarea "**********"
click at [229, 489] on textarea at bounding box center [435, 398] width 442 height 369
paste textarea "**********"
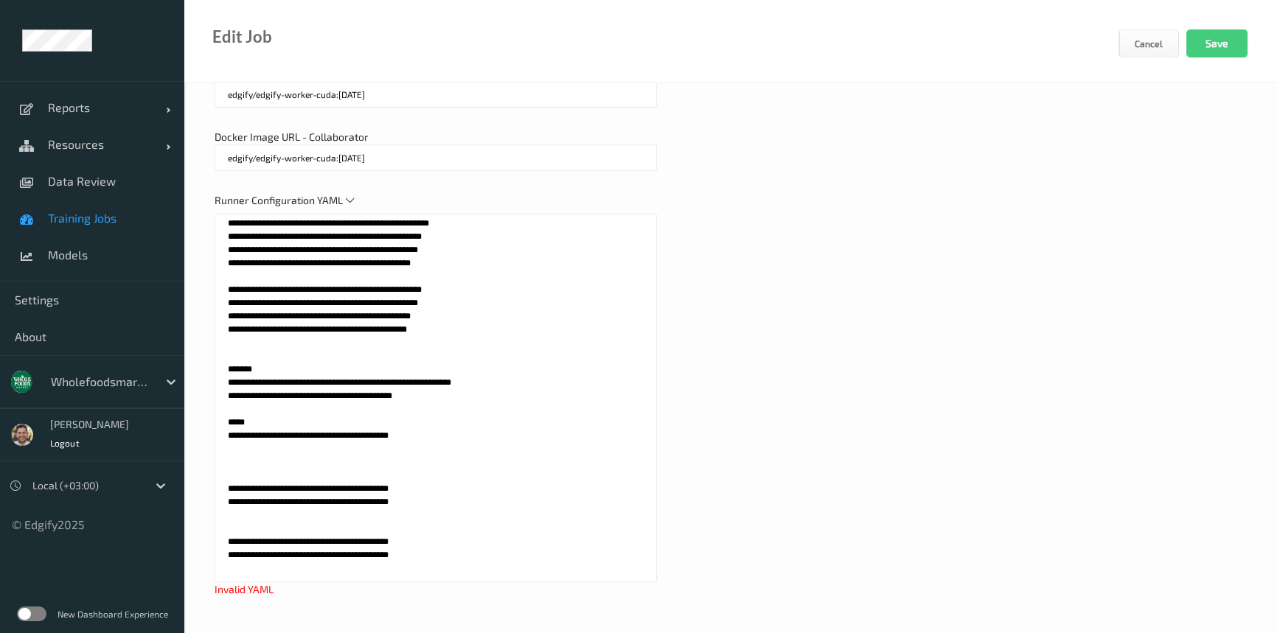
scroll to position [671, 0]
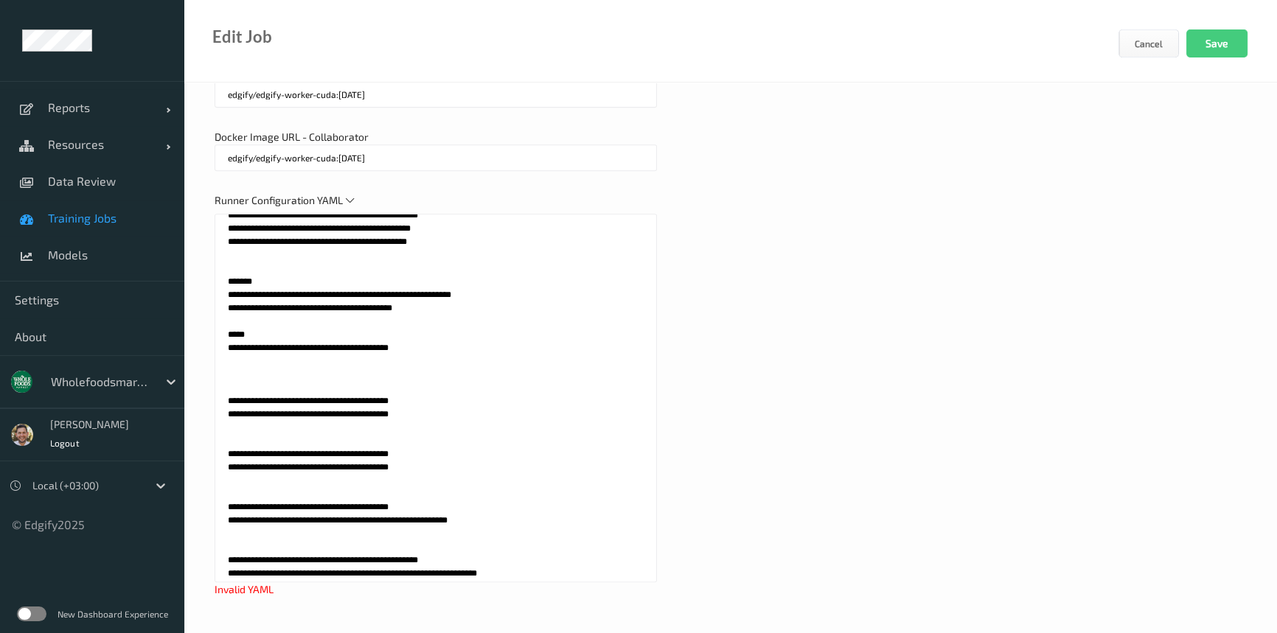
click at [366, 383] on textarea at bounding box center [435, 398] width 442 height 369
paste textarea
click at [404, 384] on textarea at bounding box center [435, 398] width 442 height 369
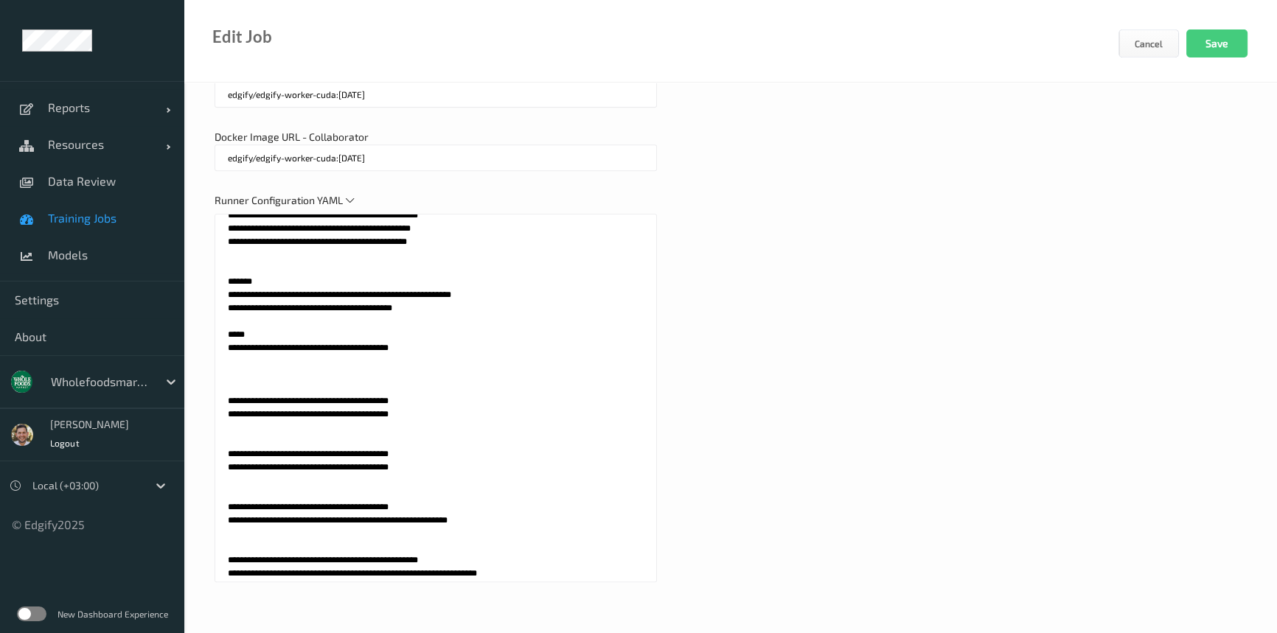
paste textarea "*"
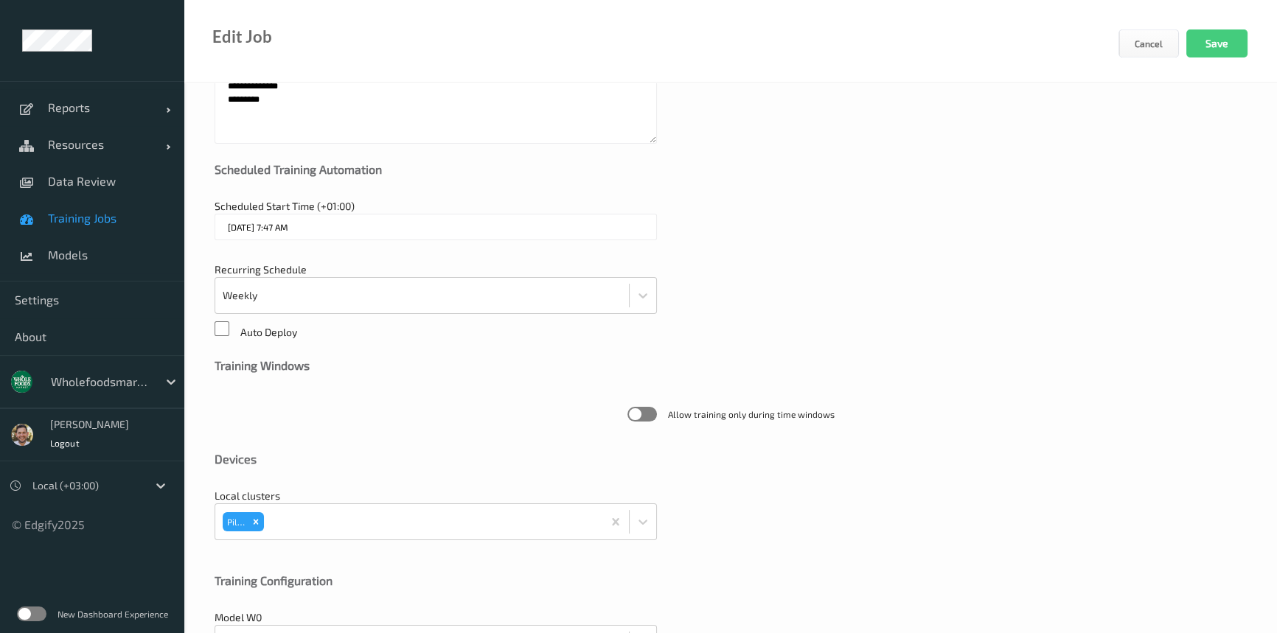
scroll to position [32, 0]
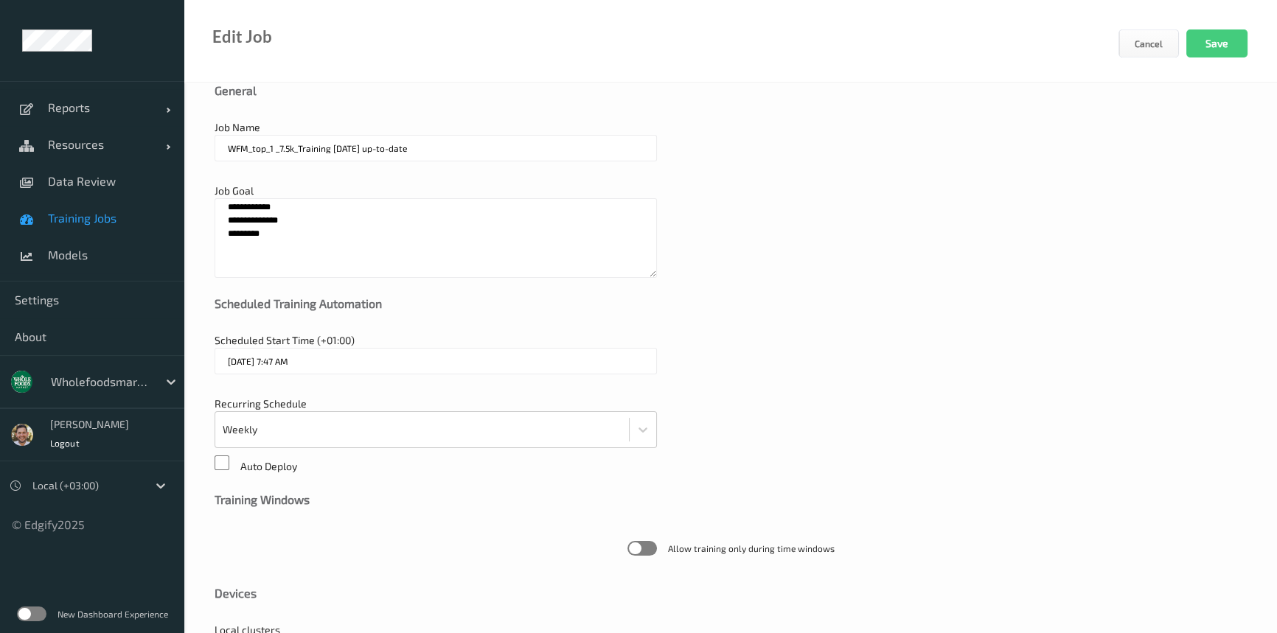
type textarea "**********"
click at [310, 226] on textarea "**********" at bounding box center [435, 238] width 442 height 80
click at [344, 227] on textarea "**********" at bounding box center [435, 238] width 442 height 80
paste textarea "******"
type textarea "**********"
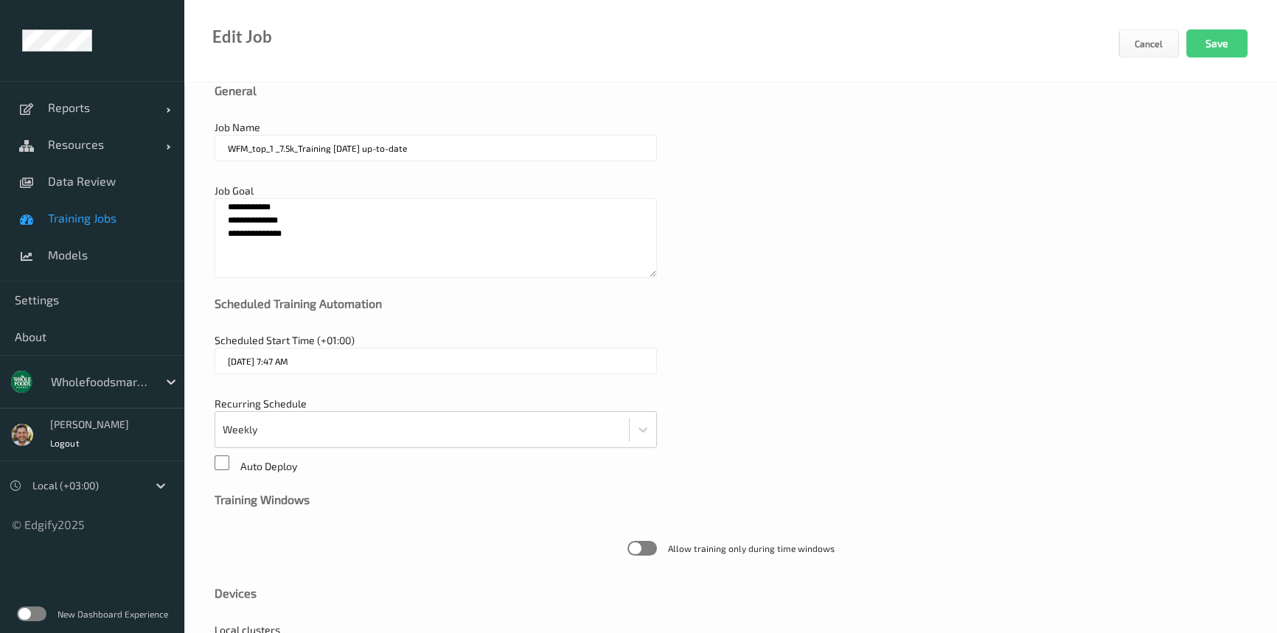
scroll to position [769, 0]
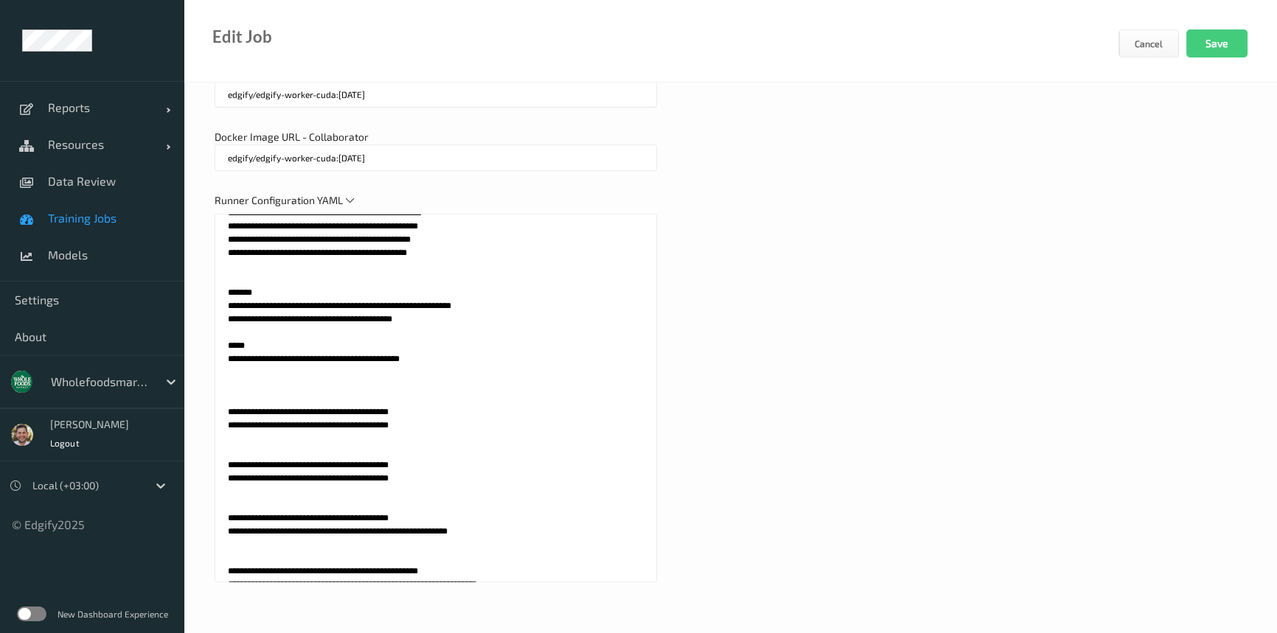
click at [416, 394] on textarea at bounding box center [435, 398] width 442 height 369
paste textarea "******"
type textarea "**********"
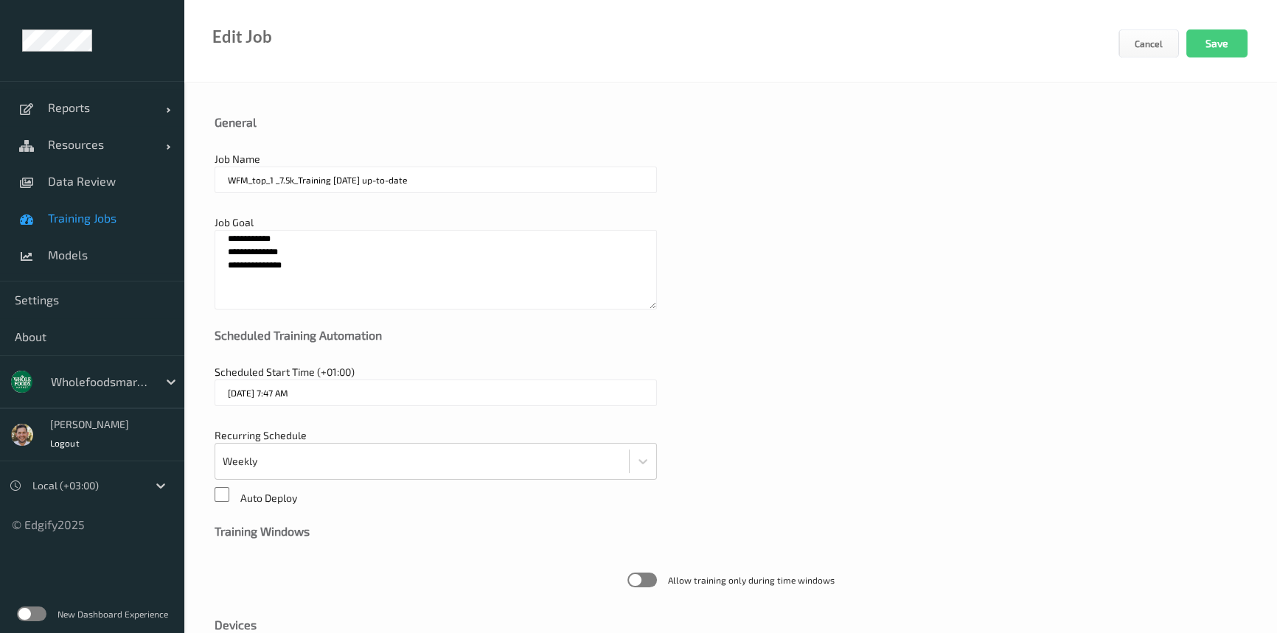
scroll to position [0, 0]
click at [295, 279] on textarea "**********" at bounding box center [435, 271] width 442 height 80
paste textarea "* *****"
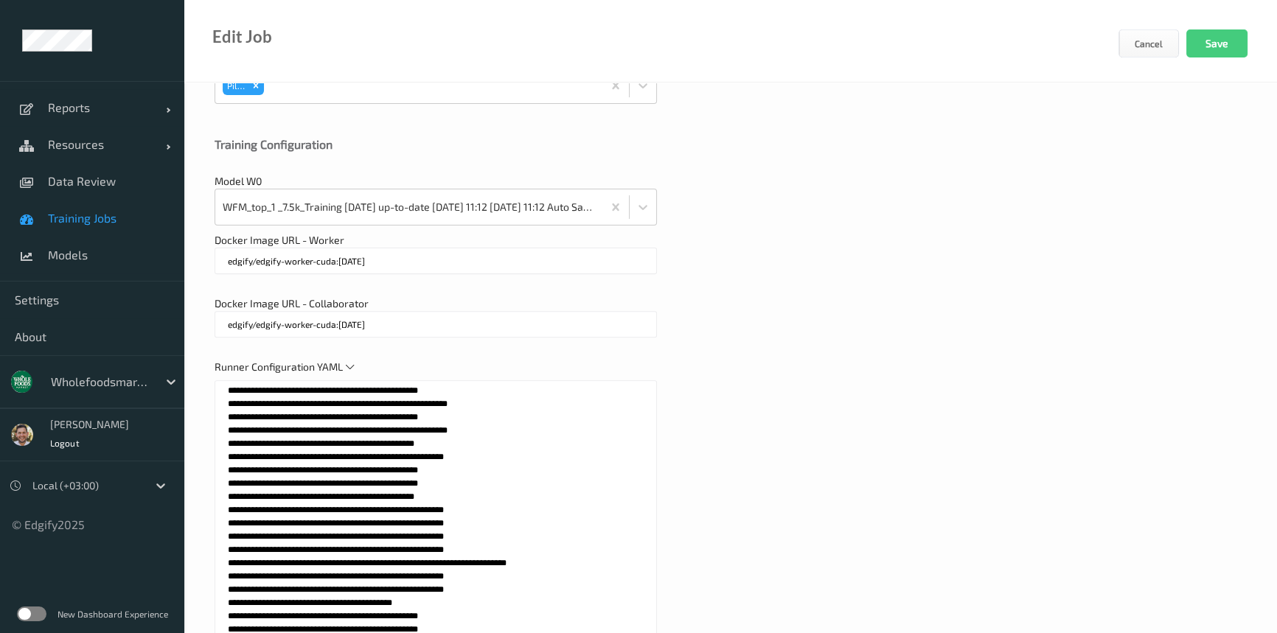
scroll to position [3169, 0]
type textarea "**********"
click at [631, 426] on textarea at bounding box center [435, 564] width 442 height 369
paste textarea "*****"
type textarea "**********"
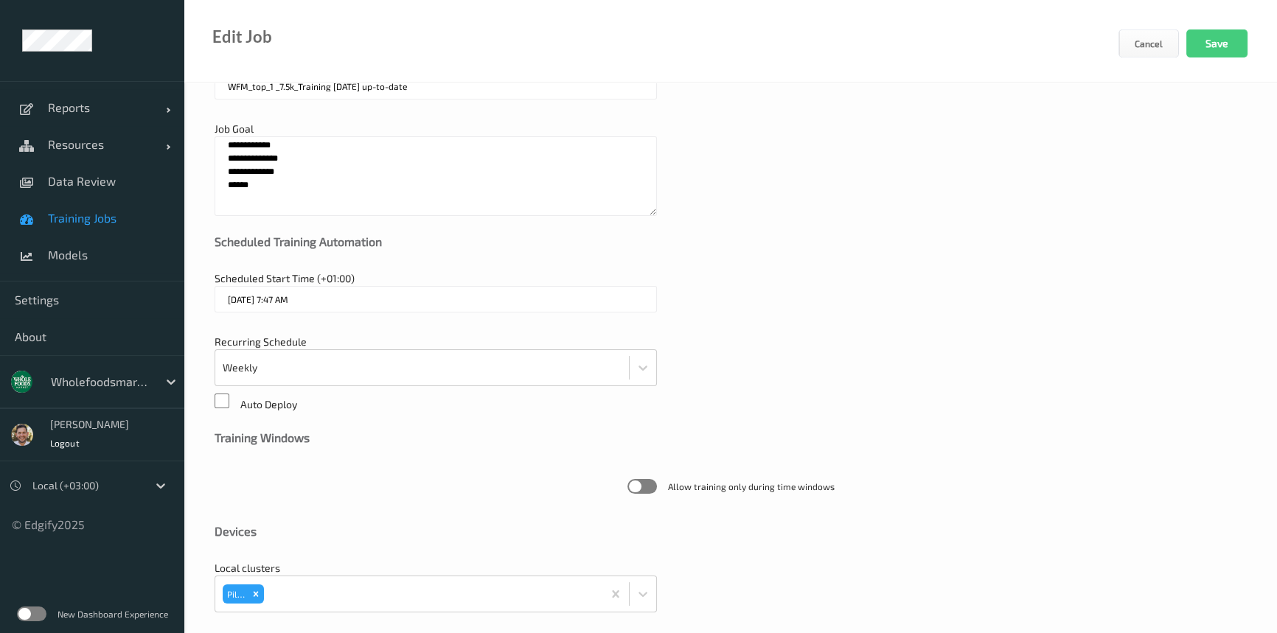
scroll to position [0, 0]
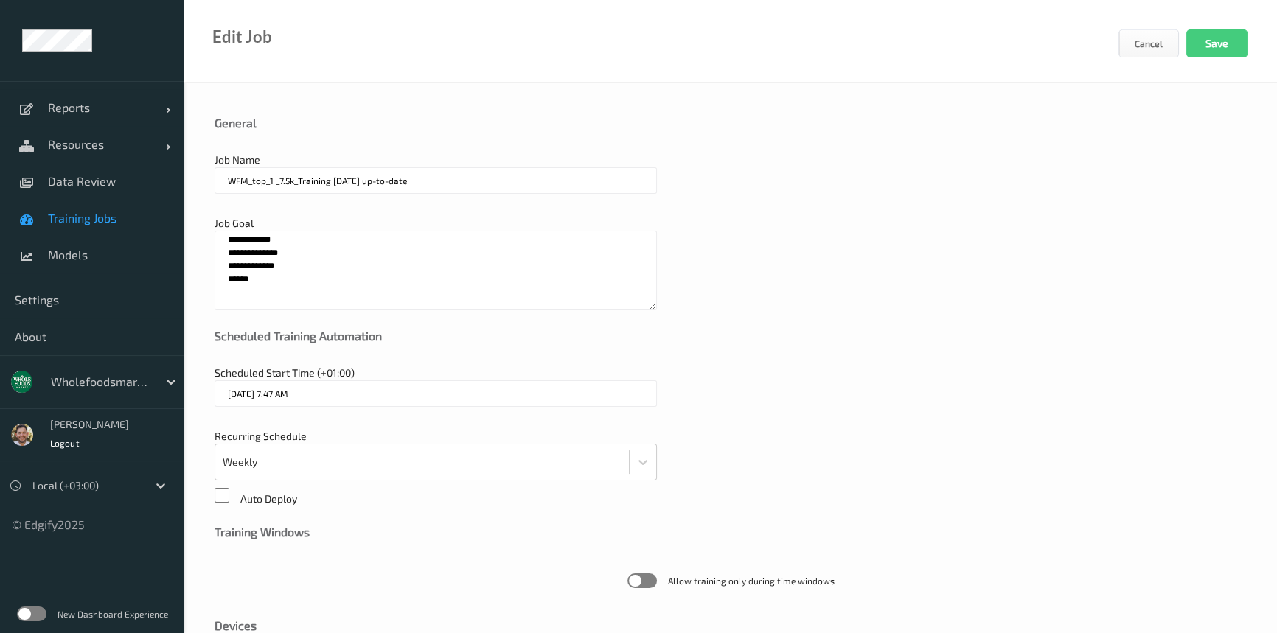
click at [282, 299] on textarea "**********" at bounding box center [435, 271] width 442 height 80
paste textarea "*****"
type textarea "**********"
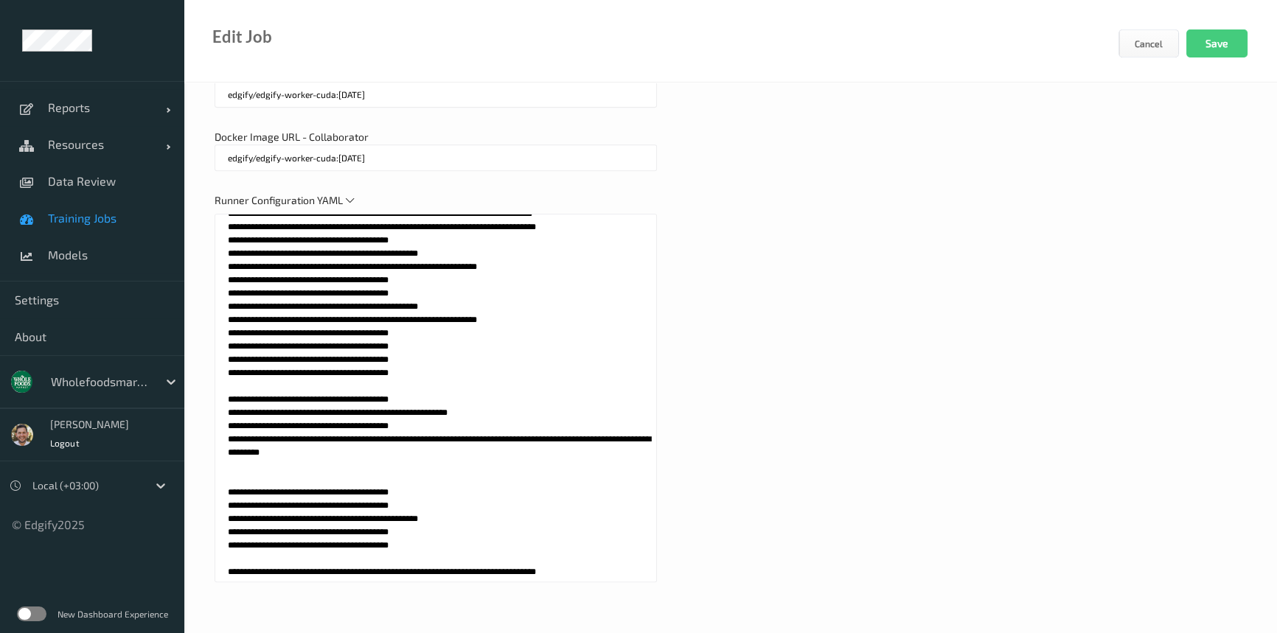
click at [440, 395] on textarea at bounding box center [435, 398] width 442 height 369
paste textarea "******"
type textarea "**********"
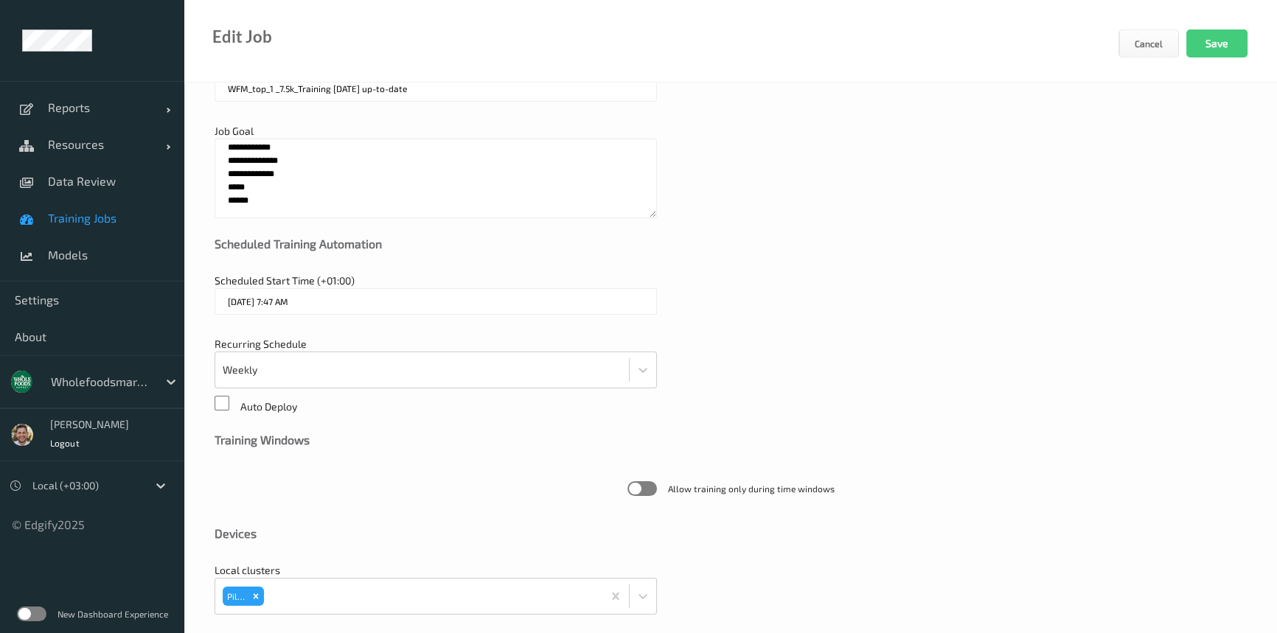
scroll to position [32, 0]
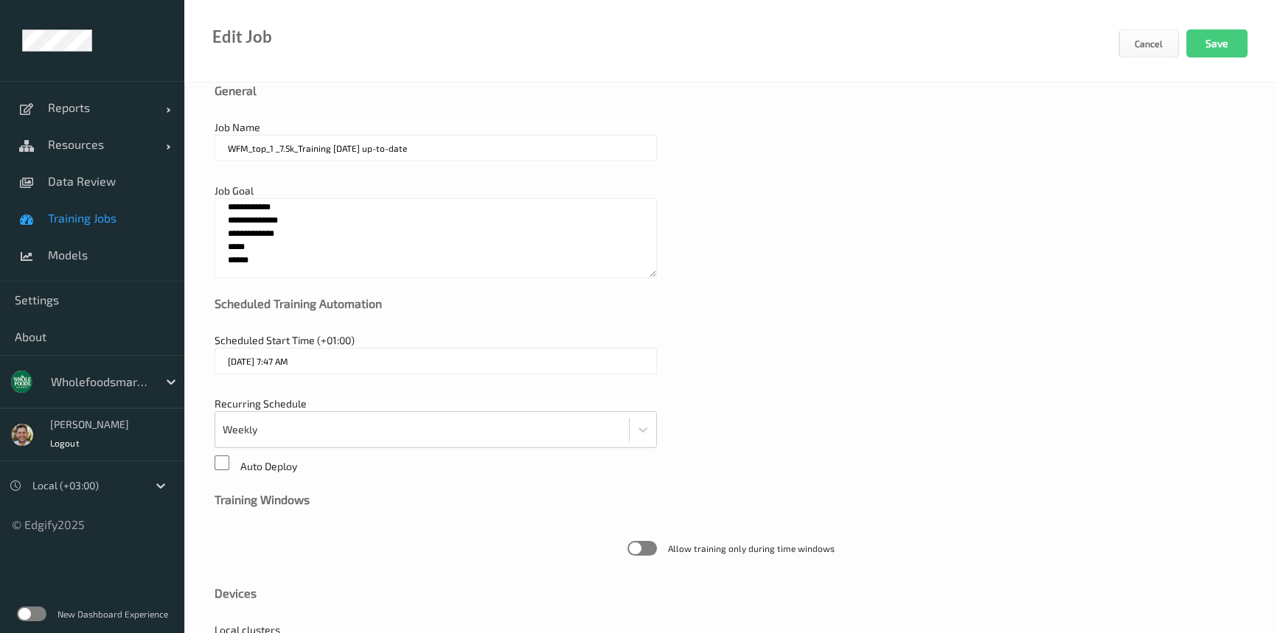
click at [316, 259] on textarea "**********" at bounding box center [435, 238] width 442 height 80
paste textarea "* *****"
type textarea "**********"
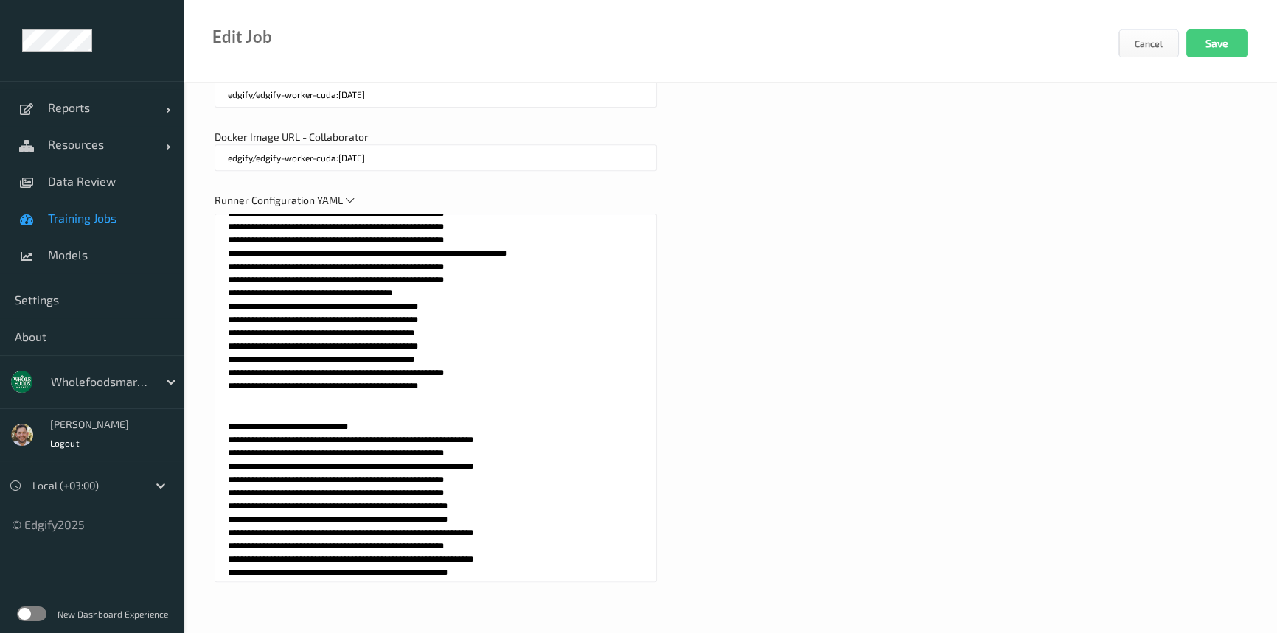
click at [537, 396] on textarea at bounding box center [435, 398] width 442 height 369
paste textarea "******"
click at [571, 394] on textarea at bounding box center [435, 398] width 442 height 369
paste textarea "******"
type textarea "**********"
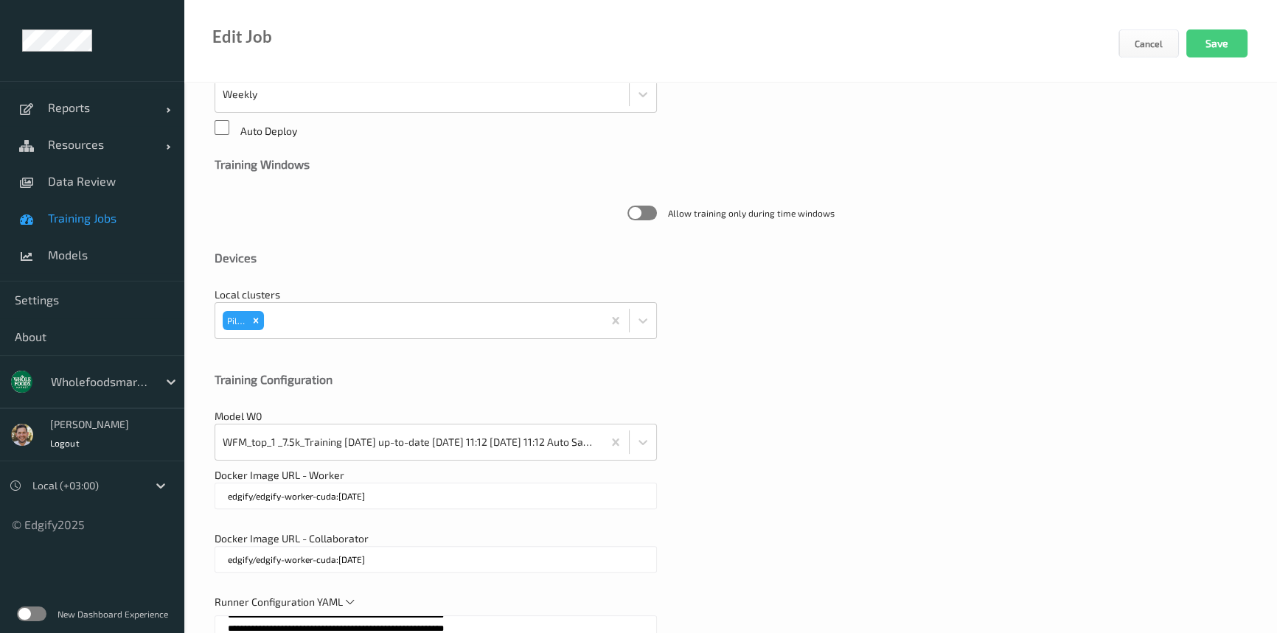
scroll to position [100, 0]
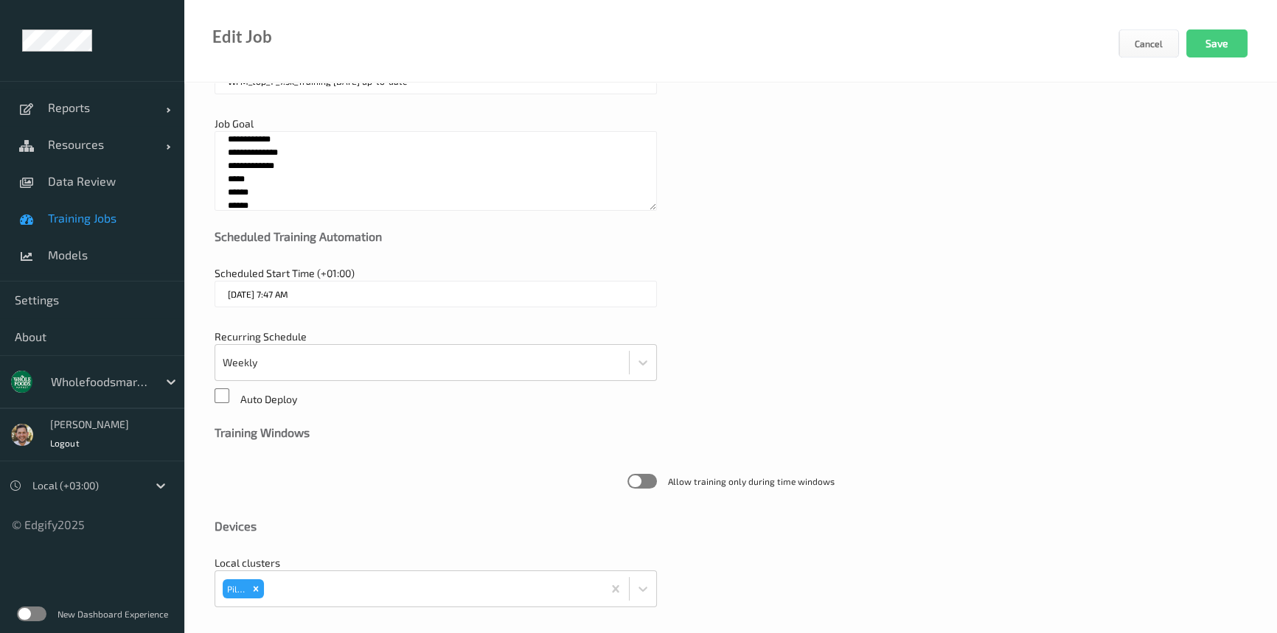
click at [323, 198] on textarea "**********" at bounding box center [435, 171] width 442 height 80
paste textarea "* *****"
type textarea "**********"
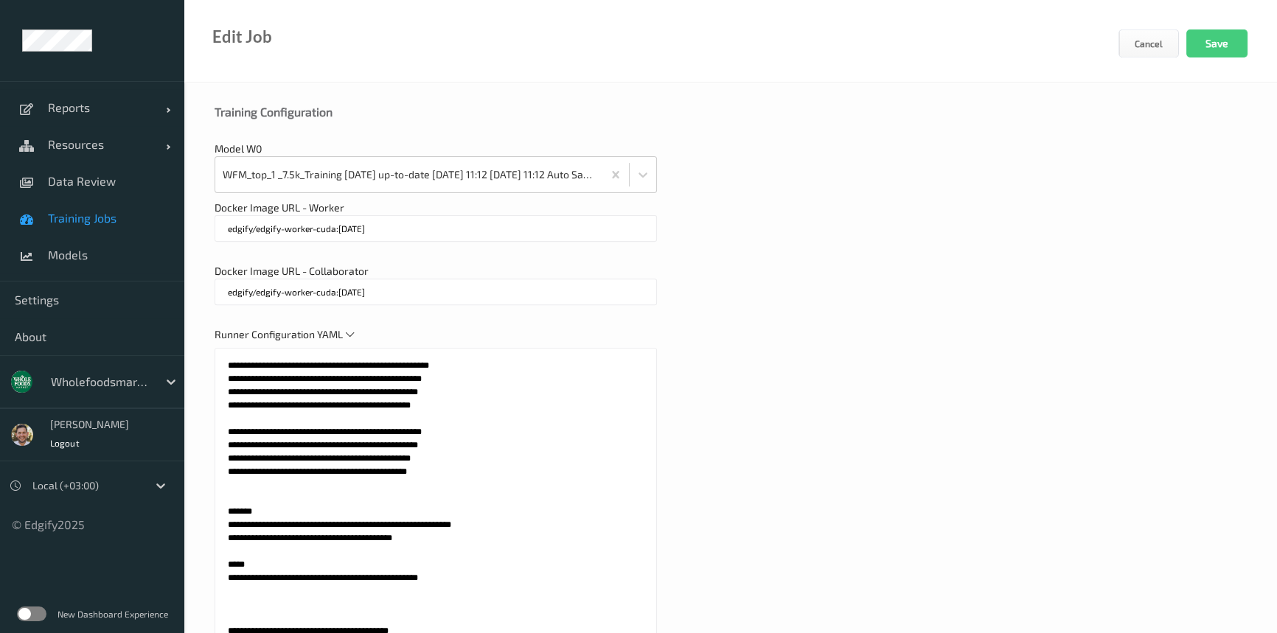
scroll to position [699, 0]
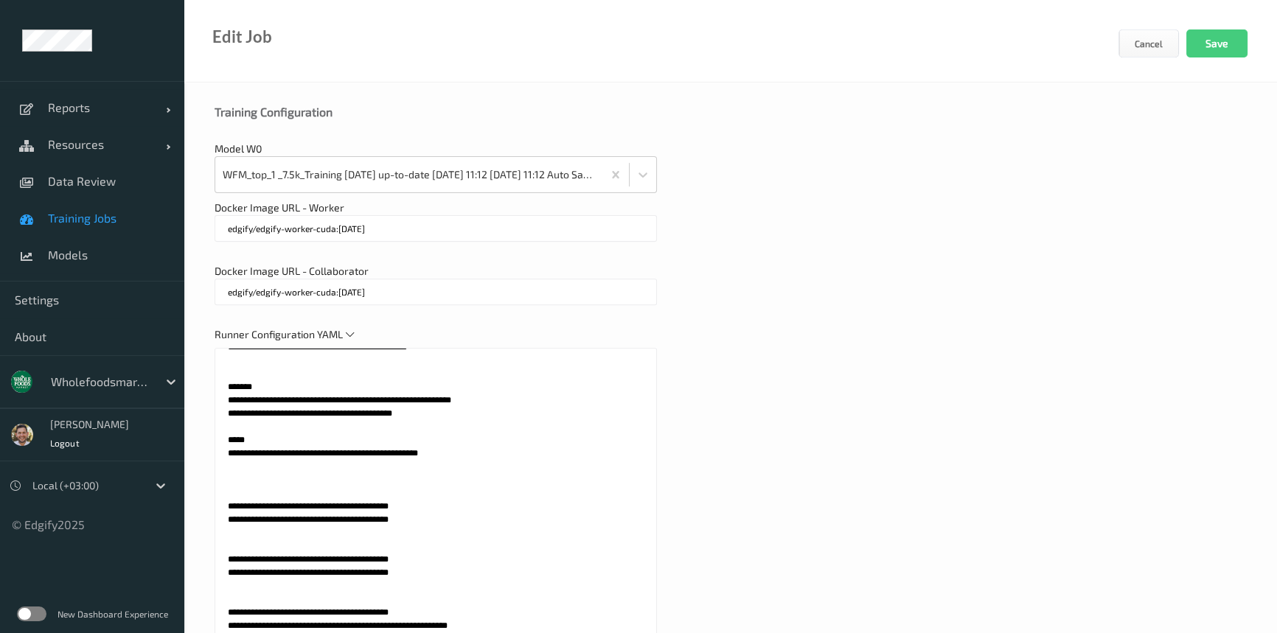
click at [295, 498] on textarea at bounding box center [435, 532] width 442 height 369
click at [295, 503] on textarea at bounding box center [435, 532] width 442 height 369
paste textarea "******"
drag, startPoint x: 374, startPoint y: 486, endPoint x: 200, endPoint y: 494, distance: 174.1
click at [200, 494] on div "**********" at bounding box center [730, 108] width 1092 height 1322
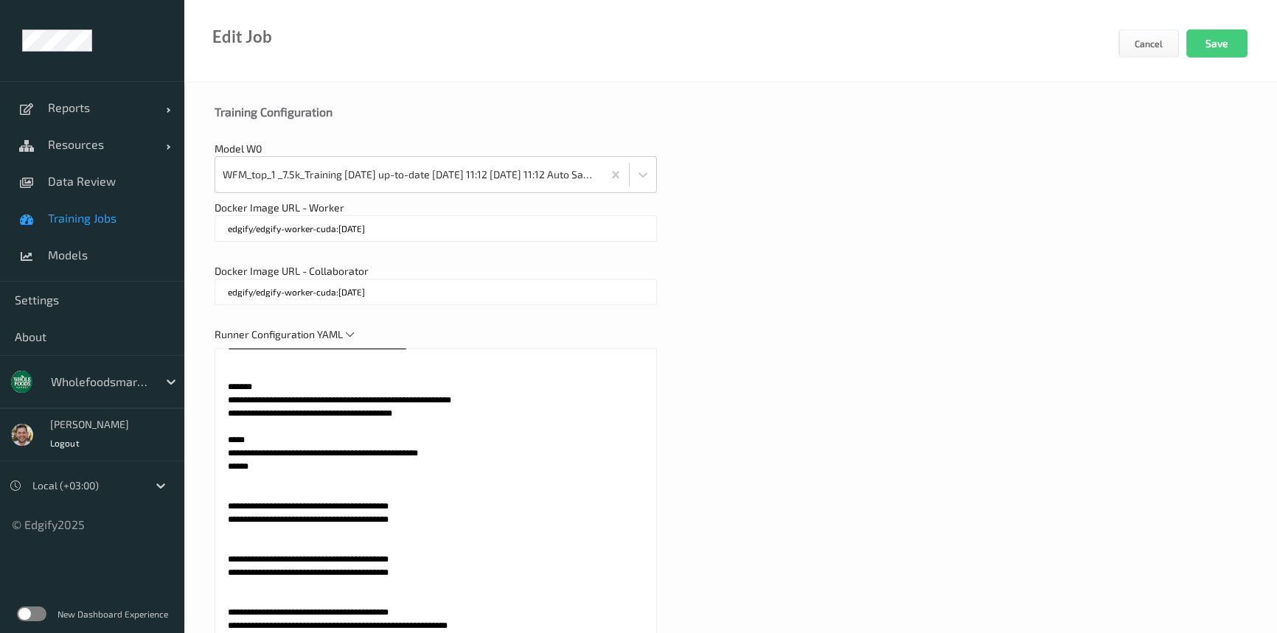
click at [226, 502] on textarea at bounding box center [435, 532] width 442 height 369
paste textarea "**********"
paste textarea "*****"
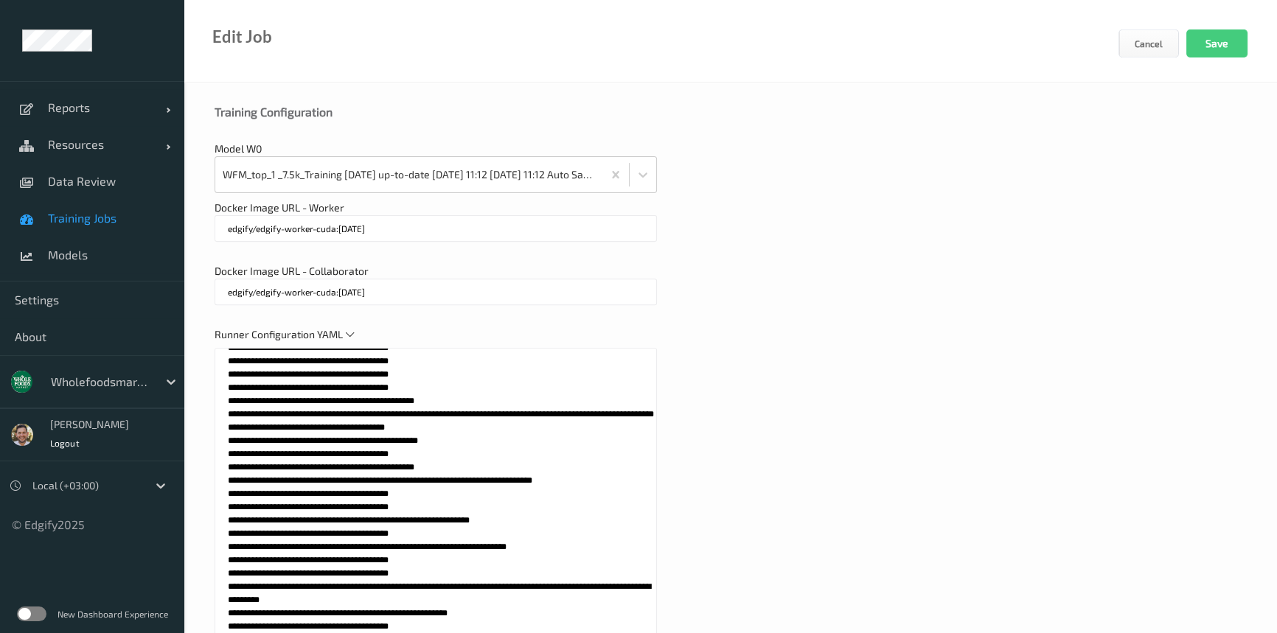
click at [548, 542] on textarea at bounding box center [435, 532] width 442 height 369
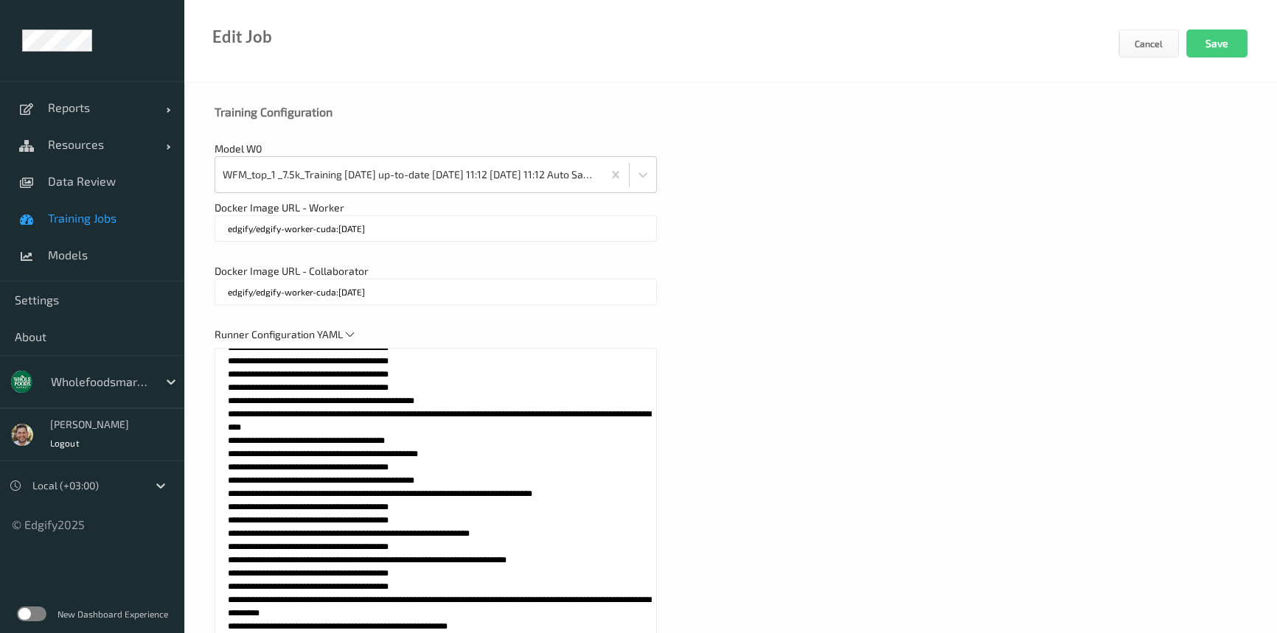
paste textarea "******"
type textarea "**********"
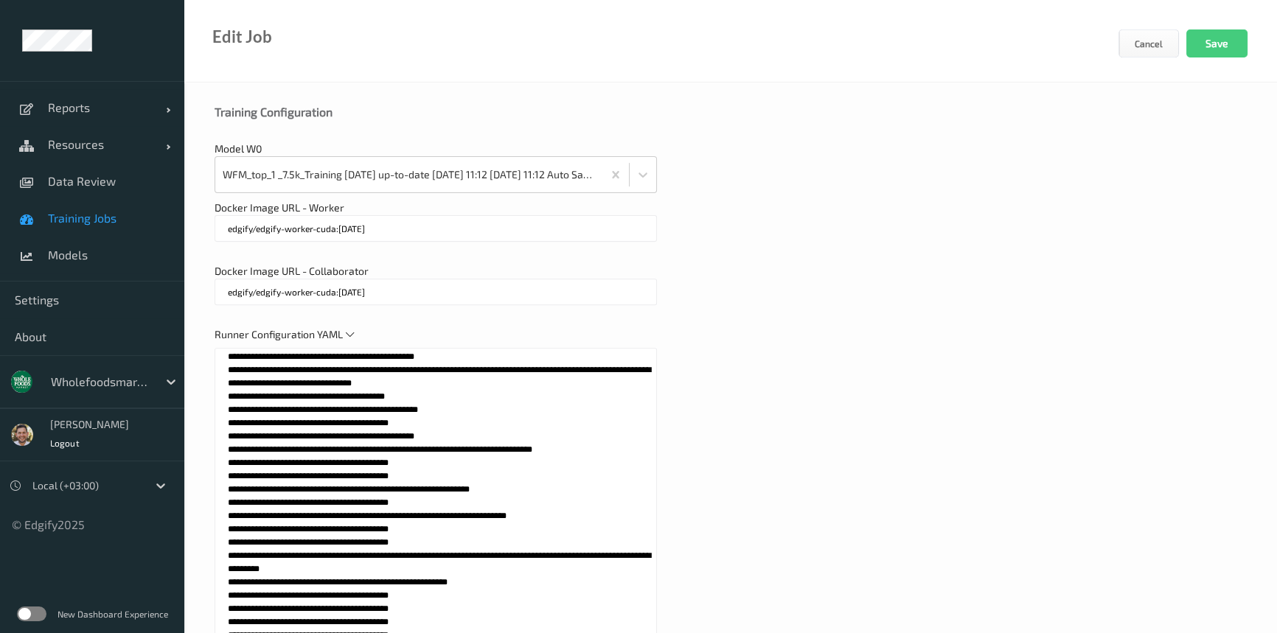
scroll to position [2716, 0]
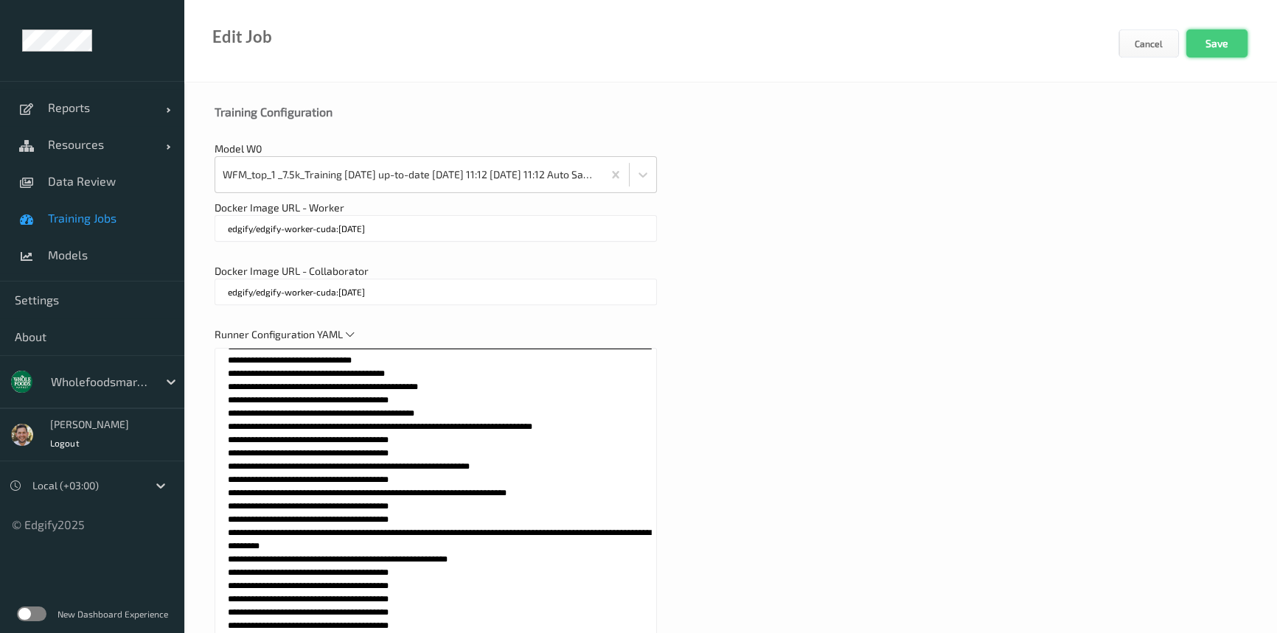
click at [1218, 46] on button "Save" at bounding box center [1216, 43] width 61 height 28
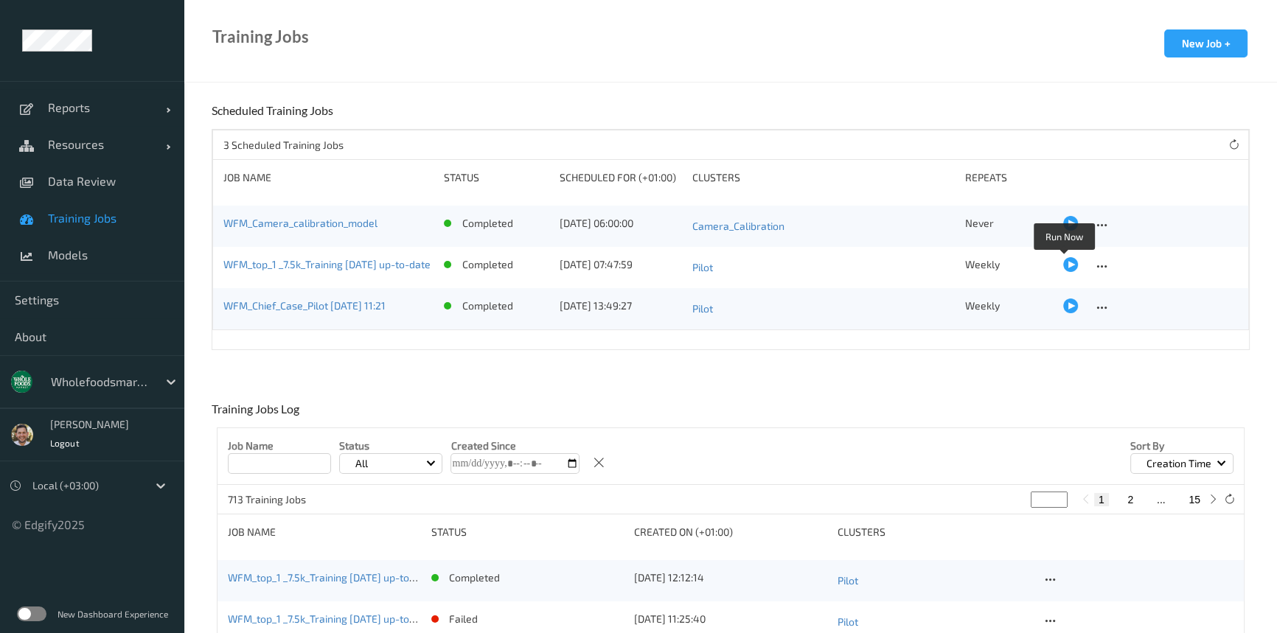
click at [1067, 262] on div at bounding box center [1070, 264] width 15 height 15
click at [307, 571] on div "WFM_top_1 _7.5k_Training [DATE] up-to-date [DATE] 10:06" at bounding box center [324, 580] width 193 height 21
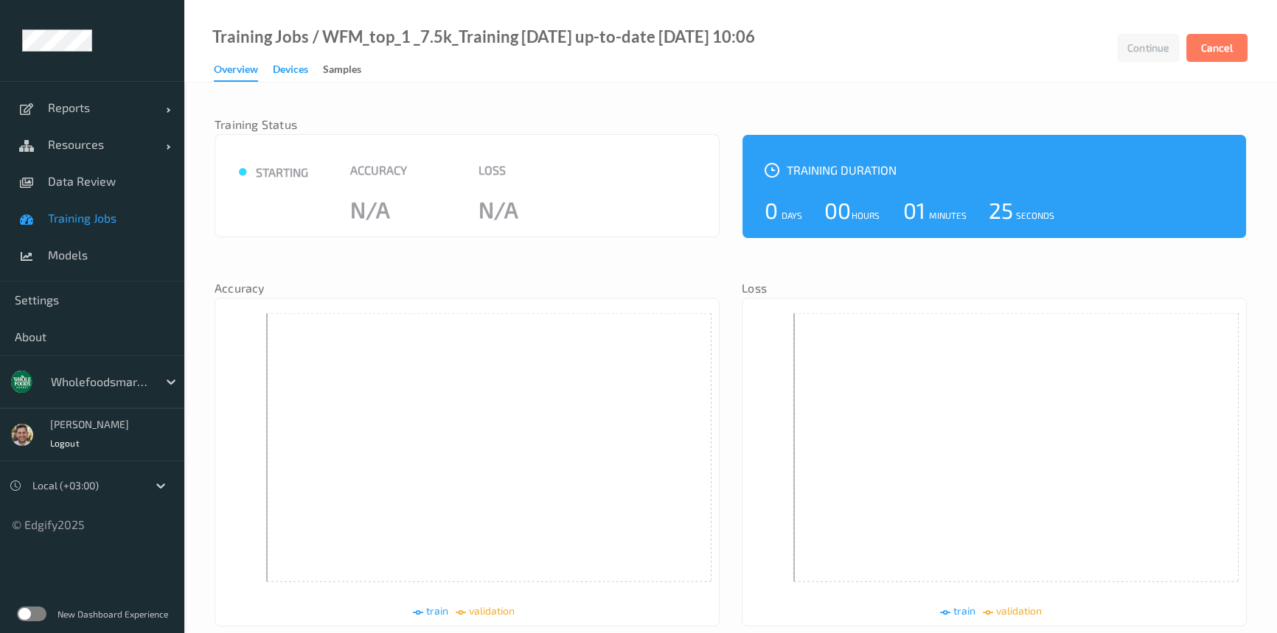
click at [287, 70] on div "Devices" at bounding box center [290, 71] width 35 height 18
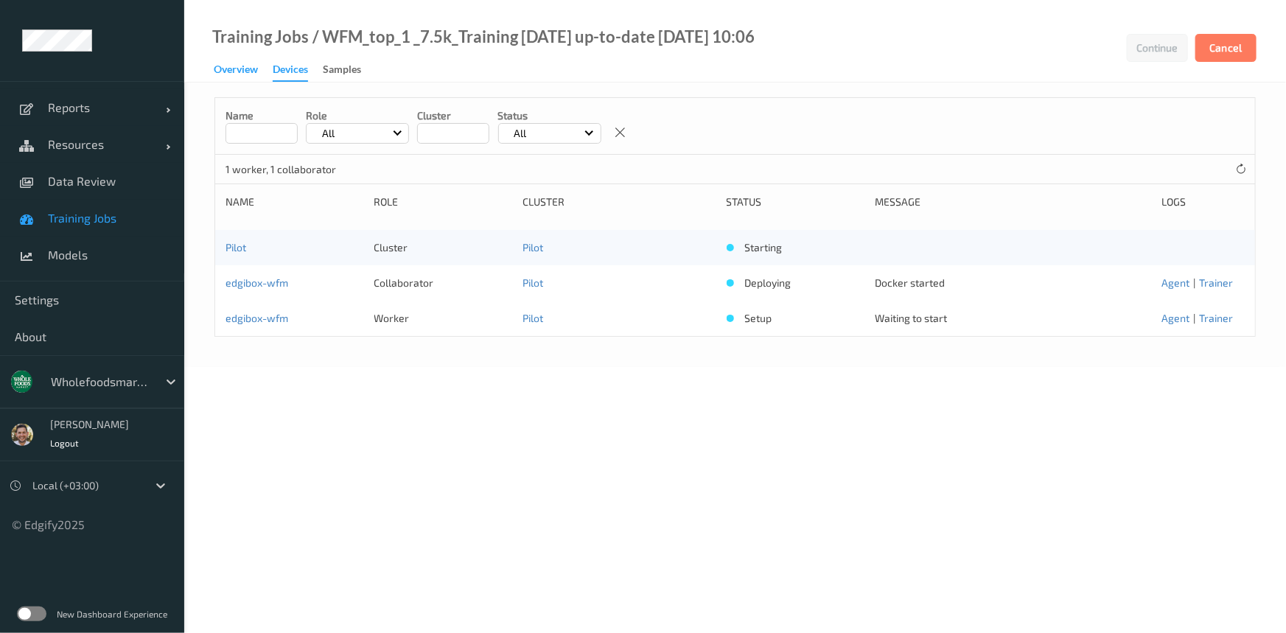
click at [236, 78] on div "Overview" at bounding box center [236, 71] width 44 height 18
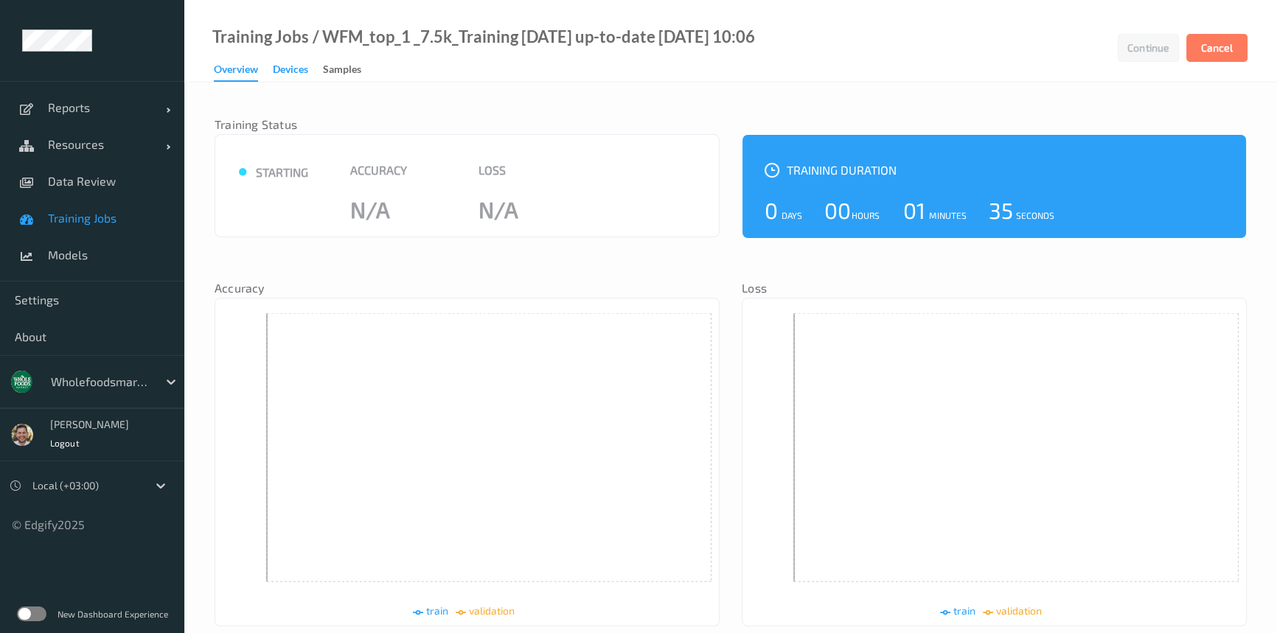
click at [291, 72] on div "Devices" at bounding box center [290, 71] width 35 height 18
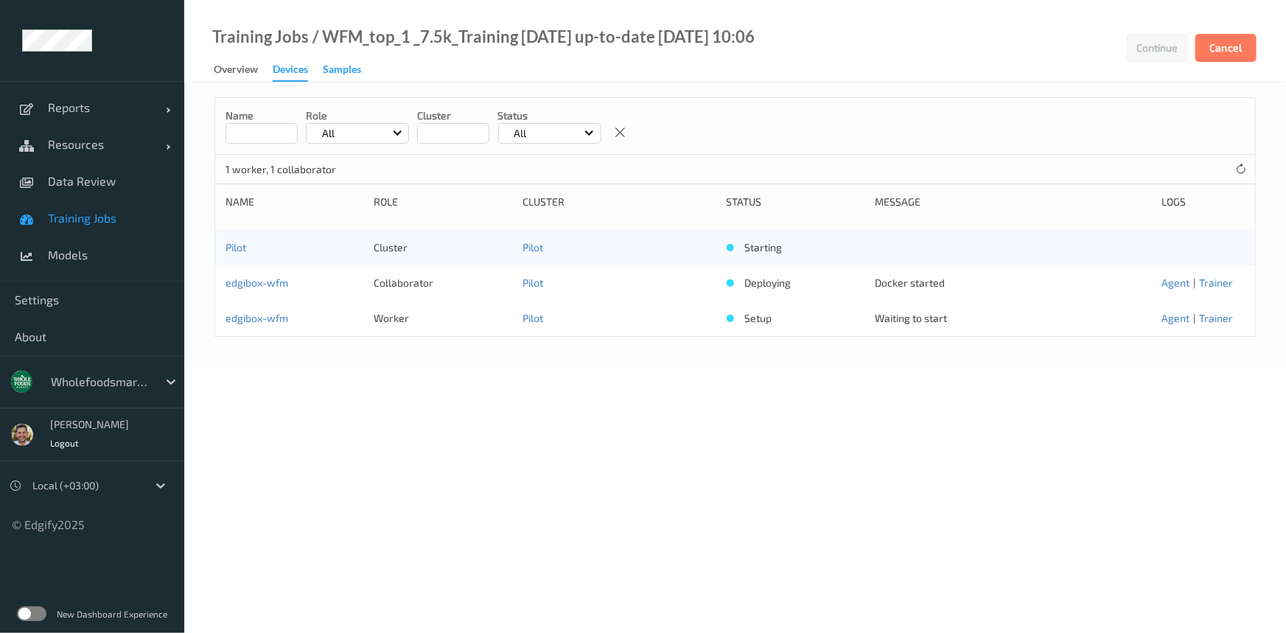
click at [335, 71] on div "Samples" at bounding box center [342, 71] width 38 height 18
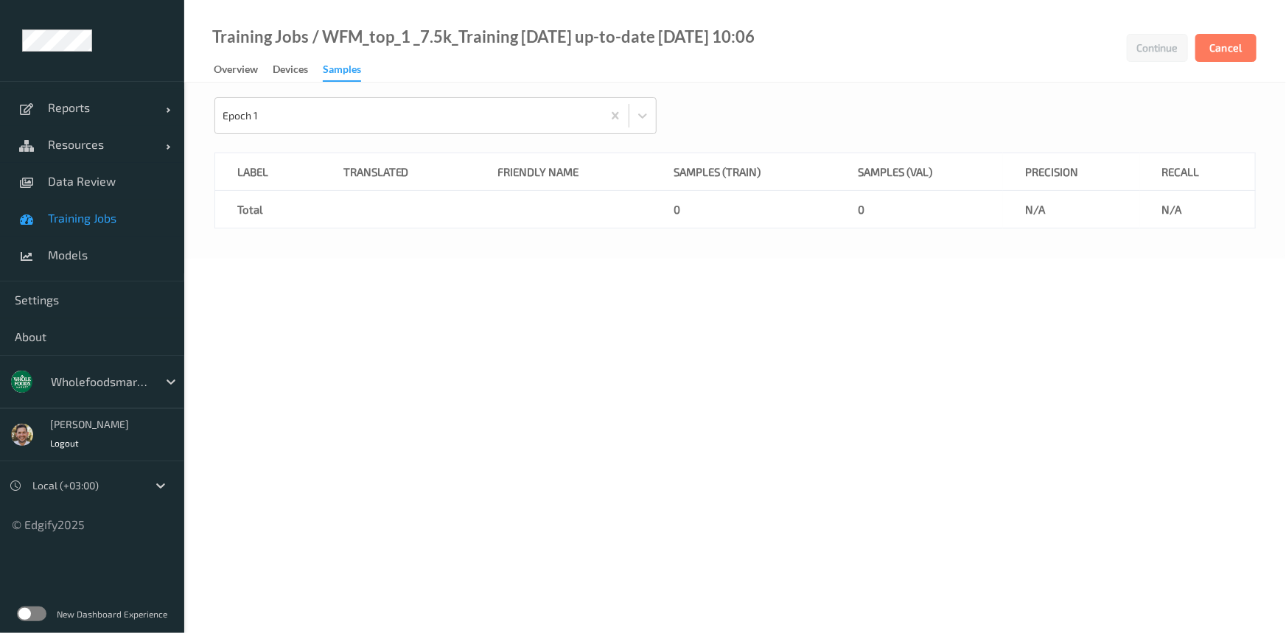
click at [213, 77] on div "Training Jobs / WFM_top_1 _7.5k_Training [DATE] up-to-date [DATE] 10:06" at bounding box center [469, 55] width 570 height 52
click at [228, 71] on div "Overview" at bounding box center [236, 71] width 44 height 18
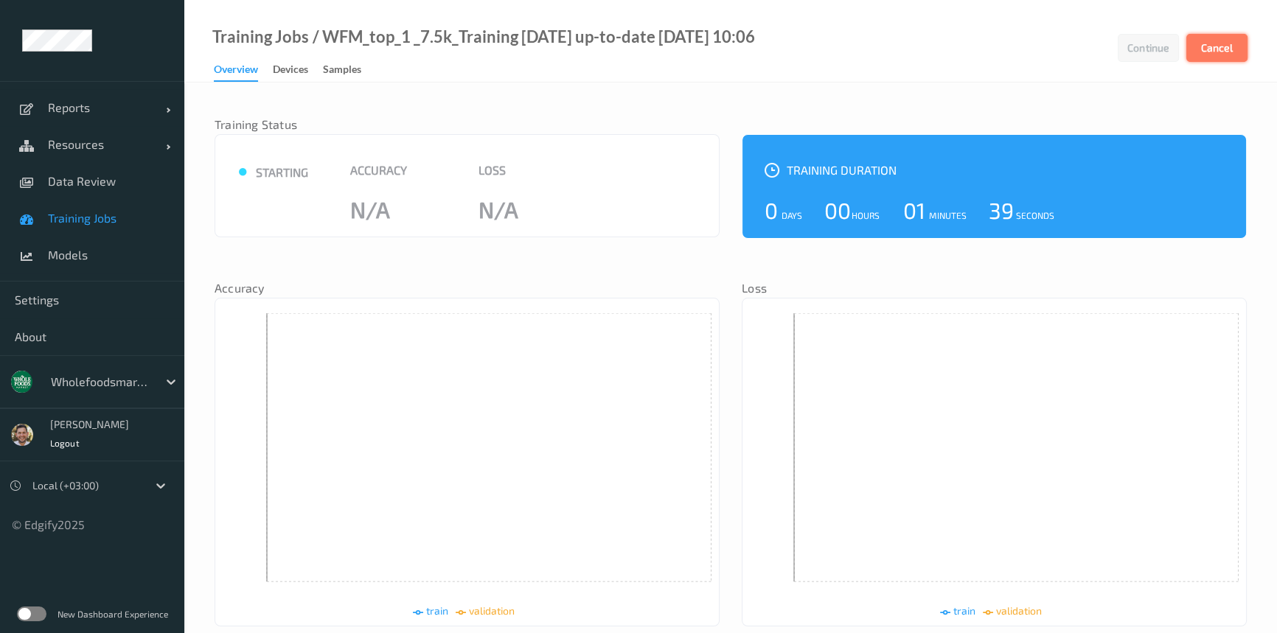
click at [1209, 59] on button "Cancel" at bounding box center [1216, 48] width 61 height 28
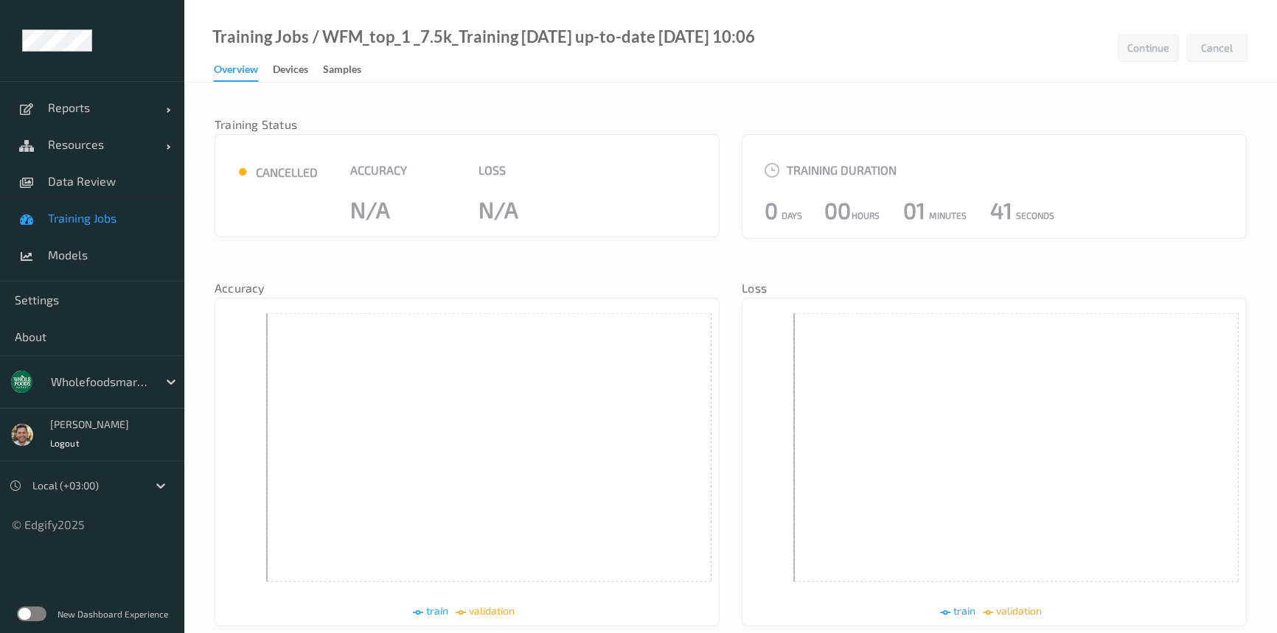
click at [125, 219] on span "Training Jobs" at bounding box center [109, 218] width 122 height 15
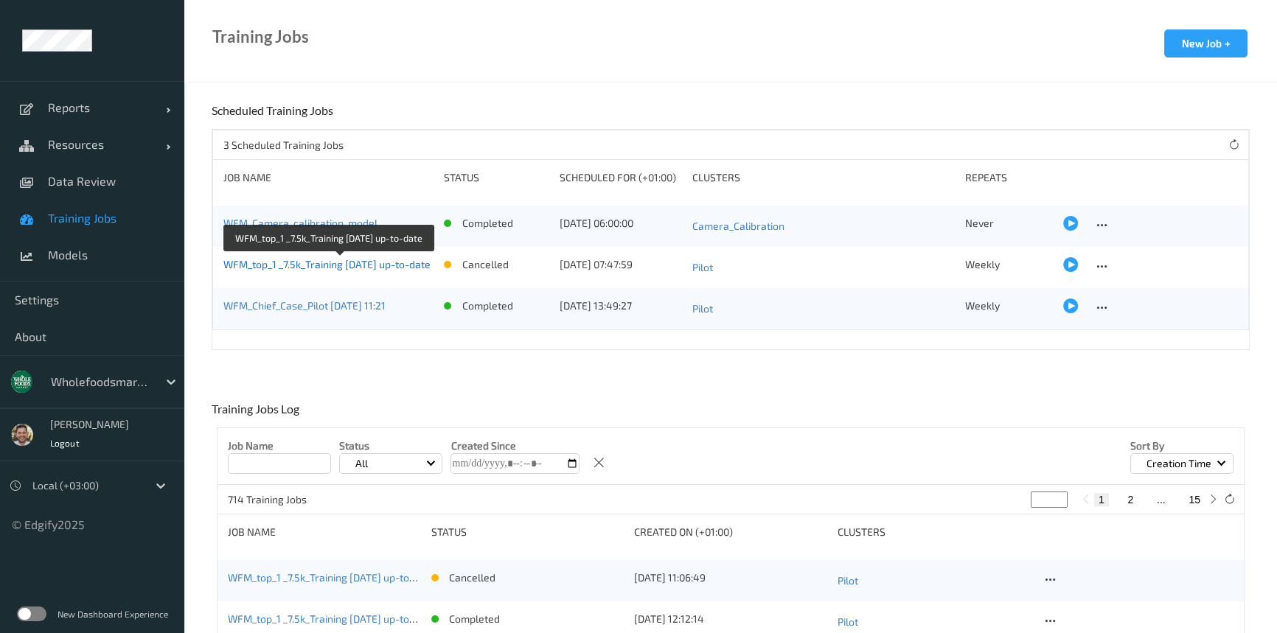
click at [360, 261] on link "WFM_top_1 _7.5k_Training [DATE] up-to-date" at bounding box center [326, 264] width 207 height 13
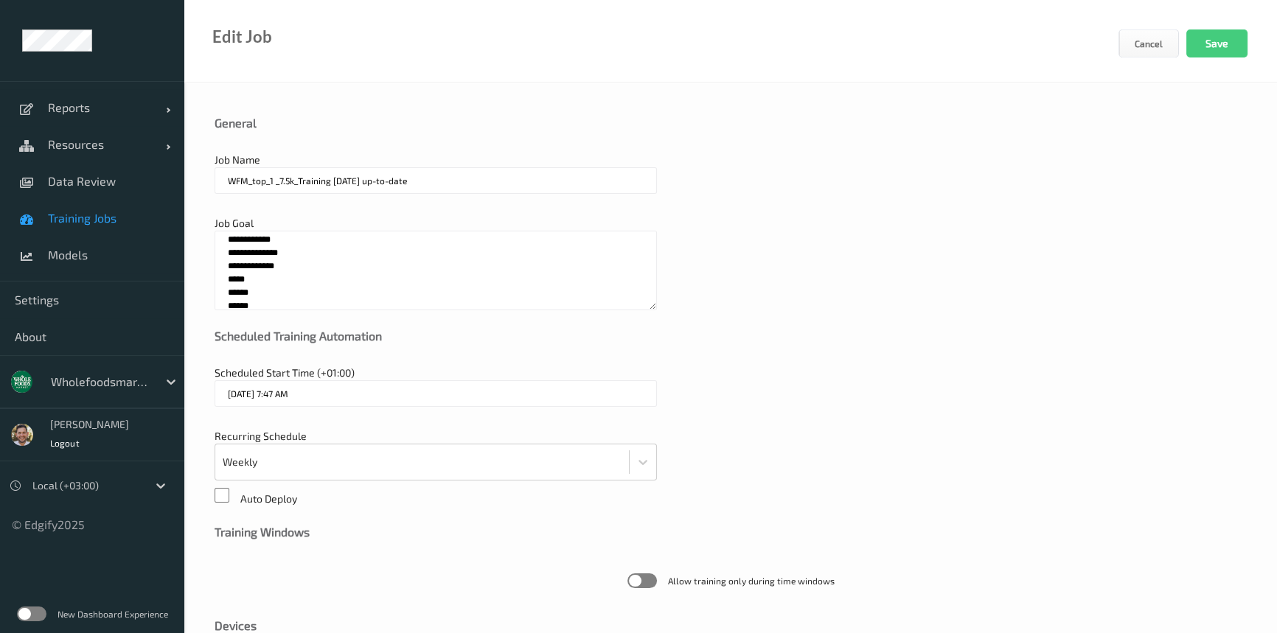
click at [97, 215] on span "Training Jobs" at bounding box center [109, 218] width 122 height 15
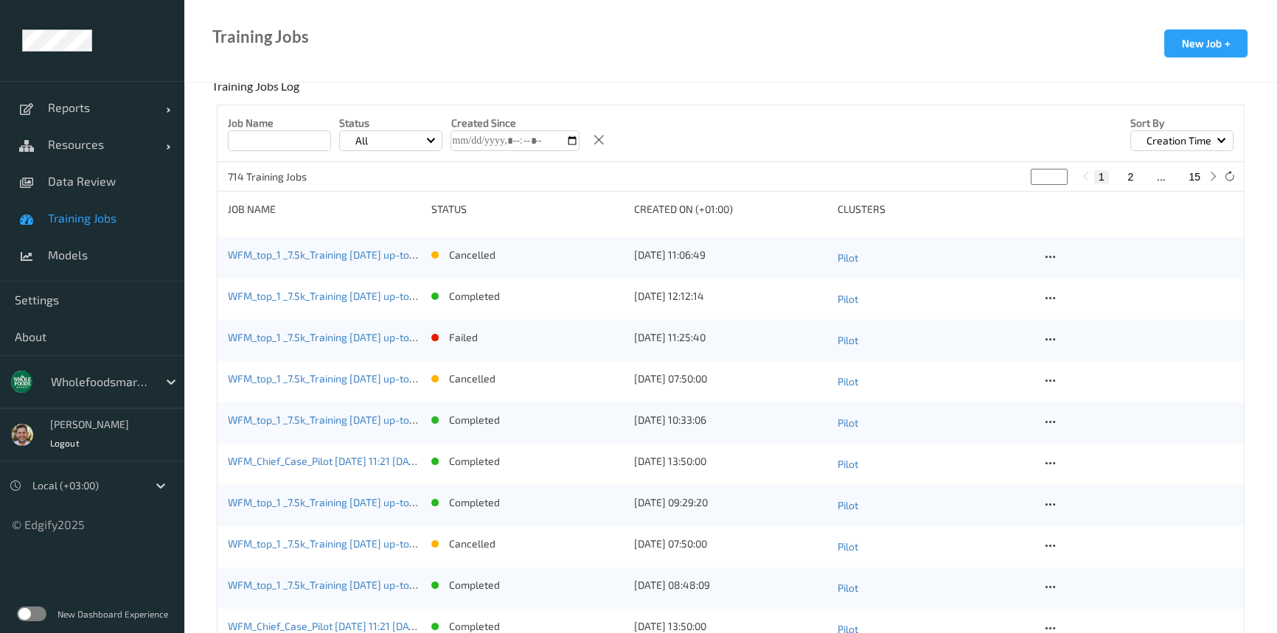
scroll to position [469, 0]
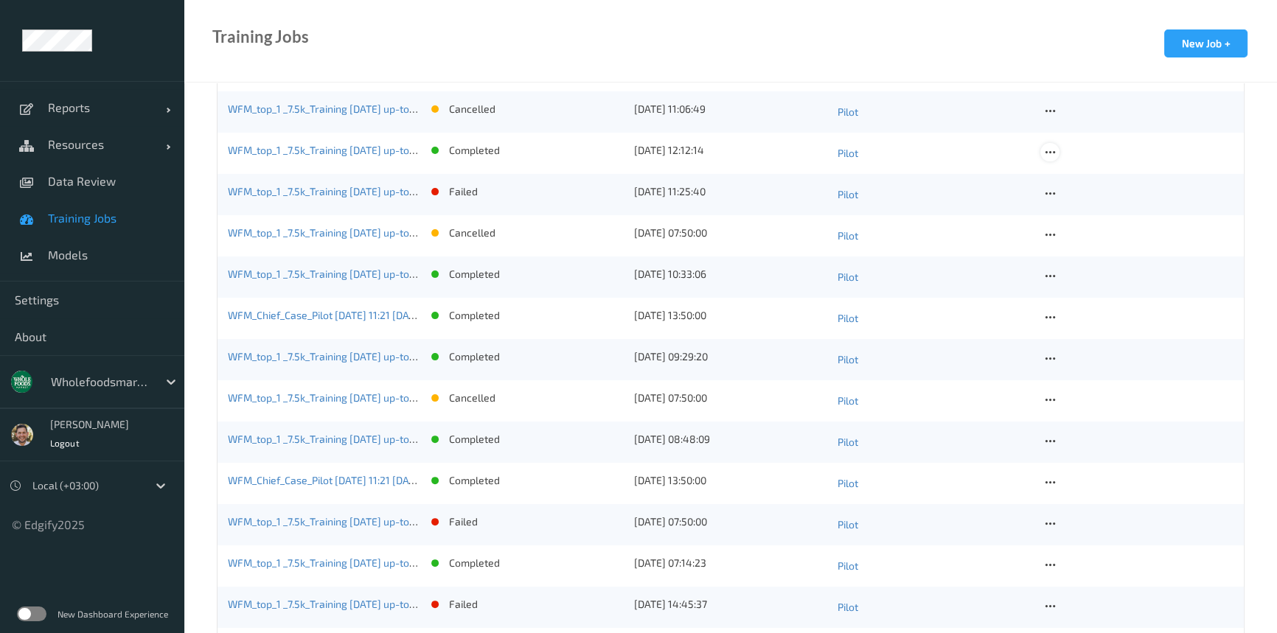
click at [1054, 151] on icon at bounding box center [1049, 152] width 13 height 13
click at [1072, 201] on div "Copy Job" at bounding box center [1084, 203] width 35 height 14
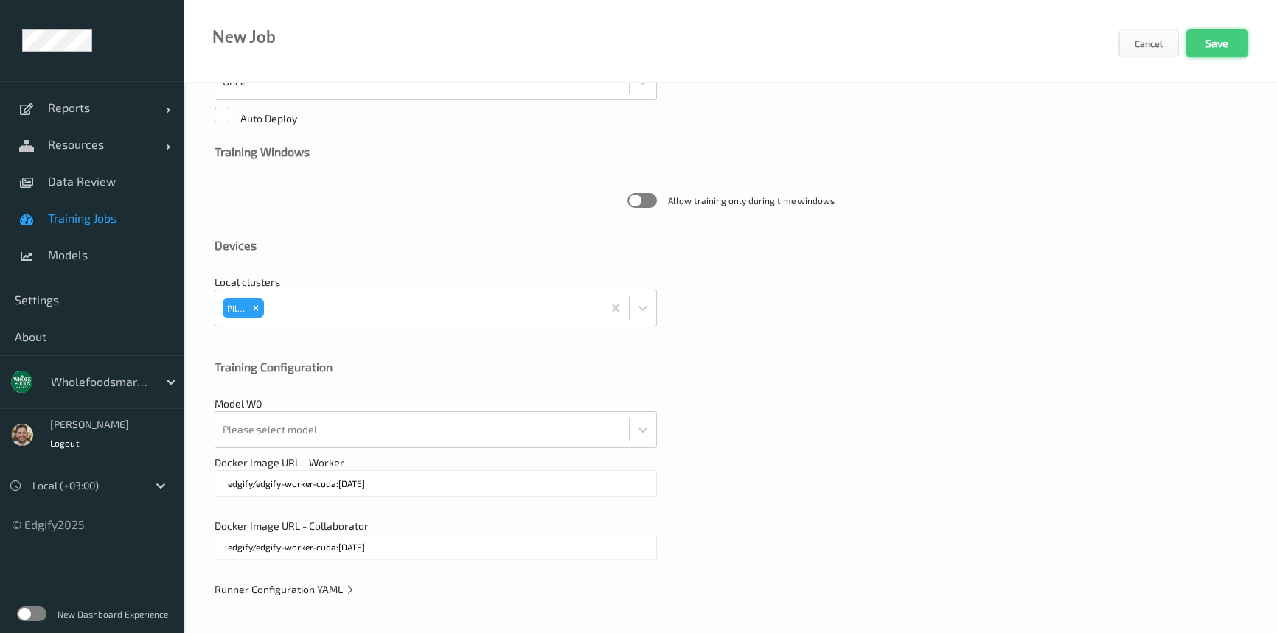
click at [1226, 46] on button "Save" at bounding box center [1216, 43] width 61 height 28
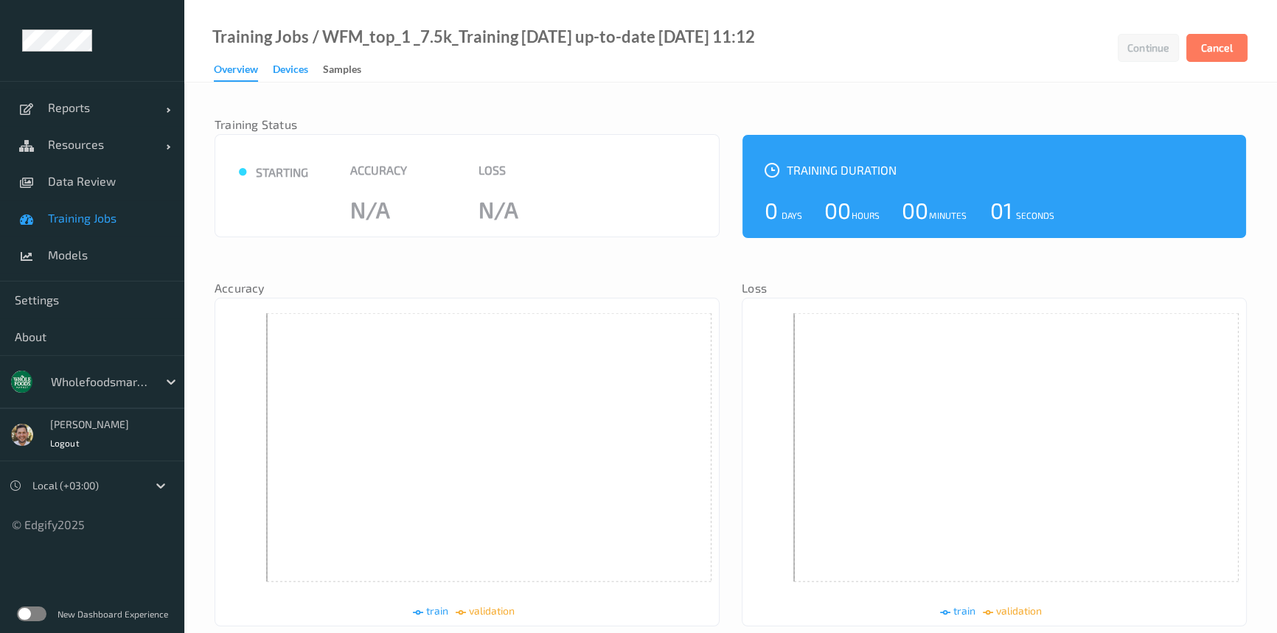
click at [296, 72] on div "Devices" at bounding box center [290, 71] width 35 height 18
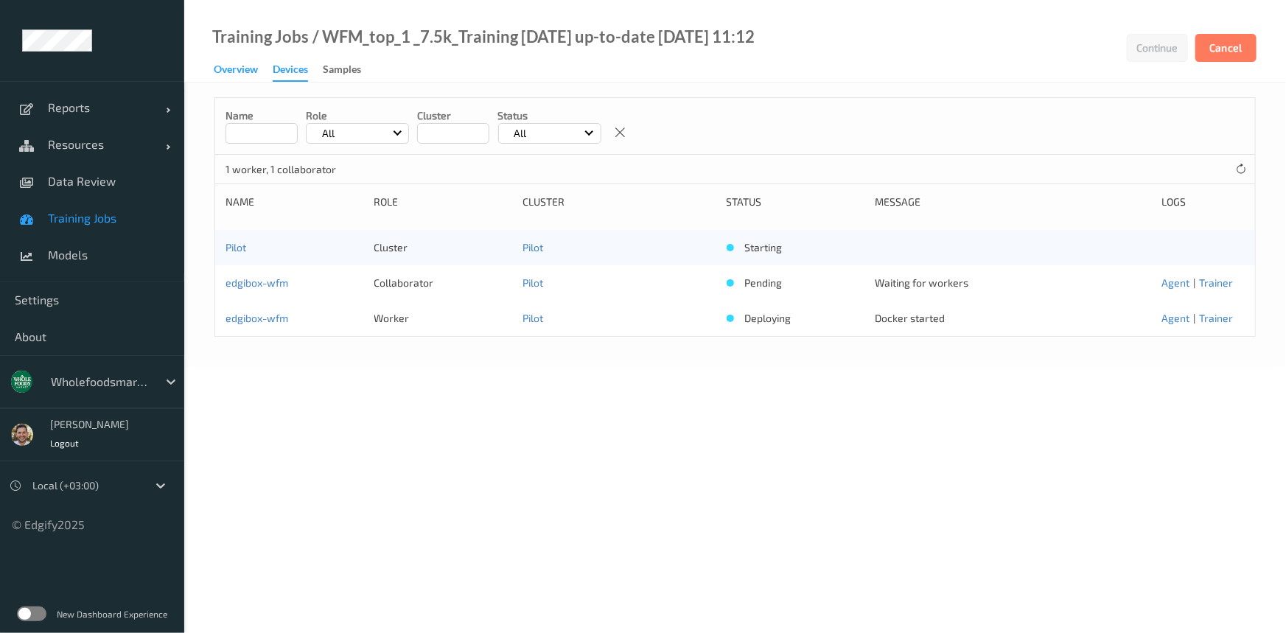
click at [236, 66] on div "Overview" at bounding box center [236, 71] width 44 height 18
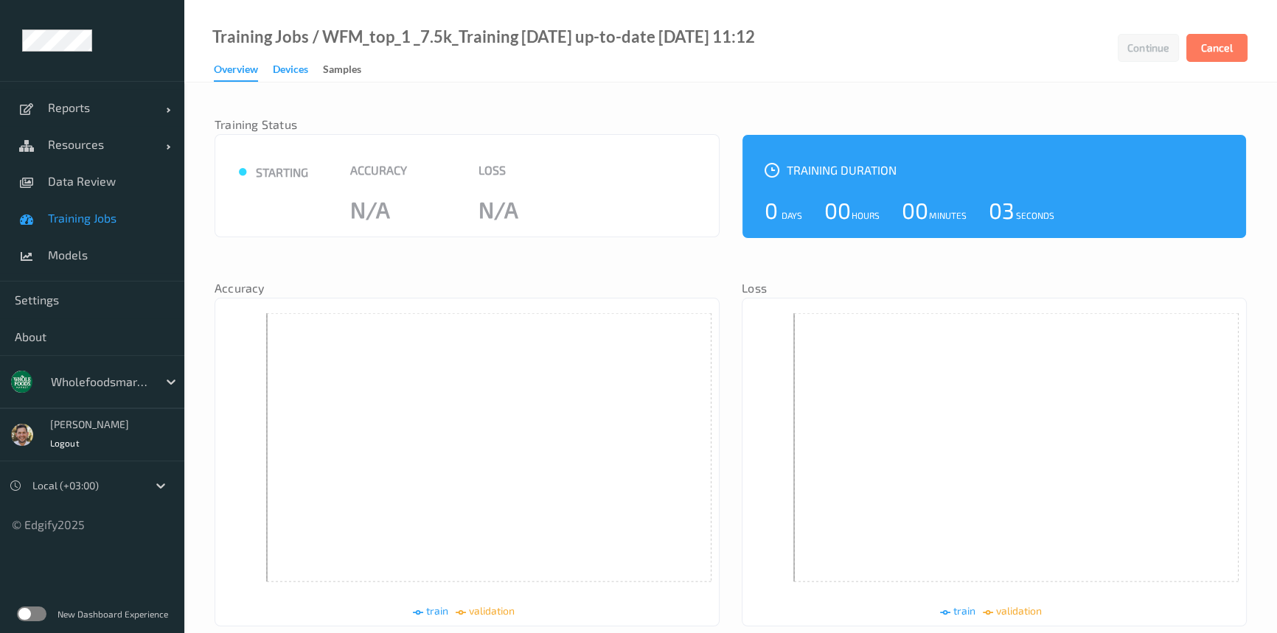
click at [279, 69] on div "Devices" at bounding box center [290, 71] width 35 height 18
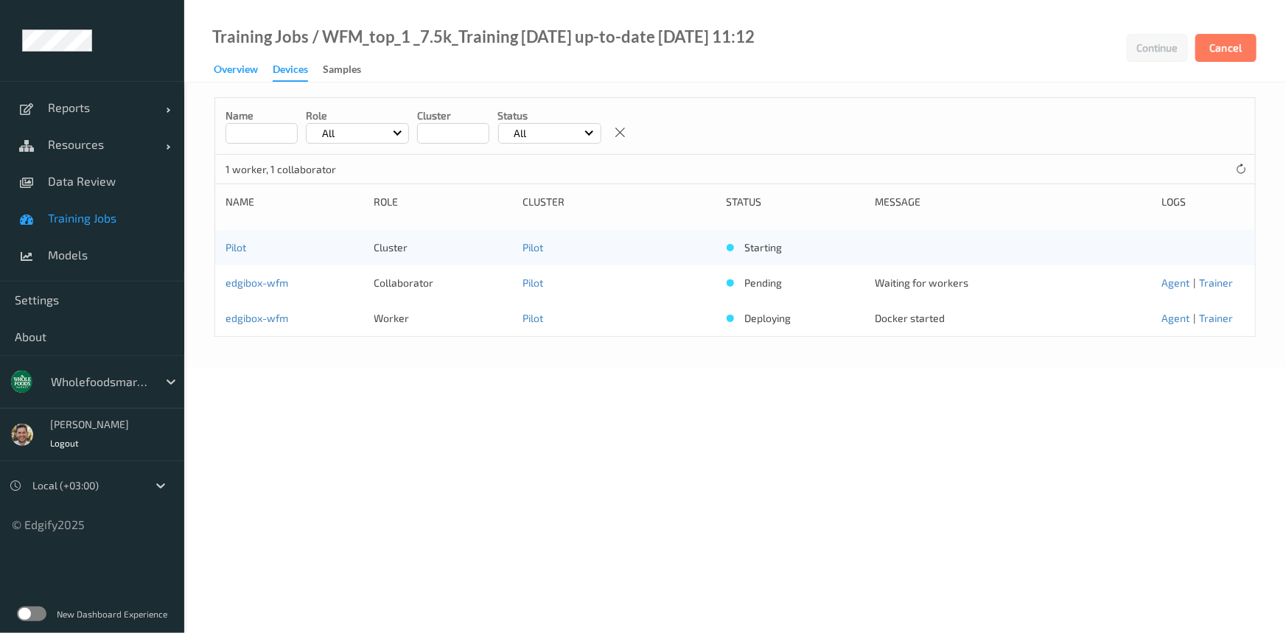
click at [249, 69] on div "Overview" at bounding box center [236, 71] width 44 height 18
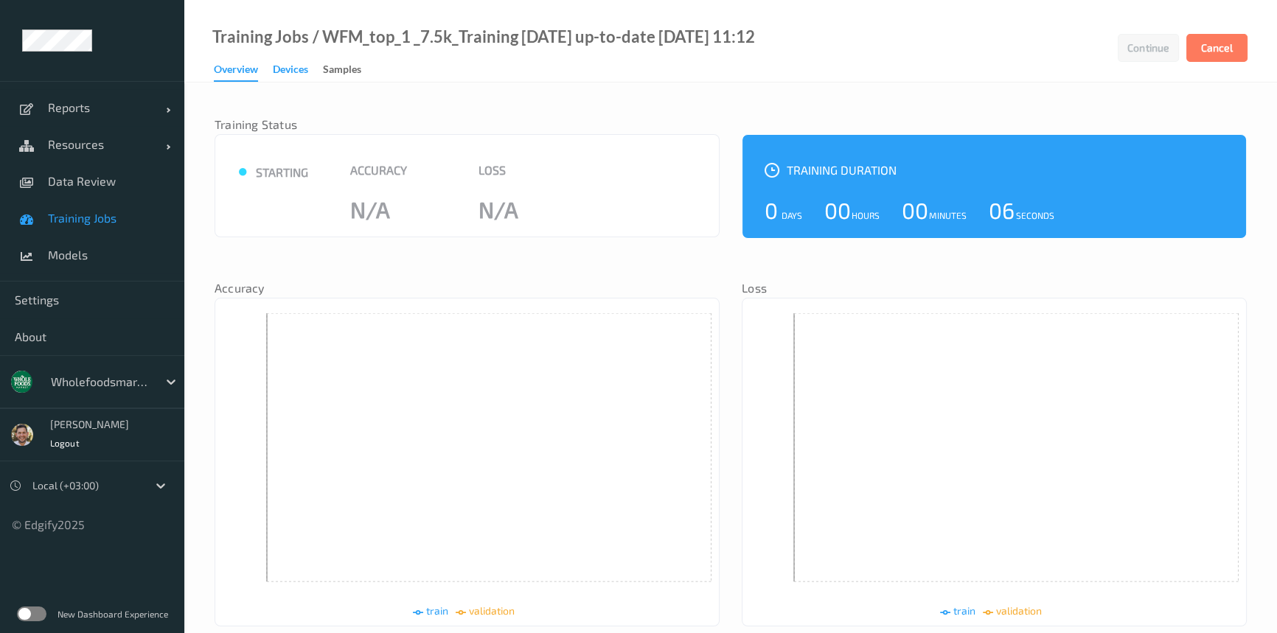
click at [295, 66] on div "Devices" at bounding box center [290, 71] width 35 height 18
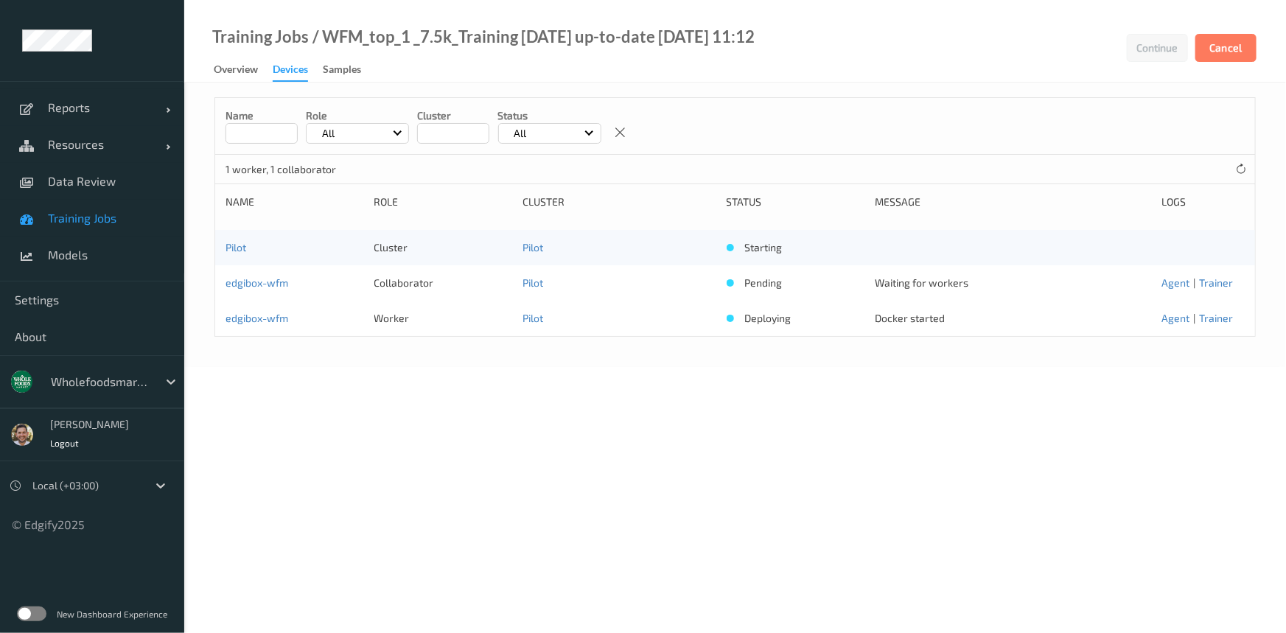
click at [271, 69] on link "Overview" at bounding box center [243, 70] width 59 height 21
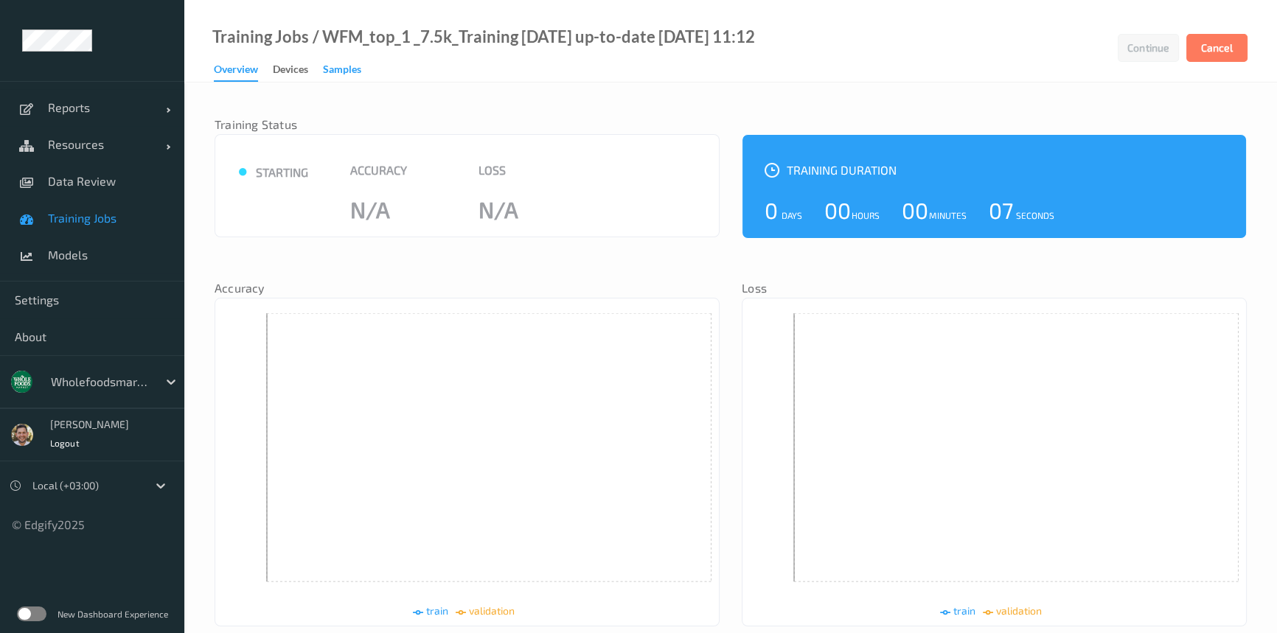
click at [338, 62] on div "Samples" at bounding box center [342, 71] width 38 height 18
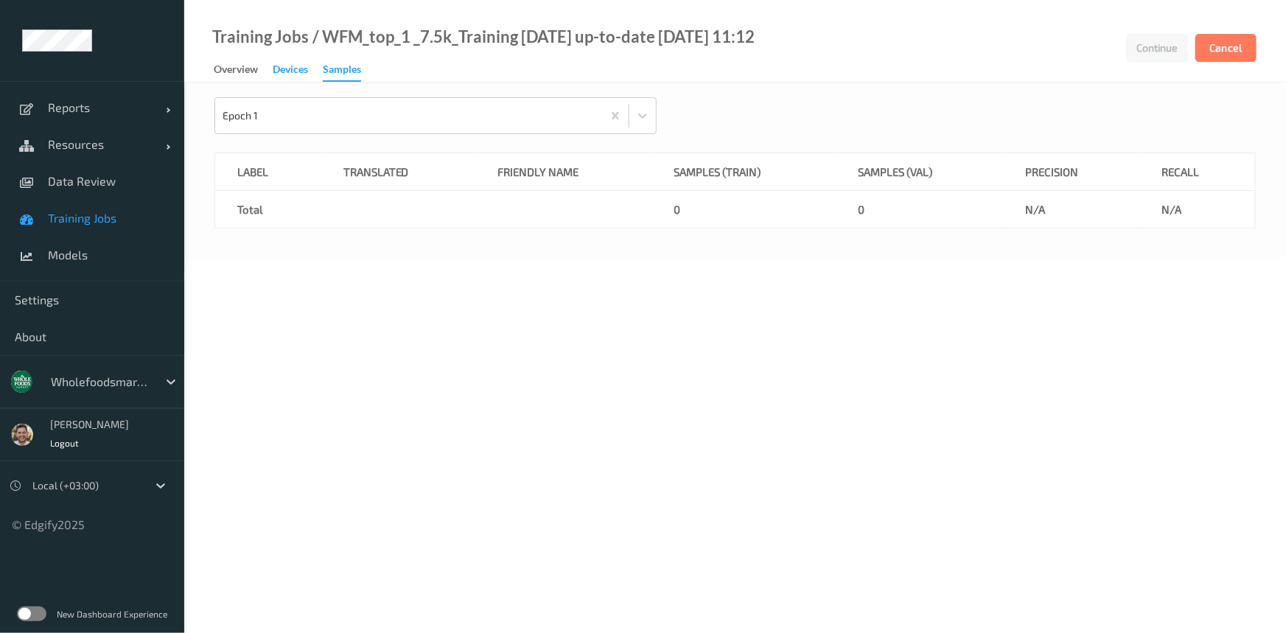
click at [293, 63] on div "Devices" at bounding box center [290, 71] width 35 height 18
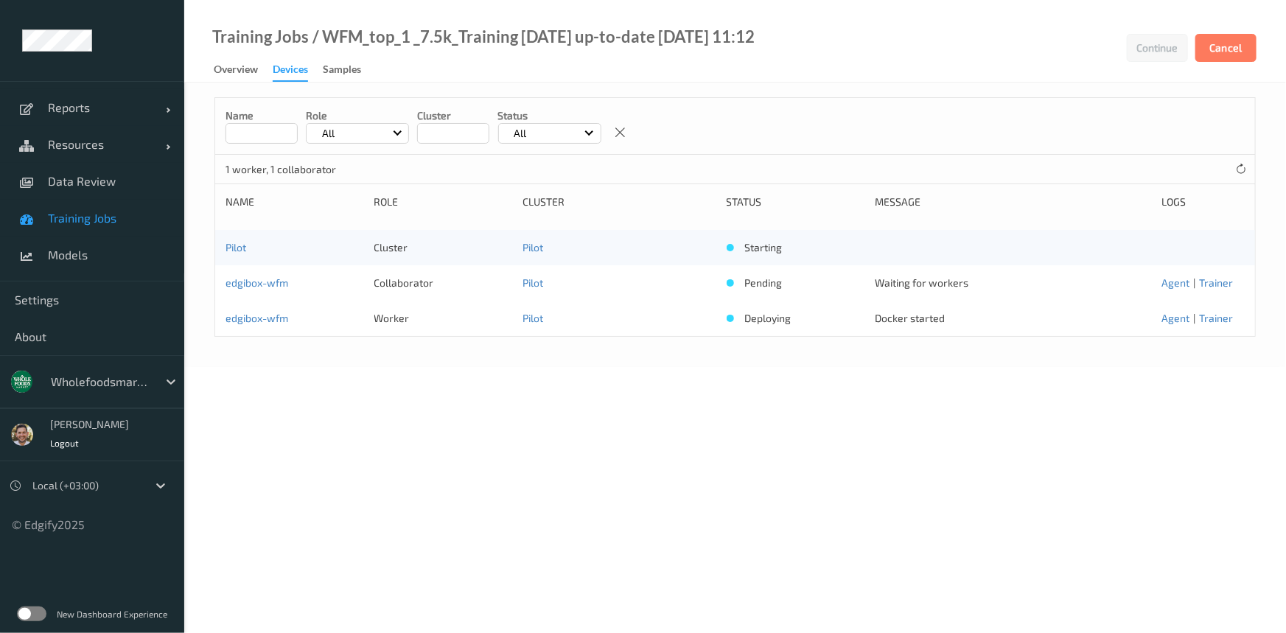
click at [315, 60] on link "Devices" at bounding box center [298, 71] width 50 height 22
click at [1212, 40] on button "Cancel" at bounding box center [1226, 48] width 61 height 28
click at [93, 221] on span "Training Jobs" at bounding box center [109, 218] width 122 height 15
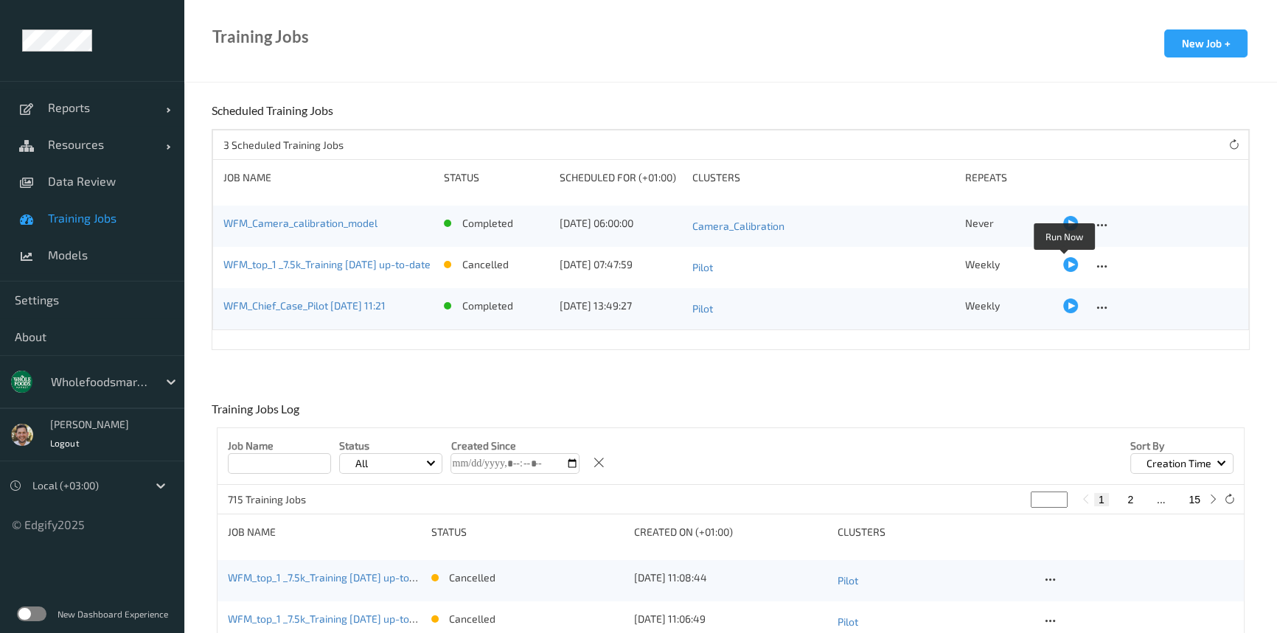
click at [1063, 262] on div at bounding box center [1070, 264] width 15 height 15
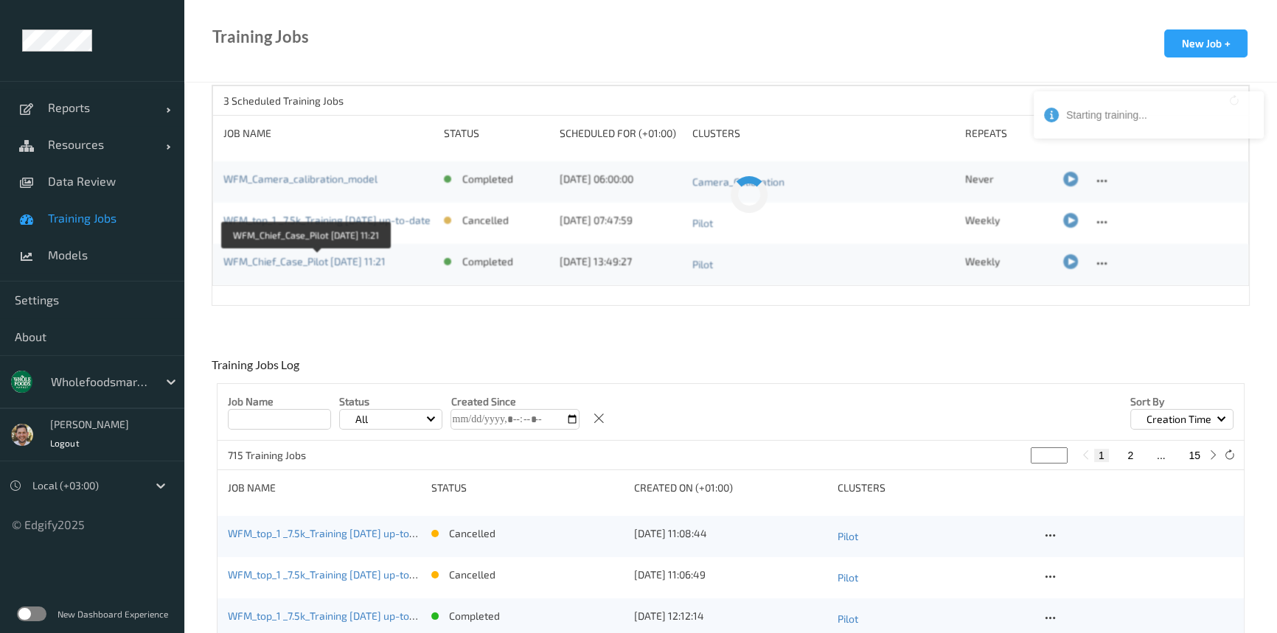
scroll to position [200, 0]
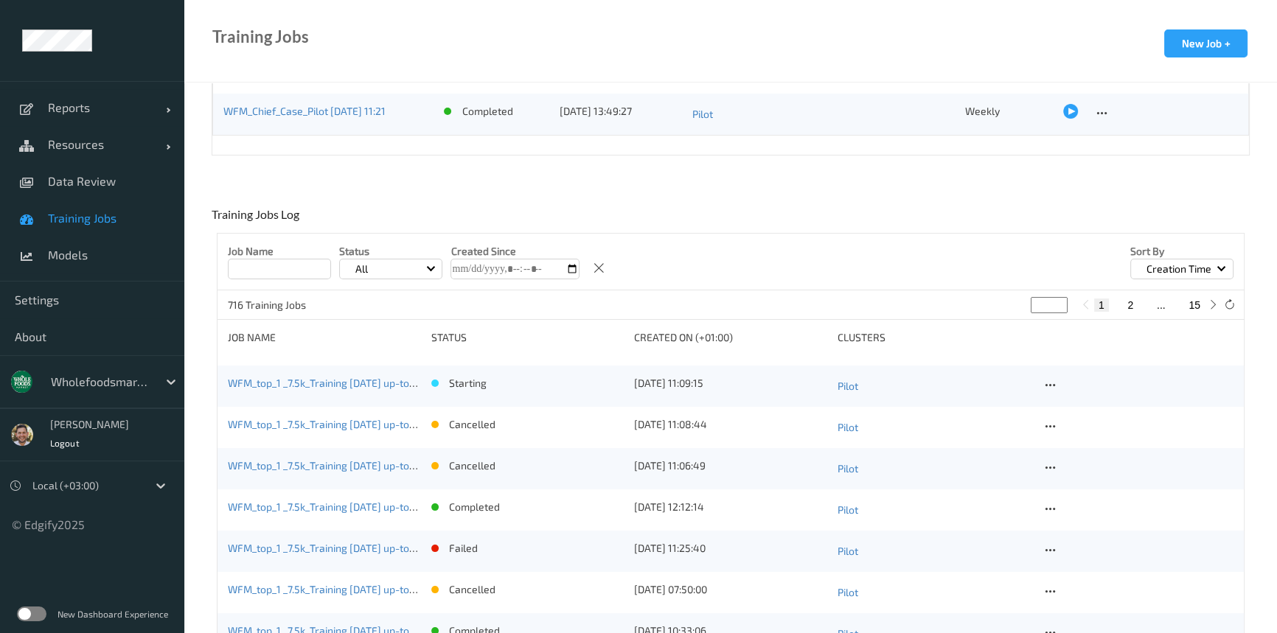
scroll to position [200, 0]
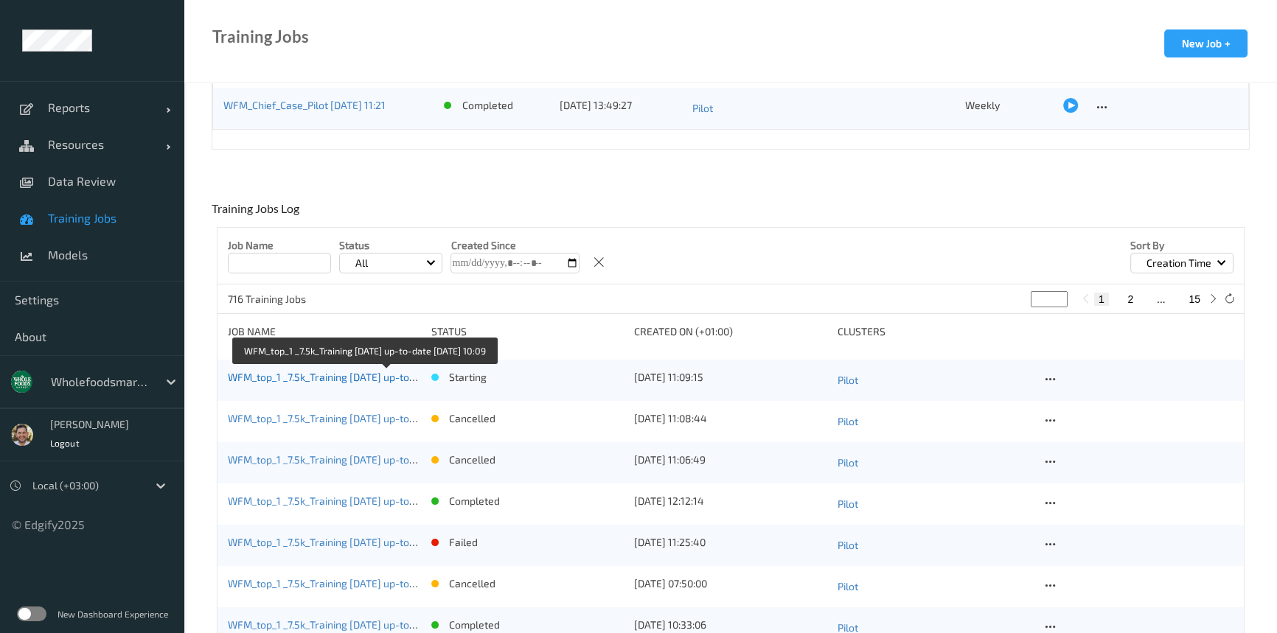
click at [331, 374] on link "WFM_top_1 _7.5k_Training [DATE] up-to-date [DATE] 10:09" at bounding box center [362, 377] width 268 height 13
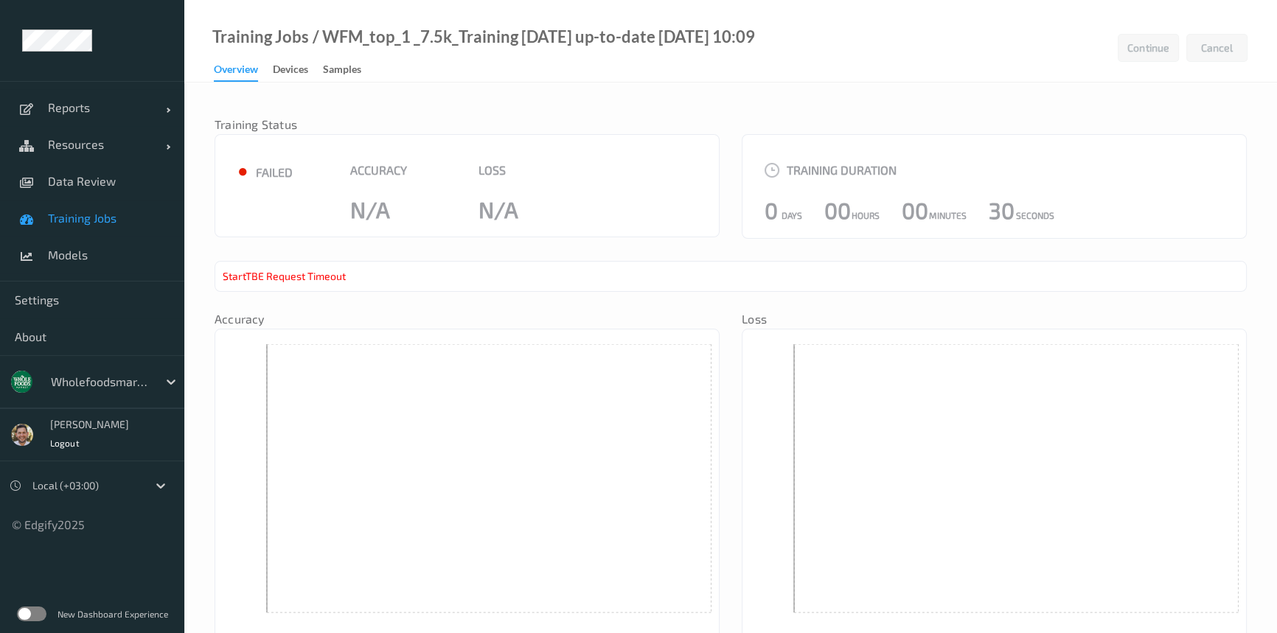
click at [313, 275] on div "StartTBE Request Timeout" at bounding box center [730, 276] width 1032 height 31
click at [105, 211] on span "Training Jobs" at bounding box center [109, 218] width 122 height 15
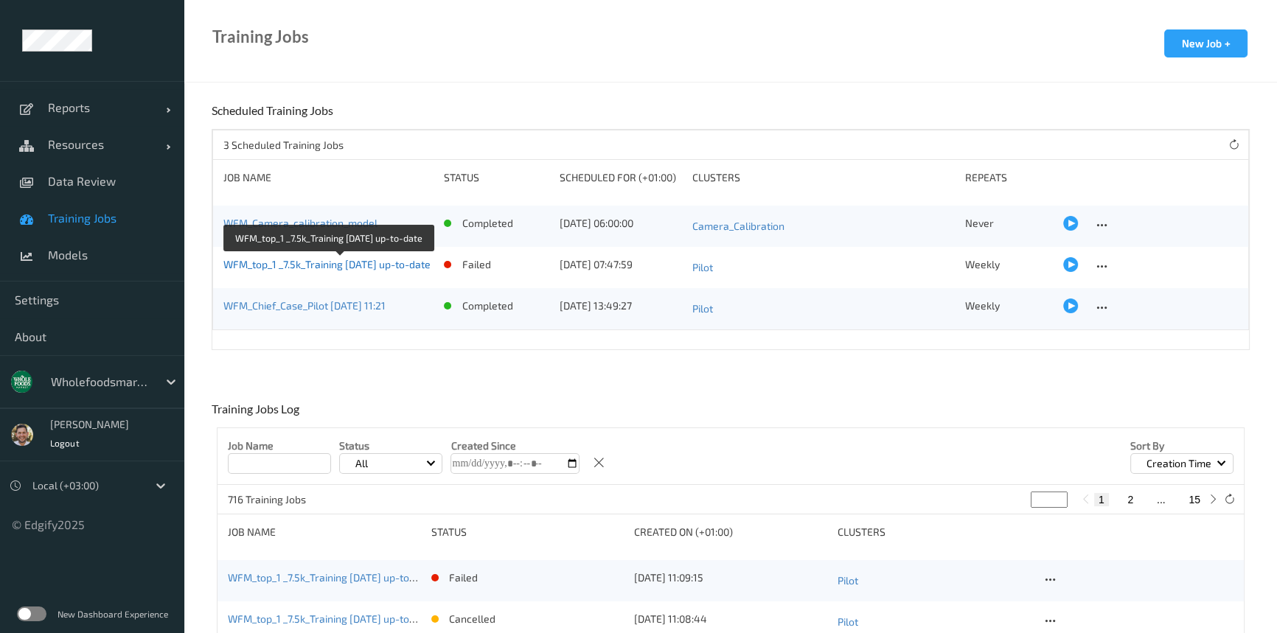
click at [375, 265] on link "WFM_top_1 _7.5k_Training [DATE] up-to-date" at bounding box center [326, 264] width 207 height 13
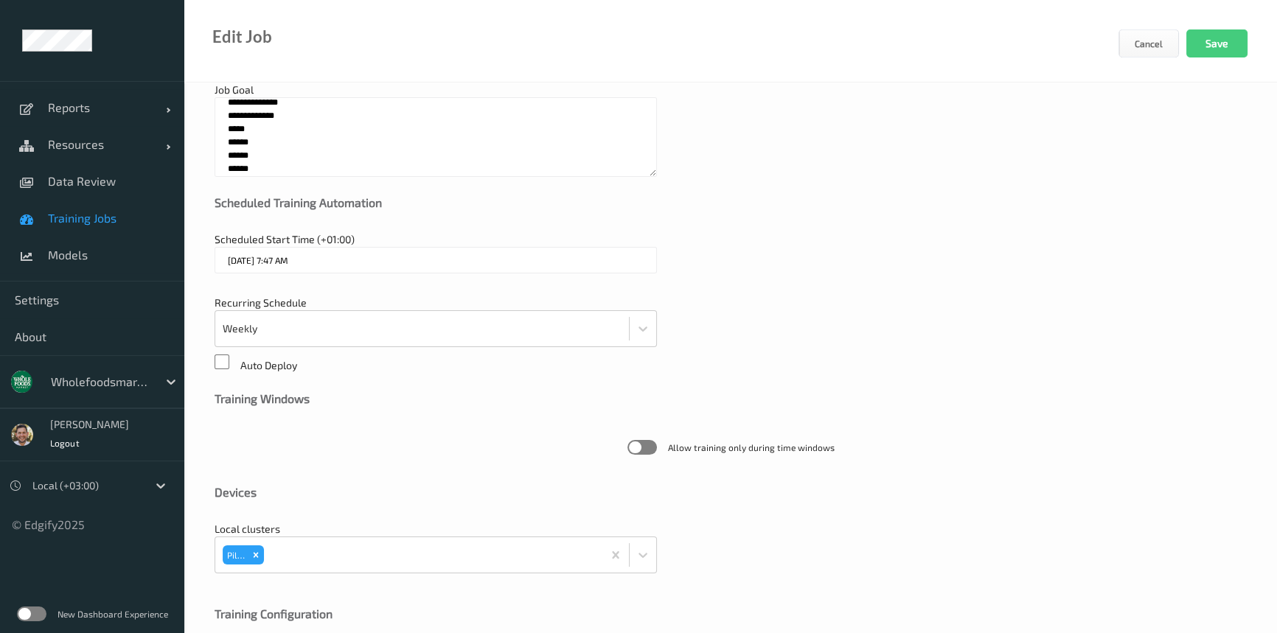
scroll to position [380, 0]
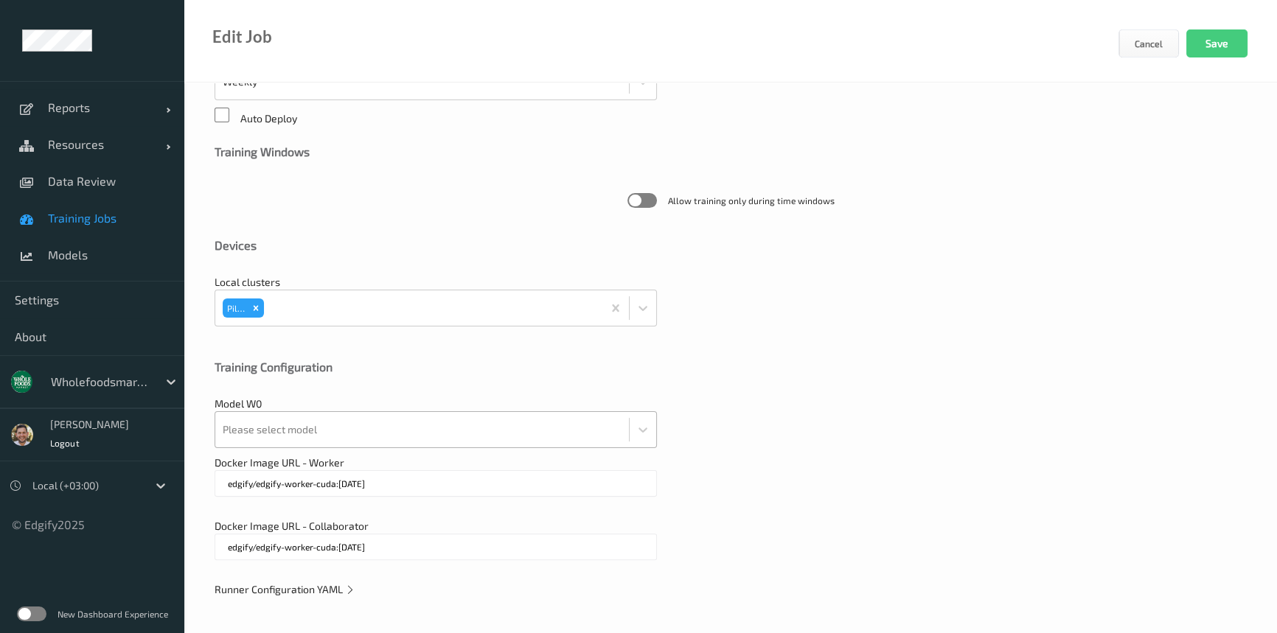
click at [507, 435] on div "Please select model" at bounding box center [435, 429] width 442 height 37
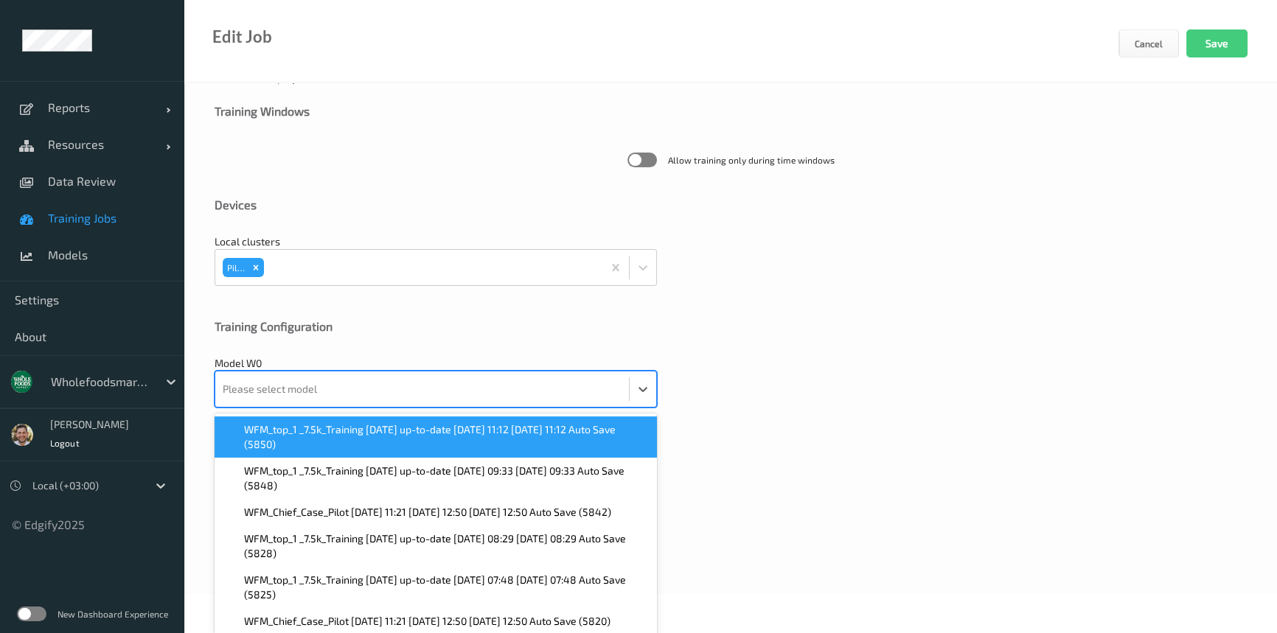
click at [508, 433] on span "WFM_top_1 _7.5k_Training [DATE] up-to-date [DATE] 11:12 [DATE] 11:12 Auto Save …" at bounding box center [446, 436] width 404 height 29
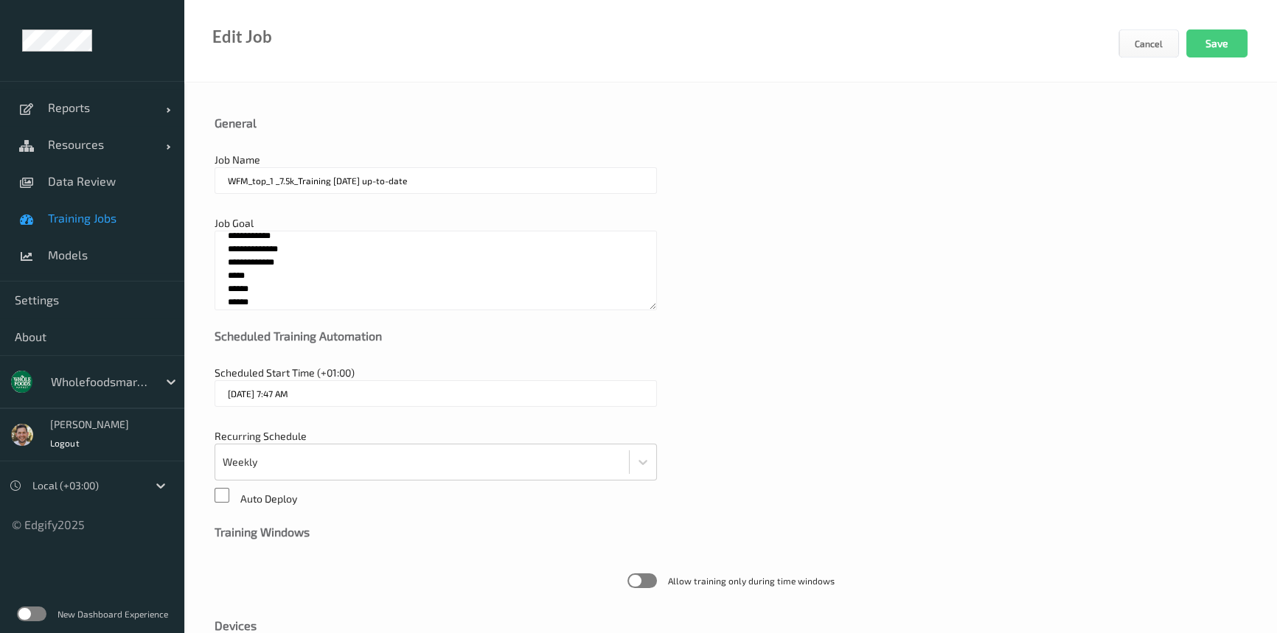
scroll to position [0, 0]
click at [235, 240] on textarea "**********" at bounding box center [435, 271] width 442 height 80
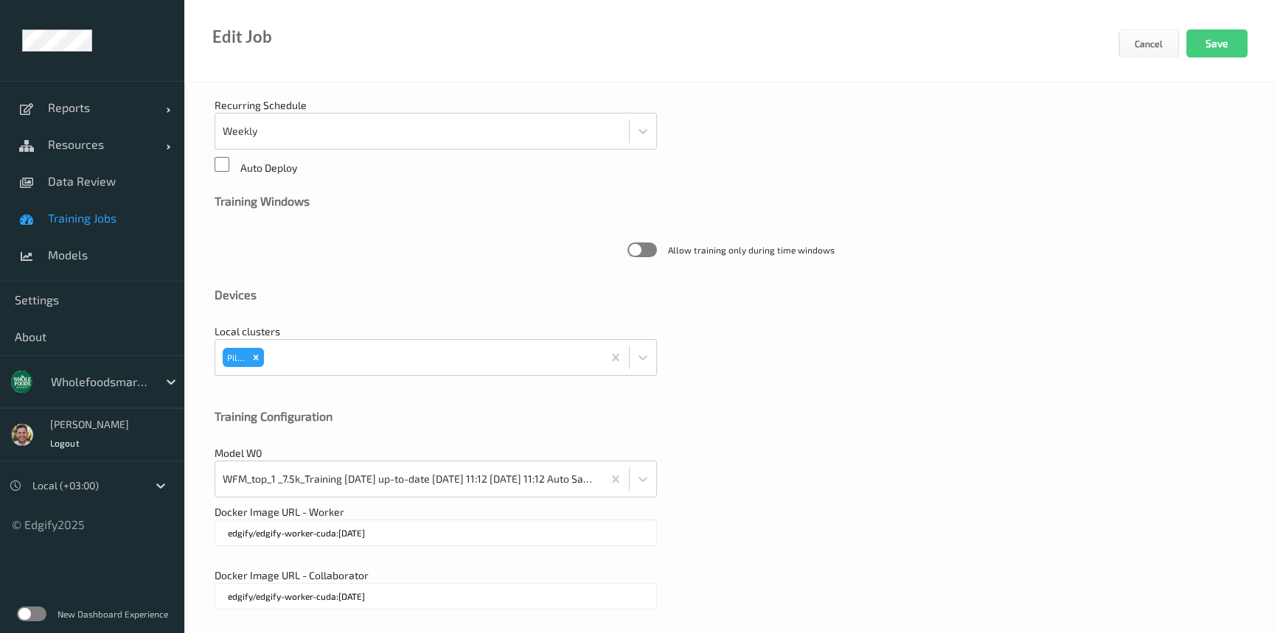
scroll to position [380, 0]
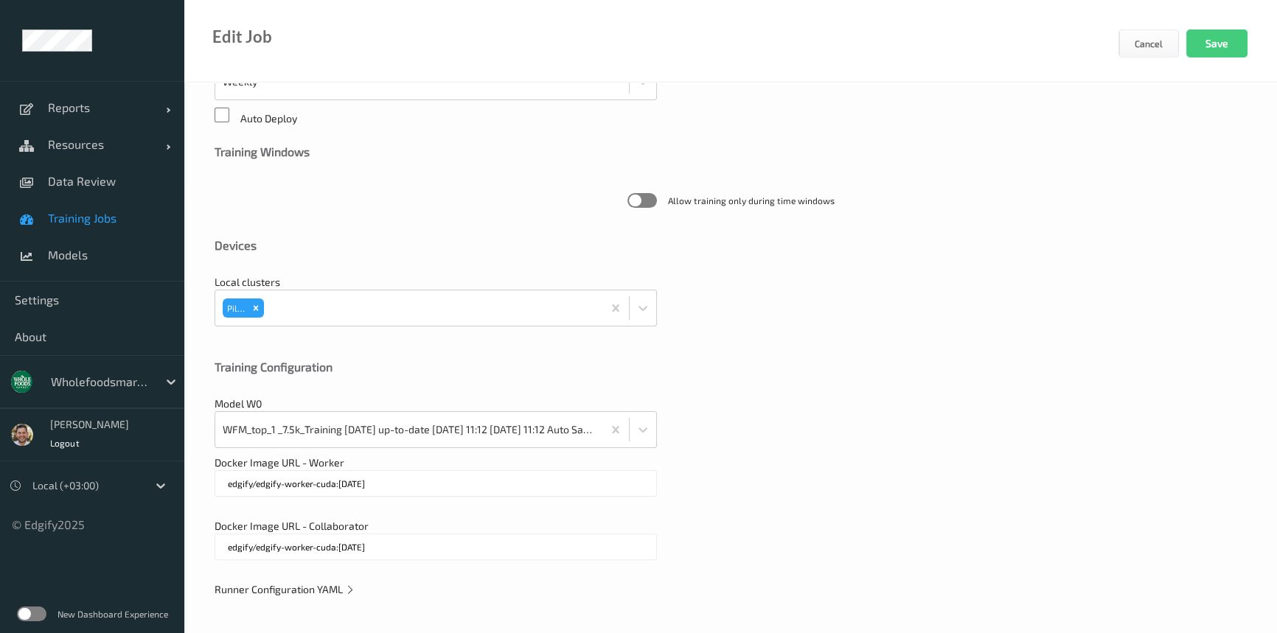
click at [246, 587] on span "Runner Configuration YAML" at bounding box center [284, 589] width 141 height 13
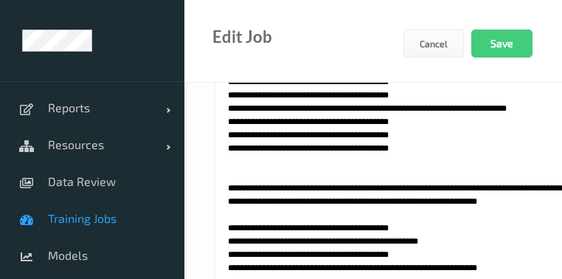
scroll to position [948, 0]
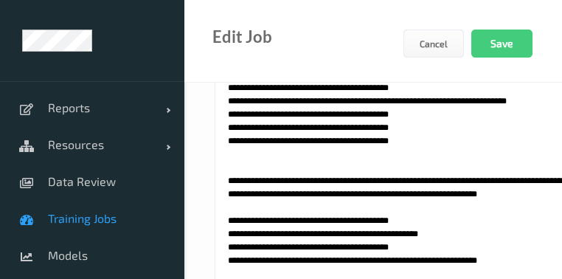
click at [492, 216] on textarea at bounding box center [435, 219] width 442 height 369
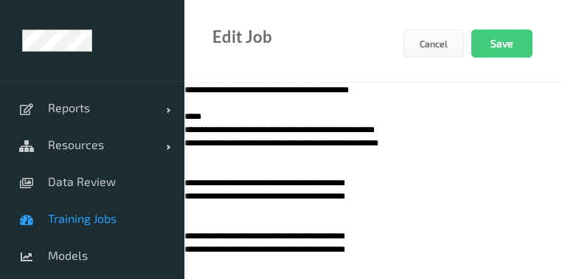
scroll to position [953, 43]
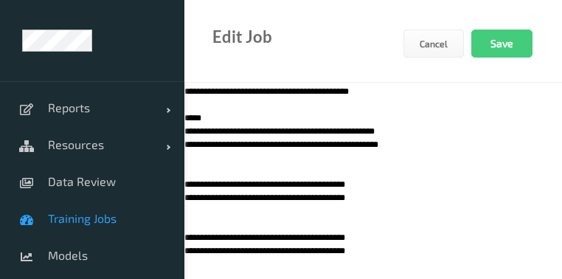
click at [284, 173] on textarea at bounding box center [392, 214] width 442 height 369
click at [288, 172] on textarea at bounding box center [392, 214] width 442 height 369
click at [364, 116] on textarea at bounding box center [392, 214] width 442 height 369
click at [295, 164] on textarea at bounding box center [392, 214] width 442 height 369
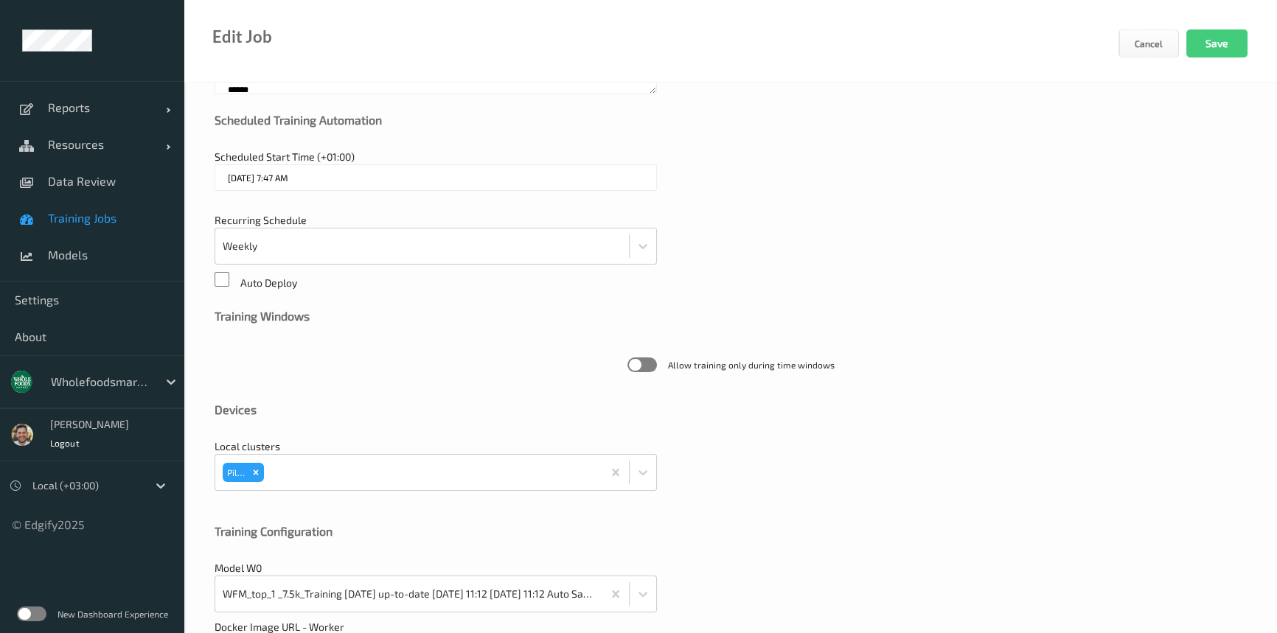
scroll to position [0, 0]
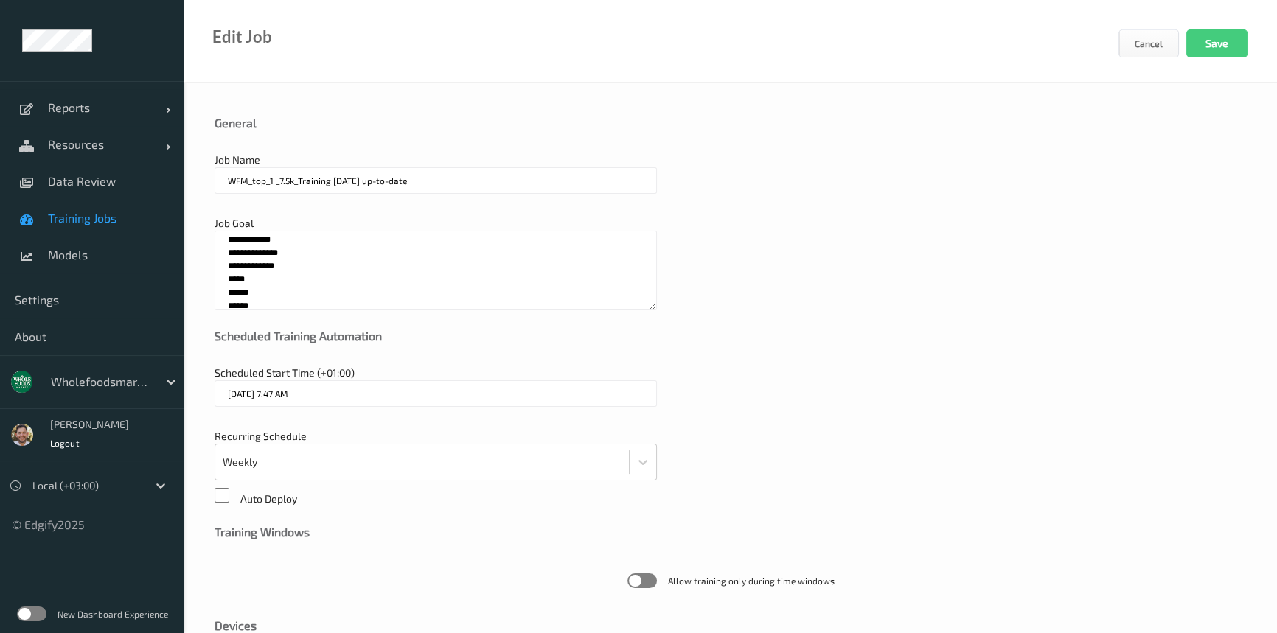
click at [242, 255] on textarea "**********" at bounding box center [435, 271] width 442 height 80
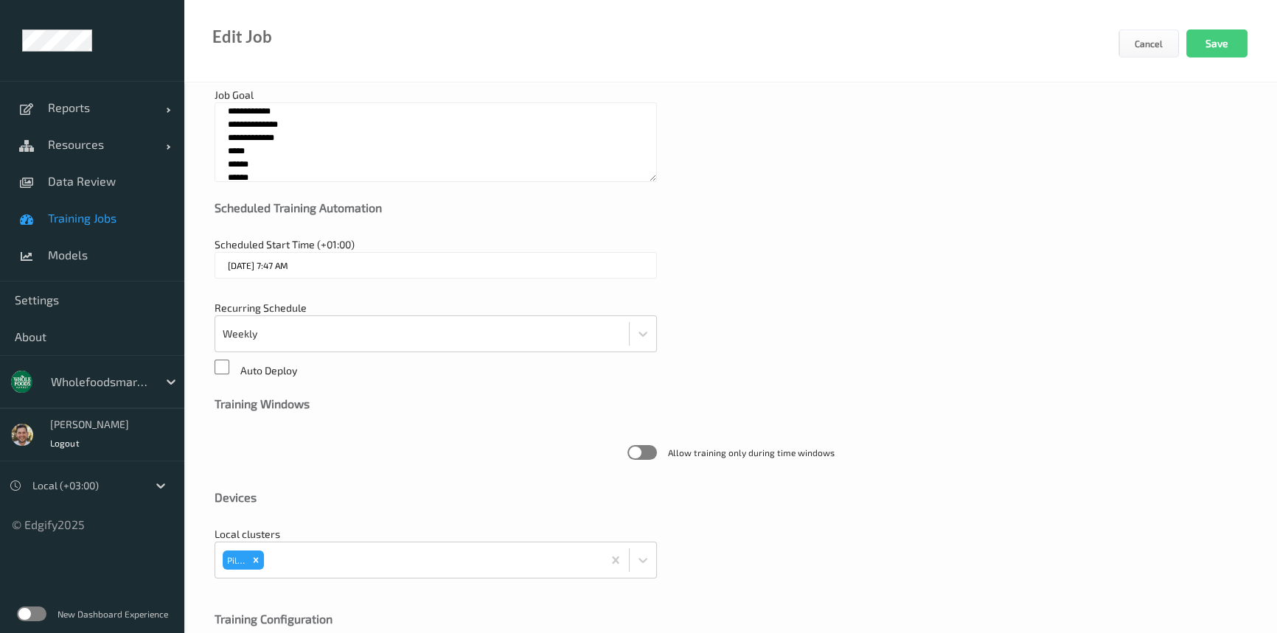
scroll to position [32, 0]
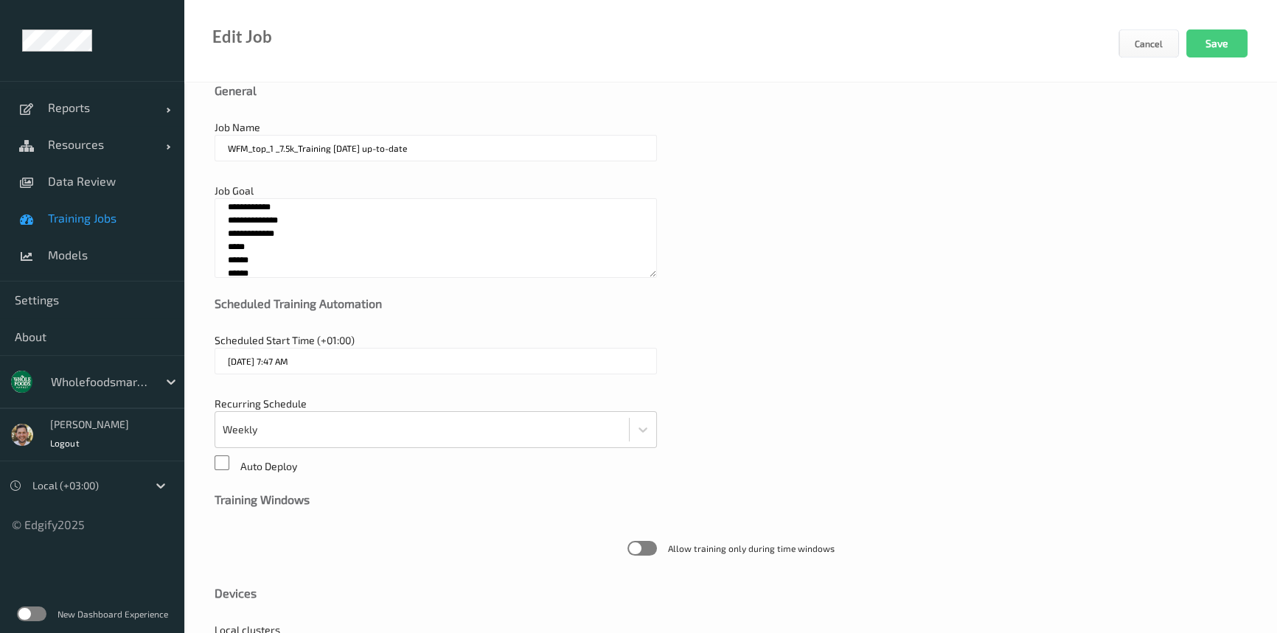
click at [243, 234] on textarea "**********" at bounding box center [435, 238] width 442 height 80
click at [231, 251] on textarea "**********" at bounding box center [435, 238] width 442 height 80
click at [242, 259] on textarea "**********" at bounding box center [435, 238] width 442 height 80
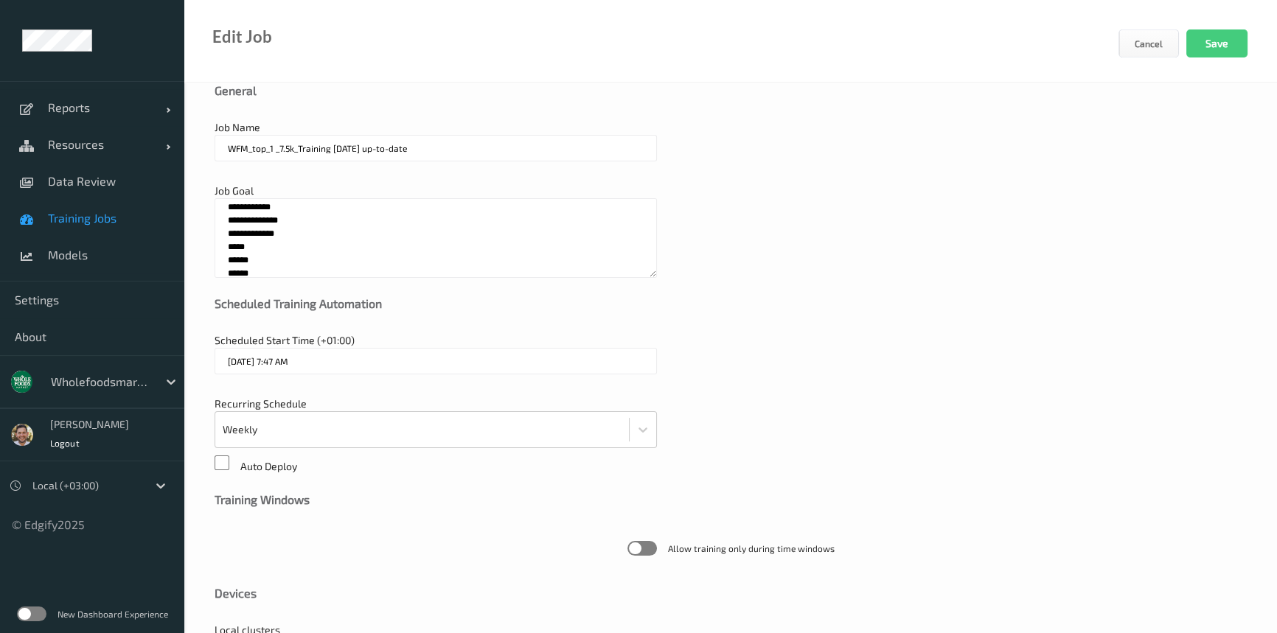
click at [242, 259] on textarea "**********" at bounding box center [435, 238] width 442 height 80
click at [243, 261] on textarea "**********" at bounding box center [435, 238] width 442 height 80
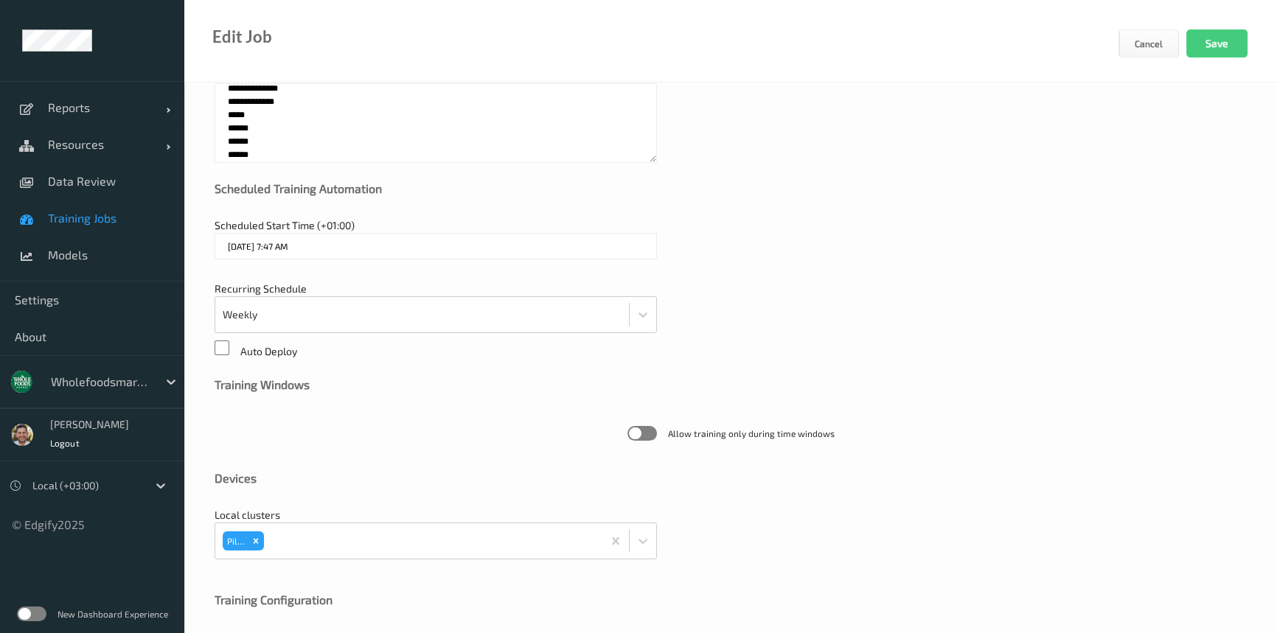
scroll to position [0, 0]
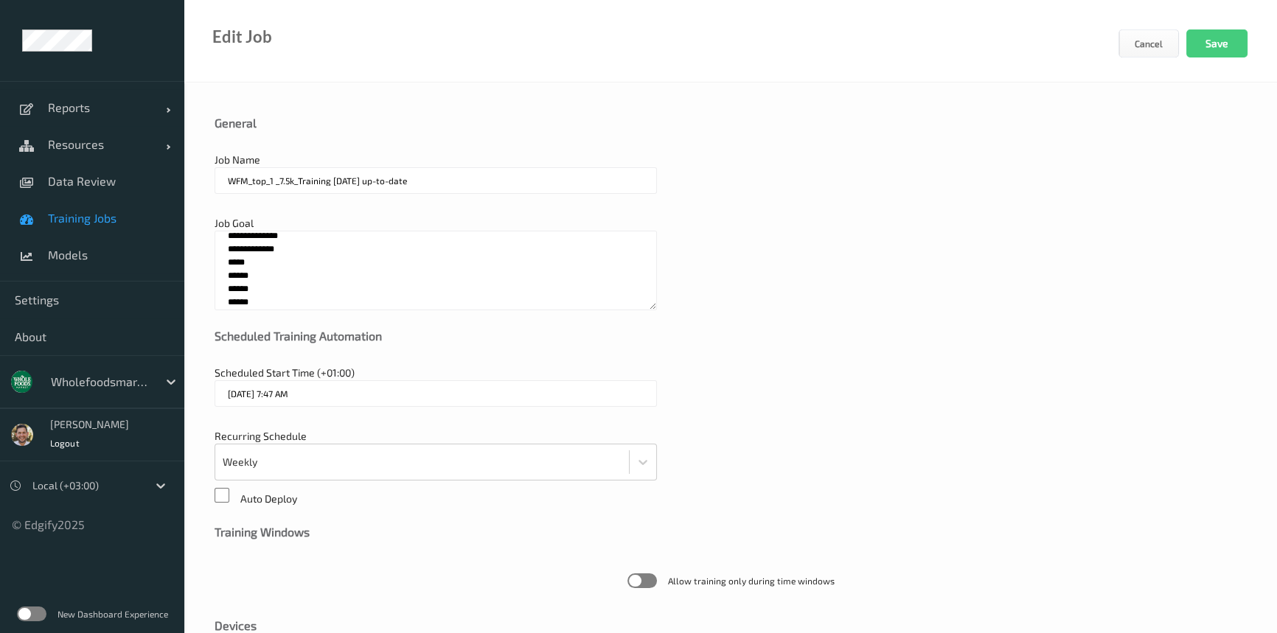
click at [234, 302] on textarea "**********" at bounding box center [435, 271] width 442 height 80
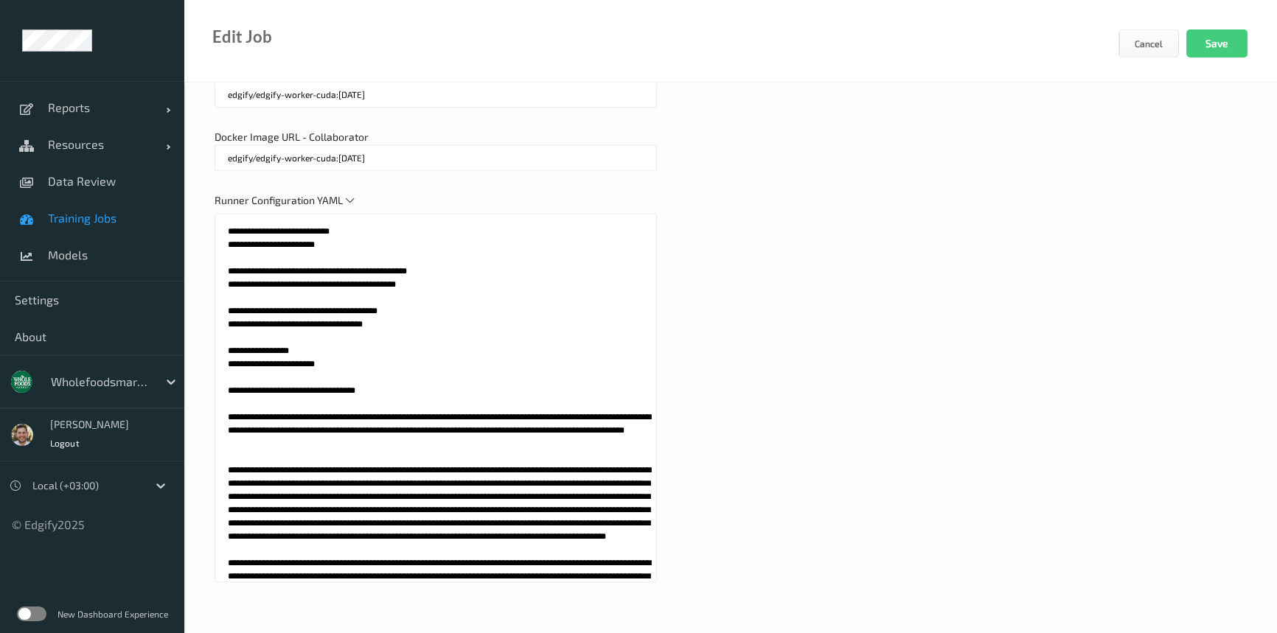
click at [601, 437] on textarea at bounding box center [435, 398] width 442 height 369
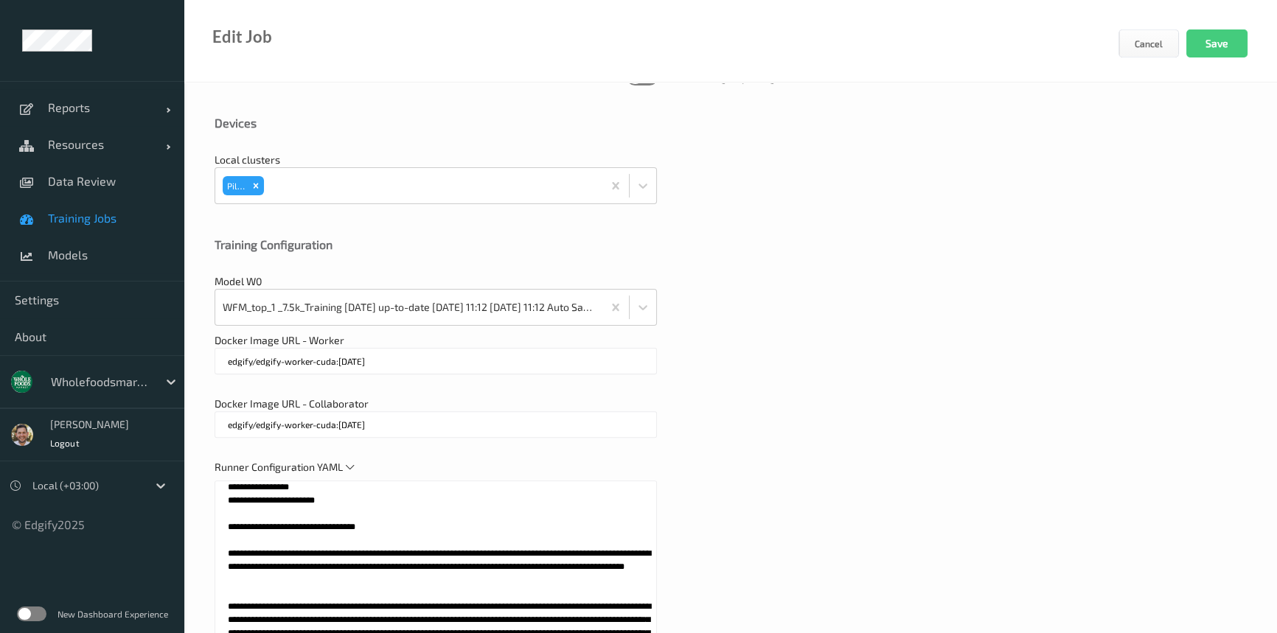
scroll to position [501, 0]
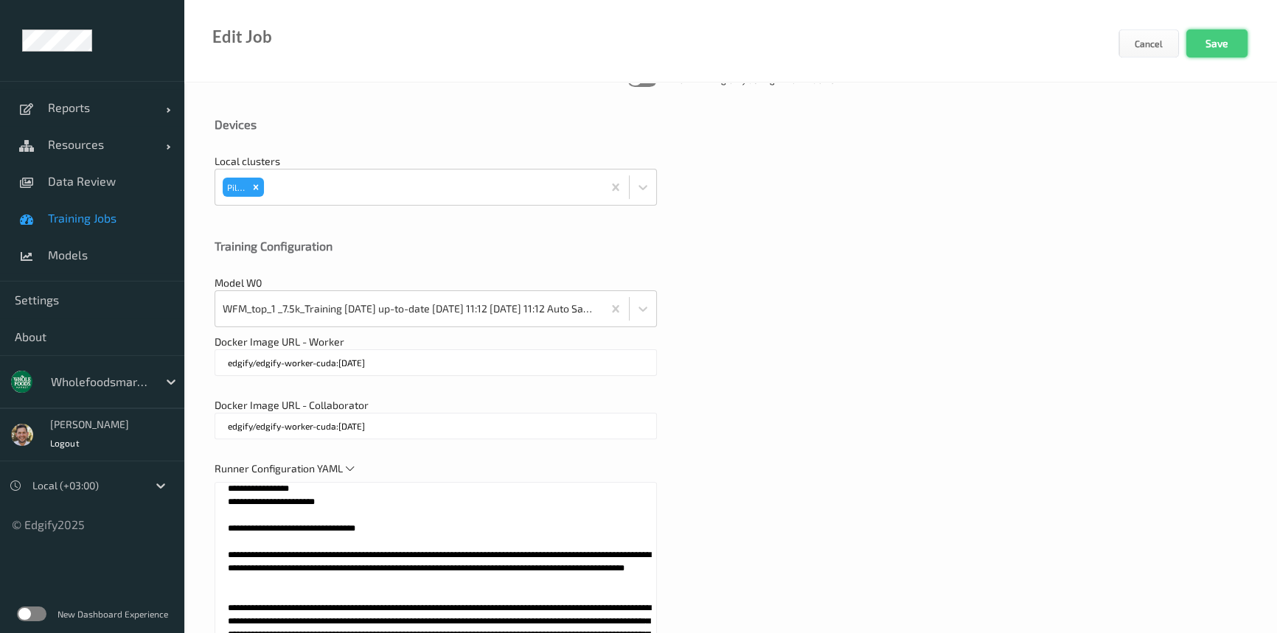
click at [1224, 41] on button "Save" at bounding box center [1216, 43] width 61 height 28
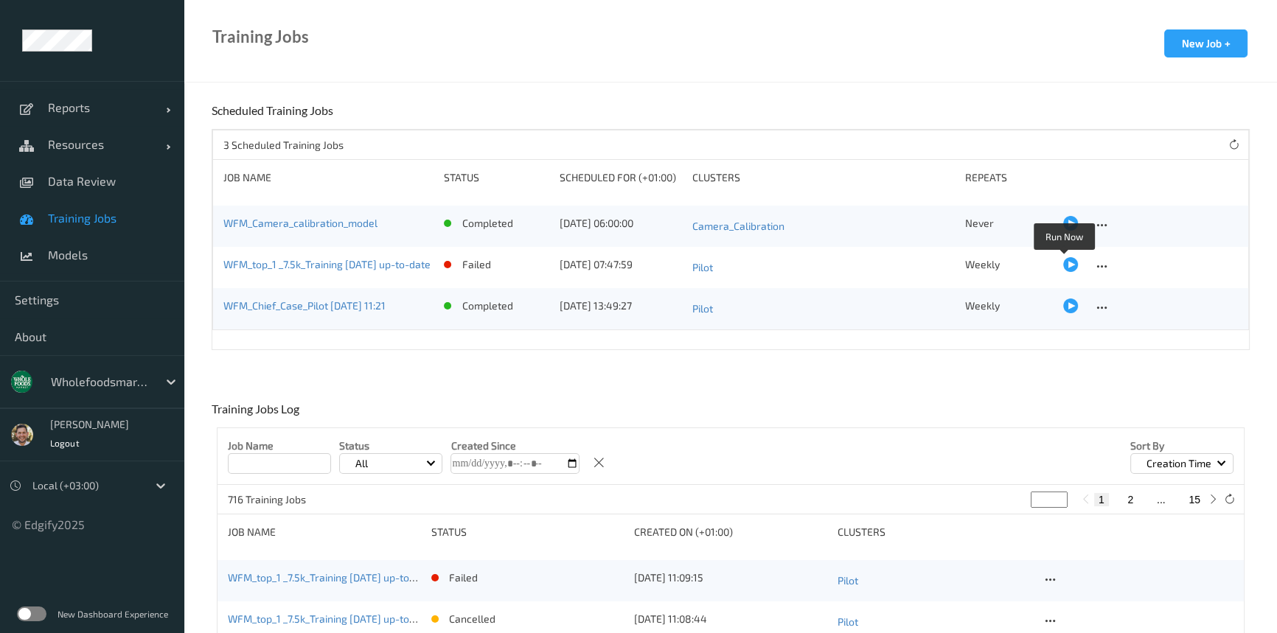
click at [1063, 262] on div at bounding box center [1070, 264] width 15 height 15
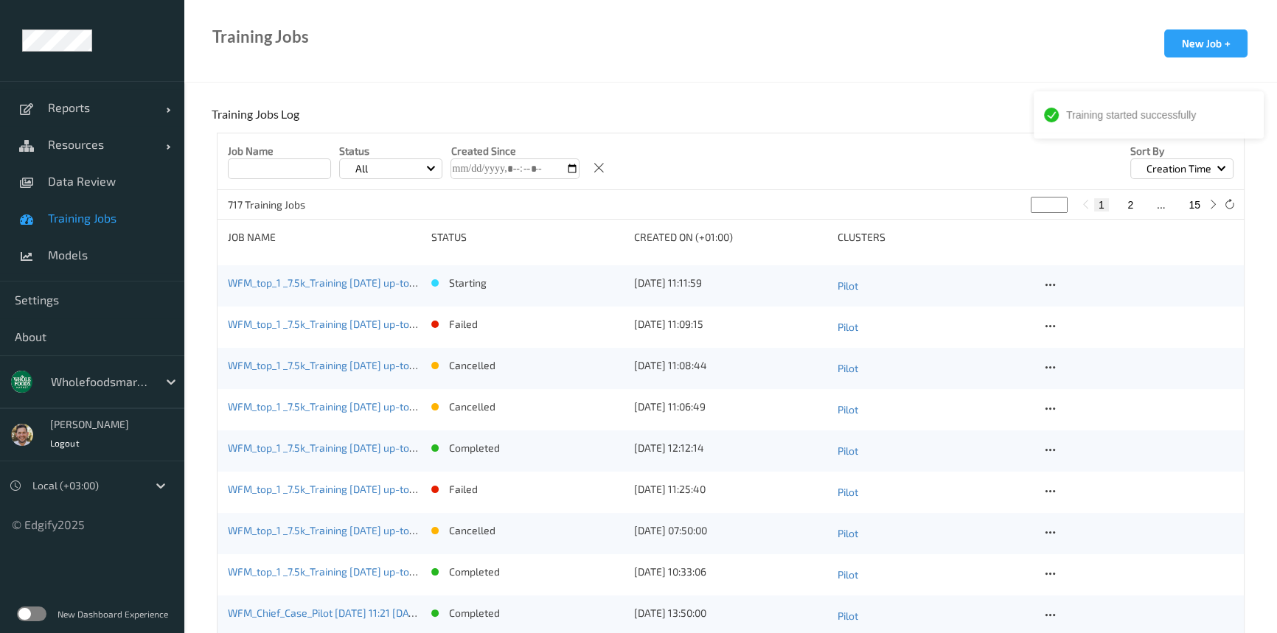
scroll to position [335, 0]
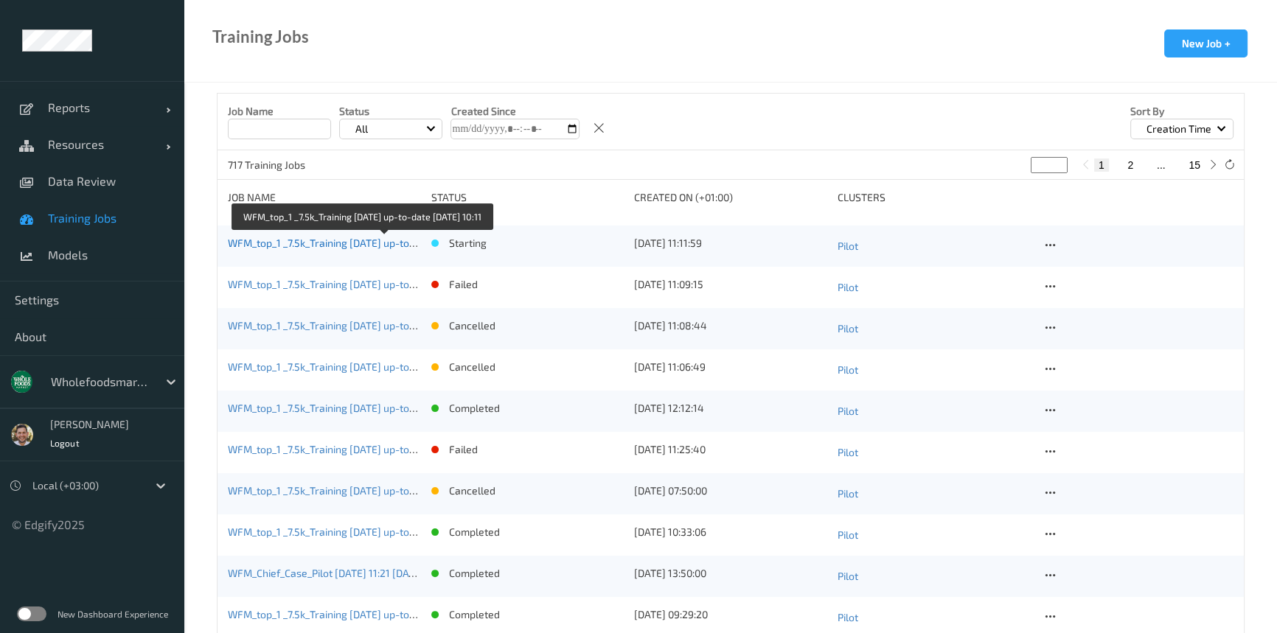
click at [330, 237] on link "WFM_top_1 _7.5k_Training [DATE] up-to-date [DATE] 10:11" at bounding box center [360, 243] width 265 height 13
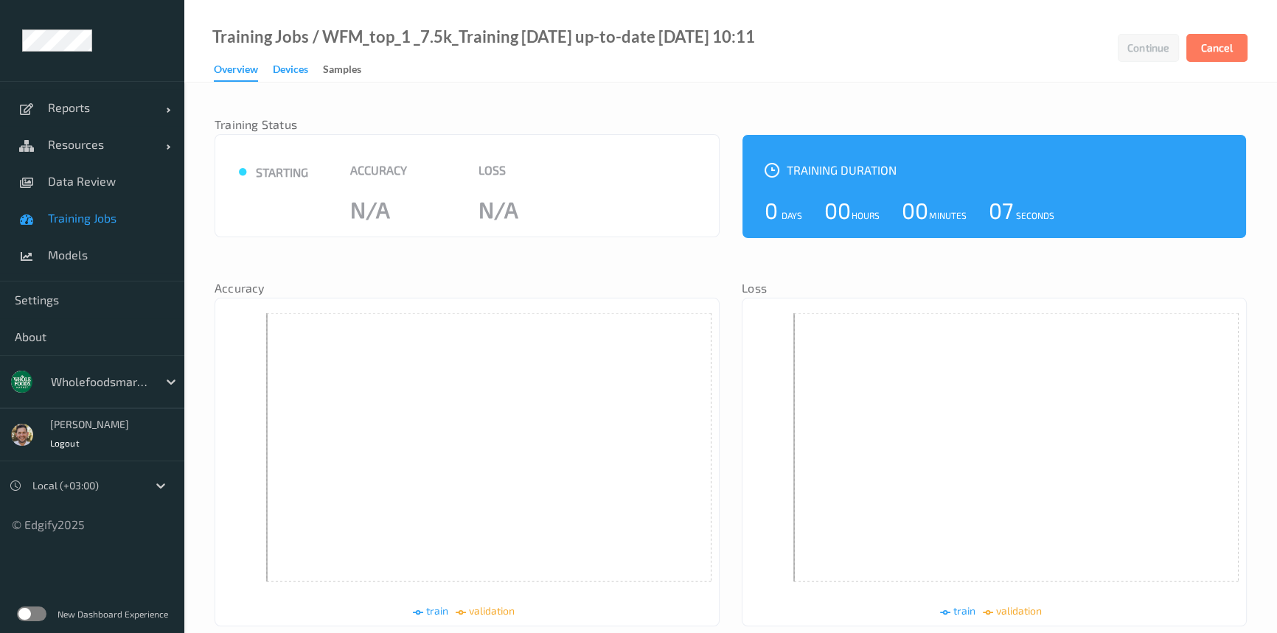
click at [279, 74] on div "Devices" at bounding box center [290, 71] width 35 height 18
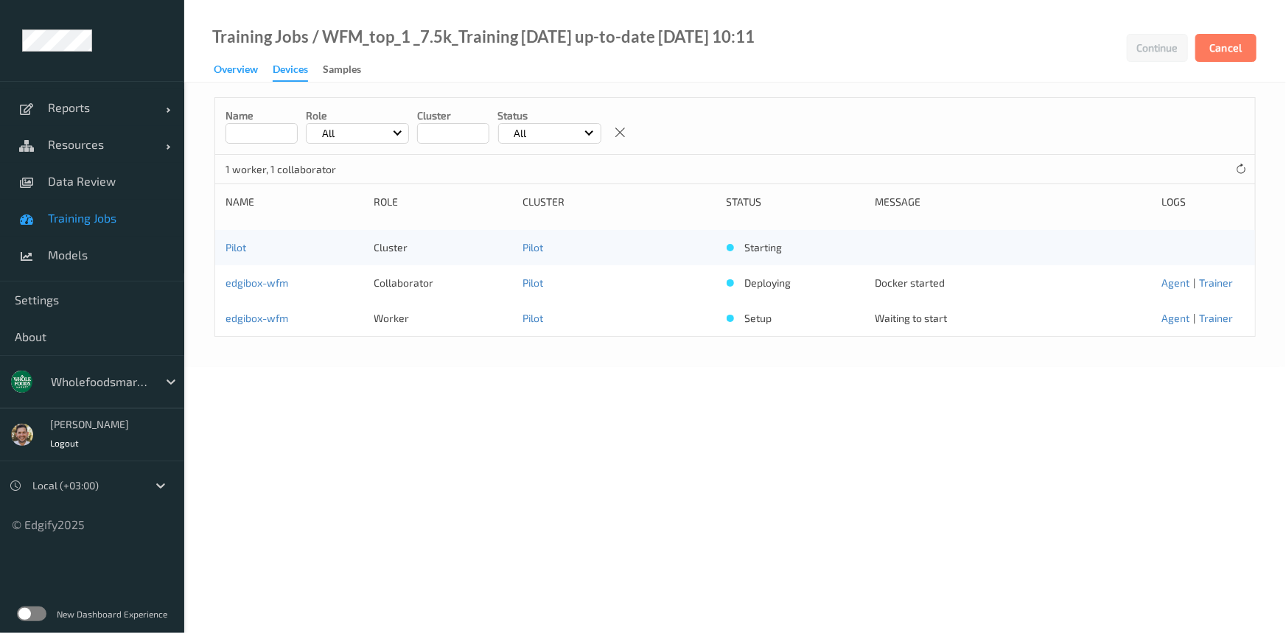
click at [222, 73] on div "Overview" at bounding box center [236, 71] width 44 height 18
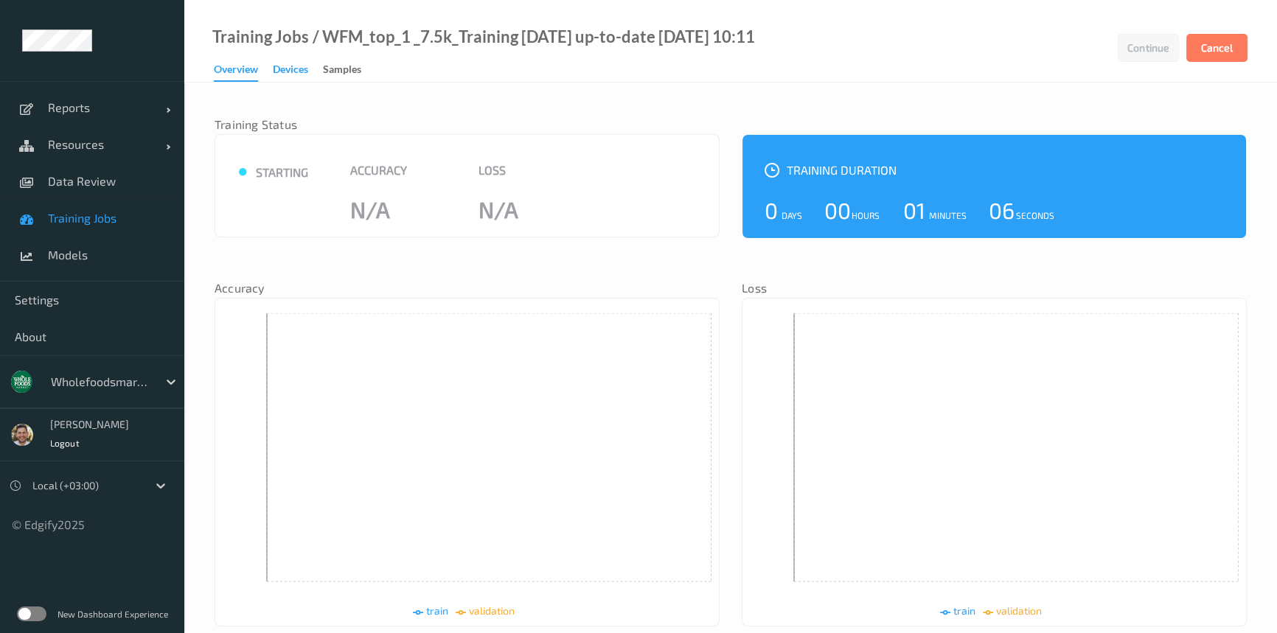
click at [276, 69] on div "Devices" at bounding box center [290, 71] width 35 height 18
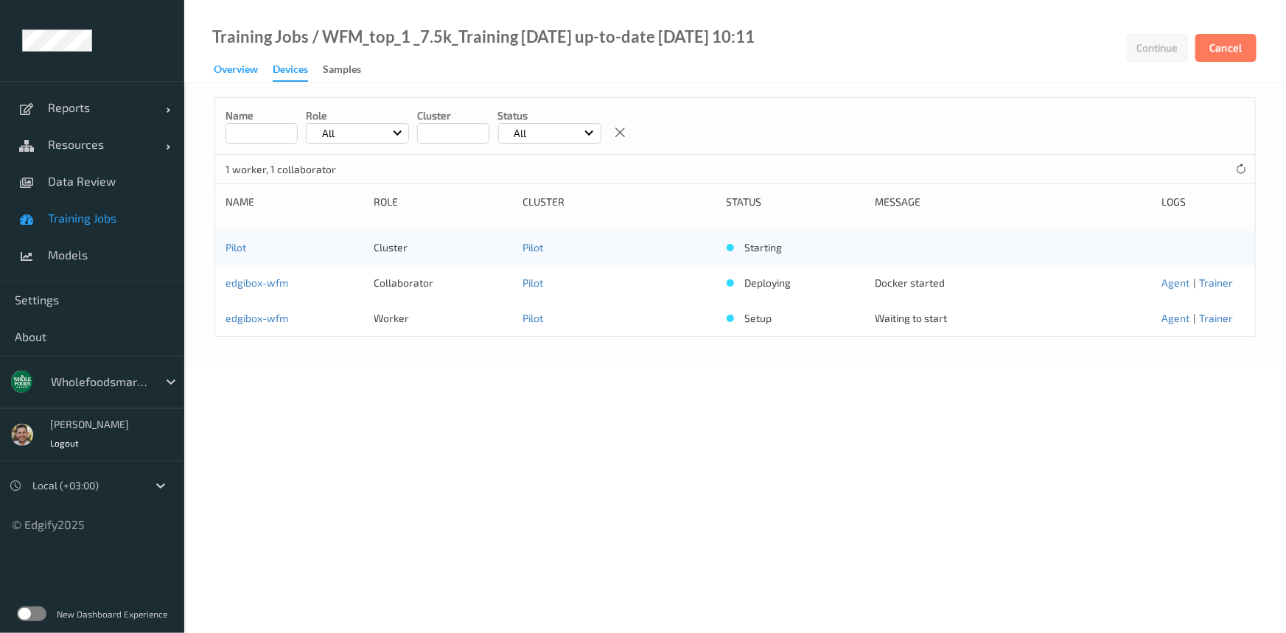
click at [234, 71] on div "Overview" at bounding box center [236, 71] width 44 height 18
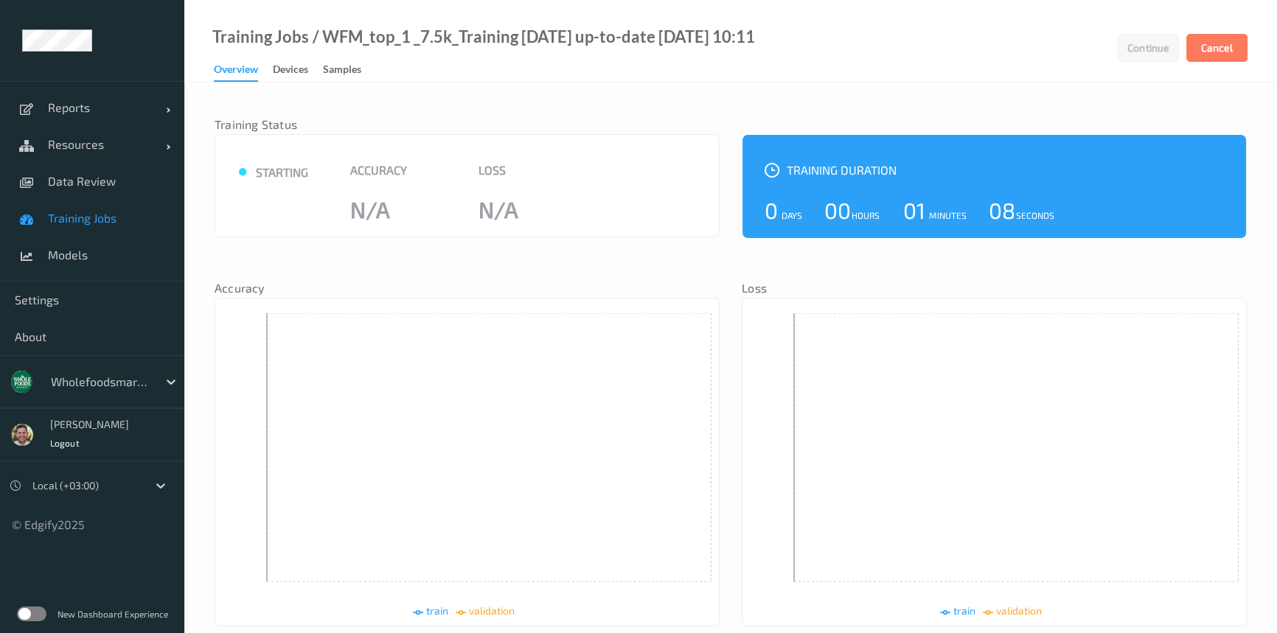
click at [74, 221] on span "Training Jobs" at bounding box center [109, 218] width 122 height 15
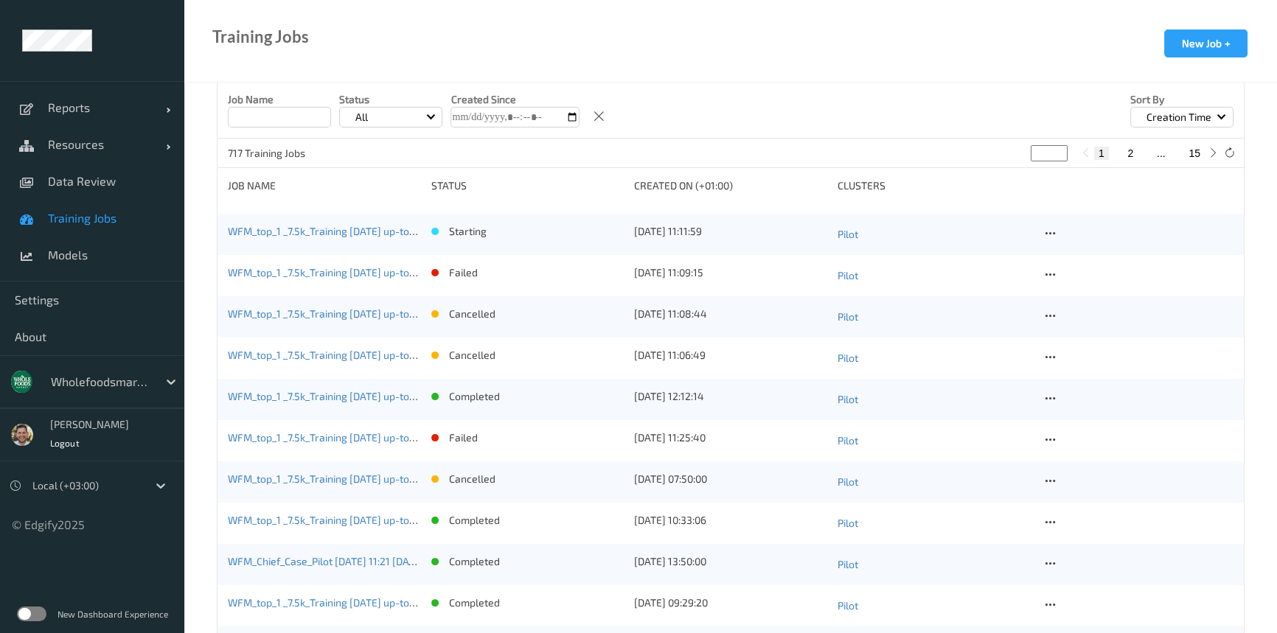
scroll to position [402, 0]
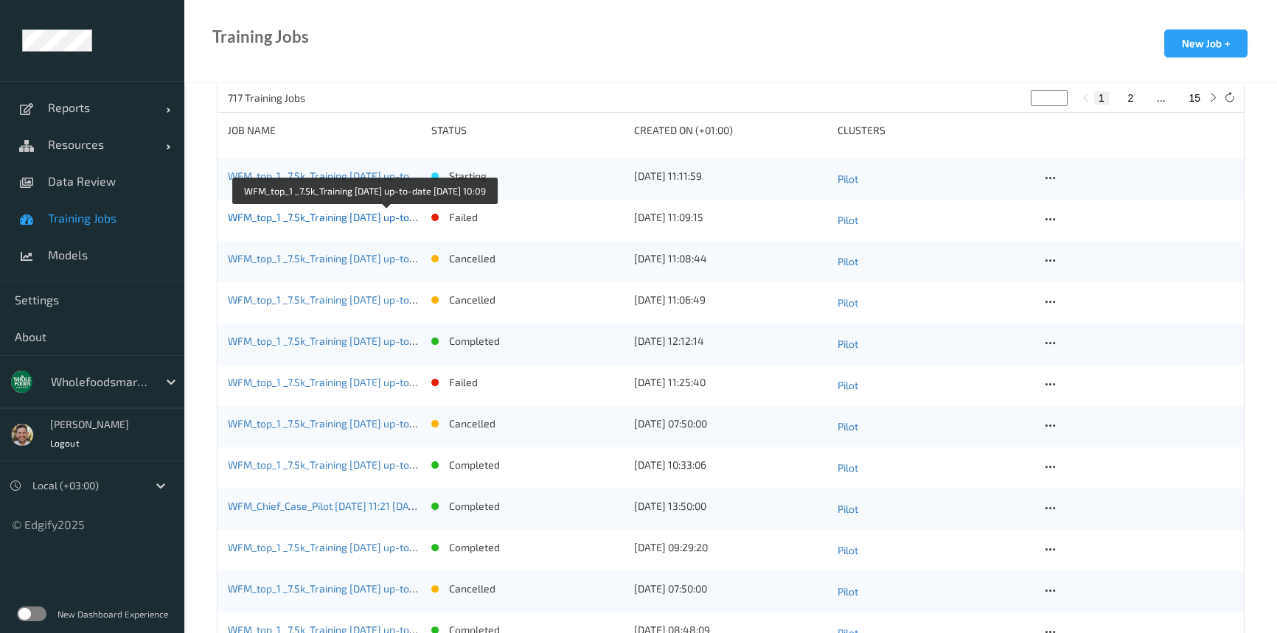
click at [368, 214] on link "WFM_top_1 _7.5k_Training [DATE] up-to-date [DATE] 10:09" at bounding box center [362, 217] width 268 height 13
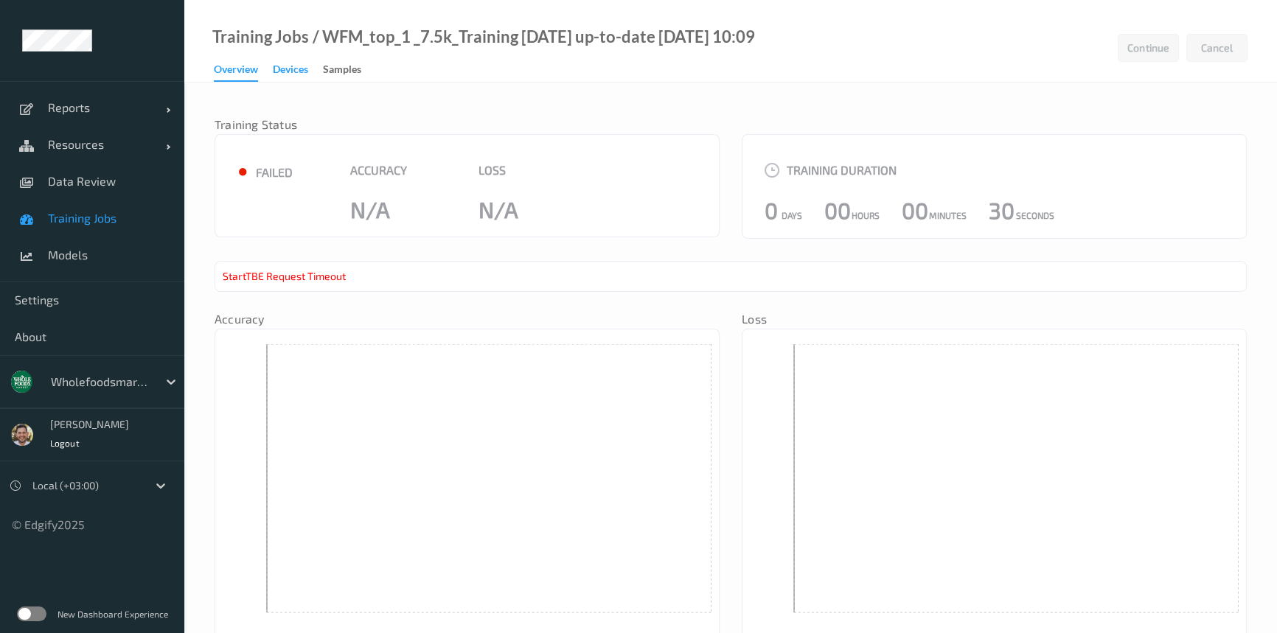
click at [298, 68] on div "Devices" at bounding box center [290, 71] width 35 height 18
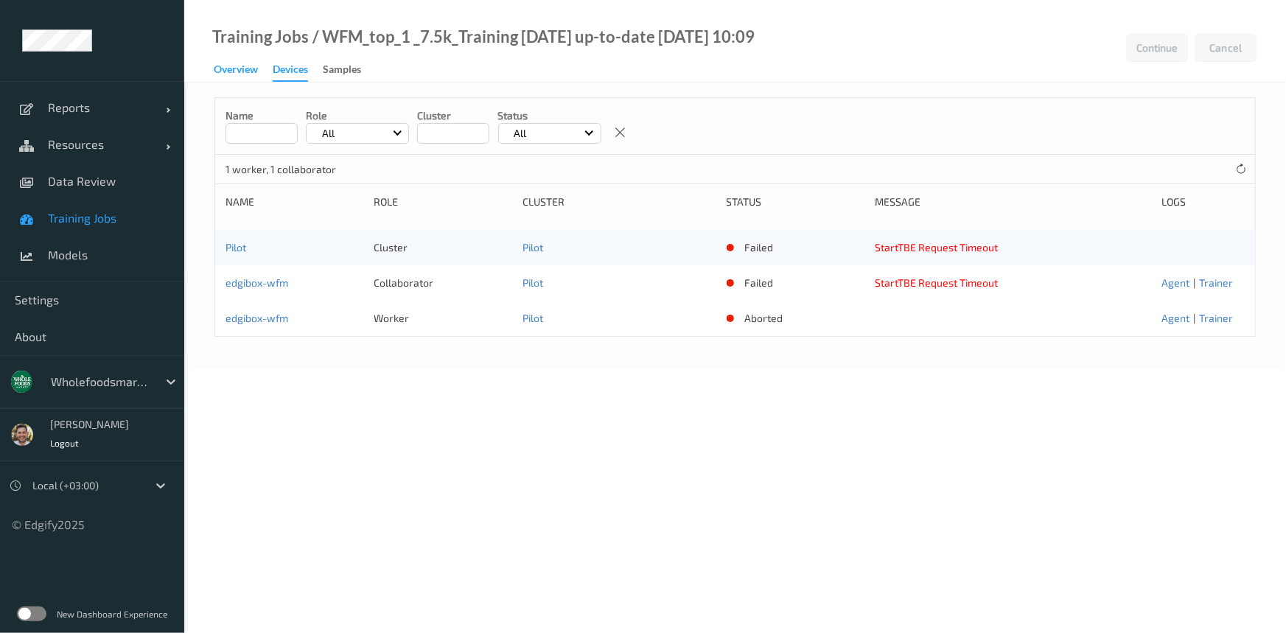
click at [218, 66] on div "Overview" at bounding box center [236, 71] width 44 height 18
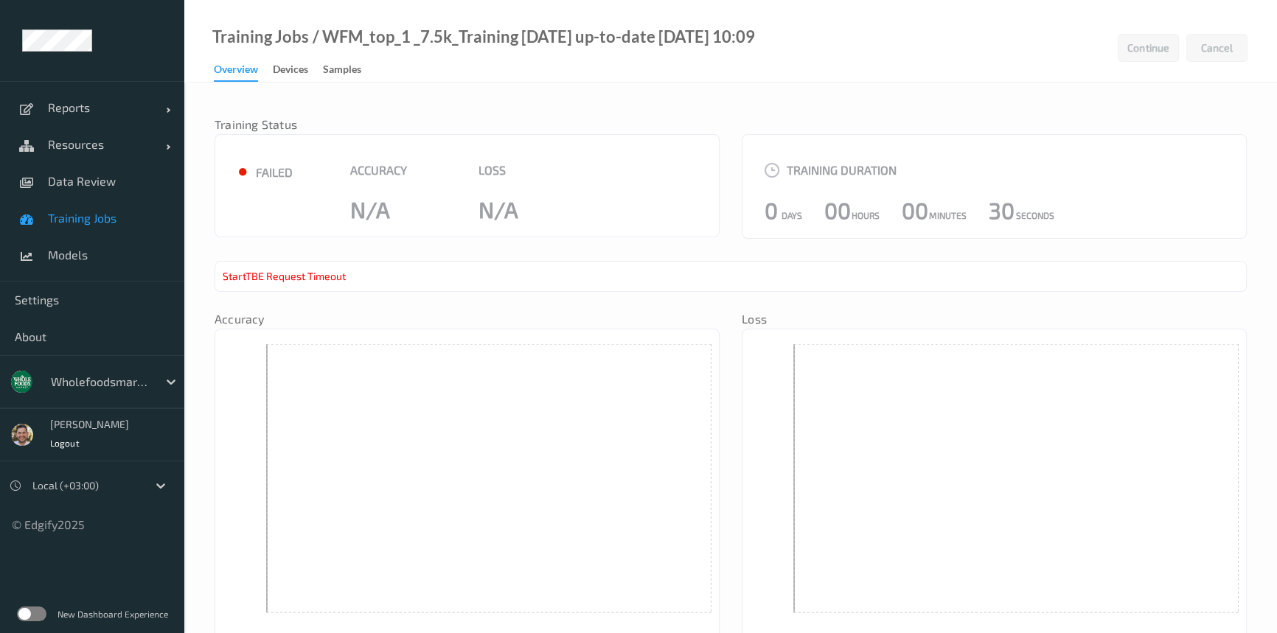
click at [84, 220] on span "Training Jobs" at bounding box center [109, 218] width 122 height 15
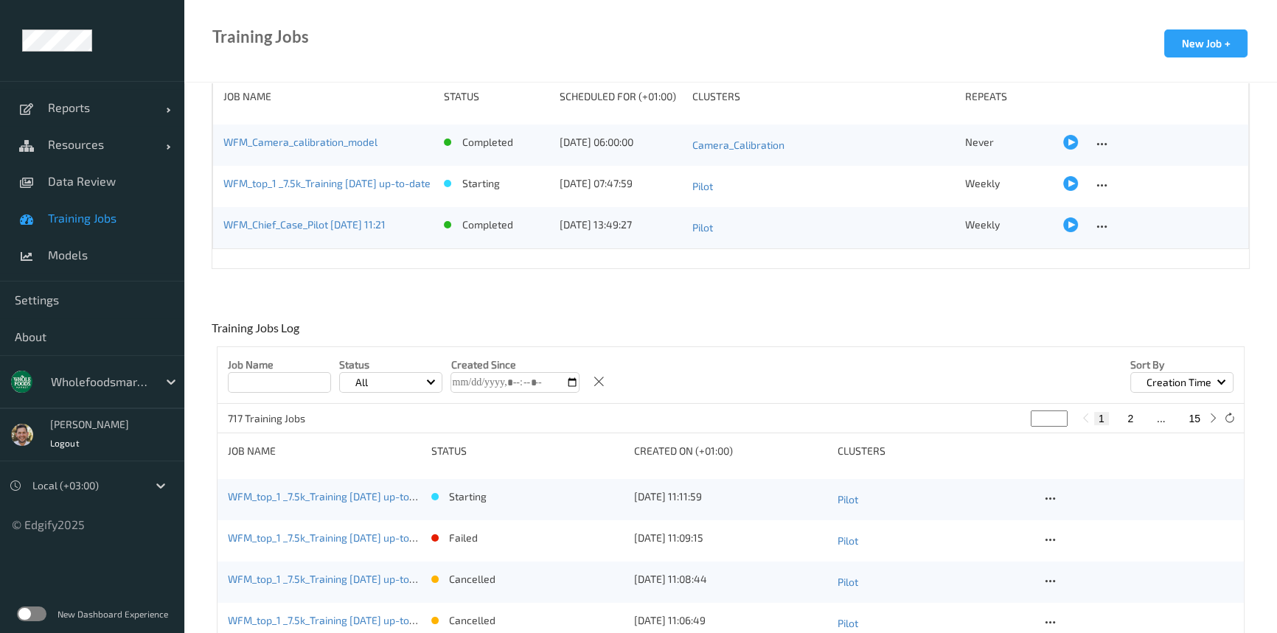
scroll to position [268, 0]
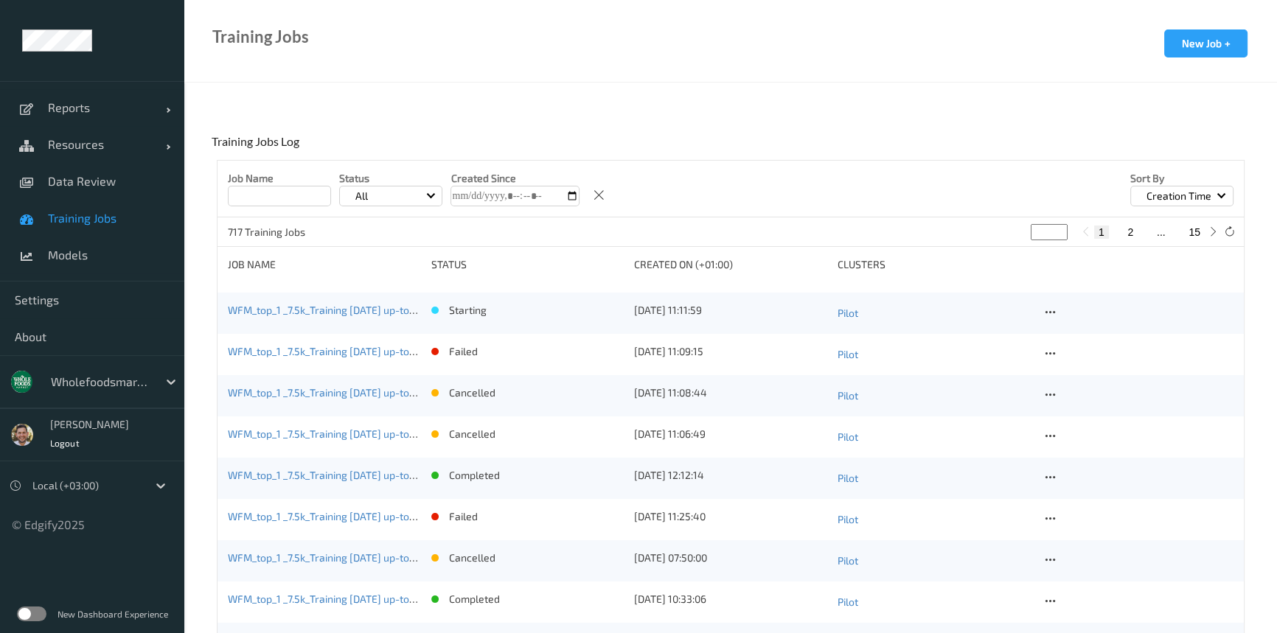
click at [318, 316] on div "WFM_top_1 _7.5k_Training [DATE] up-to-date [DATE] 10:11" at bounding box center [324, 313] width 193 height 21
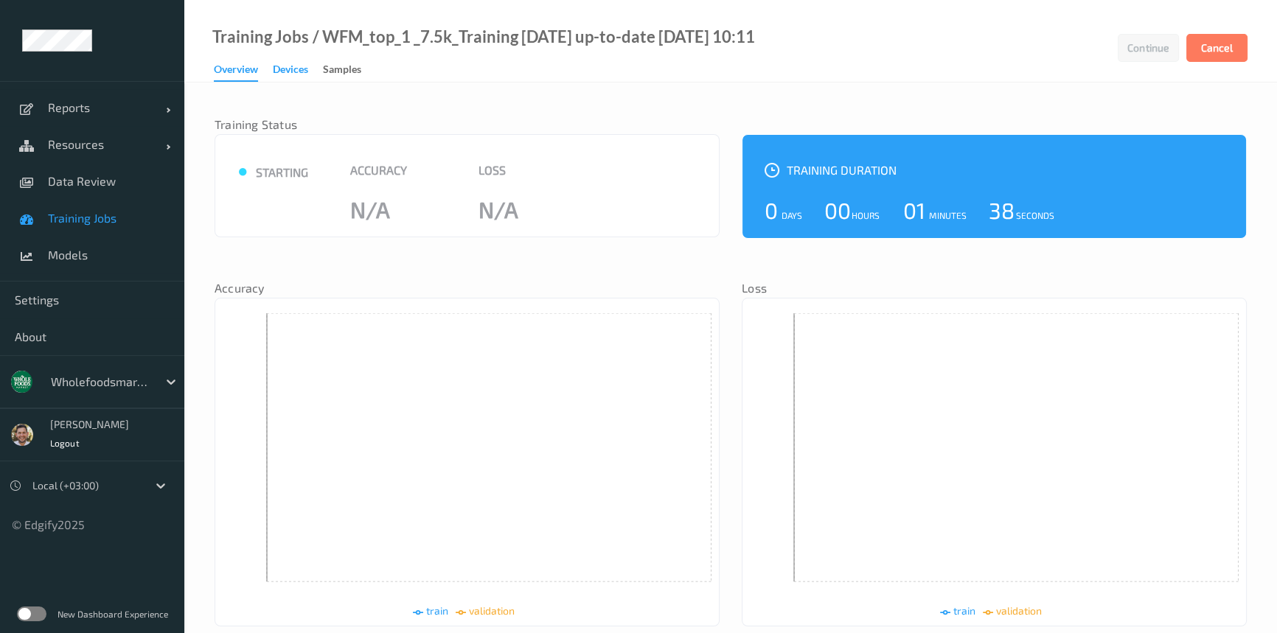
click at [279, 65] on div "Devices" at bounding box center [290, 71] width 35 height 18
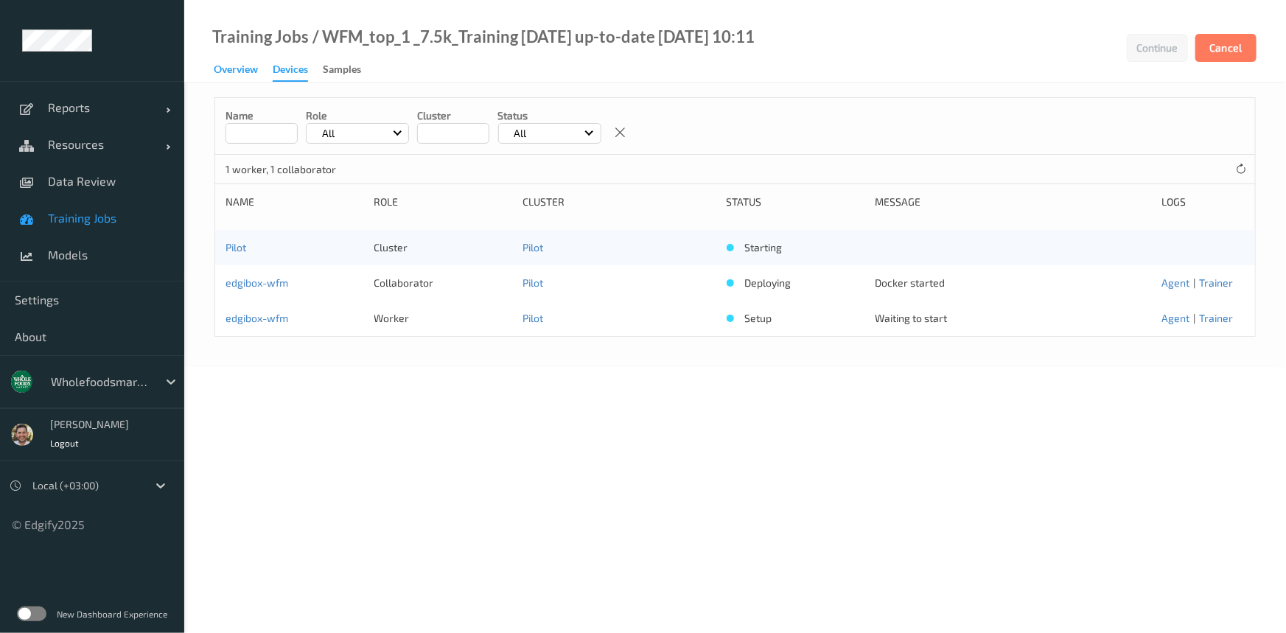
click at [233, 74] on div "Overview" at bounding box center [236, 71] width 44 height 18
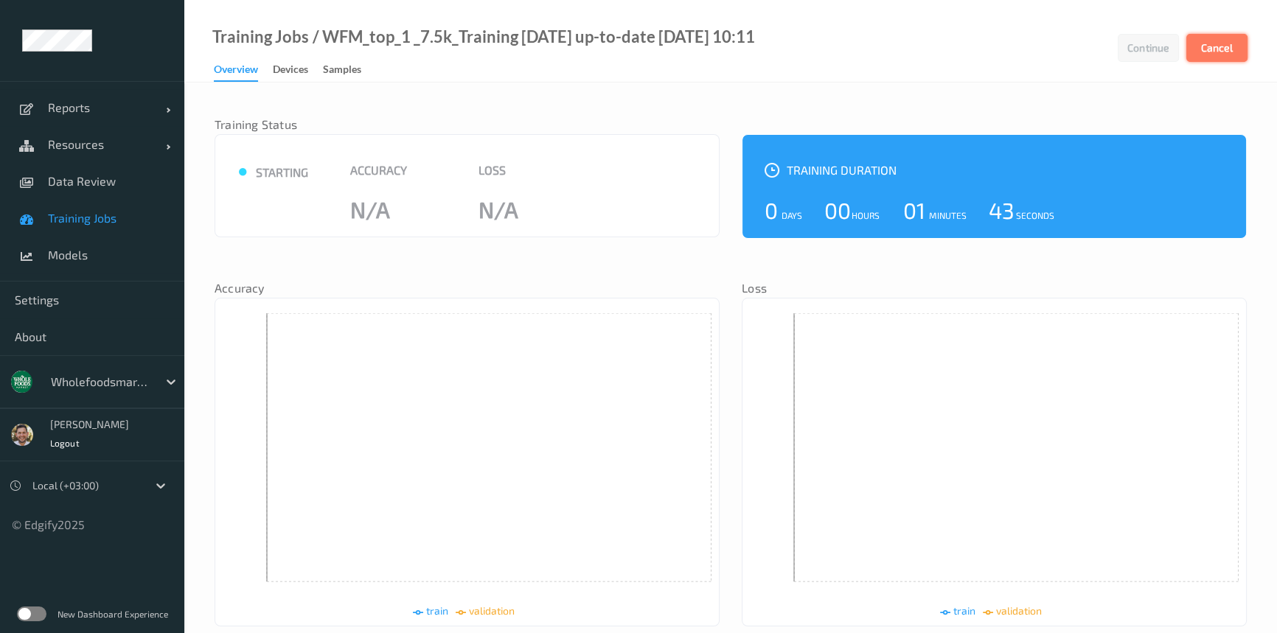
click at [1202, 49] on button "Cancel" at bounding box center [1216, 48] width 61 height 28
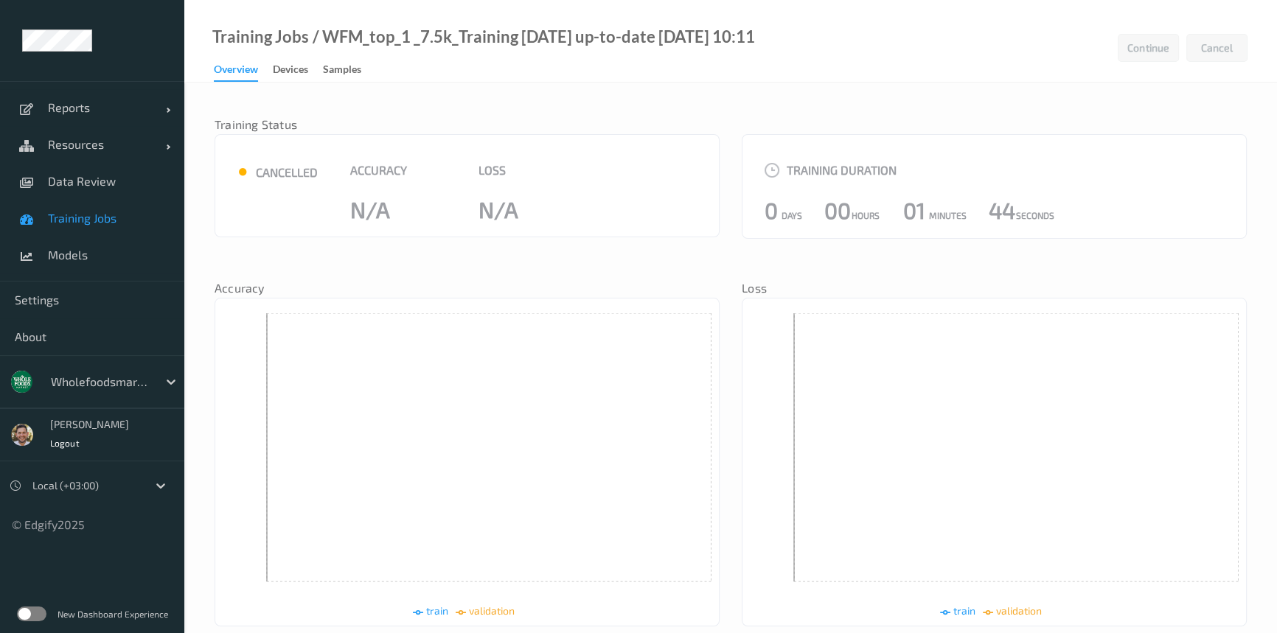
click at [94, 221] on span "Training Jobs" at bounding box center [109, 218] width 122 height 15
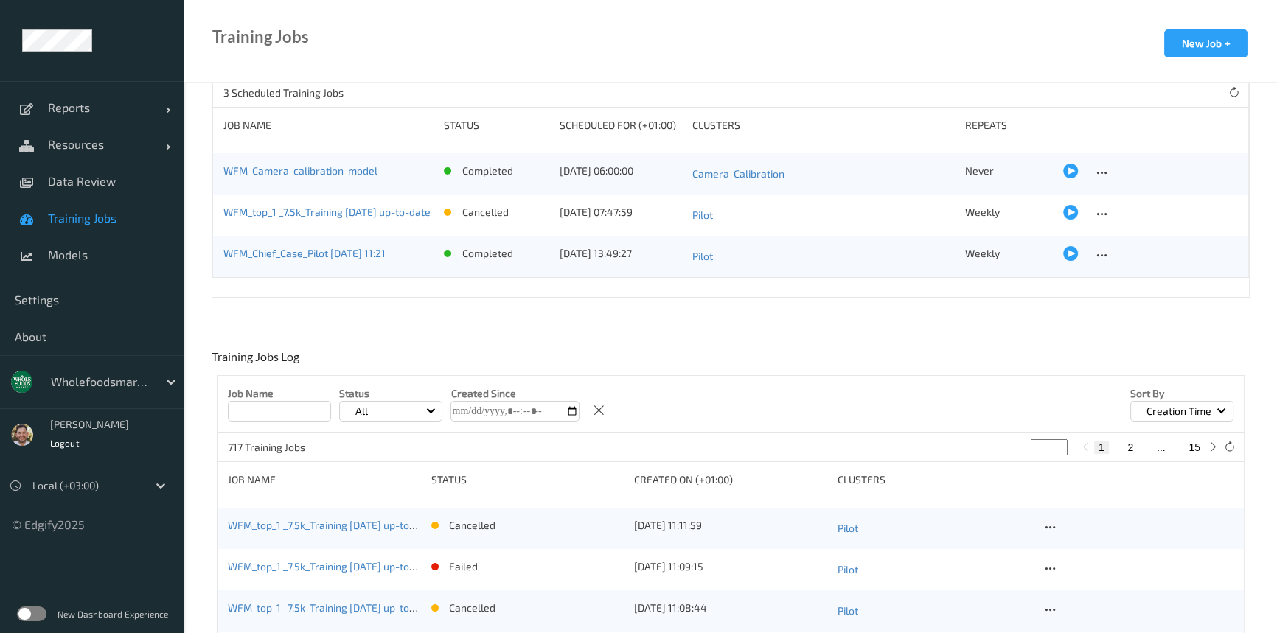
scroll to position [133, 0]
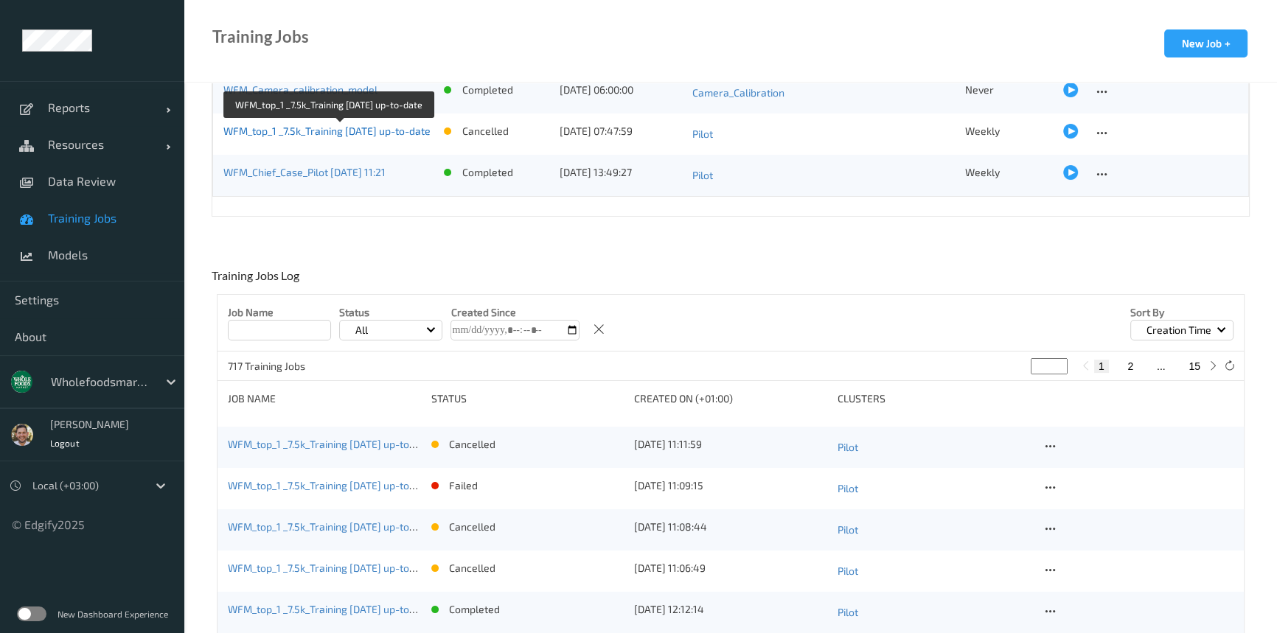
click at [322, 127] on link "WFM_top_1 _7.5k_Training [DATE] up-to-date" at bounding box center [326, 131] width 207 height 13
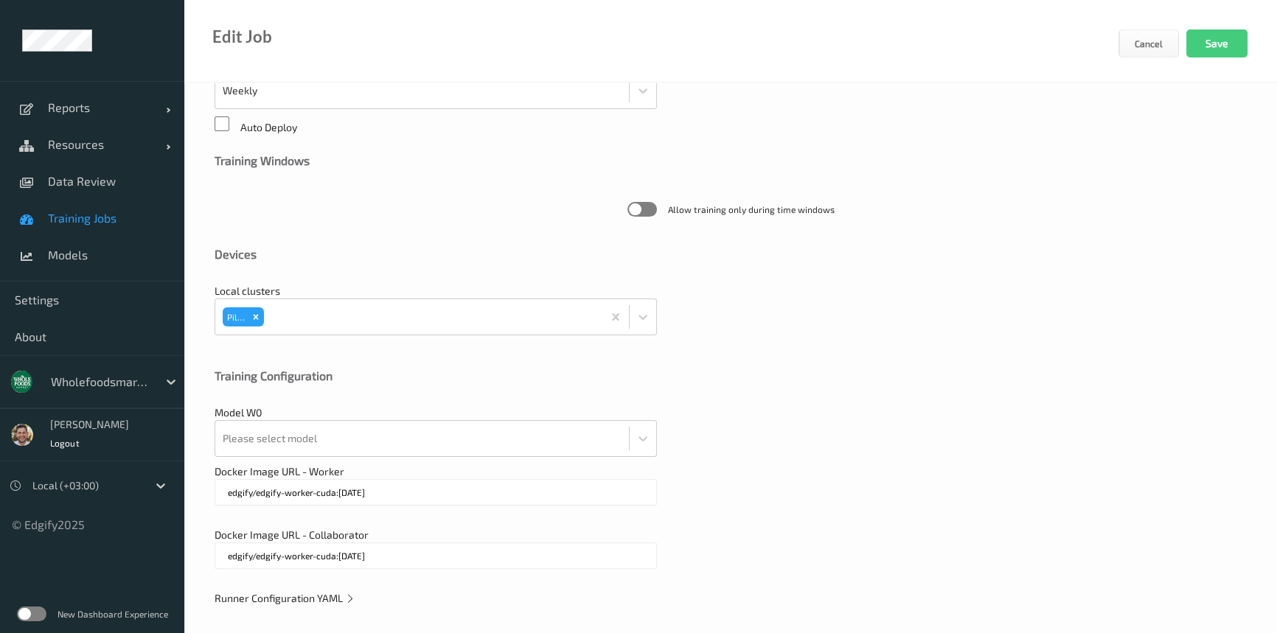
scroll to position [380, 0]
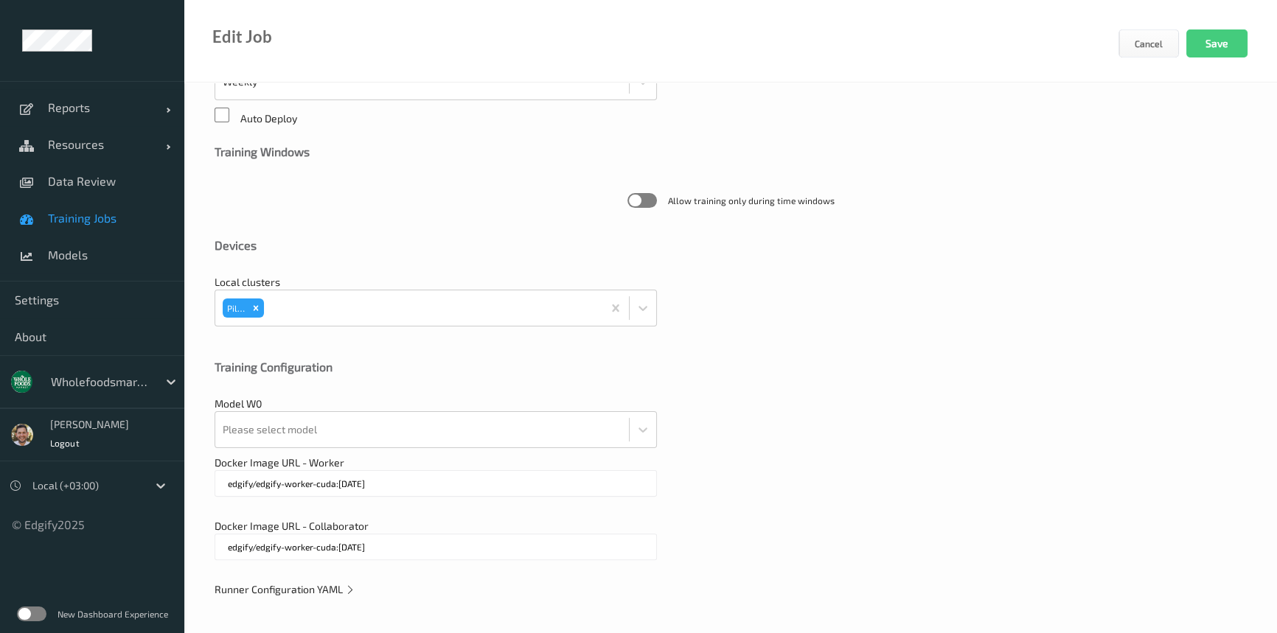
click at [289, 589] on span "Runner Configuration YAML" at bounding box center [284, 589] width 141 height 13
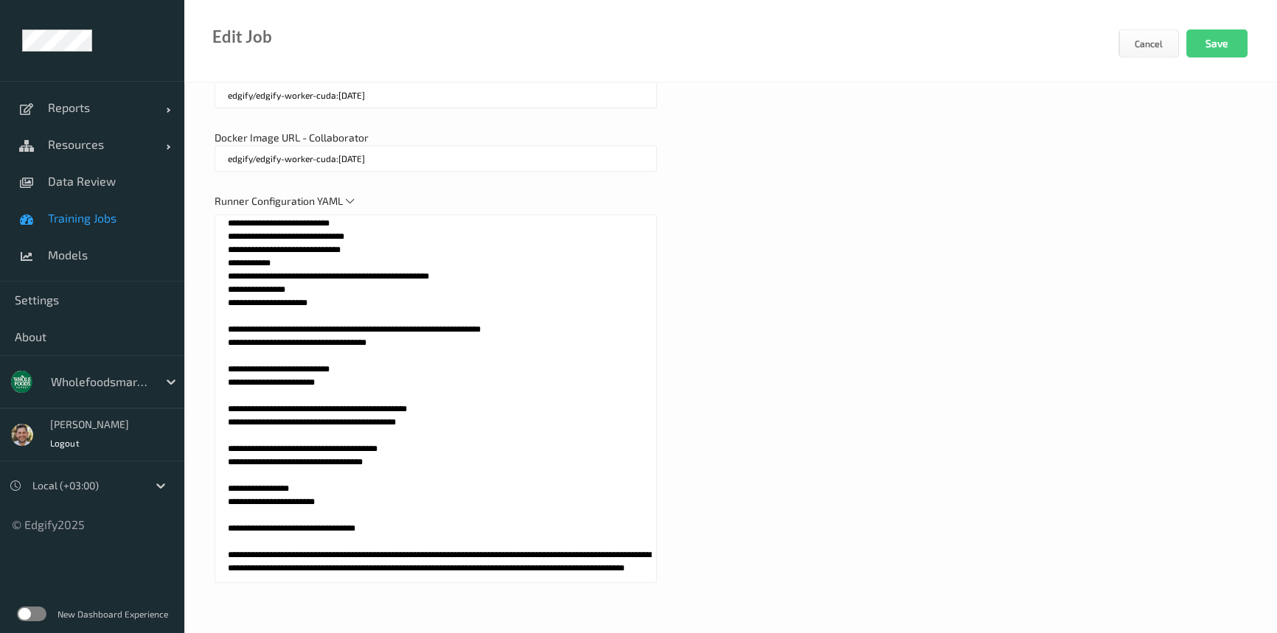
scroll to position [769, 0]
click at [405, 516] on textarea at bounding box center [435, 398] width 442 height 369
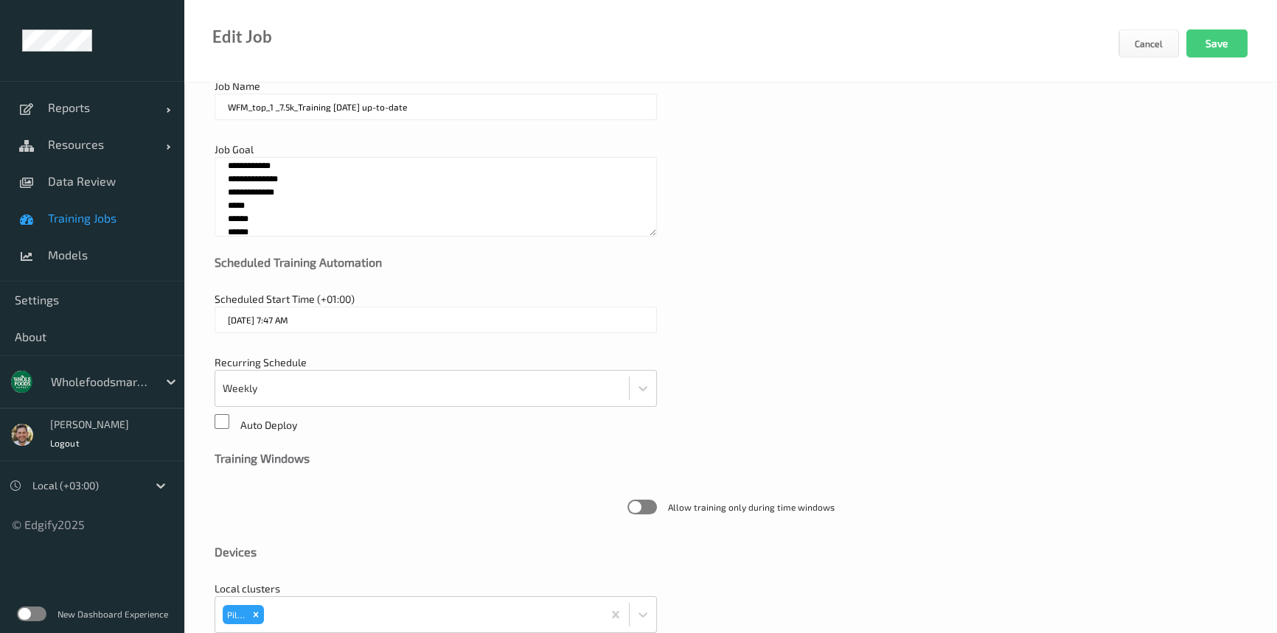
scroll to position [0, 0]
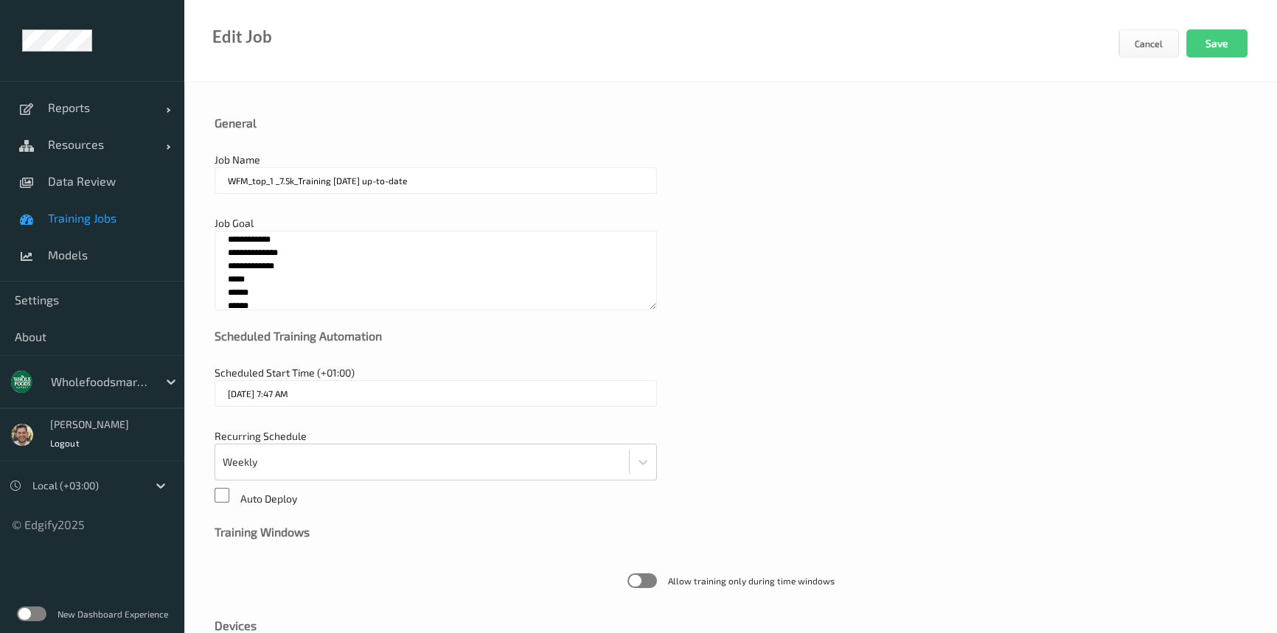
click at [233, 236] on textarea "**********" at bounding box center [435, 271] width 442 height 80
click at [261, 236] on textarea "**********" at bounding box center [435, 271] width 442 height 80
drag, startPoint x: 243, startPoint y: 250, endPoint x: 235, endPoint y: 249, distance: 8.1
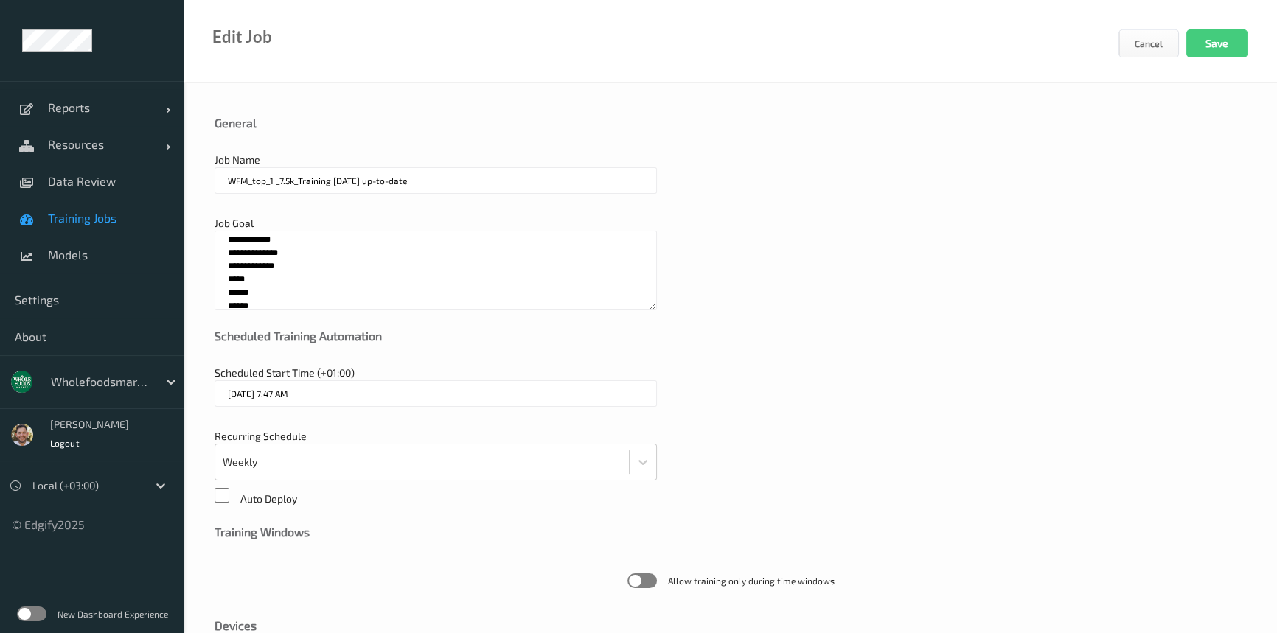
click at [235, 249] on textarea "**********" at bounding box center [435, 271] width 442 height 80
click at [235, 265] on textarea "**********" at bounding box center [435, 271] width 442 height 80
click at [234, 276] on textarea "**********" at bounding box center [435, 271] width 442 height 80
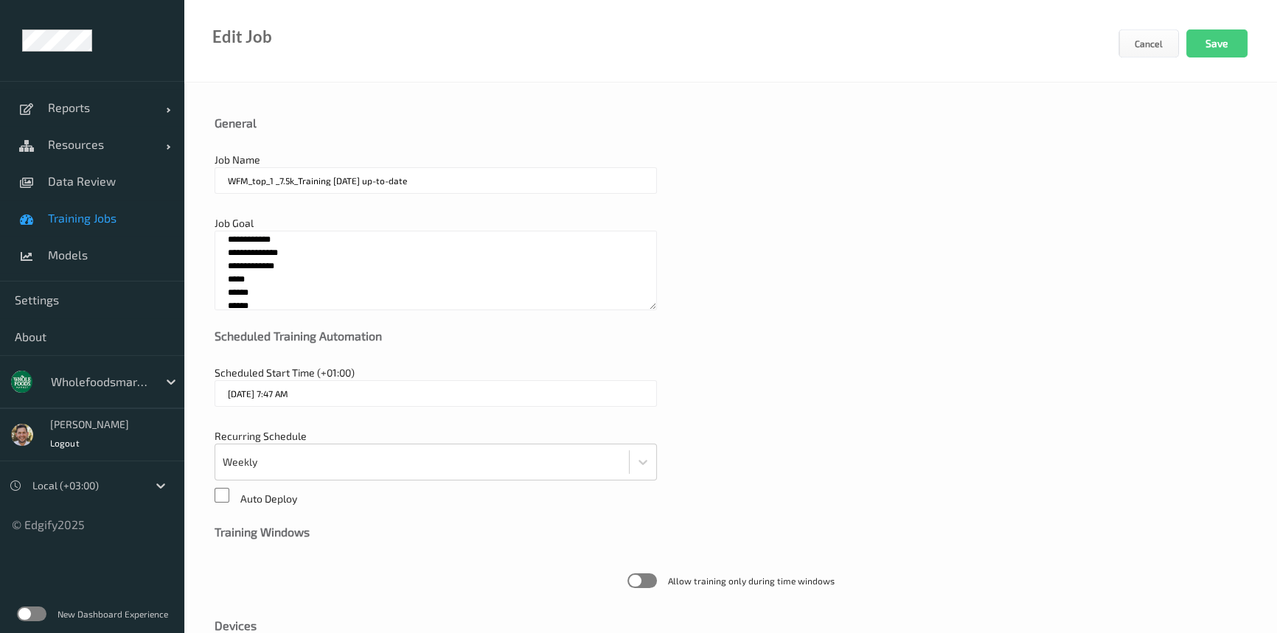
click at [234, 276] on textarea "**********" at bounding box center [435, 271] width 442 height 80
click at [241, 274] on textarea "**********" at bounding box center [435, 271] width 442 height 80
click at [236, 286] on textarea "**********" at bounding box center [435, 271] width 442 height 80
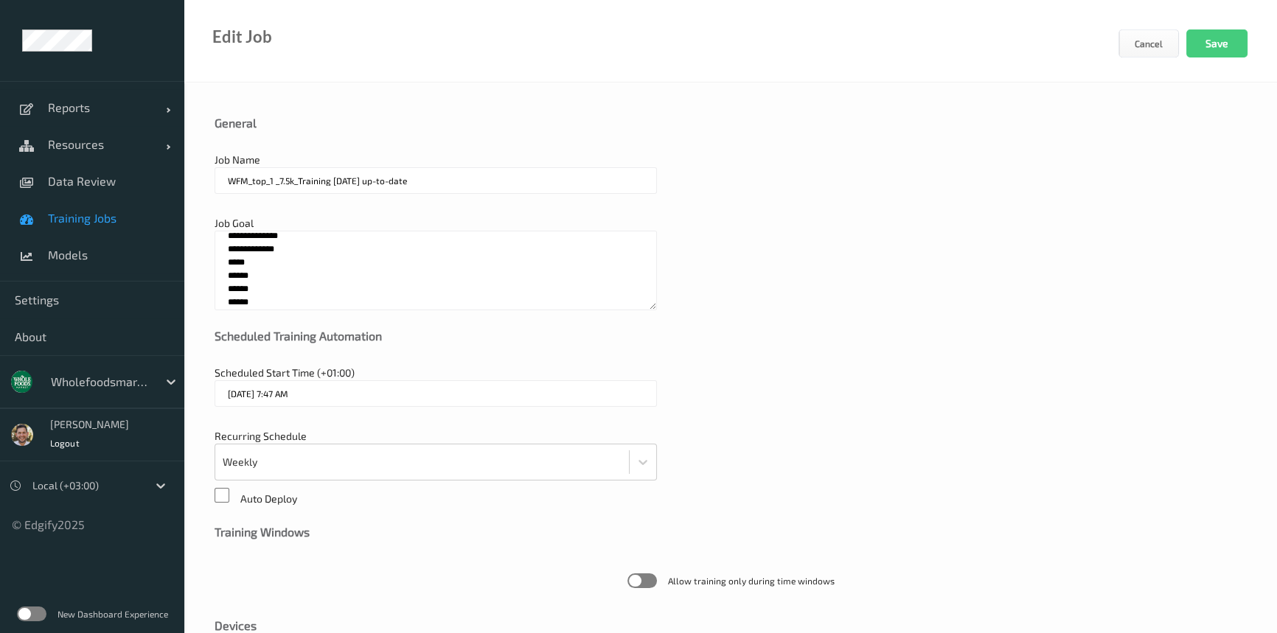
click at [236, 286] on textarea "**********" at bounding box center [435, 271] width 442 height 80
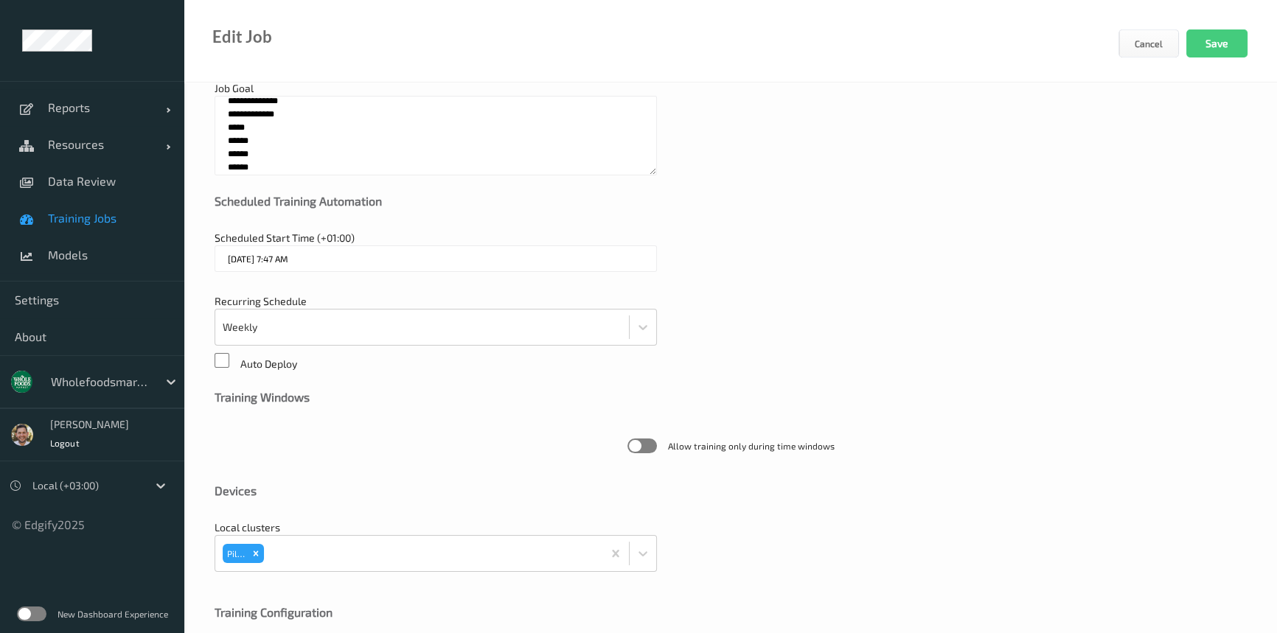
scroll to position [133, 0]
click at [240, 169] on textarea "**********" at bounding box center [435, 137] width 442 height 80
